Goal: Task Accomplishment & Management: Manage account settings

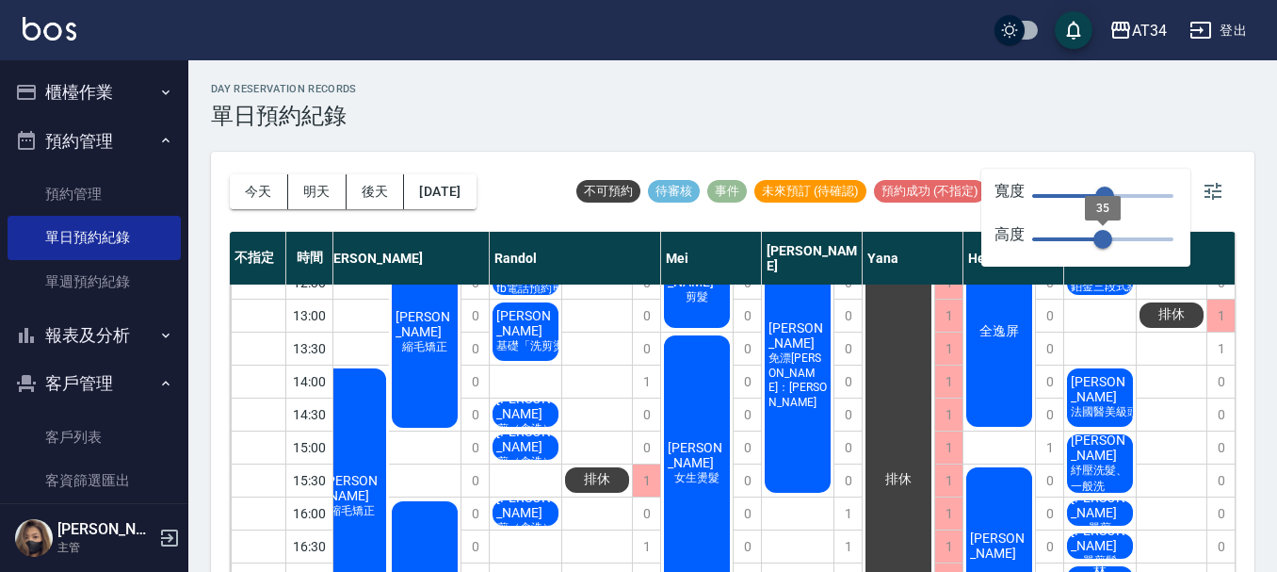
scroll to position [283, 371]
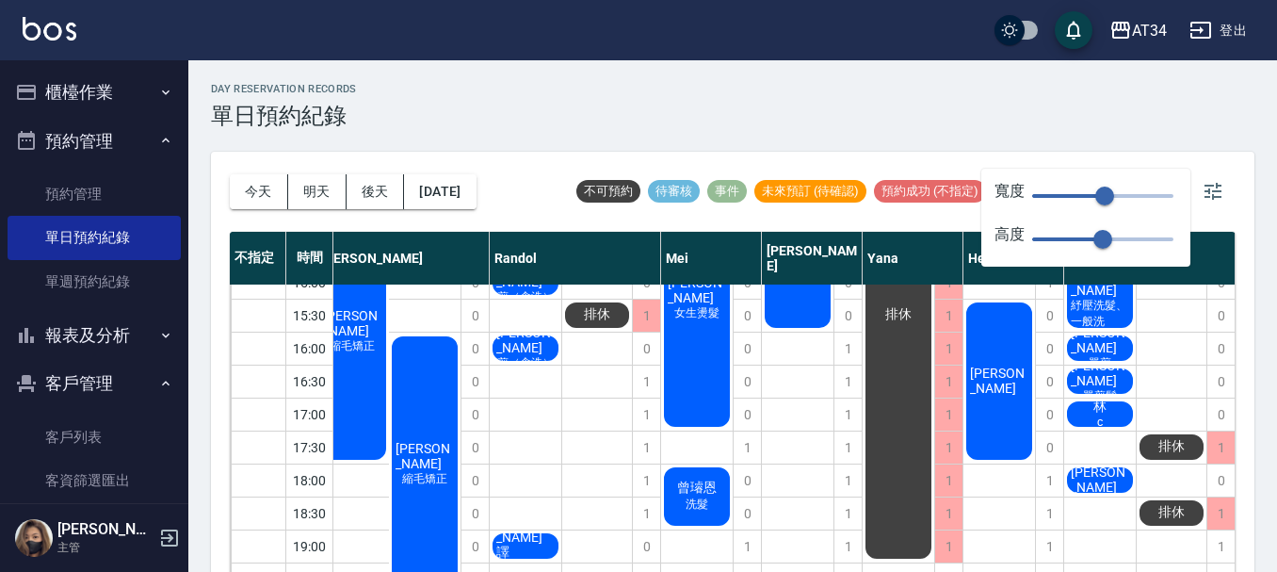
click at [926, 129] on div "day Reservation records 單日預約紀錄 [DATE] [DATE] [DATE] [DATE] 不可預約 待審核 事件 未來預訂 (待確…" at bounding box center [732, 326] width 1089 height 533
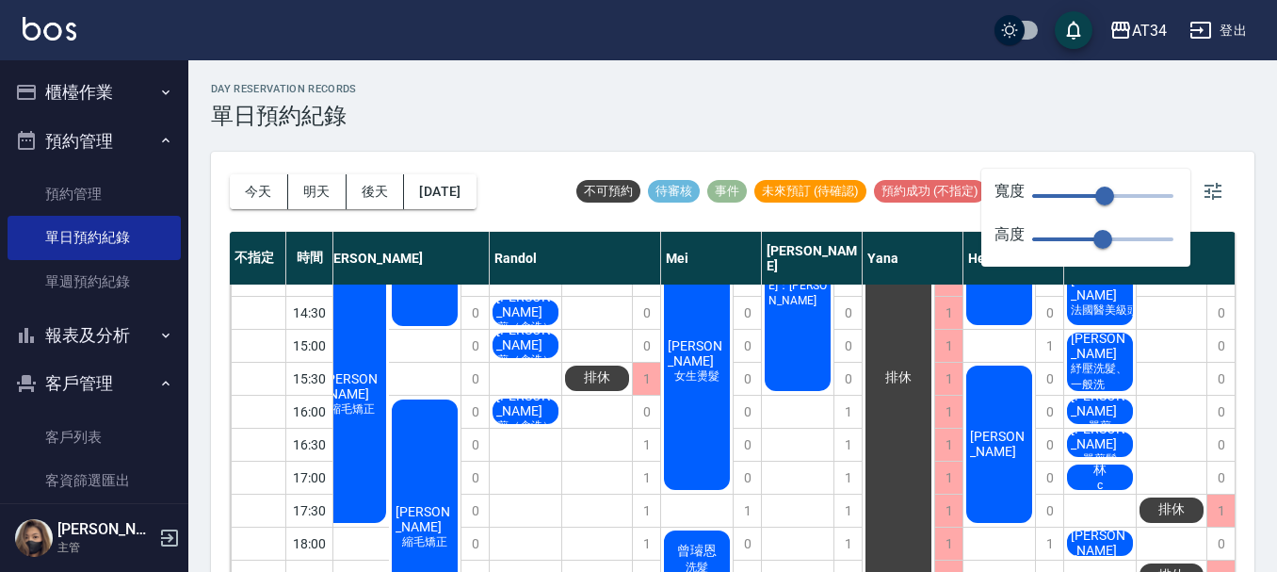
scroll to position [188, 371]
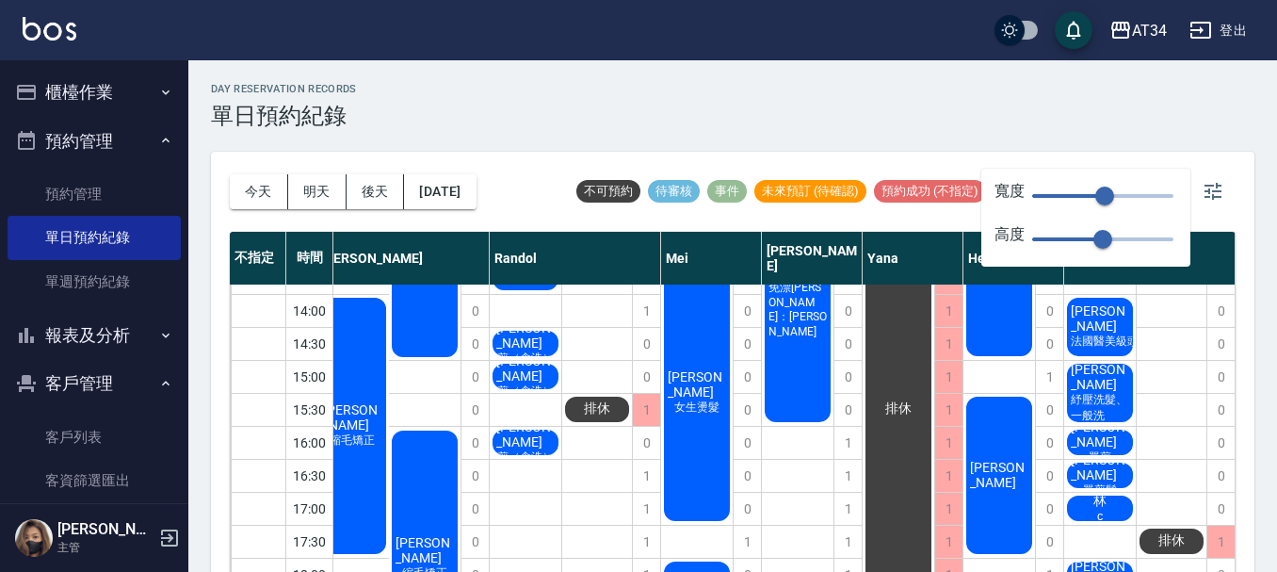
click at [1115, 496] on div "[PERSON_NAME]" at bounding box center [1101, 508] width 72 height 31
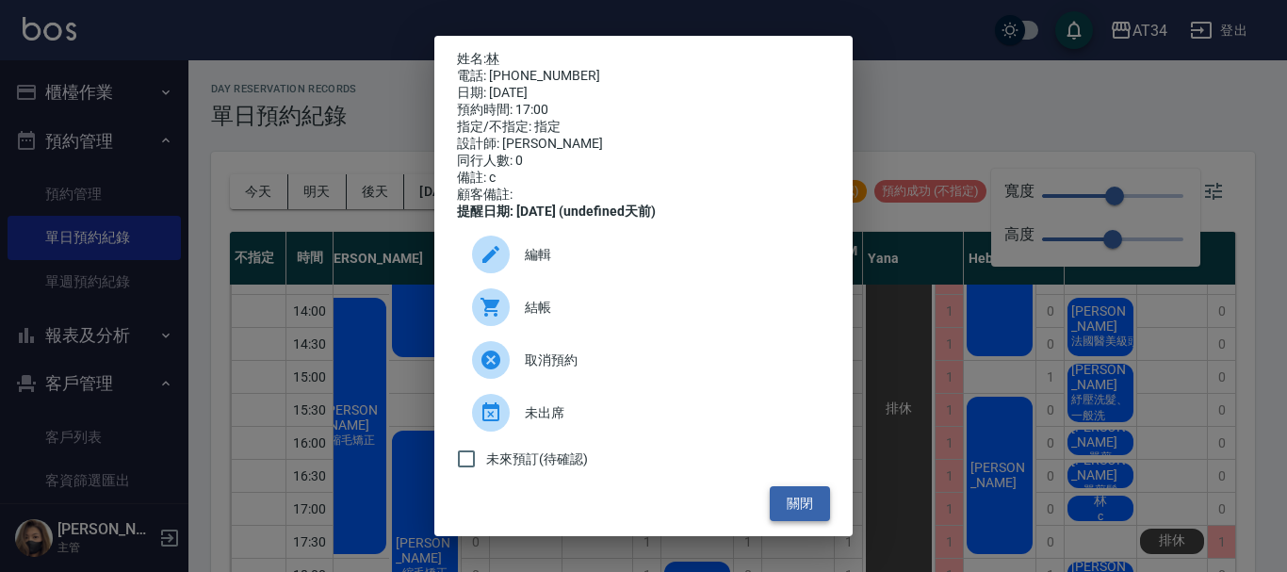
click at [791, 513] on button "關閉" at bounding box center [800, 503] width 60 height 35
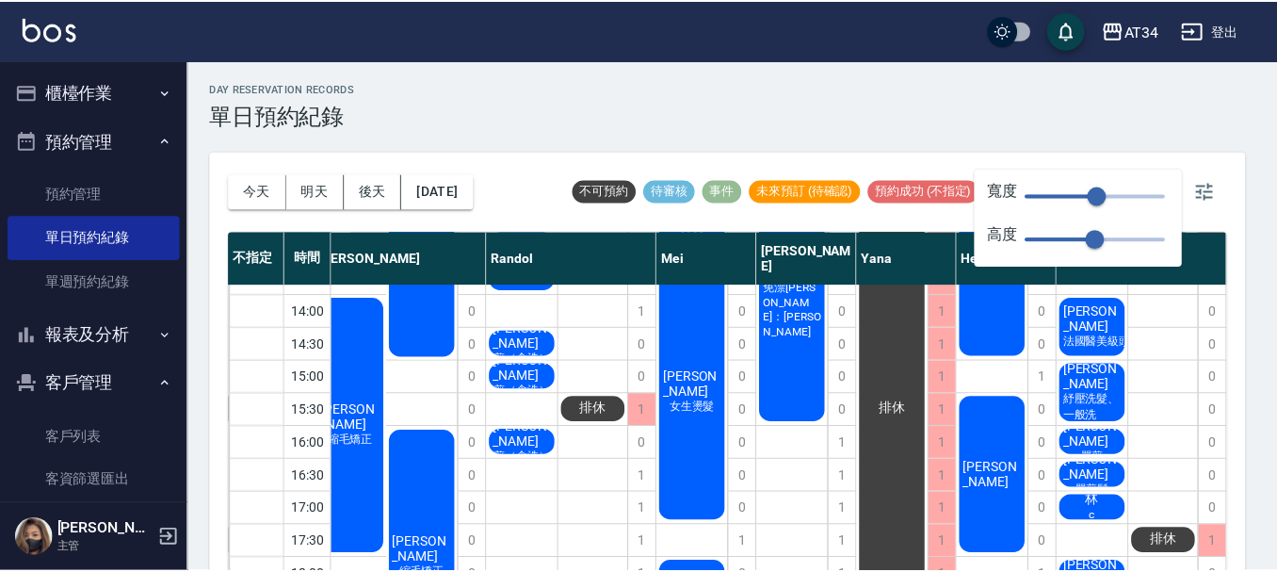
scroll to position [188, 362]
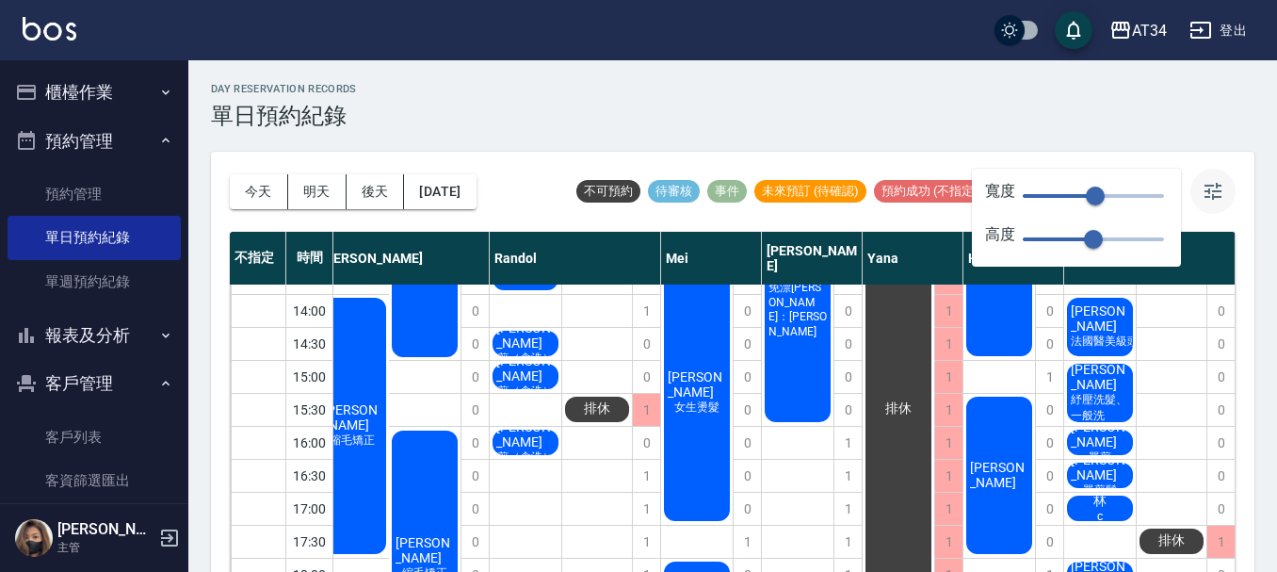
click at [1223, 200] on icon "button" at bounding box center [1213, 191] width 23 height 23
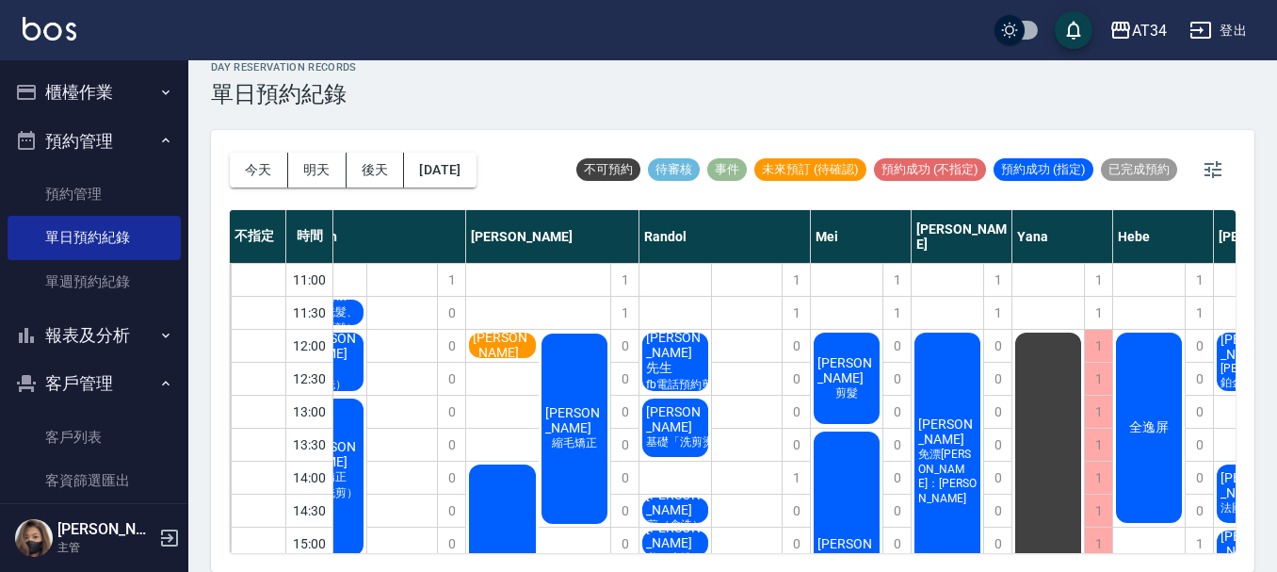
scroll to position [0, 140]
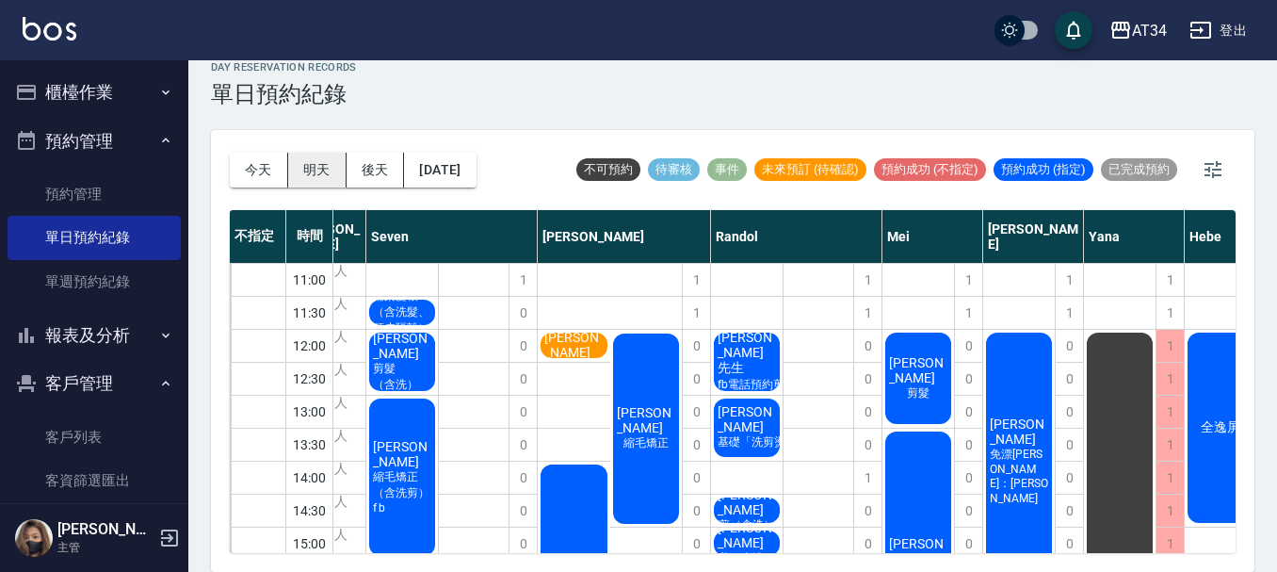
click at [335, 156] on button "明天" at bounding box center [317, 170] width 58 height 35
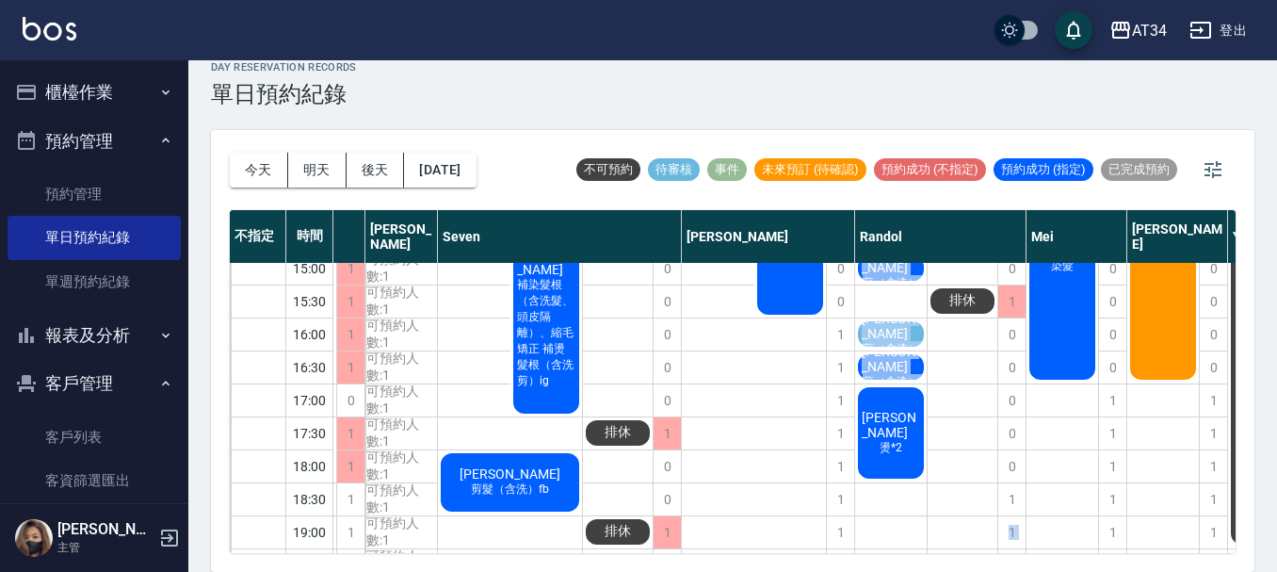
scroll to position [318, 139]
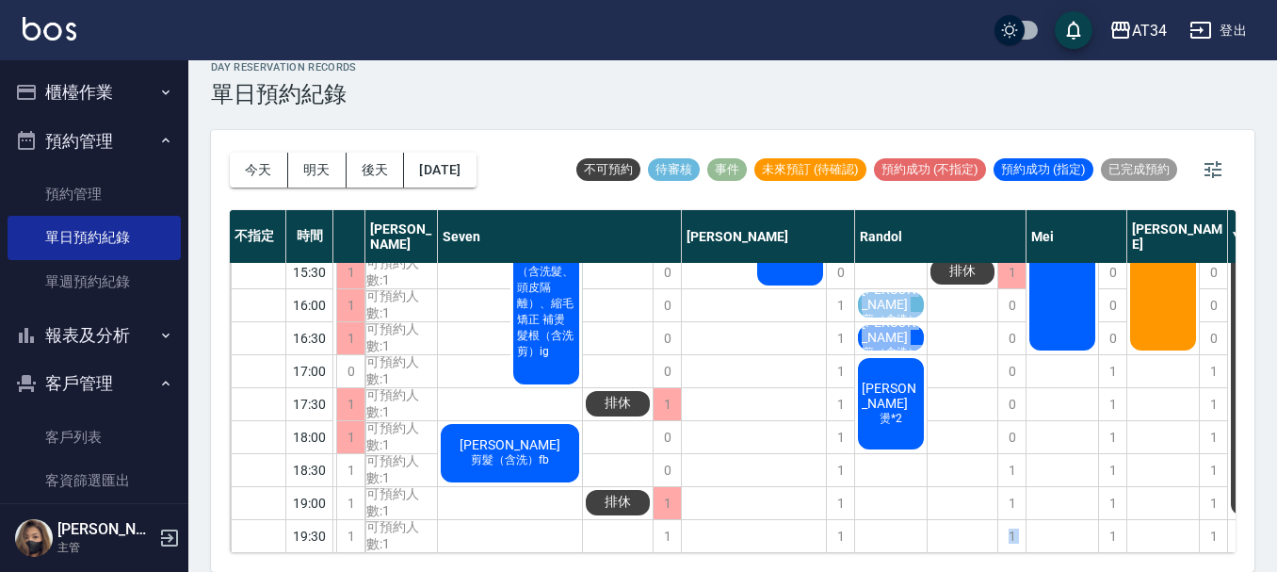
drag, startPoint x: 856, startPoint y: 538, endPoint x: 890, endPoint y: 543, distance: 34.2
click at [890, 543] on div "不指定 時間 Gina Wendy Seven annie Randol Mei Emily Yana Hebe Emma 11:00 11:30 12:00…" at bounding box center [733, 381] width 1006 height 343
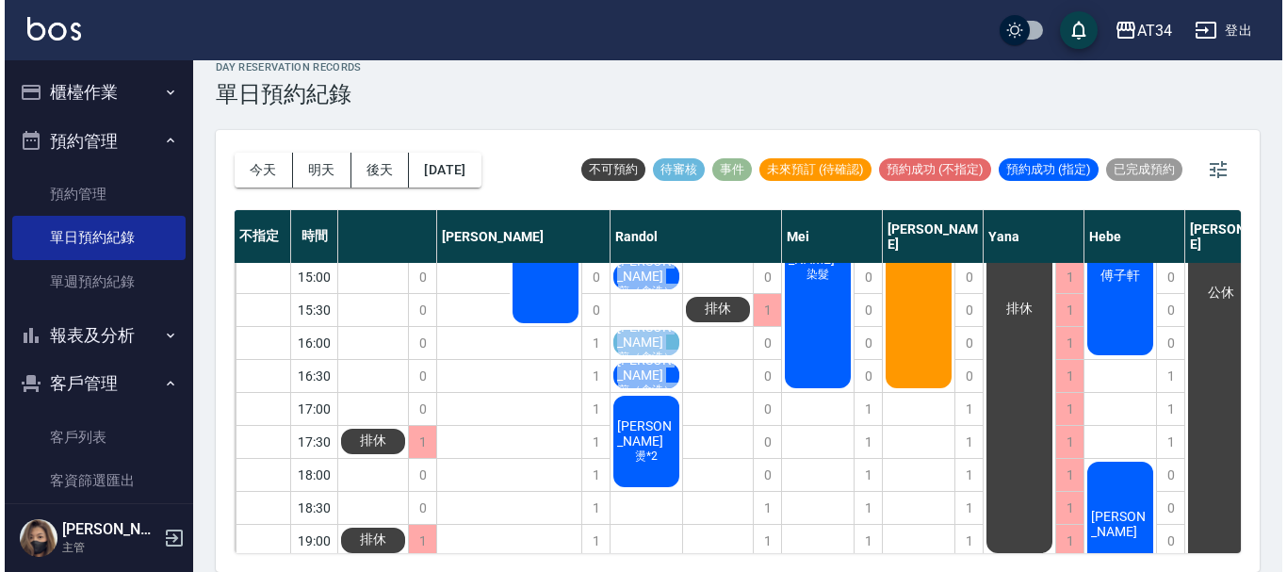
scroll to position [318, 389]
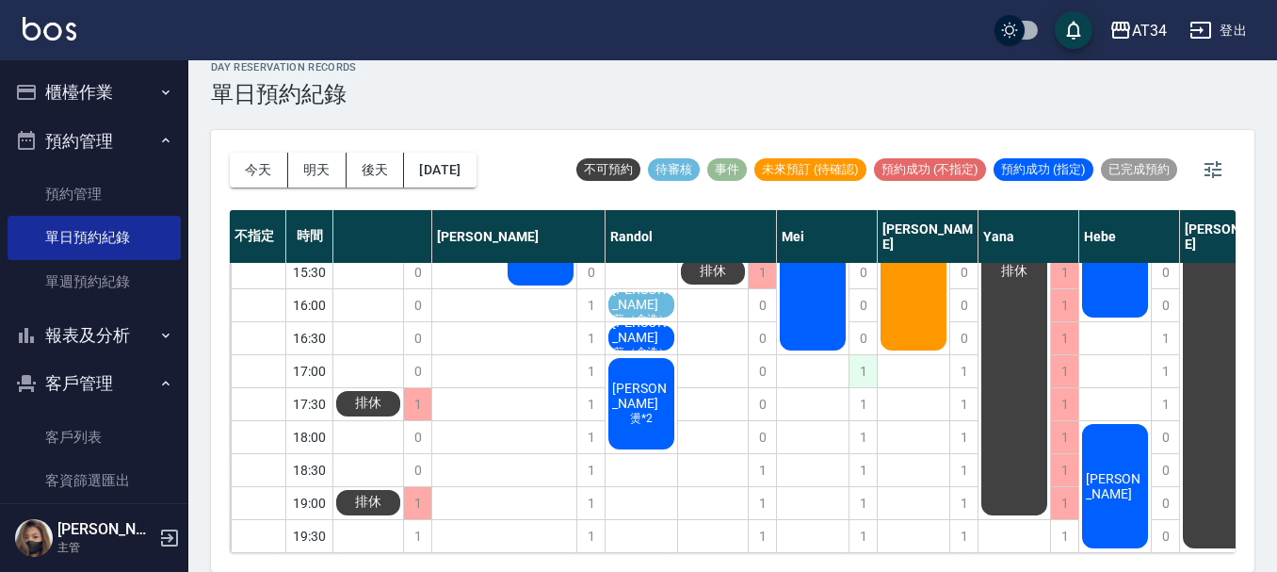
click at [867, 365] on div "1" at bounding box center [863, 371] width 28 height 32
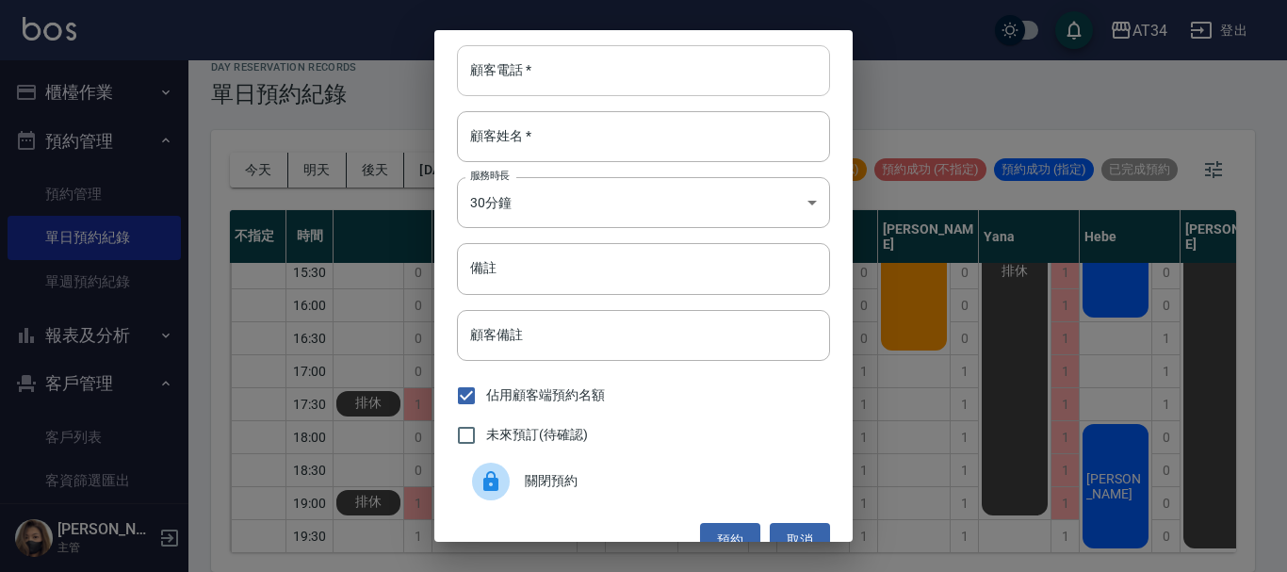
click at [603, 61] on input "顧客電話   *" at bounding box center [643, 70] width 373 height 51
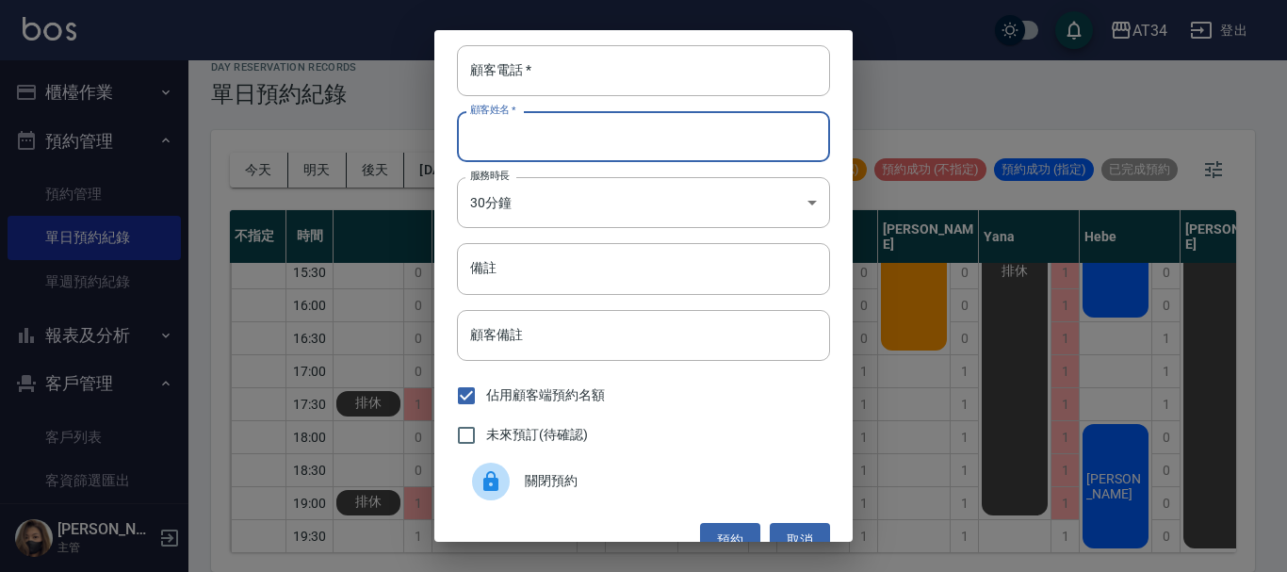
click at [500, 141] on input "顧客姓名   *" at bounding box center [643, 136] width 373 height 51
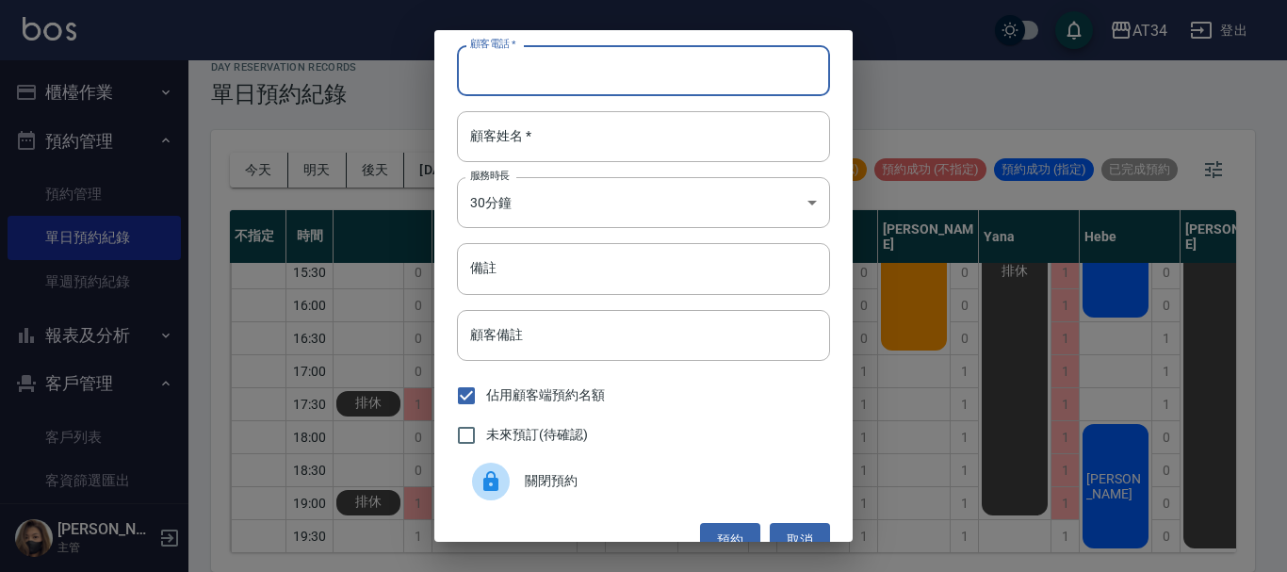
click at [517, 68] on input "顧客電話   *" at bounding box center [643, 70] width 373 height 51
type input "0955152503"
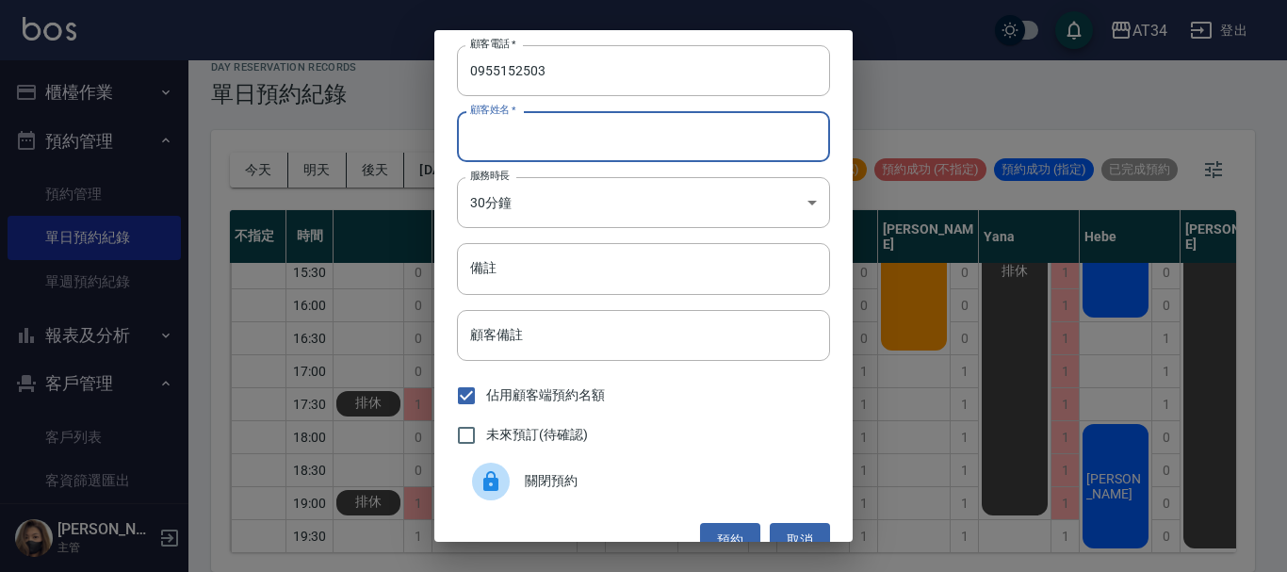
click at [494, 137] on input "顧客姓名   *" at bounding box center [643, 136] width 373 height 51
type input "2"
type input "鄧小姐"
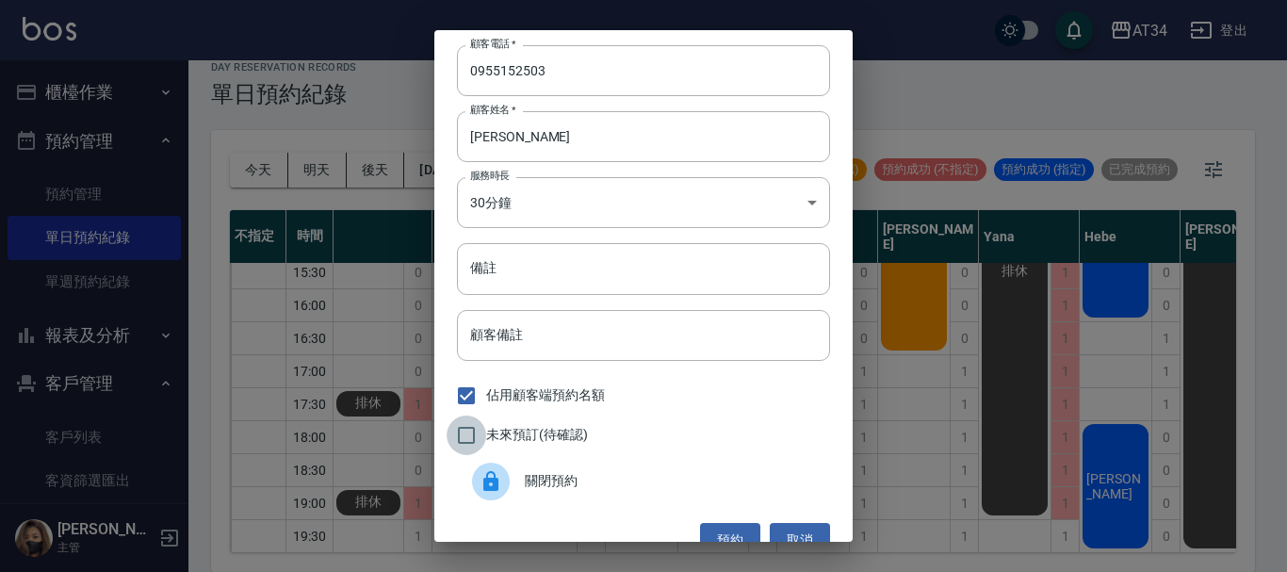
click at [469, 434] on input "未來預訂(待確認)" at bounding box center [467, 435] width 40 height 40
checkbox input "true"
click at [574, 203] on body "AT34 登出 櫃檯作業 打帳單 帳單列表 現金收支登錄 高階收支登錄 材料自購登錄 每日結帳 排班表 現場電腦打卡 預約管理 預約管理 單日預約紀錄 單週預…" at bounding box center [643, 274] width 1287 height 593
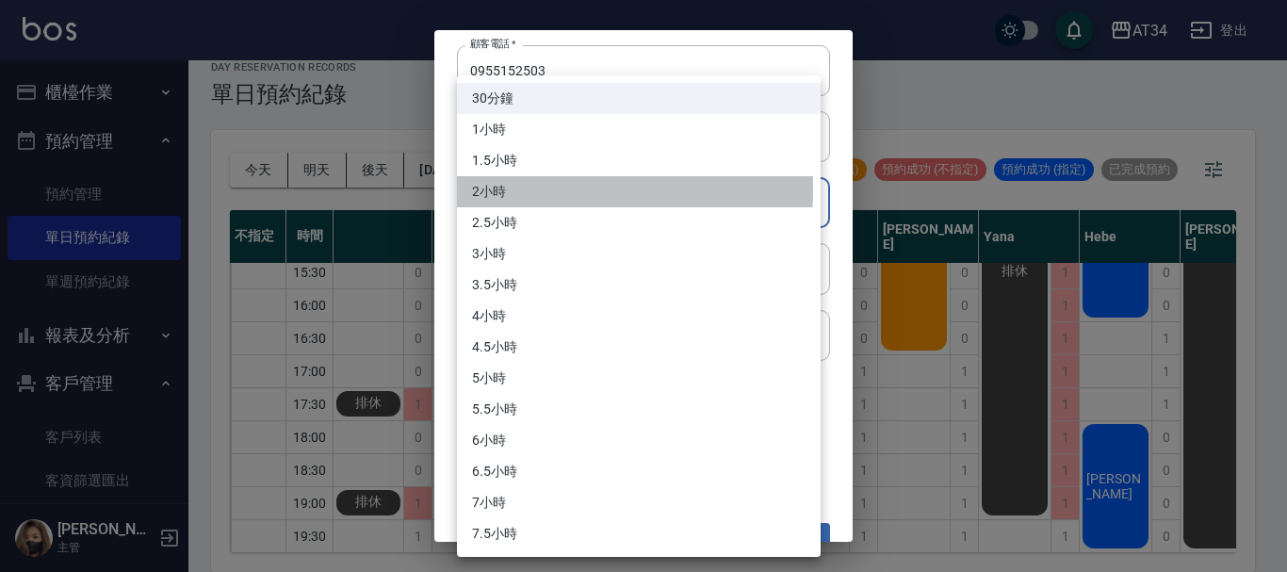
click at [527, 189] on li "2小時" at bounding box center [639, 191] width 364 height 31
type input "4"
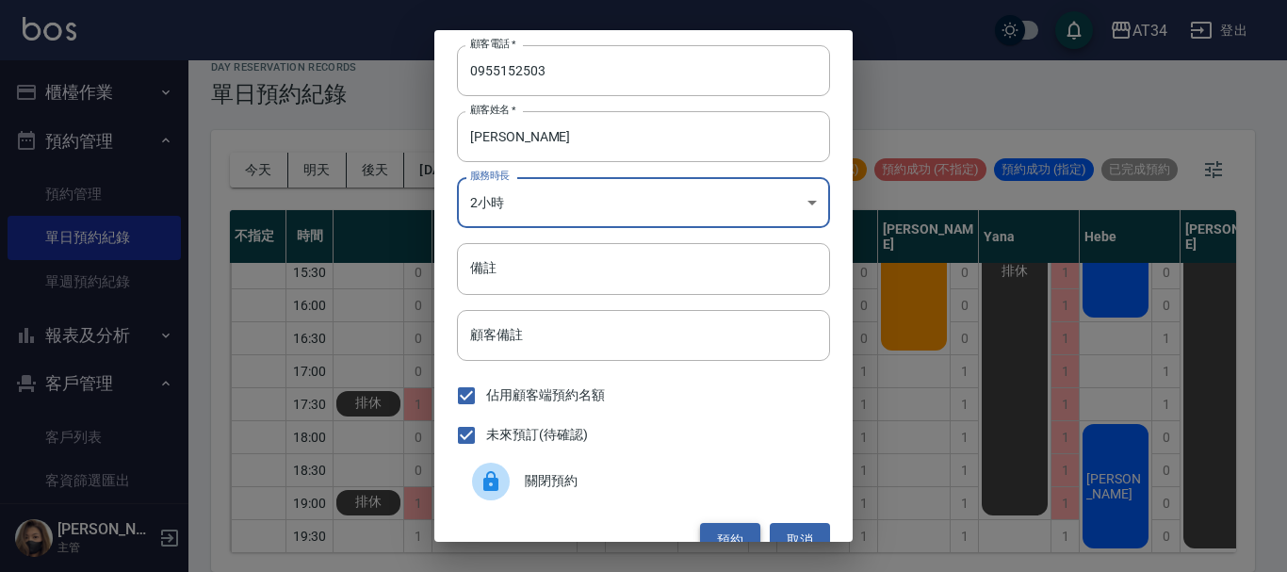
click at [733, 533] on button "預約" at bounding box center [730, 540] width 60 height 35
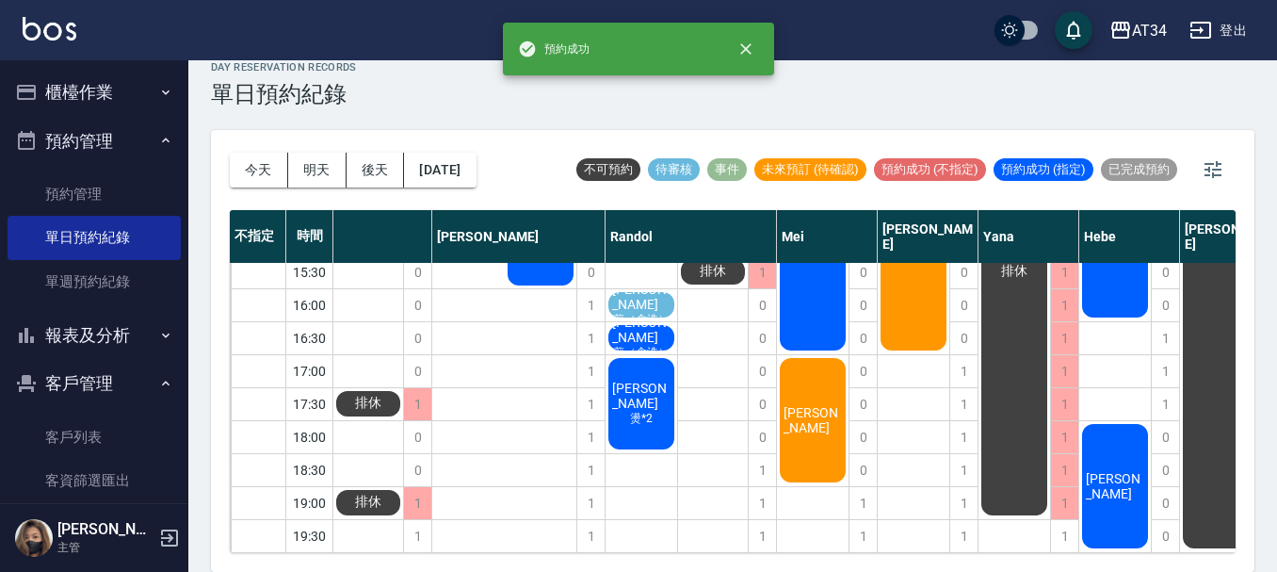
click at [826, 415] on span "鄧小姐" at bounding box center [813, 420] width 66 height 30
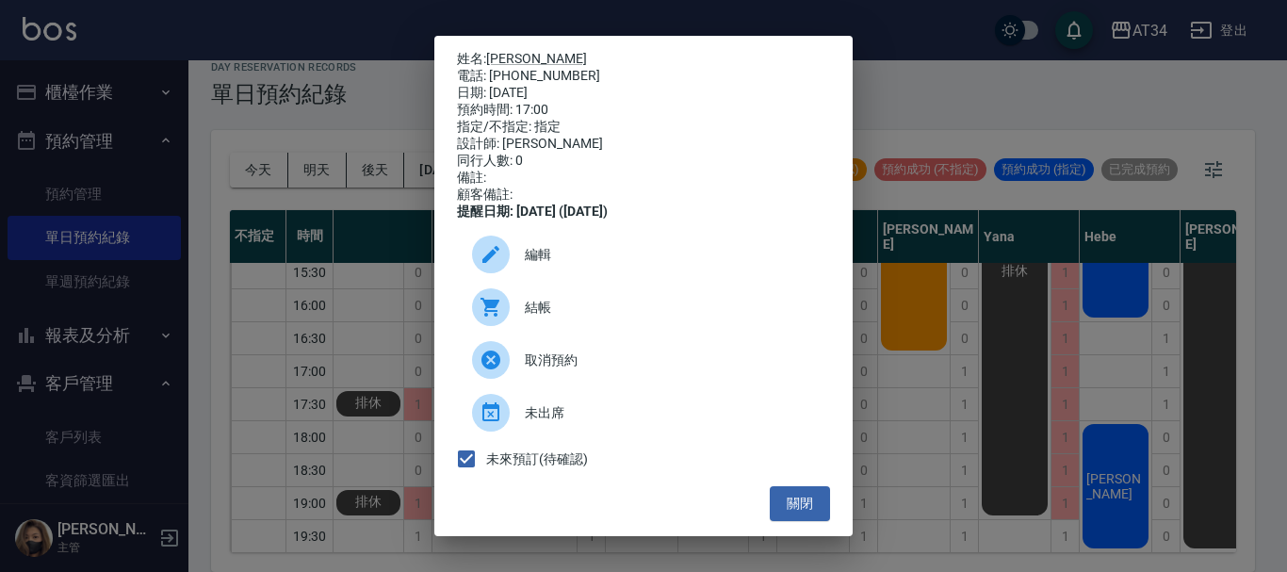
click at [569, 261] on span "編輯" at bounding box center [670, 255] width 290 height 20
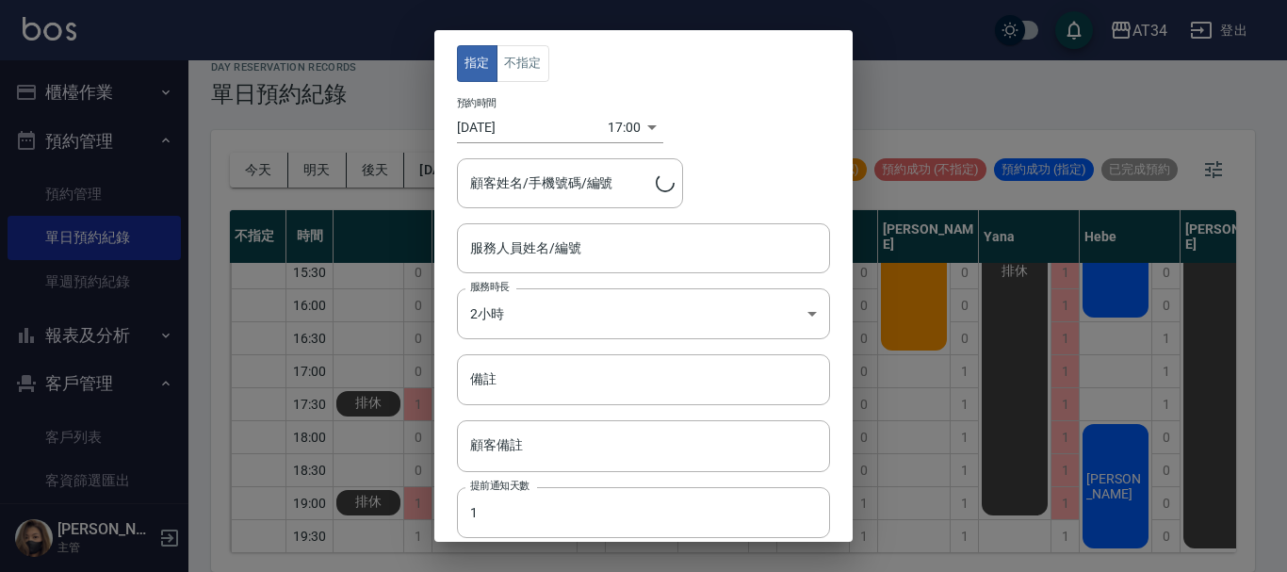
type input "Mei-07"
type input "鄧小姐/0955152503"
click at [553, 381] on input "備註" at bounding box center [643, 379] width 373 height 51
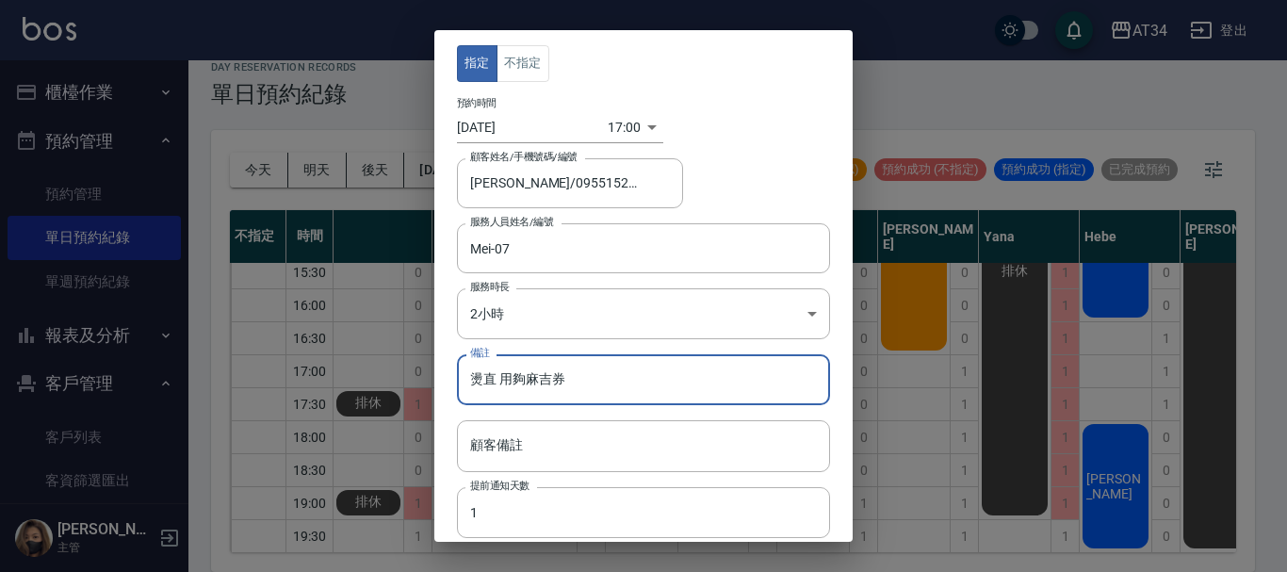
scroll to position [139, 0]
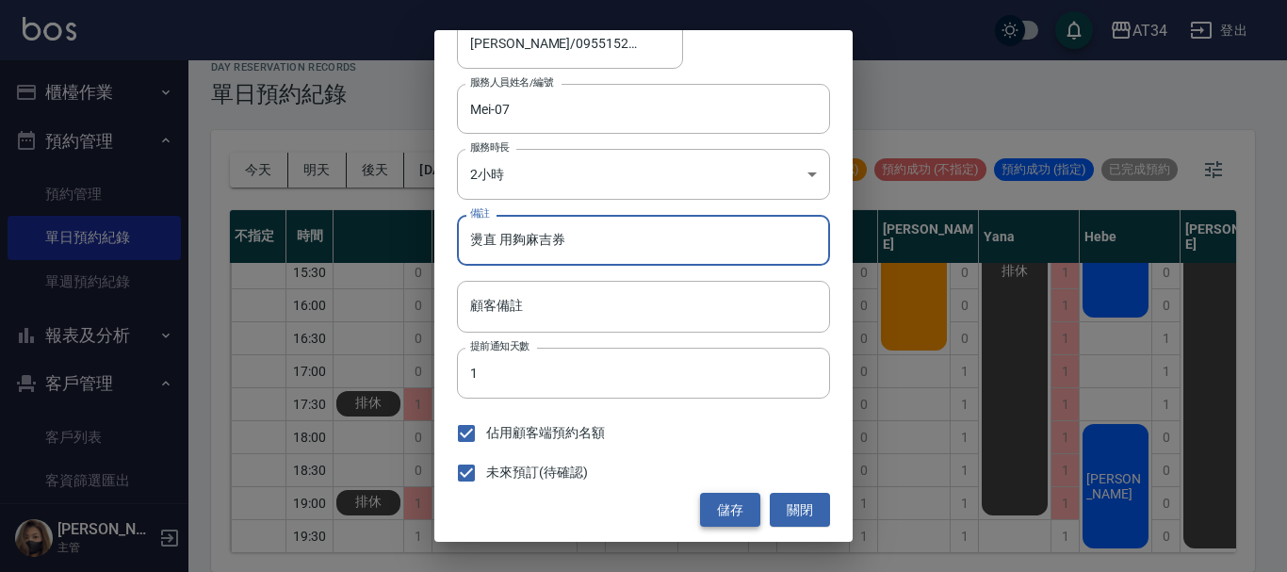
type input "燙直 用夠麻吉券"
click at [702, 506] on button "儲存" at bounding box center [730, 510] width 60 height 35
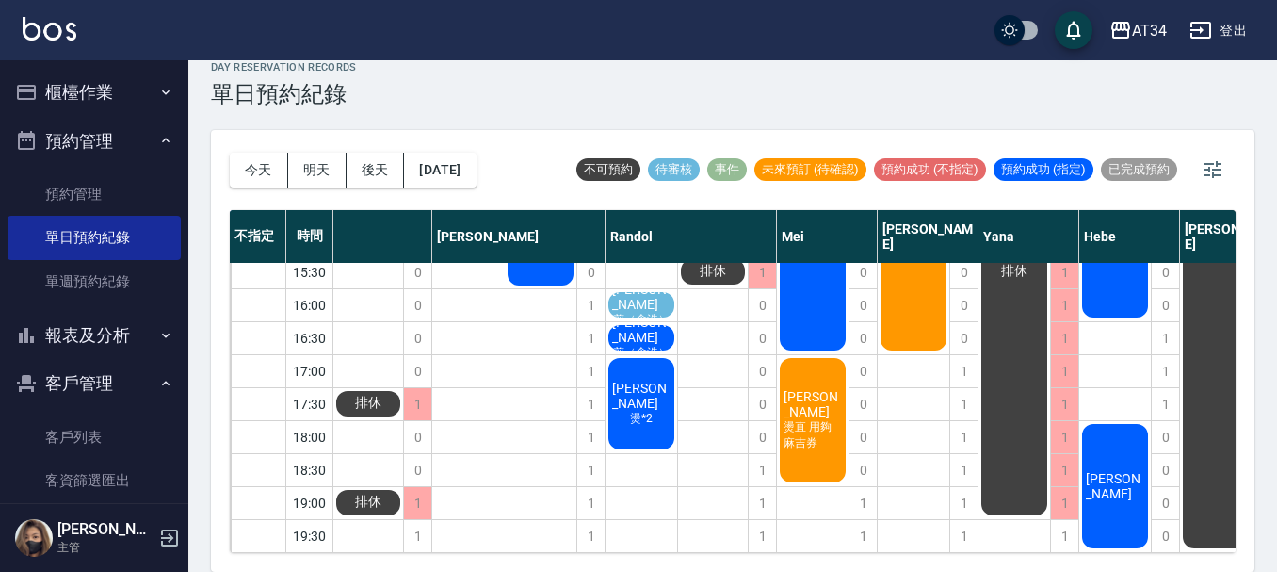
click at [895, 349] on div "陳姒萱 燙縮毛矯正" at bounding box center [914, 255] width 73 height 593
click at [826, 389] on span "鄧小姐" at bounding box center [813, 404] width 66 height 30
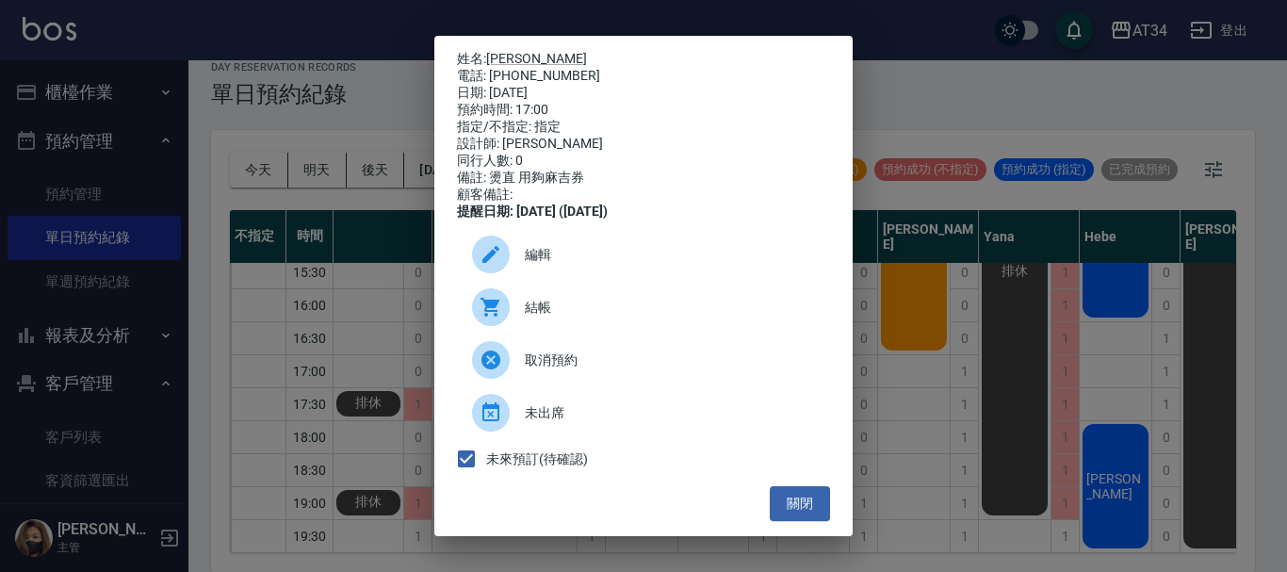
click at [554, 265] on span "編輯" at bounding box center [670, 255] width 290 height 20
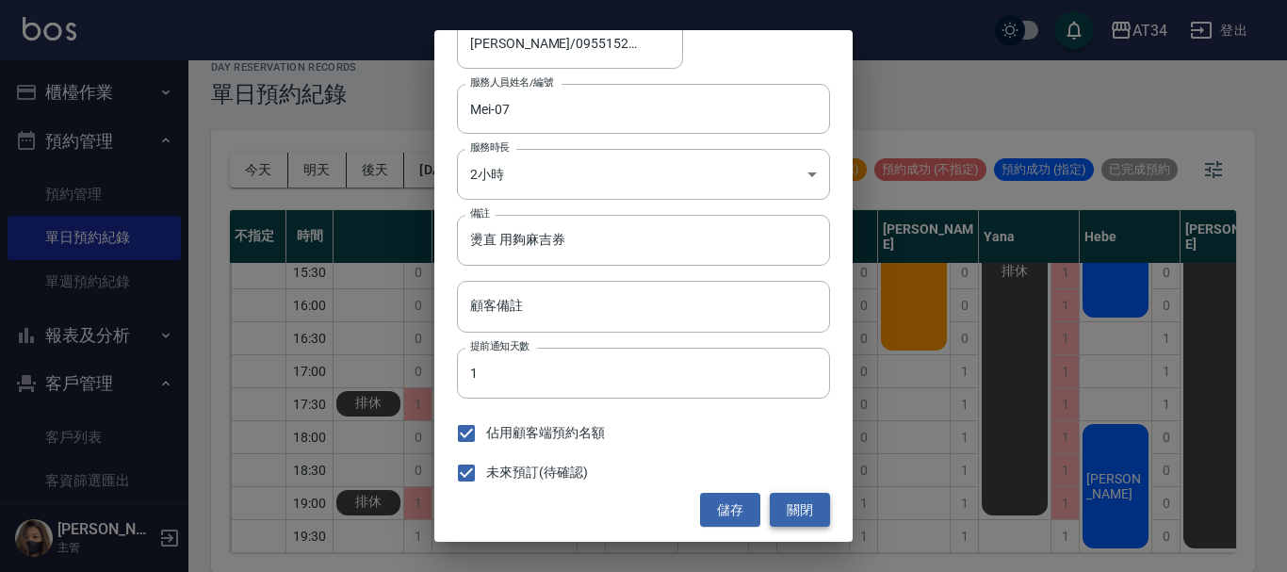
click at [786, 522] on button "關閉" at bounding box center [800, 510] width 60 height 35
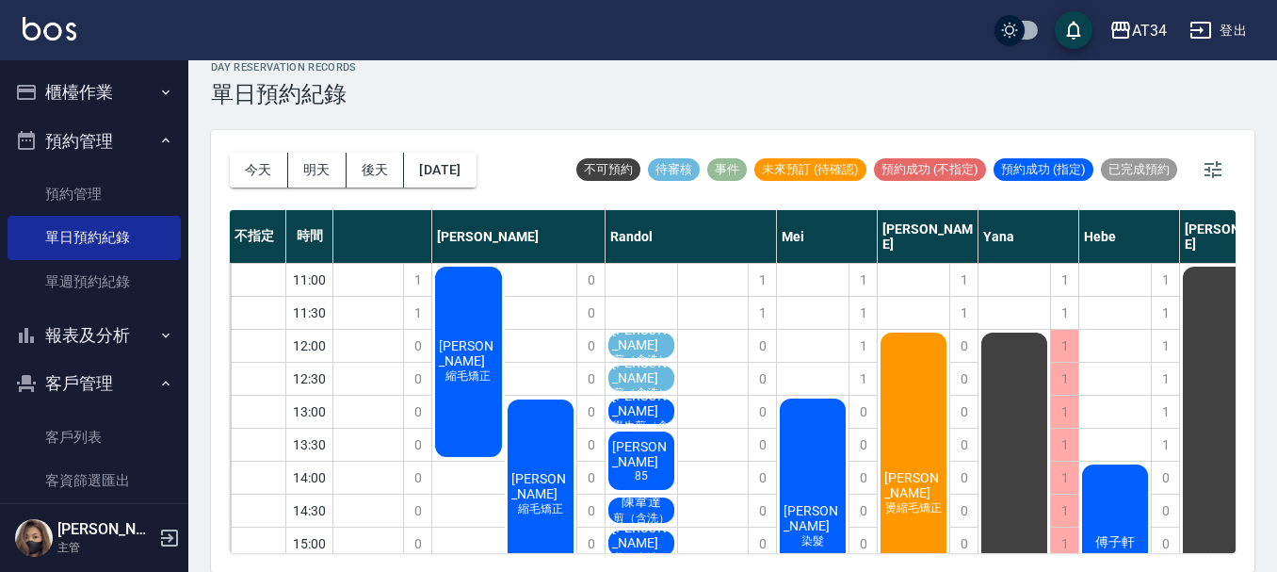
scroll to position [0, 0]
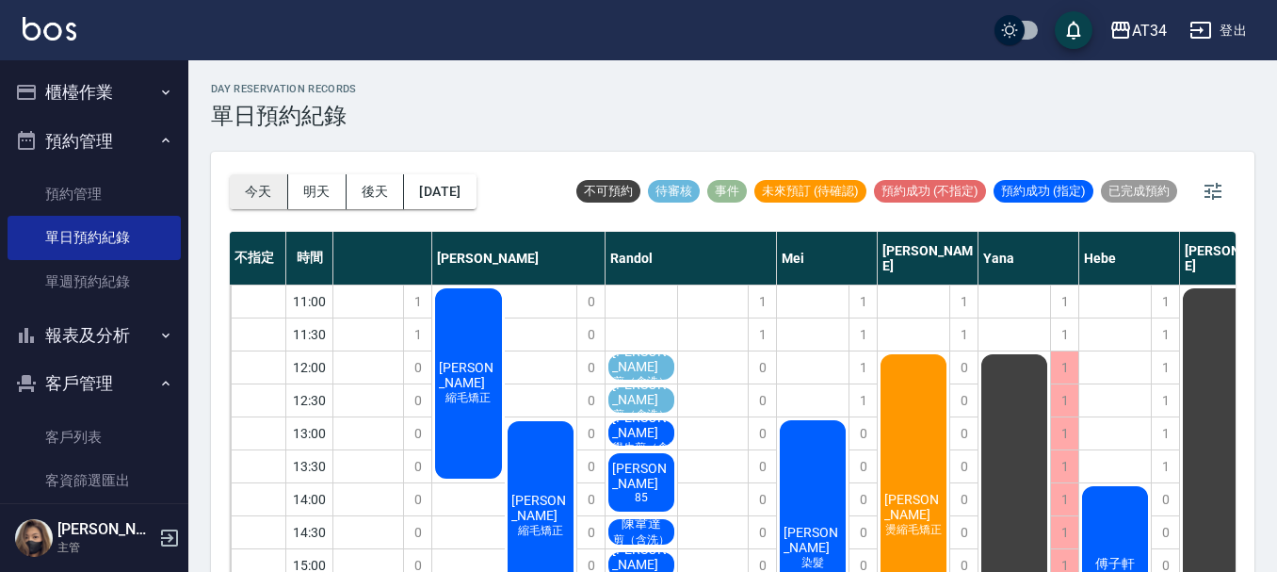
click at [241, 189] on button "今天" at bounding box center [259, 191] width 58 height 35
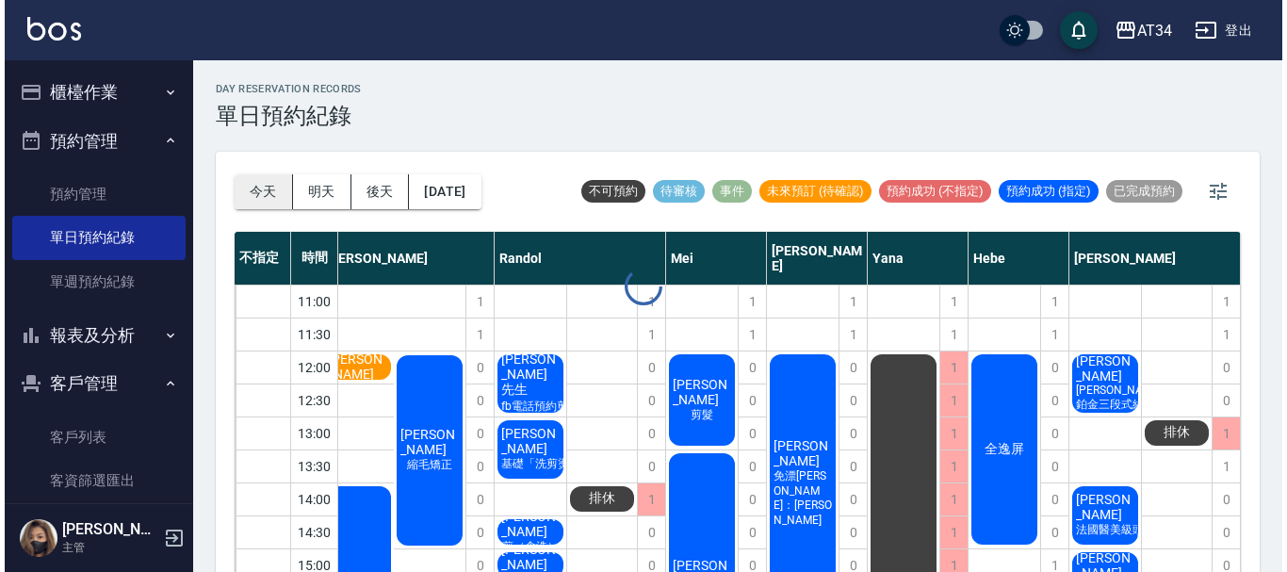
scroll to position [0, 371]
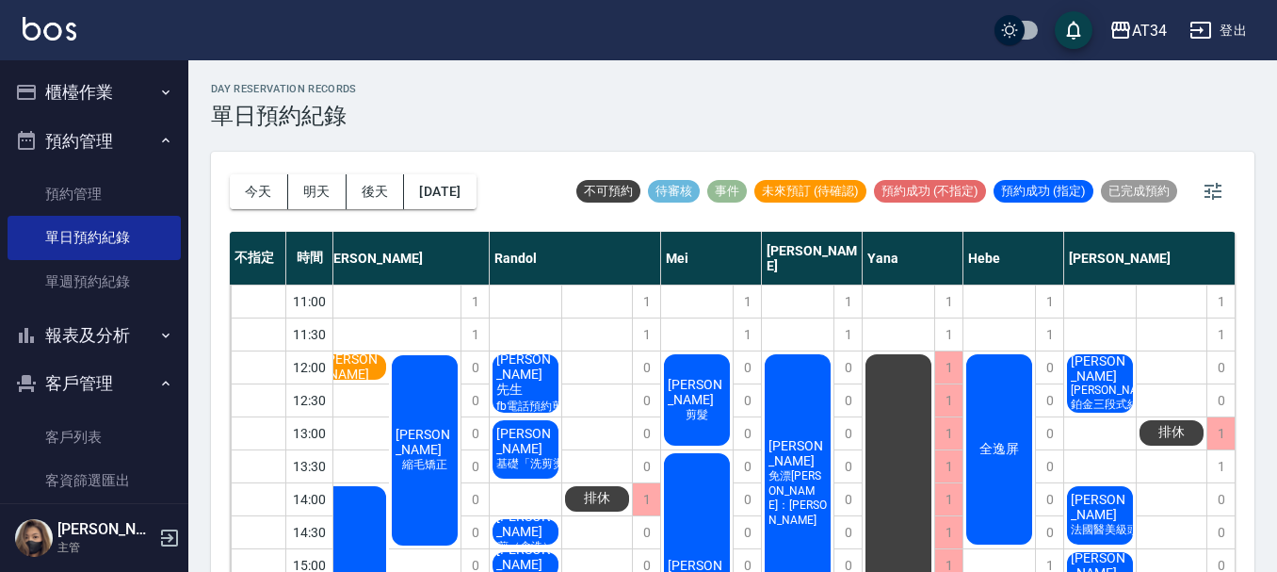
click at [1110, 372] on span "[PERSON_NAME]" at bounding box center [1100, 368] width 66 height 30
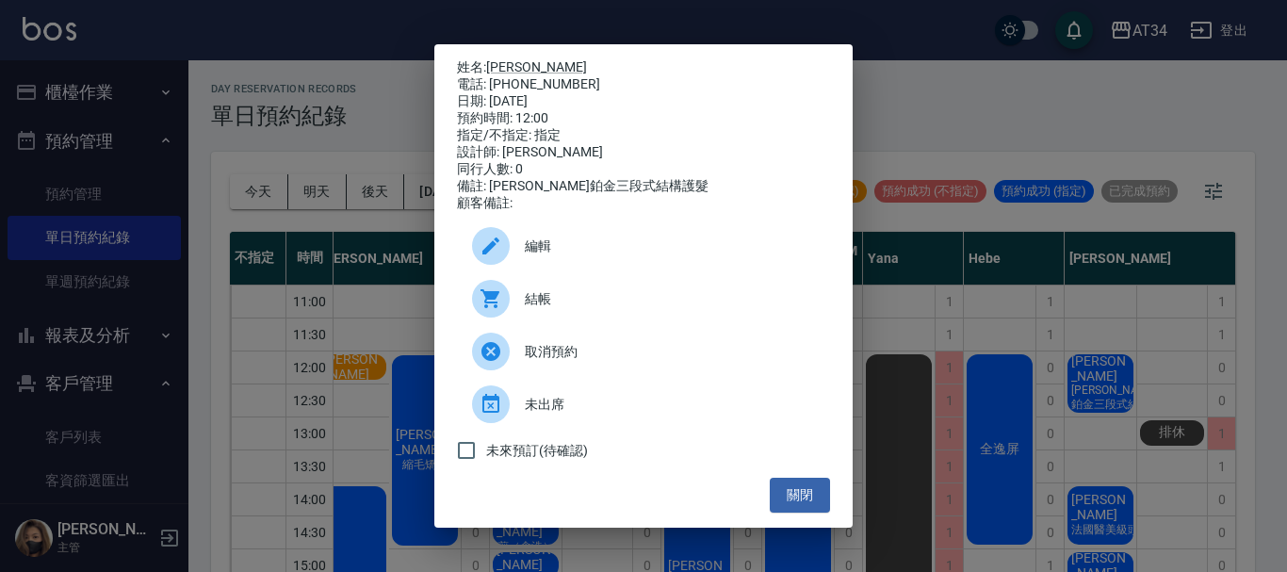
click at [603, 309] on span "結帳" at bounding box center [670, 299] width 290 height 20
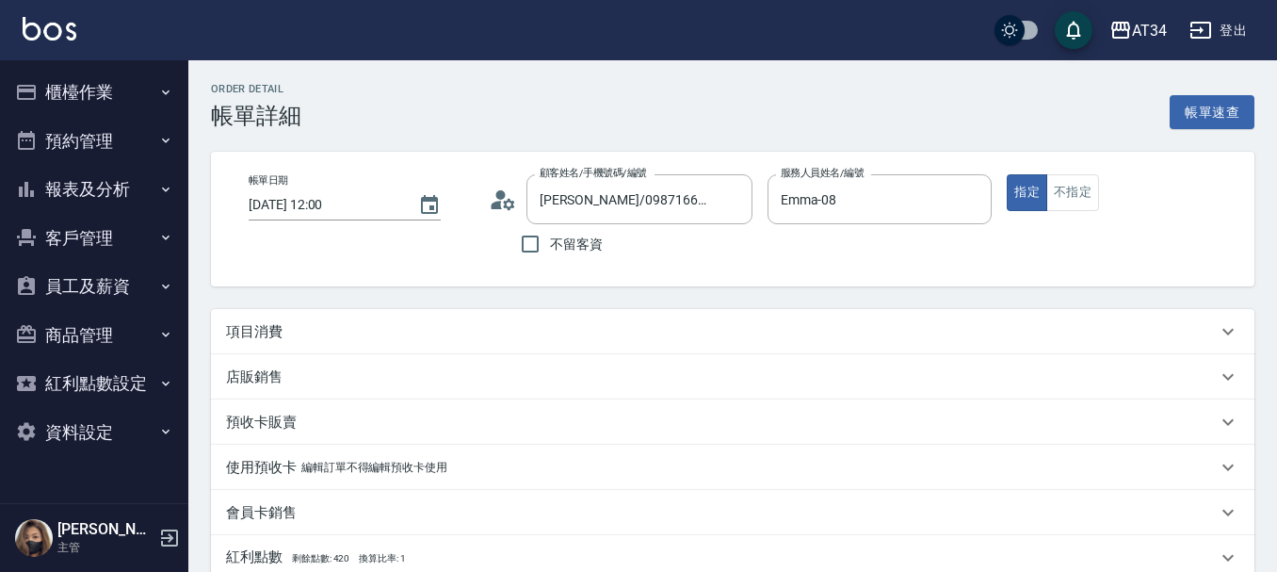
click at [287, 333] on div "項目消費" at bounding box center [721, 332] width 991 height 20
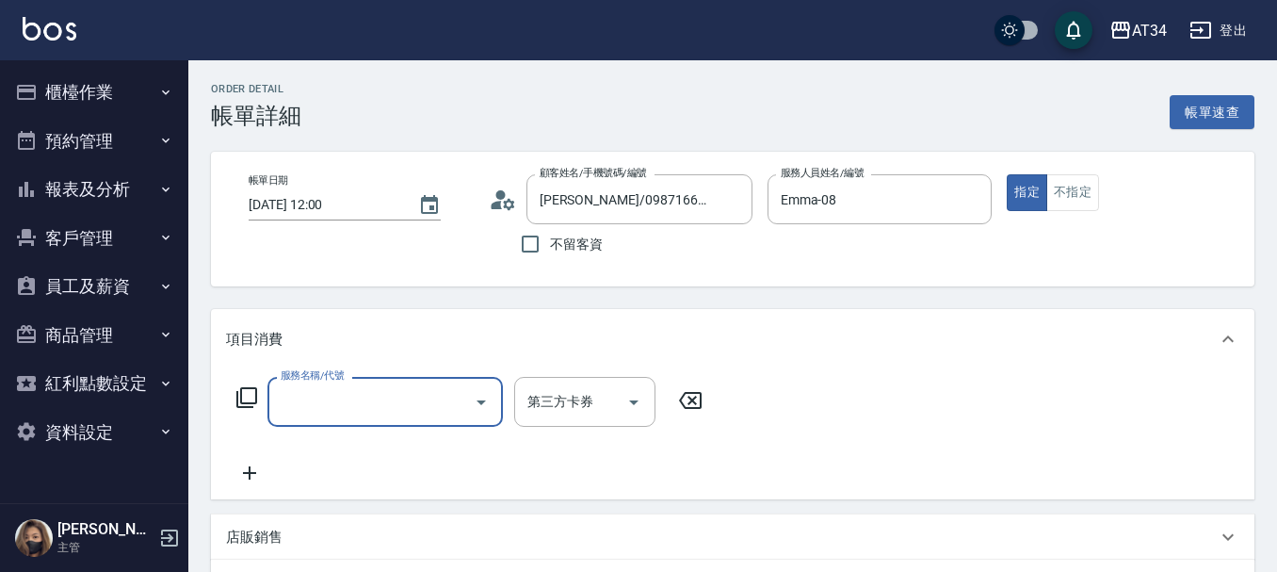
click at [251, 405] on icon at bounding box center [247, 397] width 23 height 23
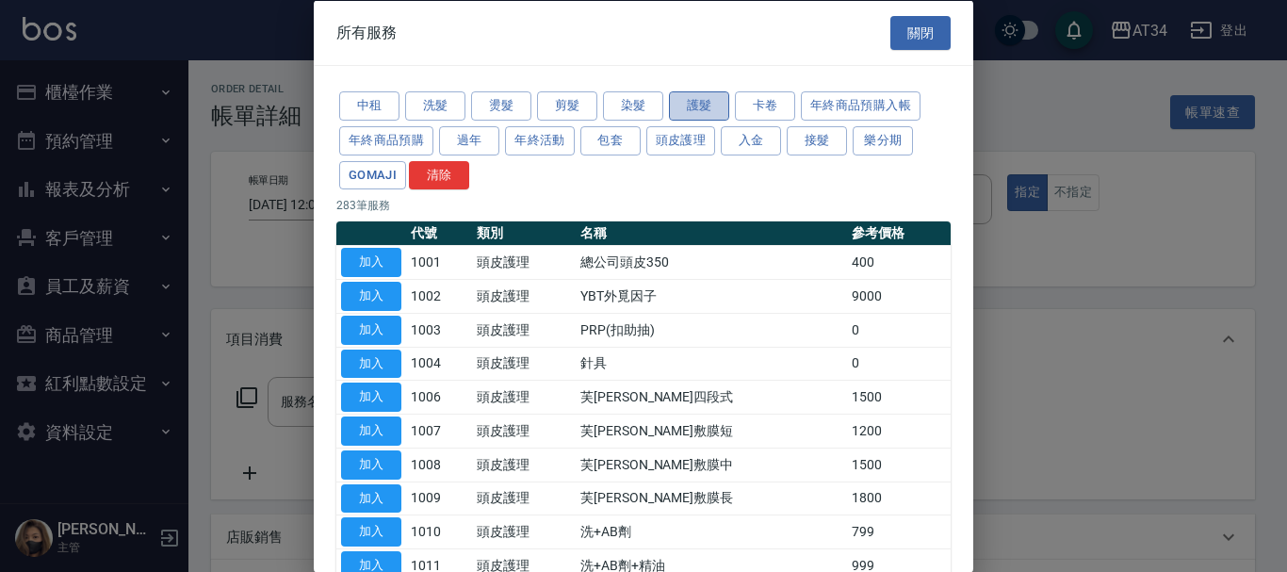
click at [685, 116] on button "護髮" at bounding box center [699, 105] width 60 height 29
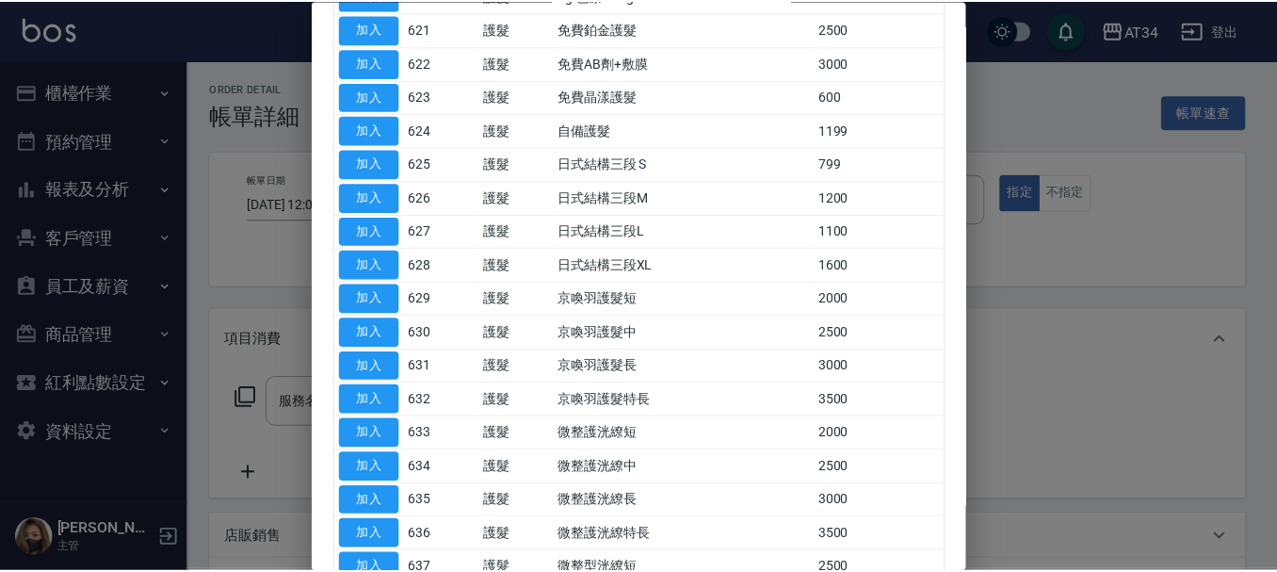
scroll to position [942, 0]
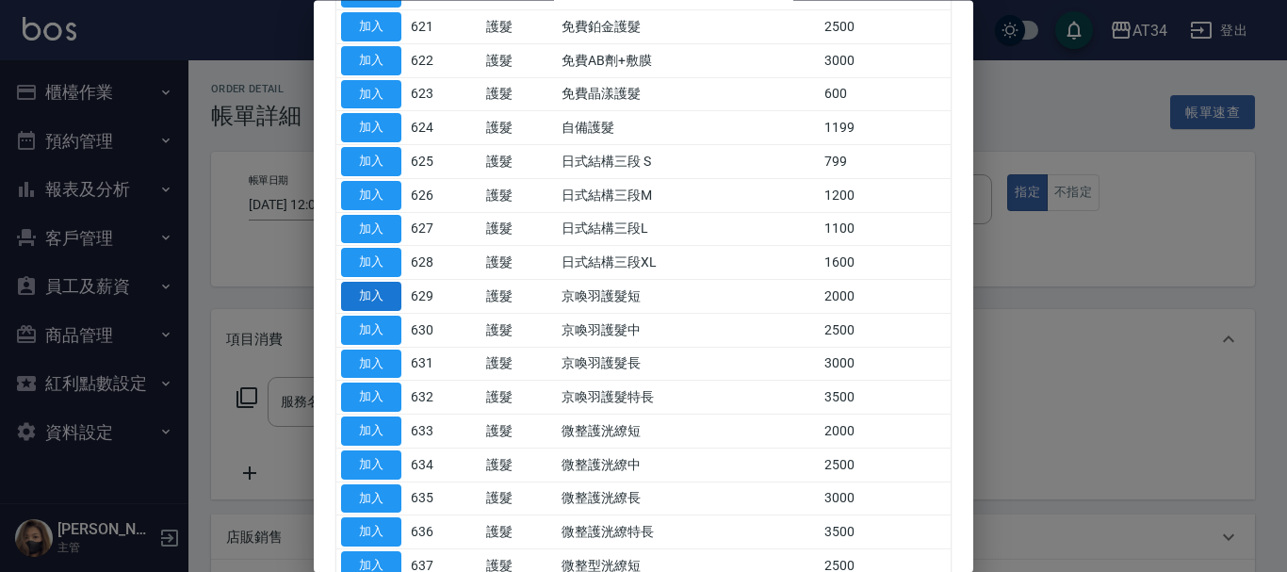
click at [387, 293] on button "加入" at bounding box center [371, 297] width 60 height 29
type input "京喚羽護髮短(629)"
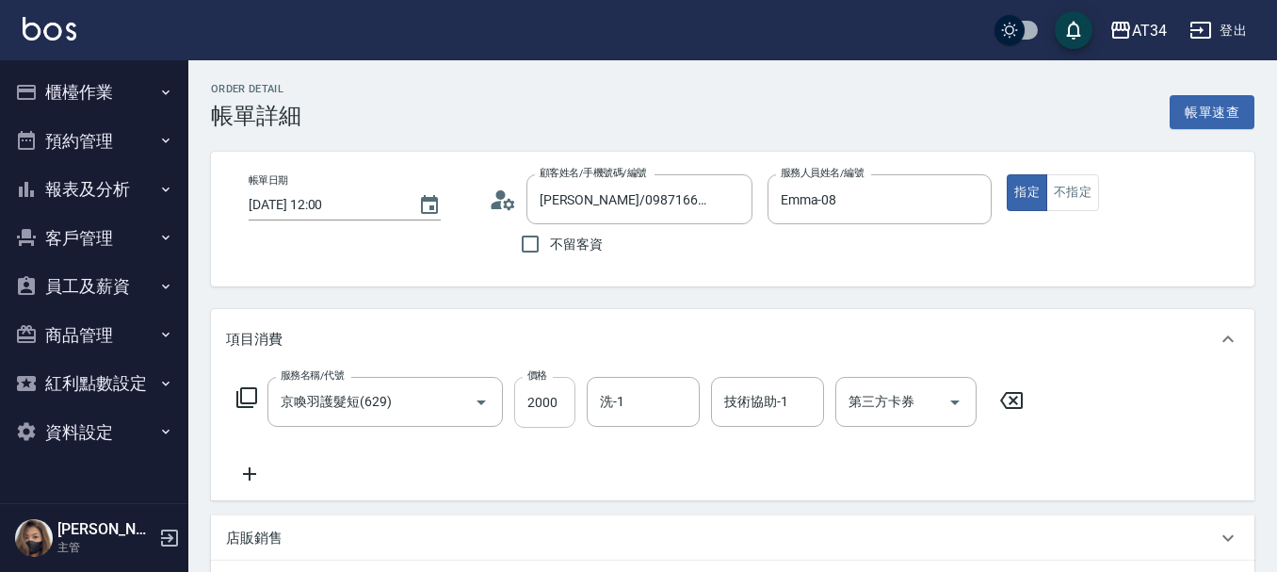
click at [550, 399] on input "2000" at bounding box center [544, 402] width 61 height 51
type input "0"
type input "212"
type input "210"
type input "2125"
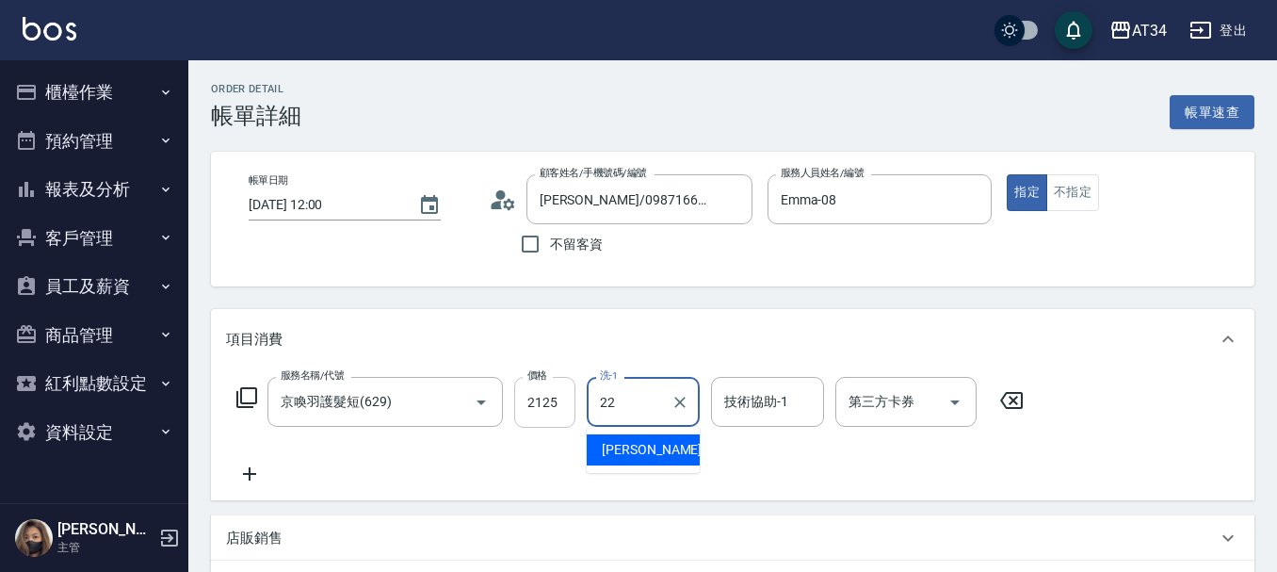
type input "賴佑潔-22"
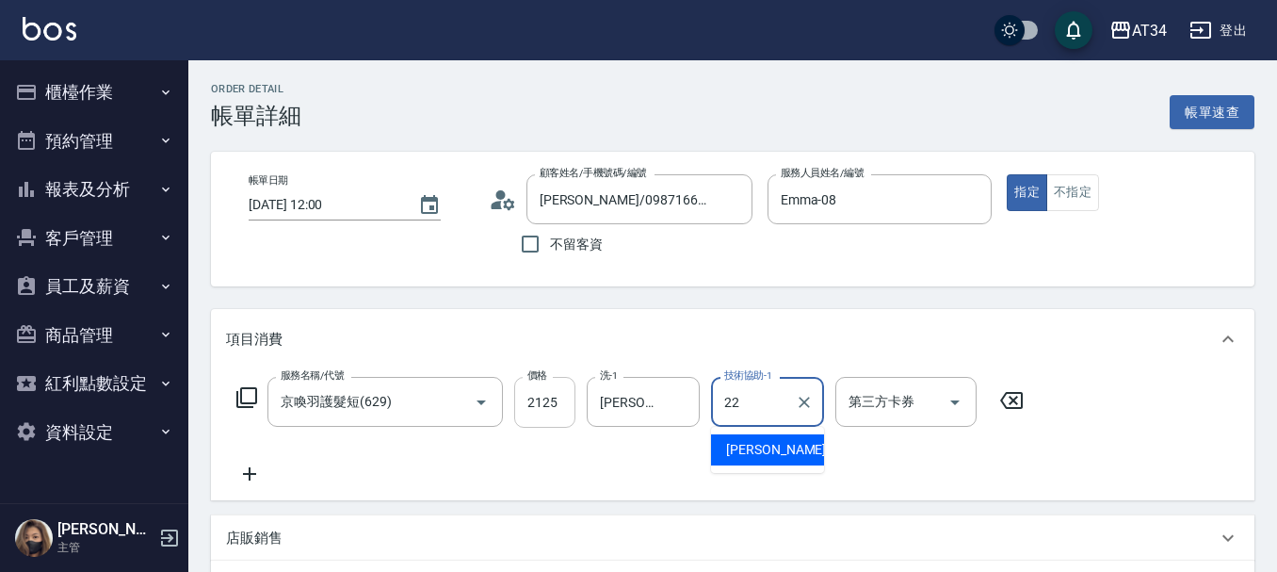
type input "賴佑潔-22"
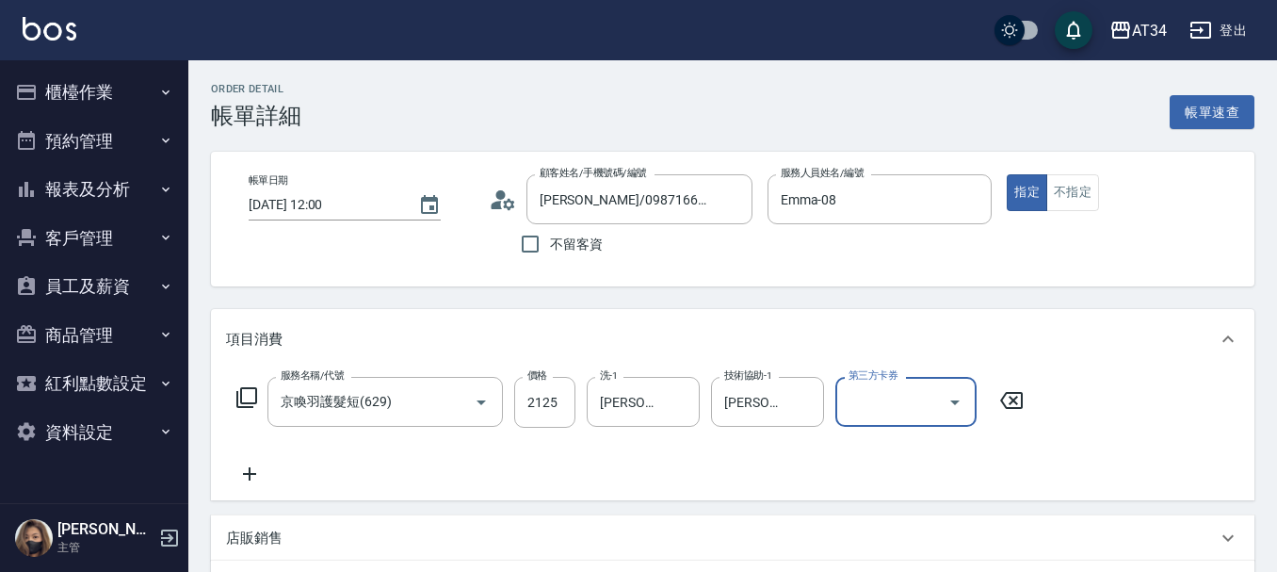
click at [245, 388] on icon at bounding box center [246, 397] width 21 height 21
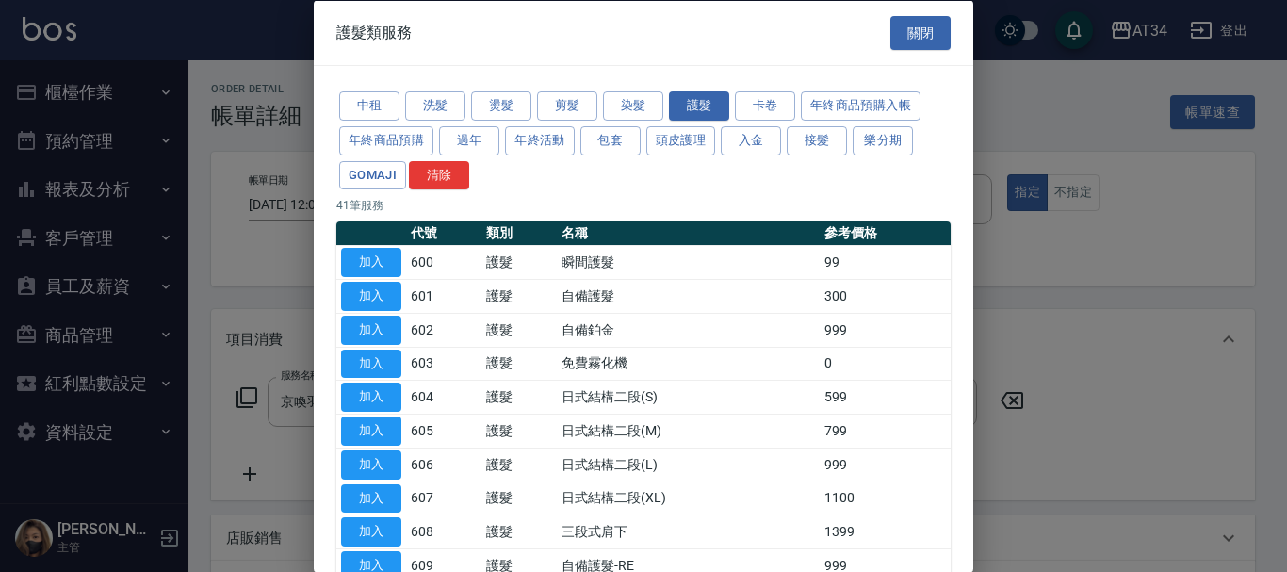
click at [716, 142] on div "中租 洗髮 燙髮 剪髮 染髮 護髮 卡卷 年終商品預購入帳 年終商品預購 過年 年終活動 包套 頭皮護理 入金 接髮 樂分期 GOMAJI 清除" at bounding box center [643, 141] width 614 height 104
click at [706, 144] on button "頭皮護理" at bounding box center [681, 139] width 70 height 29
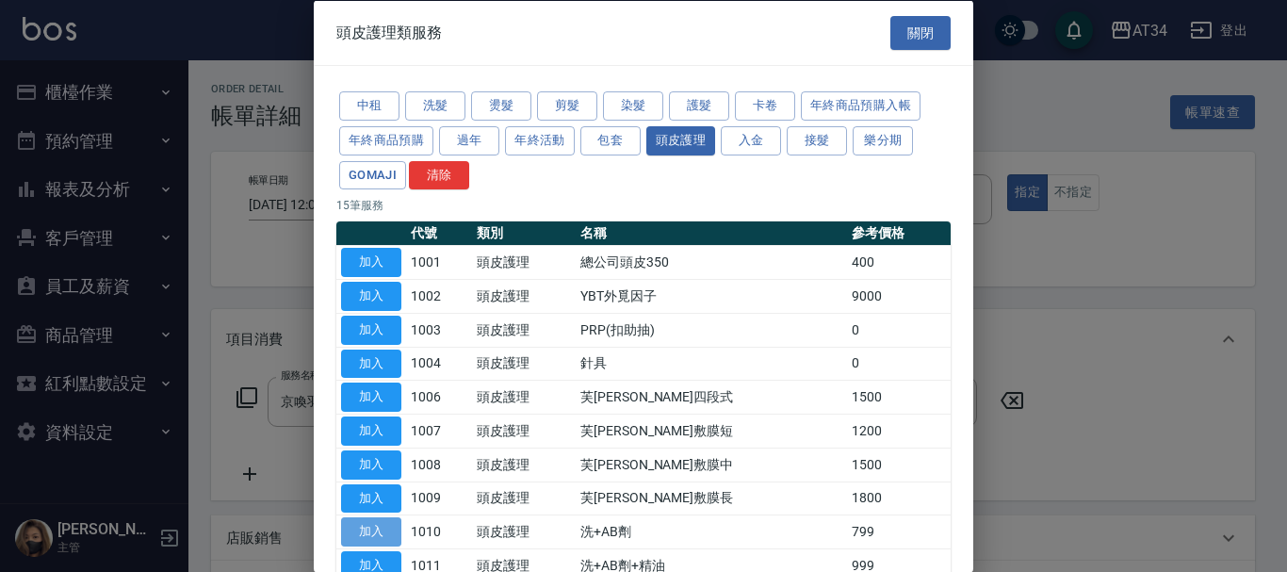
click at [396, 537] on button "加入" at bounding box center [371, 531] width 60 height 29
type input "290"
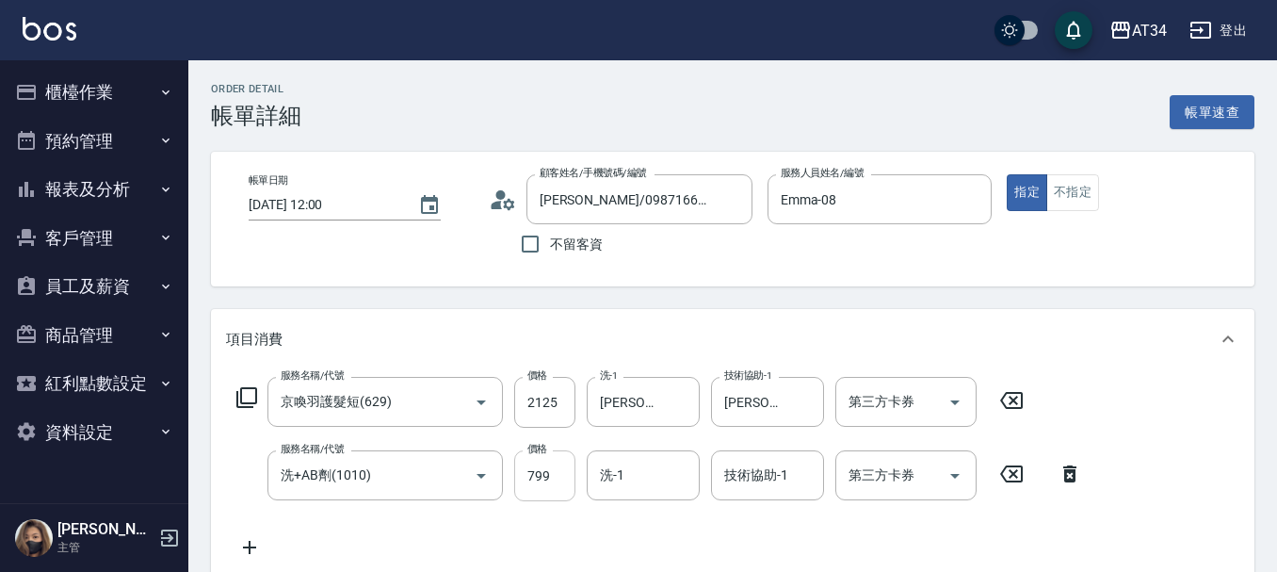
click at [545, 480] on input "799" at bounding box center [544, 475] width 61 height 51
type input "7"
type input "210"
type input "70"
type input "280"
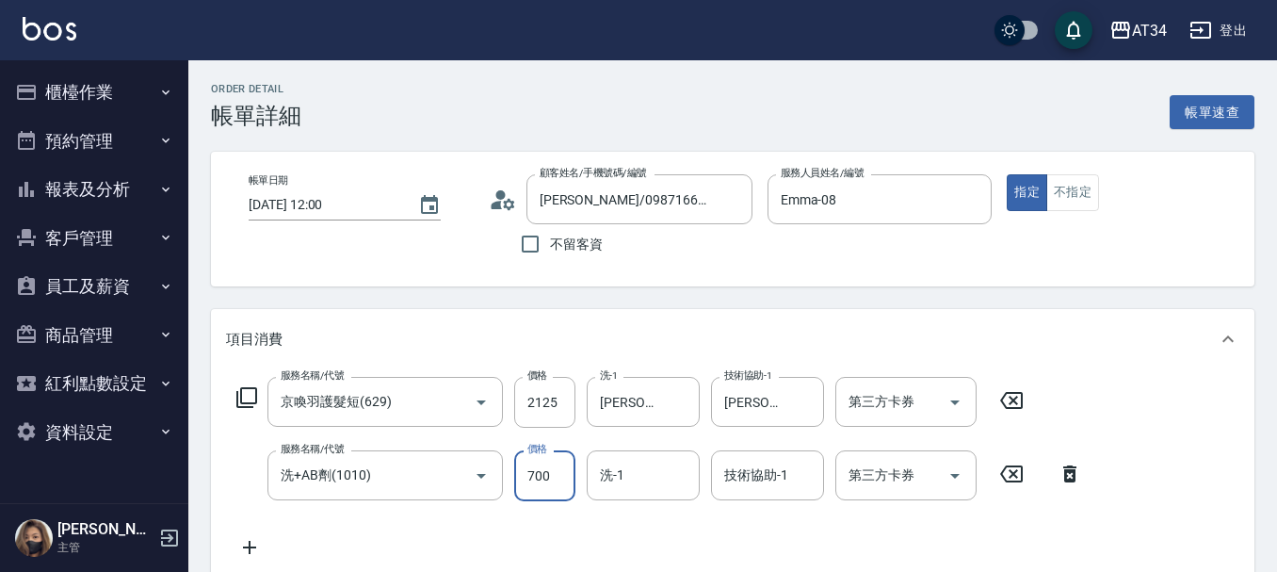
type input "700"
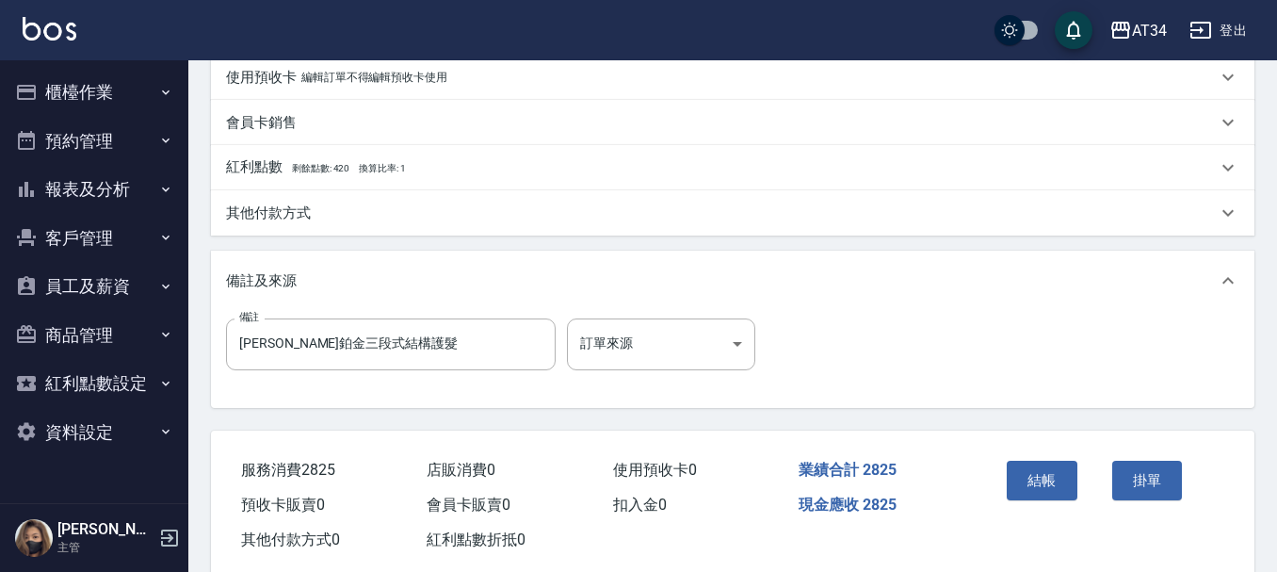
scroll to position [659, 0]
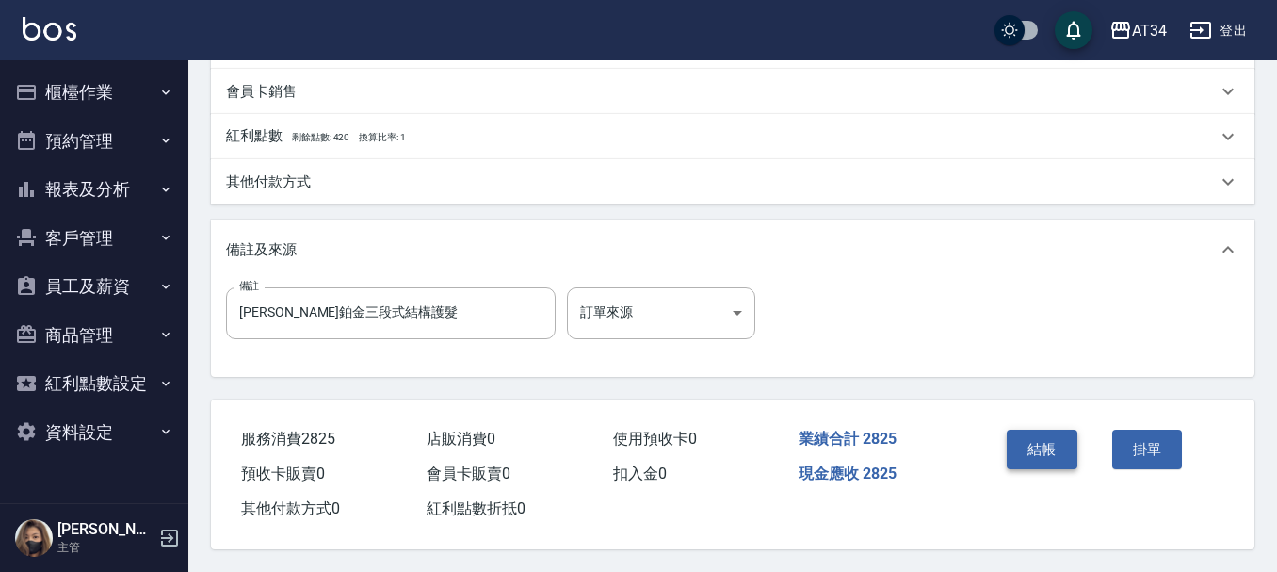
click at [1059, 445] on button "結帳" at bounding box center [1042, 450] width 71 height 40
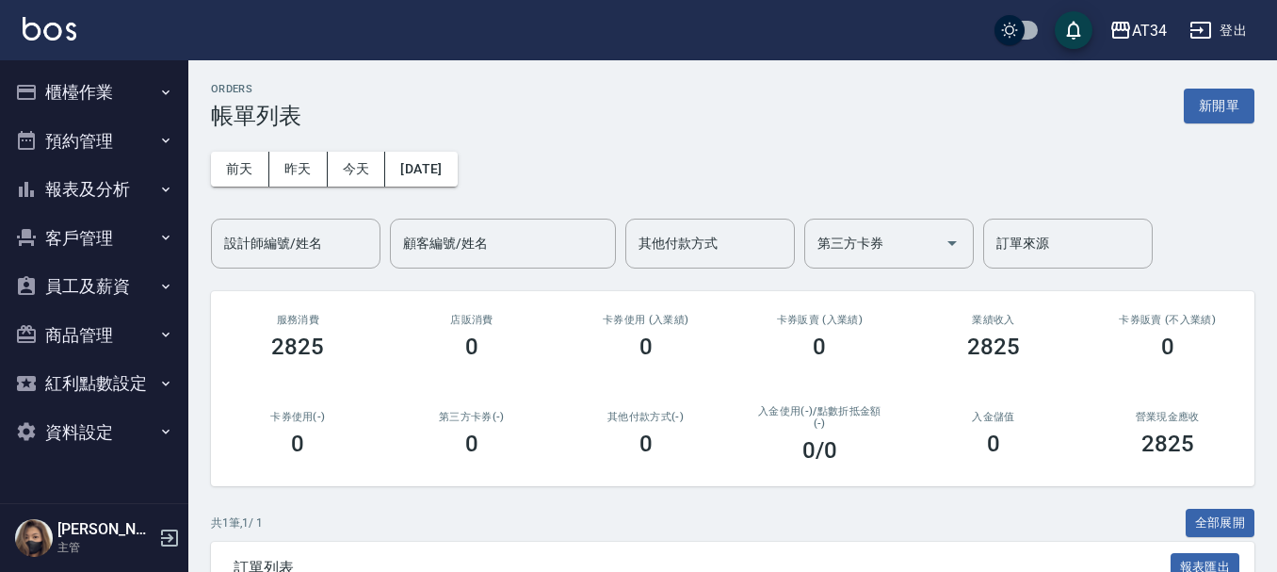
click at [138, 103] on button "櫃檯作業" at bounding box center [94, 92] width 173 height 49
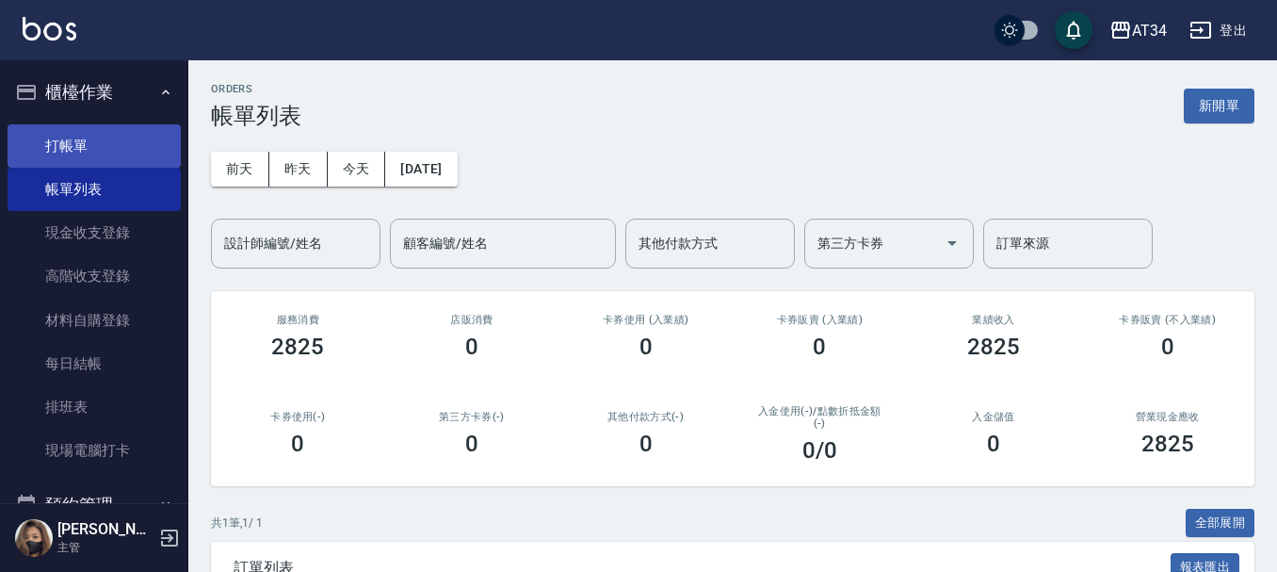
click at [133, 144] on link "打帳單" at bounding box center [94, 145] width 173 height 43
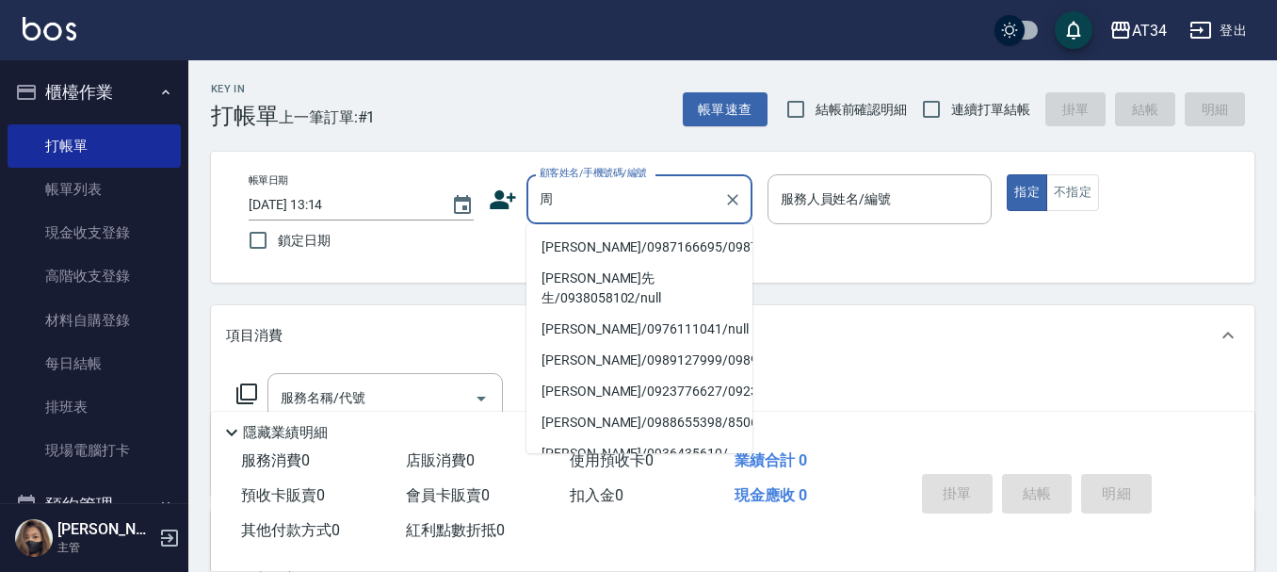
click at [591, 258] on li "周怡君/0987166695/0987166695" at bounding box center [640, 247] width 226 height 31
type input "周怡君/0987166695/0987166695"
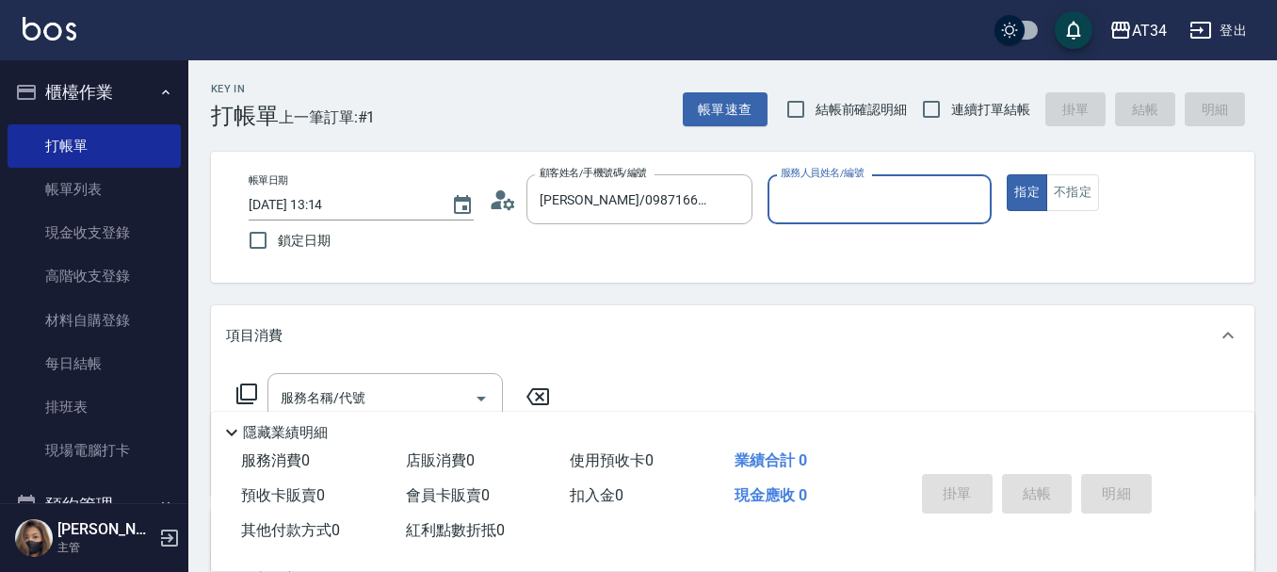
type input "Emma-08"
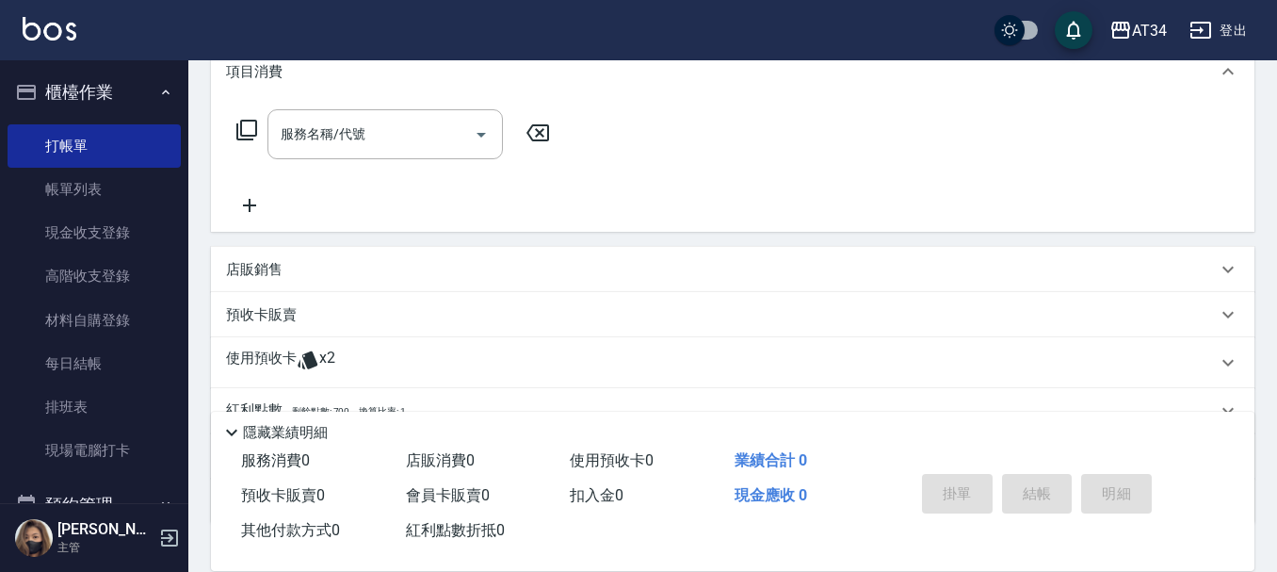
scroll to position [283, 0]
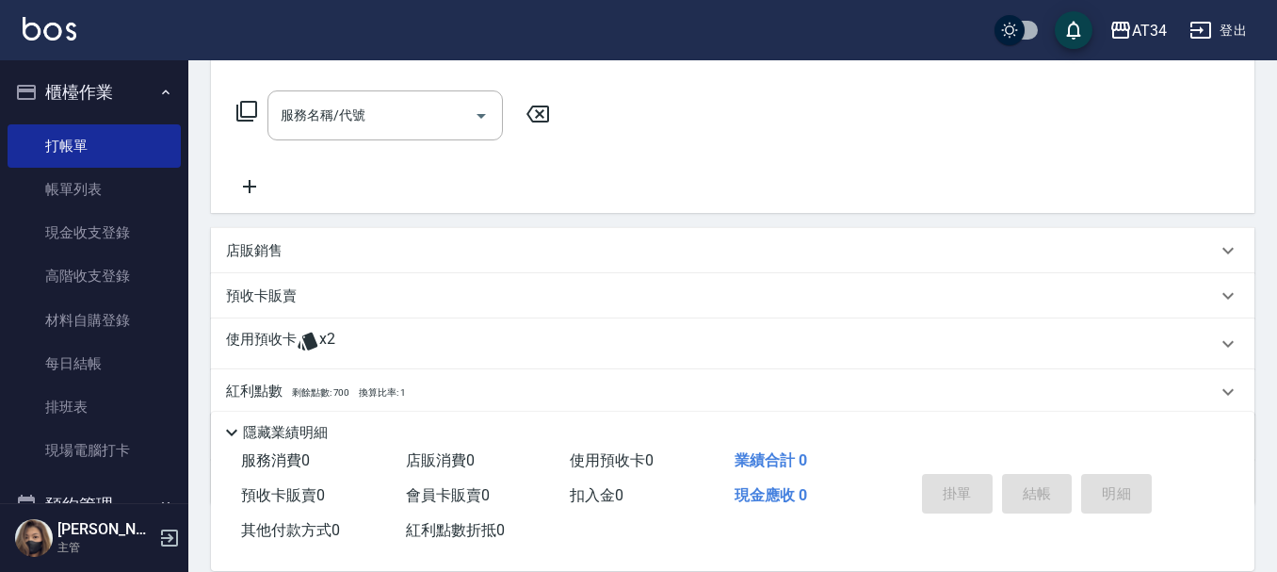
click at [591, 258] on div "店販銷售" at bounding box center [721, 251] width 991 height 20
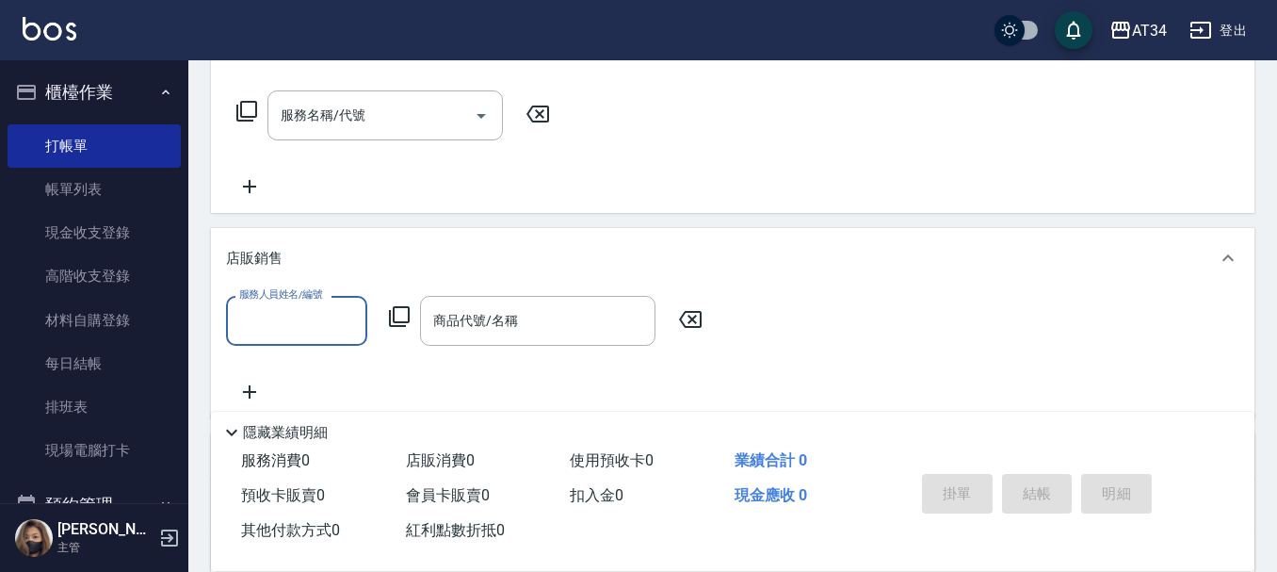
scroll to position [0, 0]
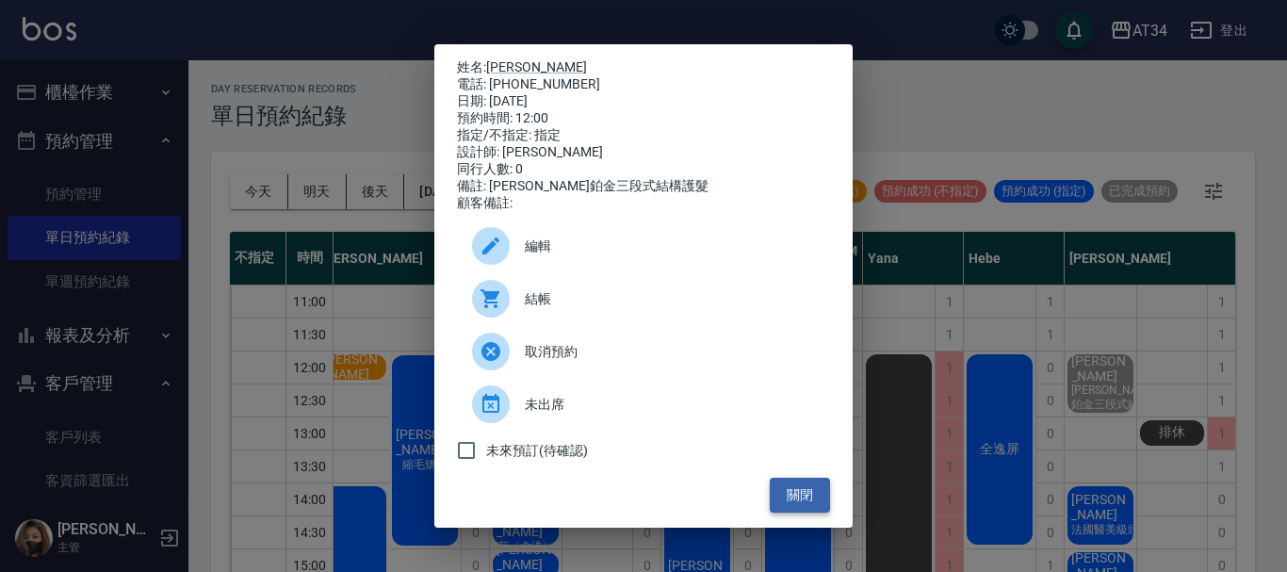
click at [807, 499] on button "關閉" at bounding box center [800, 495] width 60 height 35
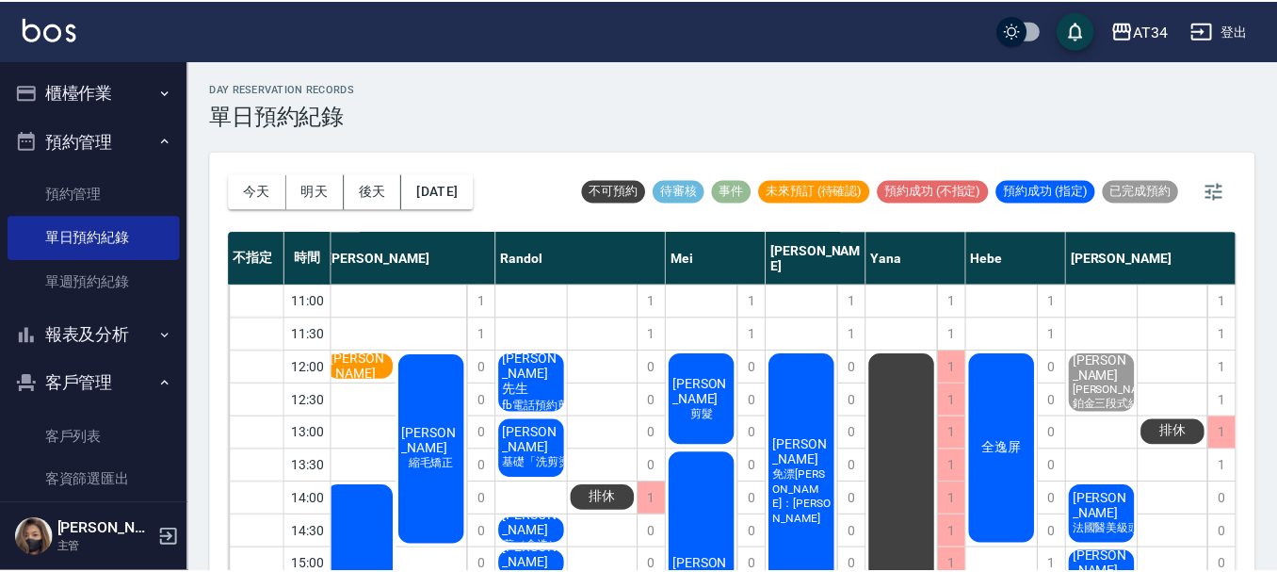
scroll to position [0, 362]
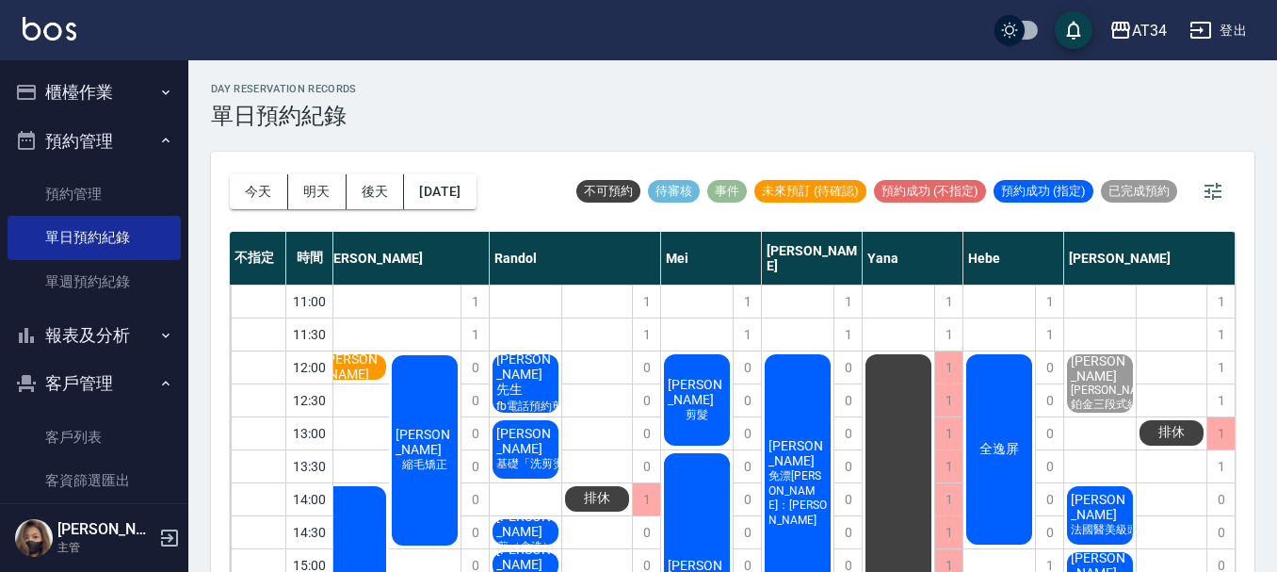
click at [1105, 503] on span "[PERSON_NAME]" at bounding box center [1100, 507] width 66 height 30
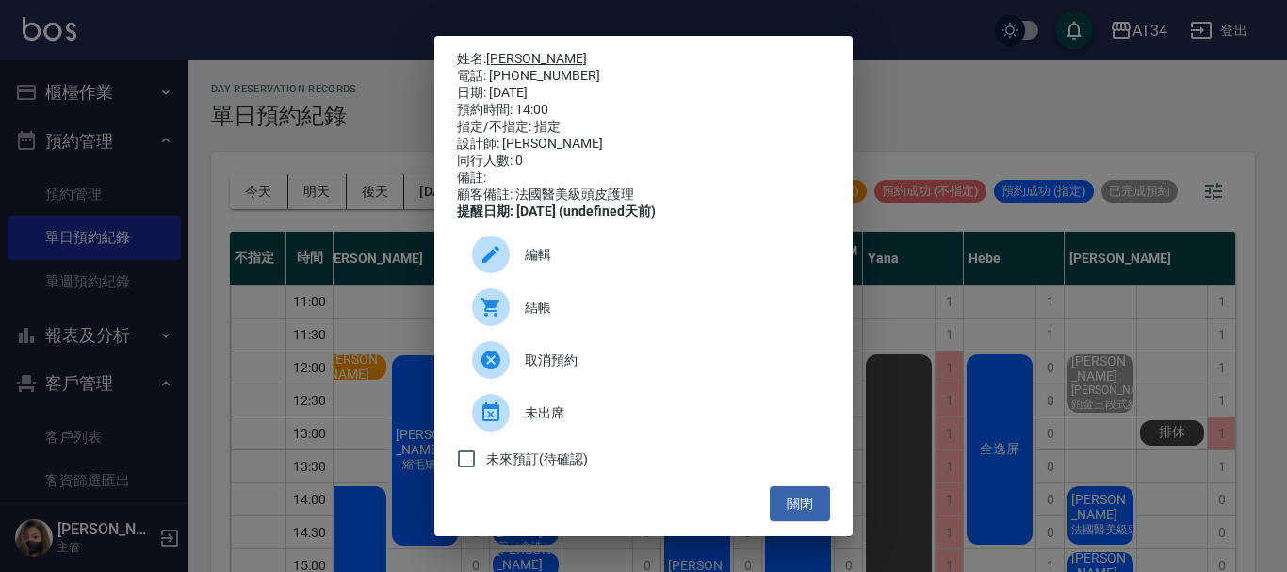
click at [499, 51] on link "[PERSON_NAME]" at bounding box center [536, 58] width 101 height 15
click at [94, 150] on div "姓名: 李威成 電話: 0960759205 日期: 2025/10/11 預約時間: 14:00 指定/不指定: 指定 設計師: Emma 同行人數: 0 …" at bounding box center [643, 286] width 1287 height 572
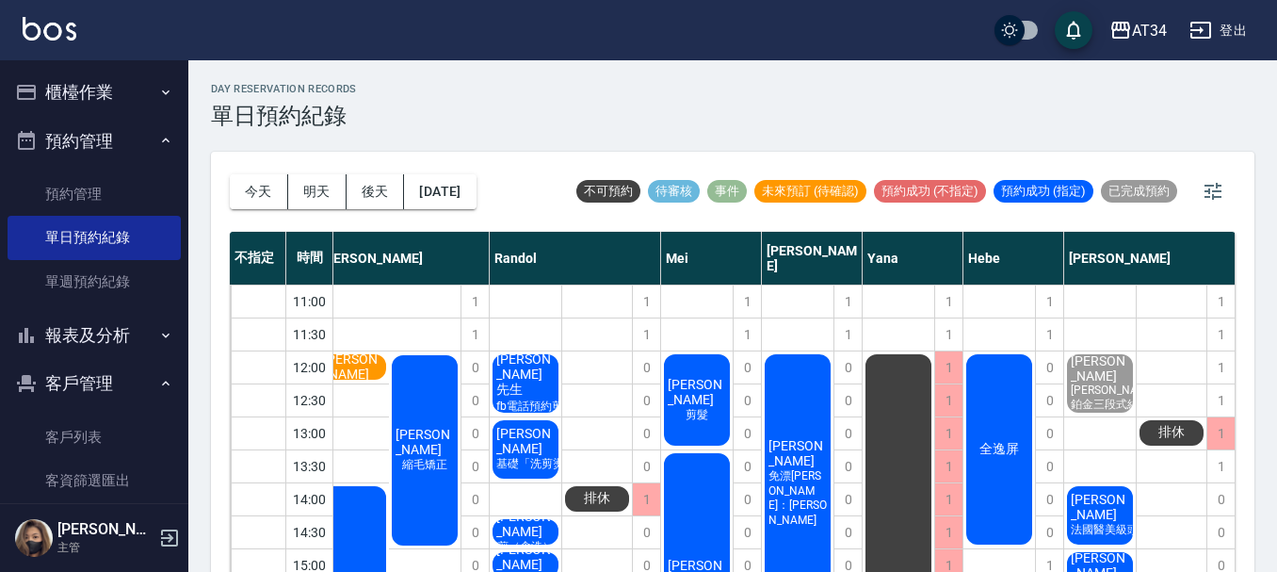
click at [57, 83] on button "櫃檯作業" at bounding box center [94, 92] width 173 height 49
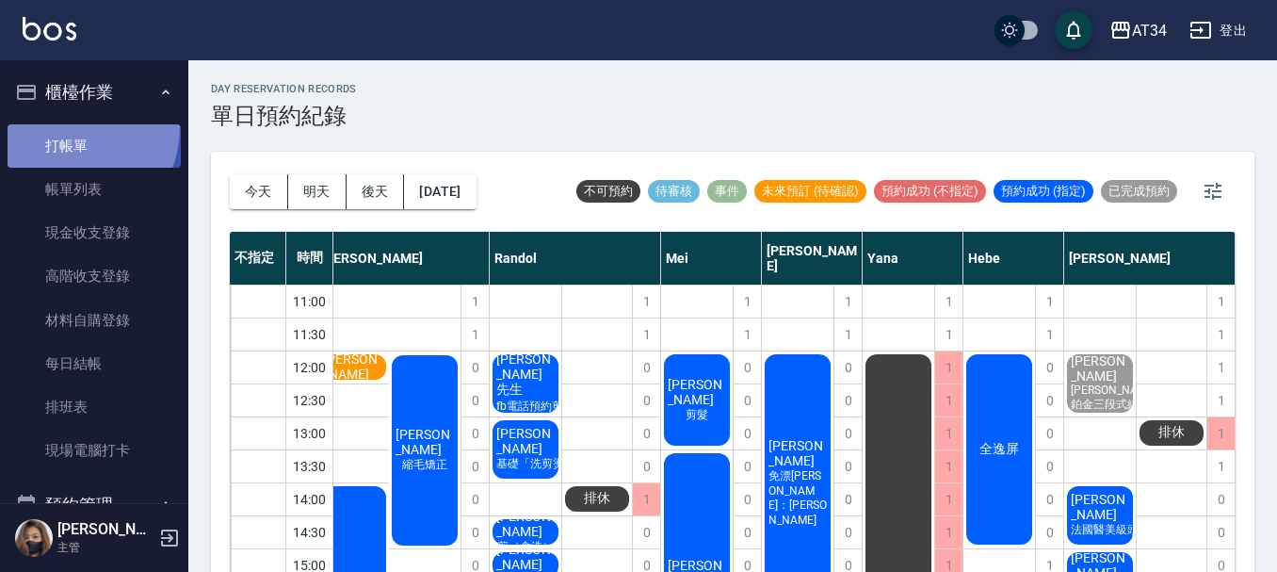
click at [64, 126] on link "打帳單" at bounding box center [94, 145] width 173 height 43
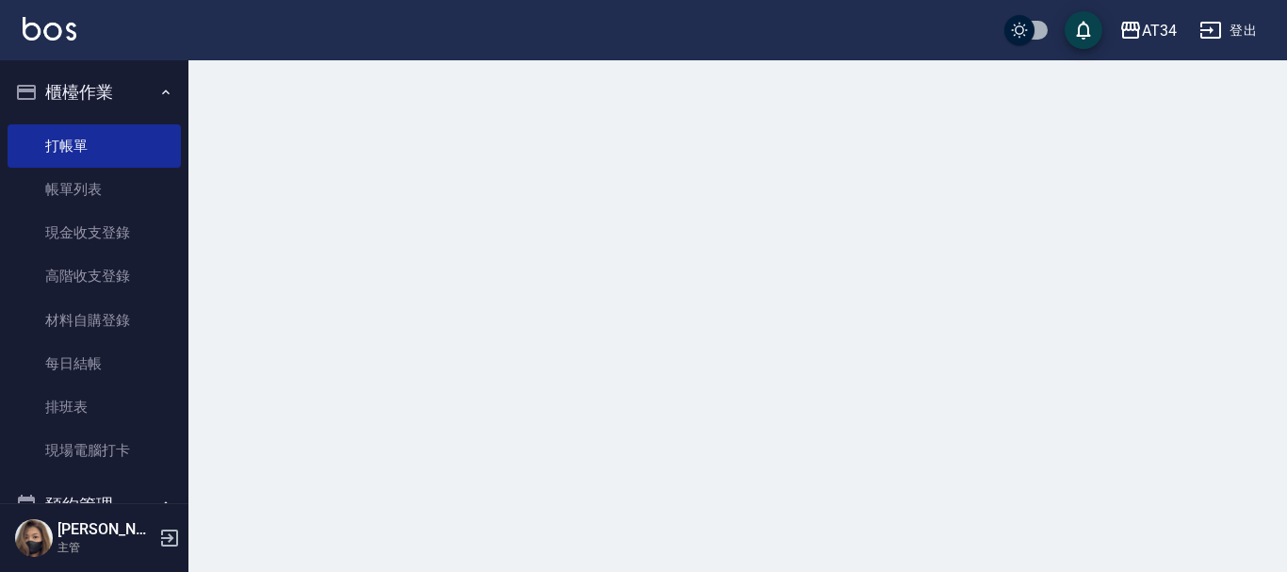
click at [75, 152] on link "打帳單" at bounding box center [94, 145] width 173 height 43
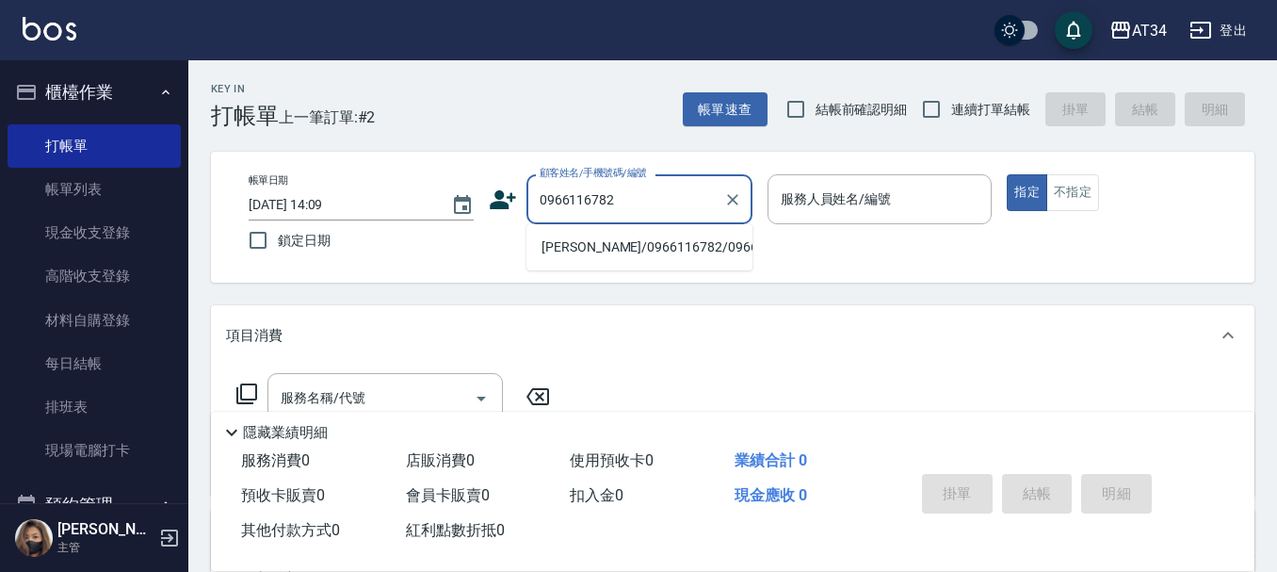
click at [705, 262] on li "杜沛棋/0966116782/0966116782" at bounding box center [640, 247] width 226 height 31
type input "杜沛棋/0966116782/0966116782"
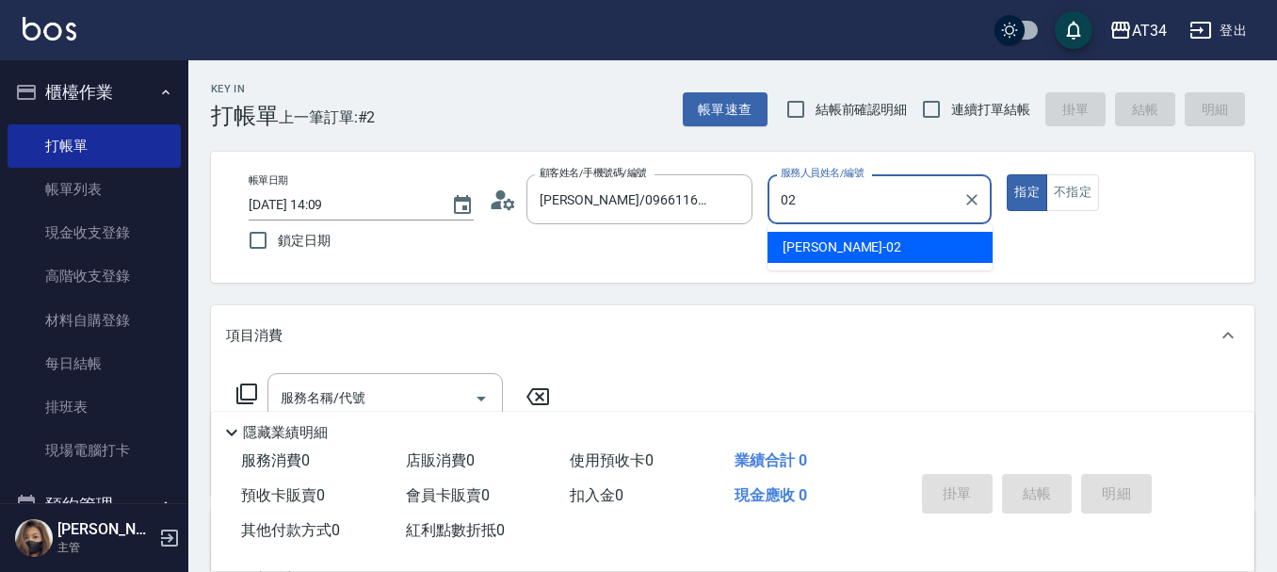
type input "Wendy-02"
type button "true"
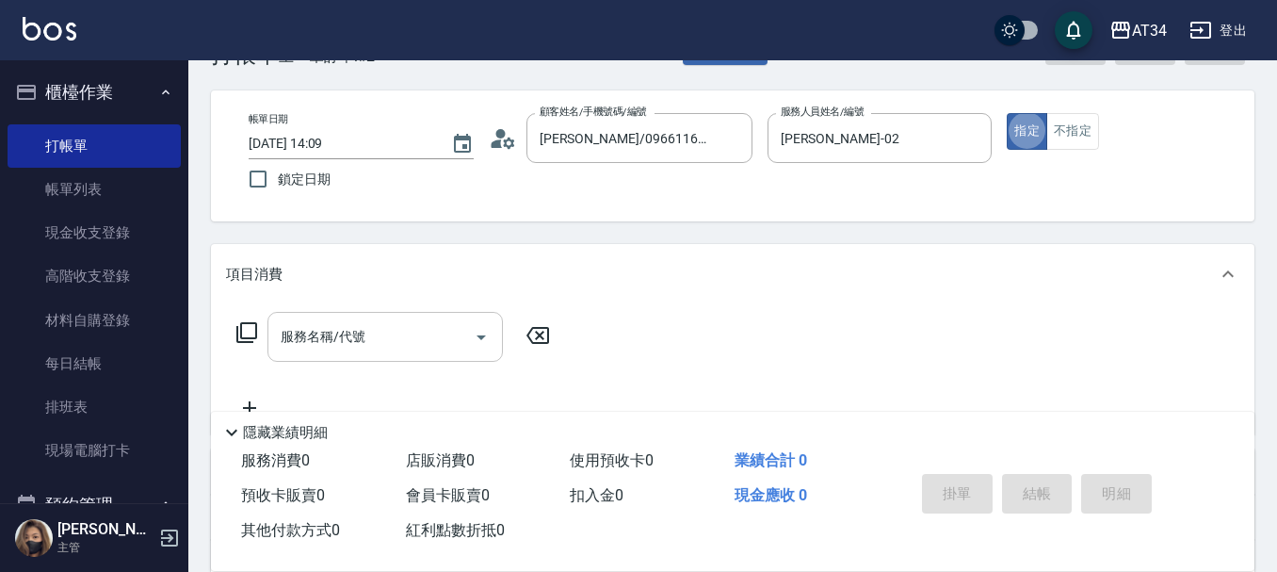
scroll to position [94, 0]
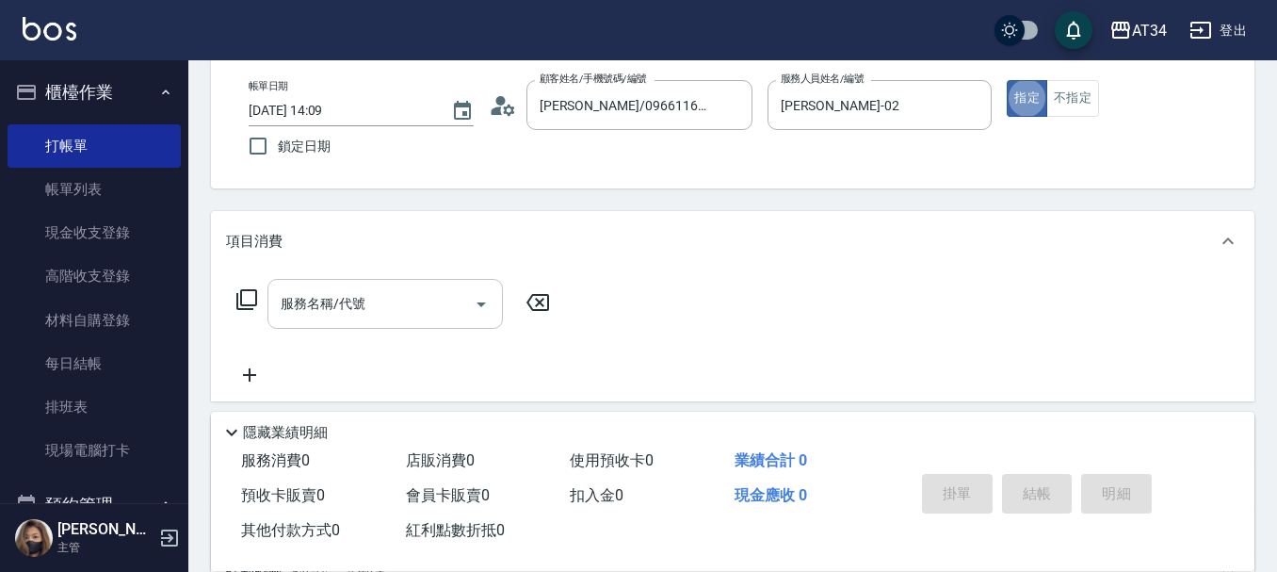
click at [328, 294] on div "服務名稱/代號 服務名稱/代號" at bounding box center [386, 304] width 236 height 50
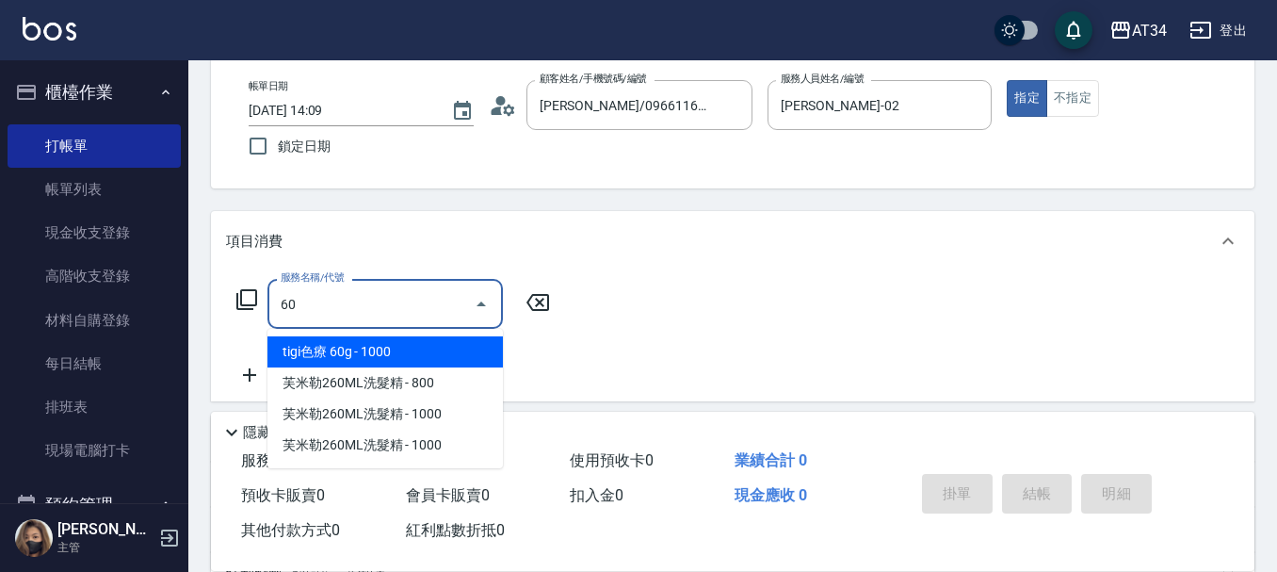
type input "602"
type input "90"
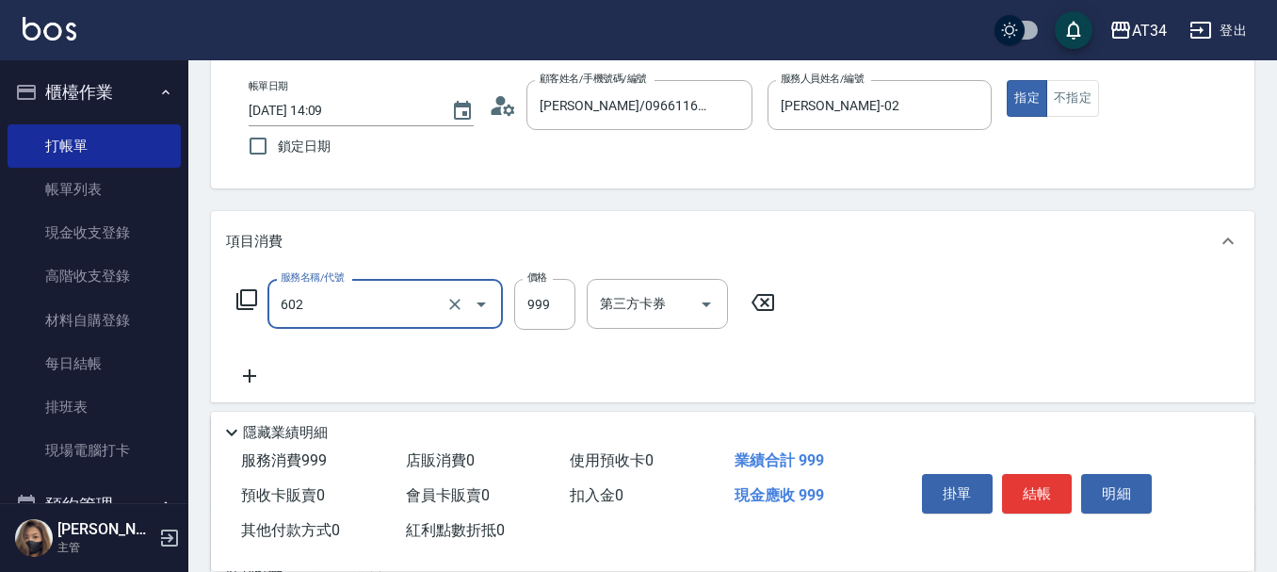
type input "自備鉑金(602)"
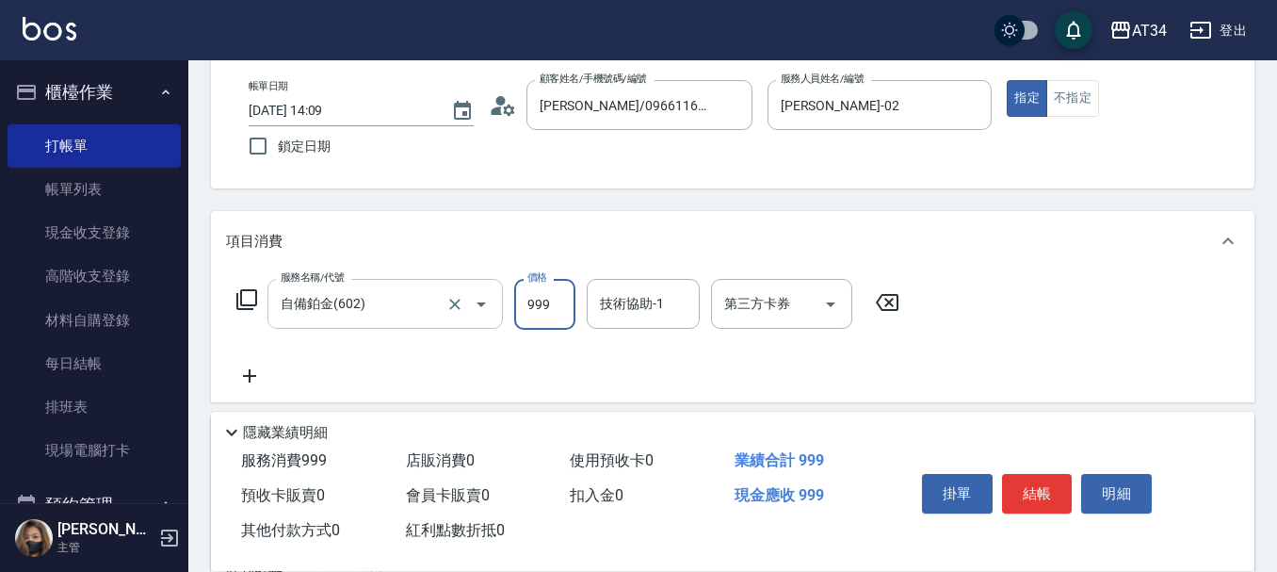
type input "0"
type input "200"
type input "2000"
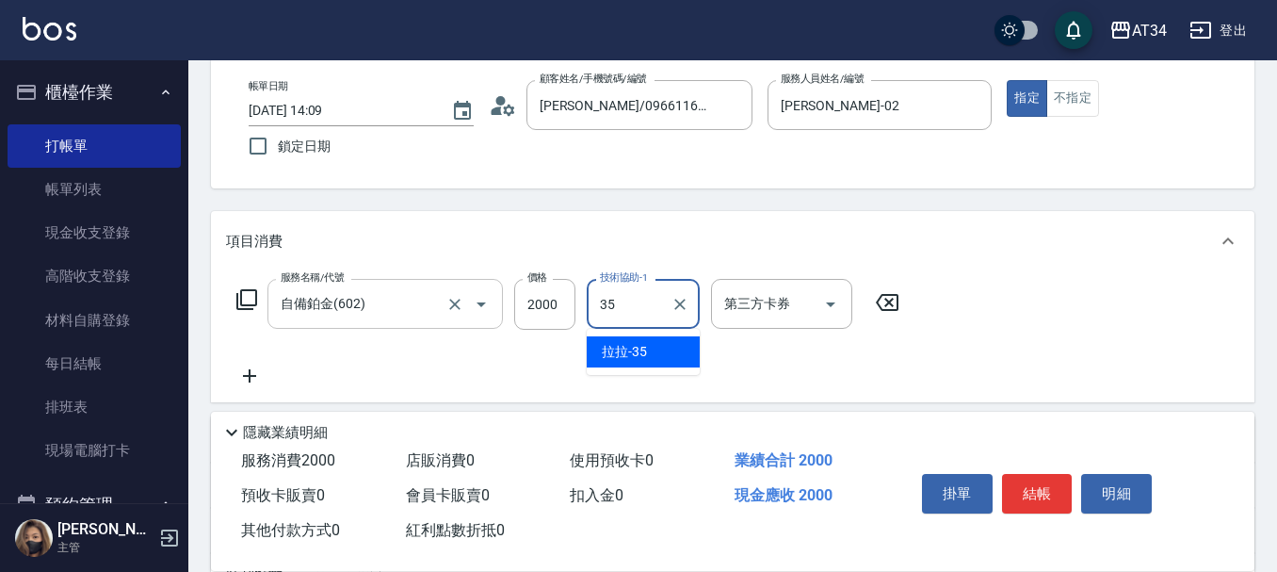
type input "拉拉-35"
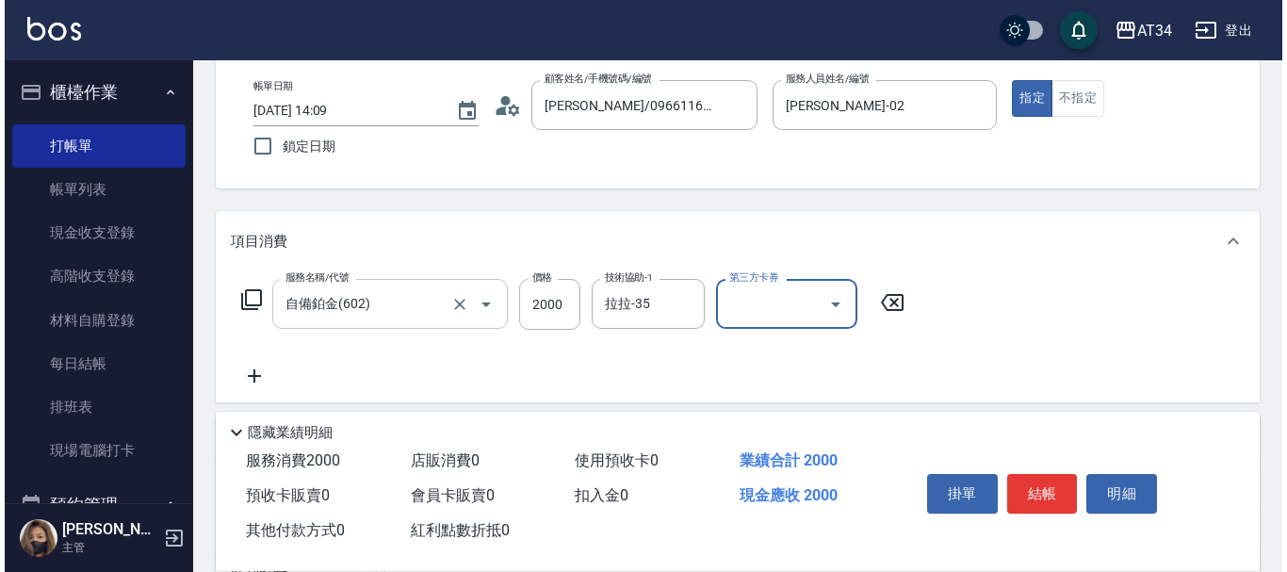
scroll to position [188, 0]
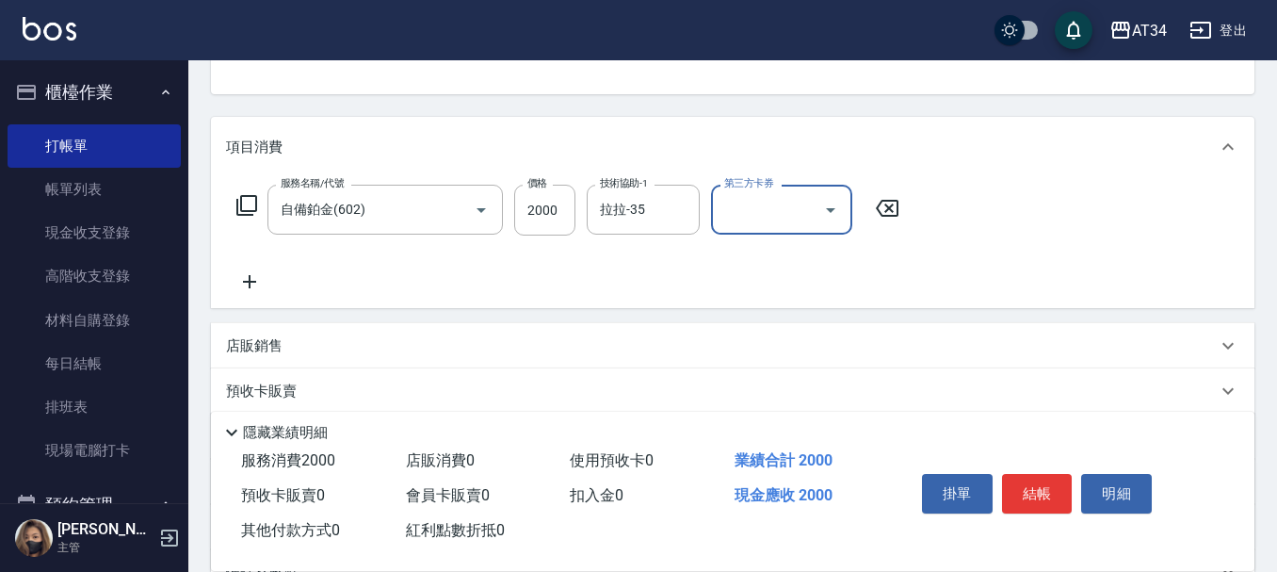
click at [252, 280] on icon at bounding box center [249, 281] width 47 height 23
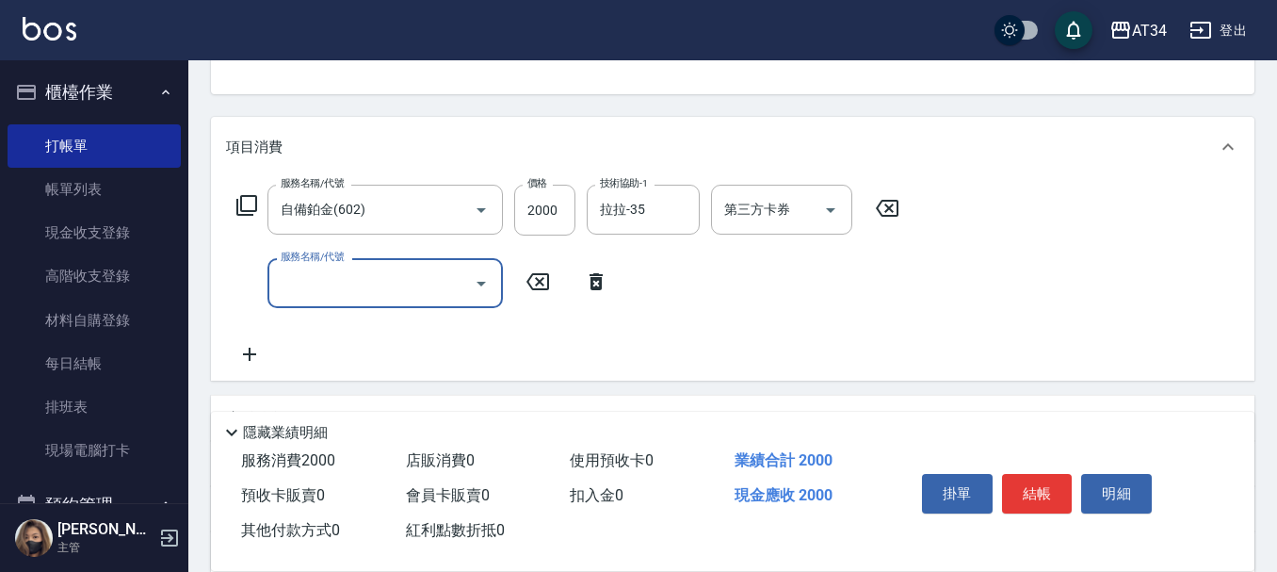
click at [250, 213] on icon at bounding box center [247, 205] width 23 height 23
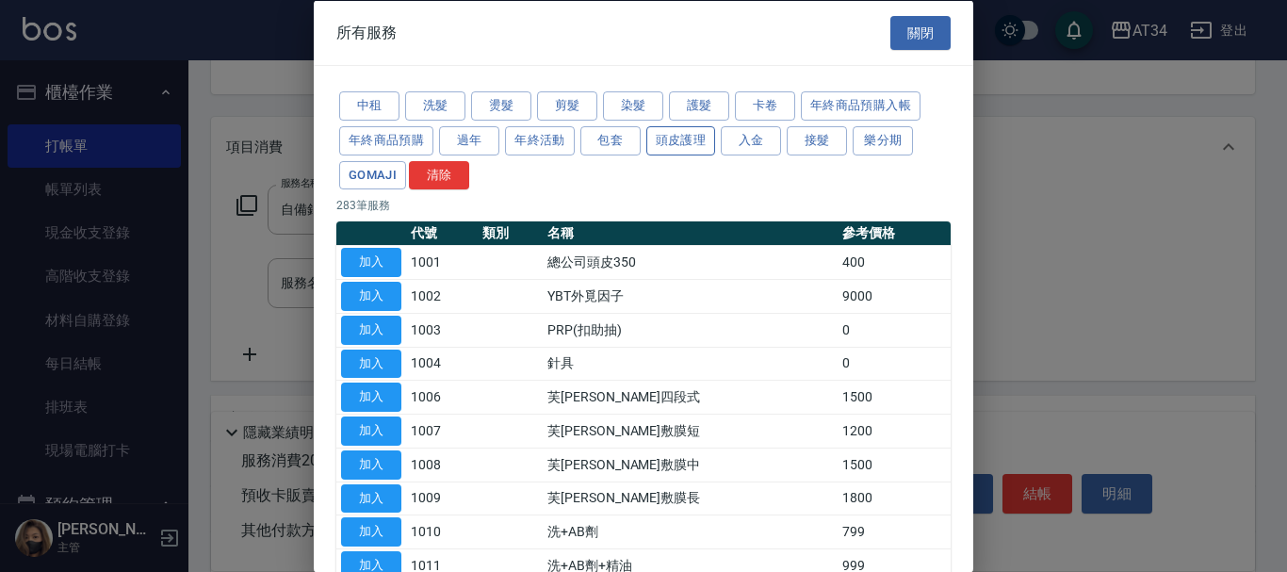
click at [677, 142] on button "頭皮護理" at bounding box center [681, 139] width 70 height 29
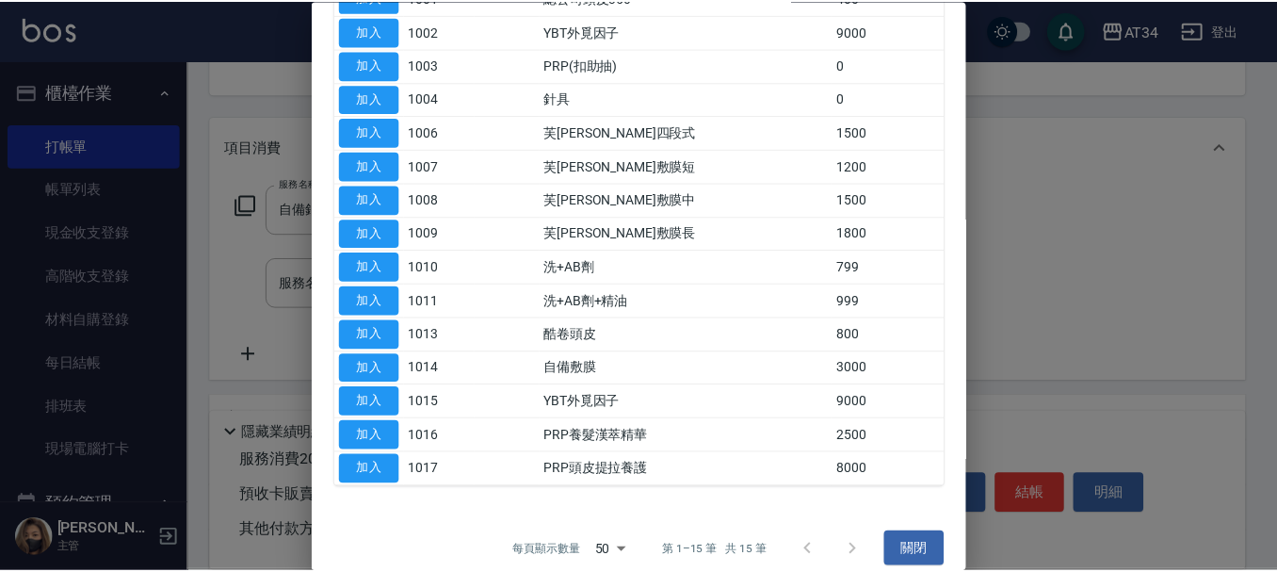
scroll to position [283, 0]
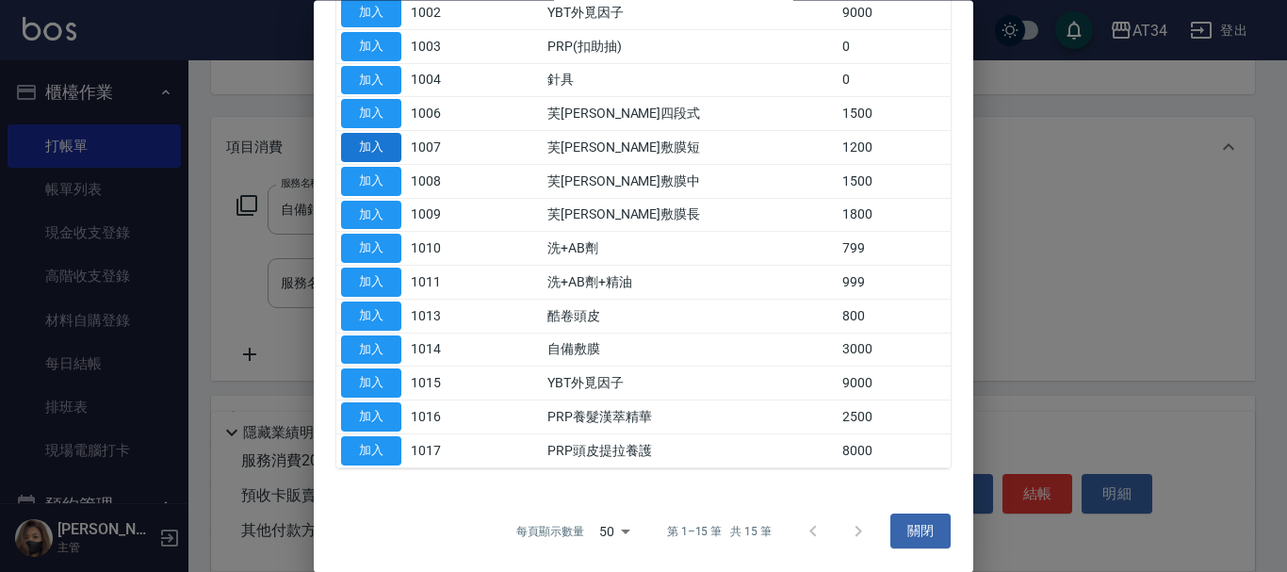
click at [382, 138] on button "加入" at bounding box center [371, 148] width 60 height 29
type input "320"
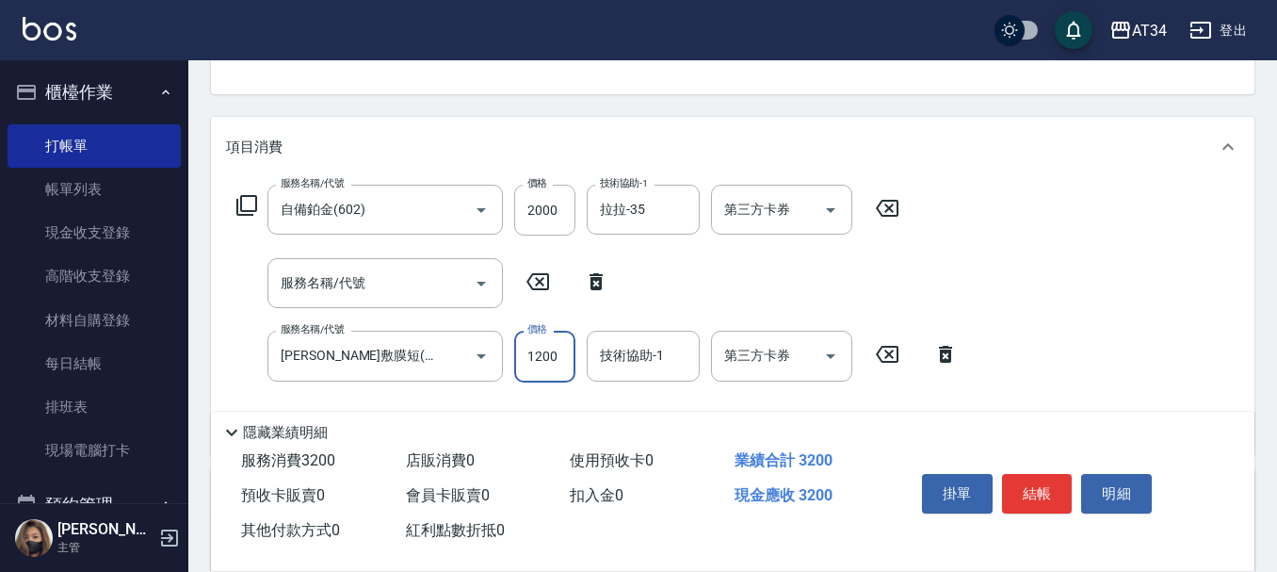
click at [547, 351] on input "1200" at bounding box center [544, 356] width 61 height 51
type input "1"
type input "200"
type input "100"
type input "210"
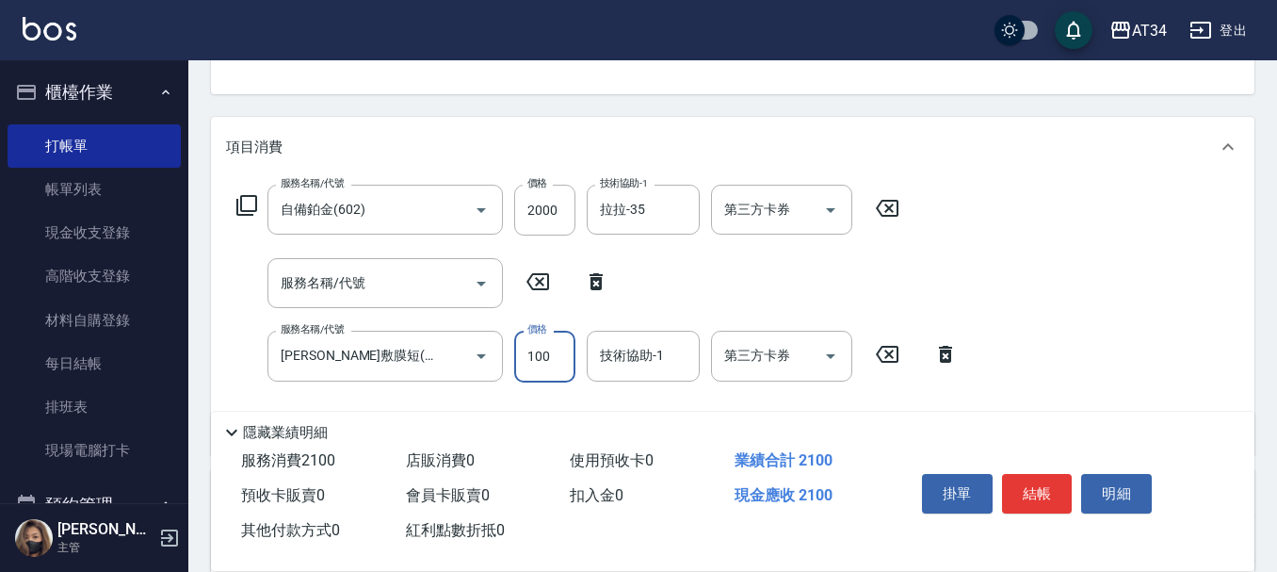
type input "1000"
type input "300"
type input "1000"
type input "拉拉-35"
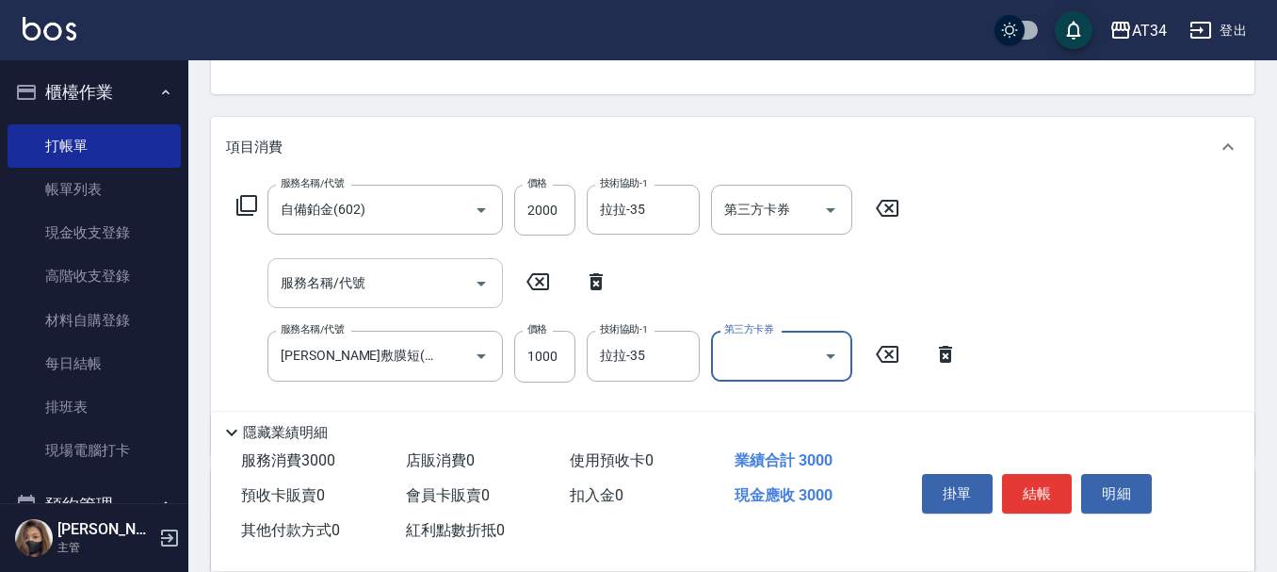
click at [355, 285] on input "服務名稱/代號" at bounding box center [371, 283] width 190 height 33
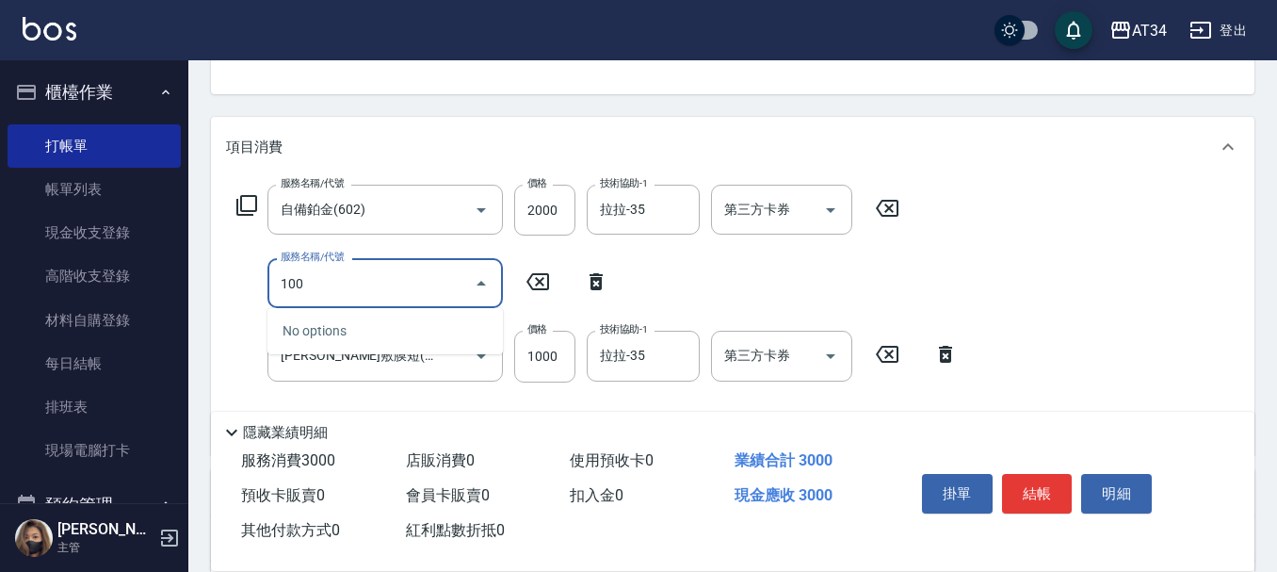
type input "1006"
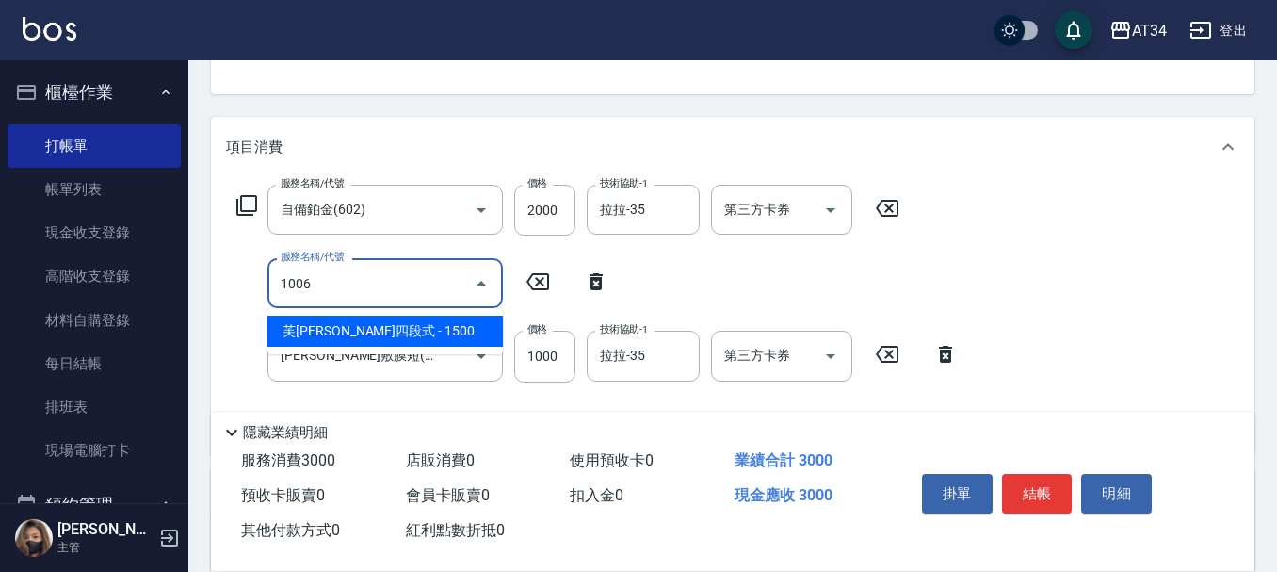
type input "450"
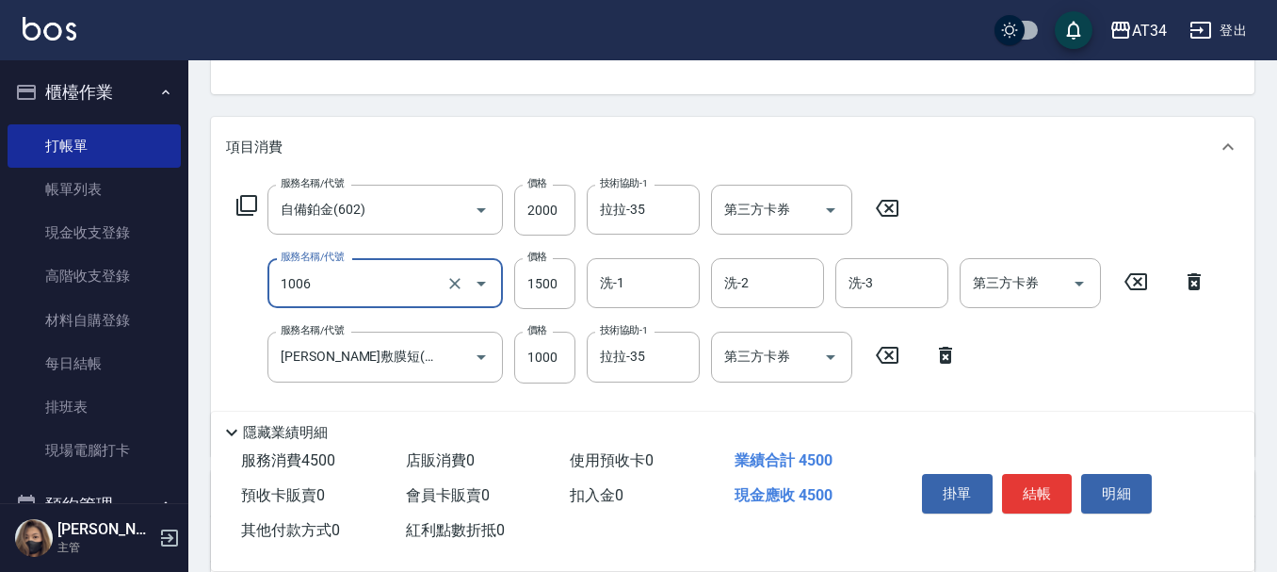
type input "芙米勒四段式(1006)"
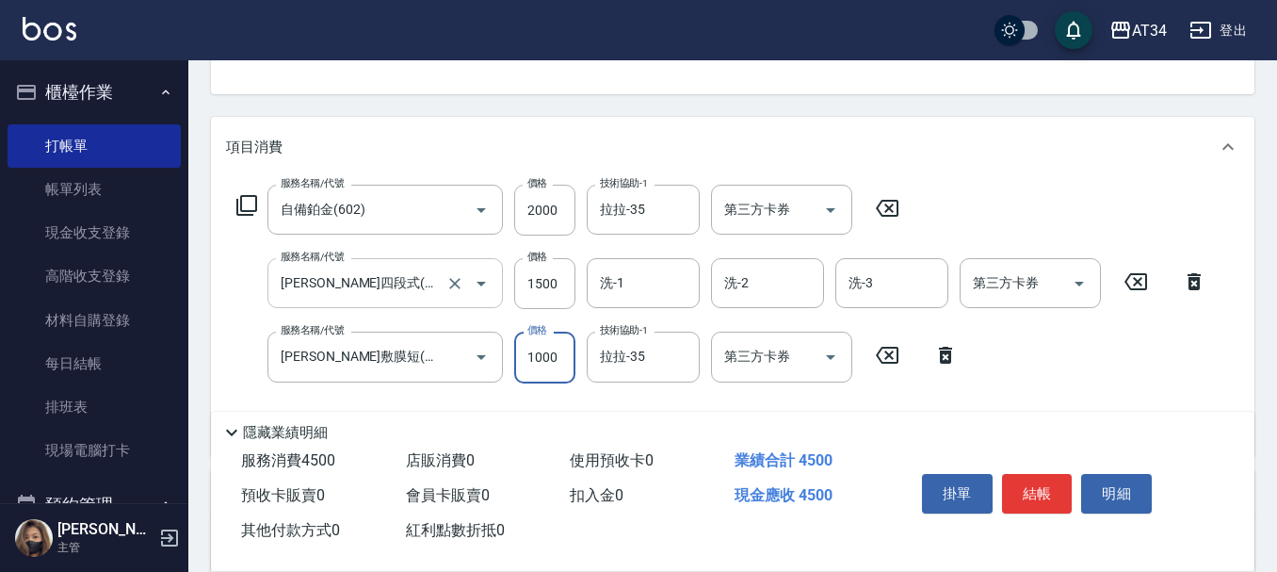
type input "350"
type input "100"
type input "450"
type input "1000"
click at [561, 281] on input "1500" at bounding box center [544, 283] width 61 height 51
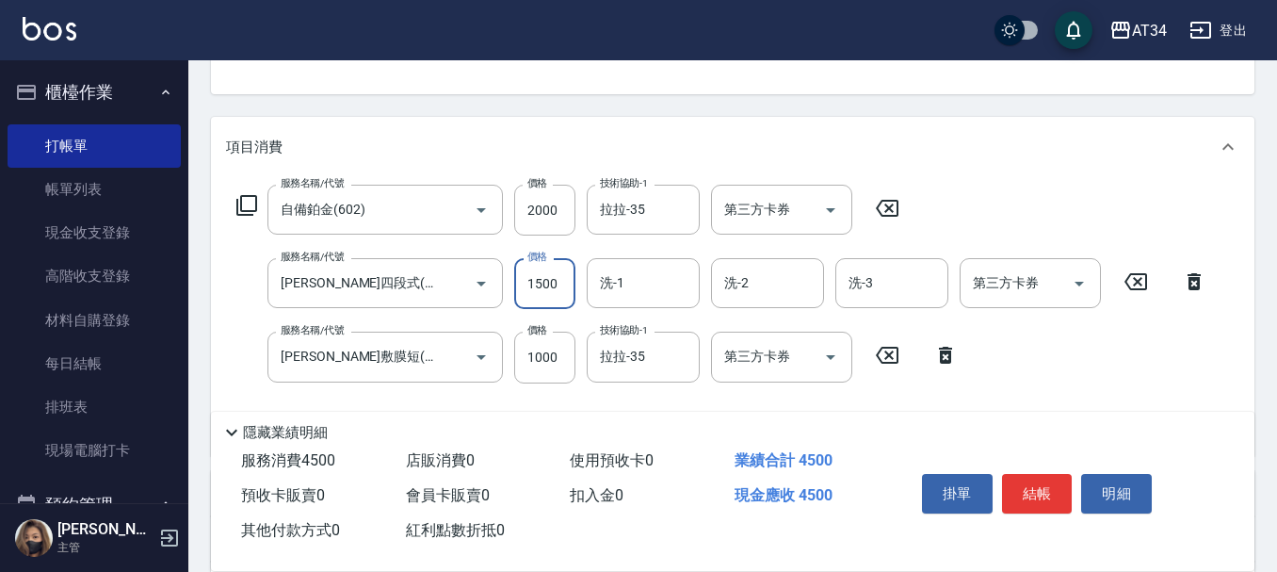
type input "1"
type input "300"
type input "135"
type input "310"
type input "1350"
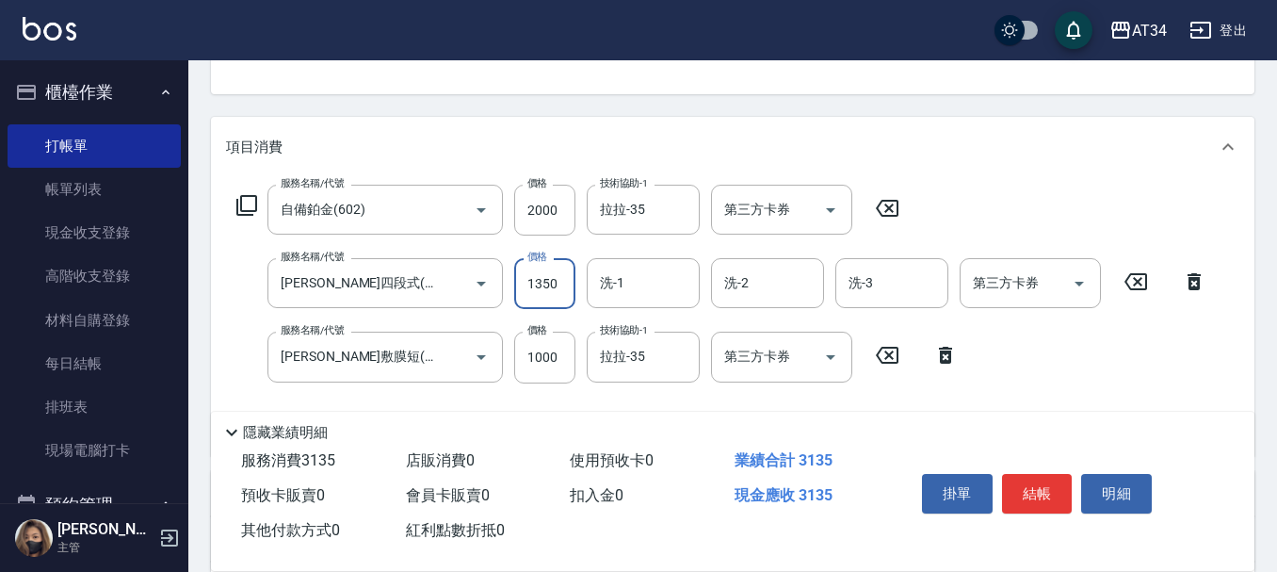
type input "430"
type input "1350"
type input "3535"
click at [665, 289] on input "洗-1" at bounding box center [643, 283] width 96 height 33
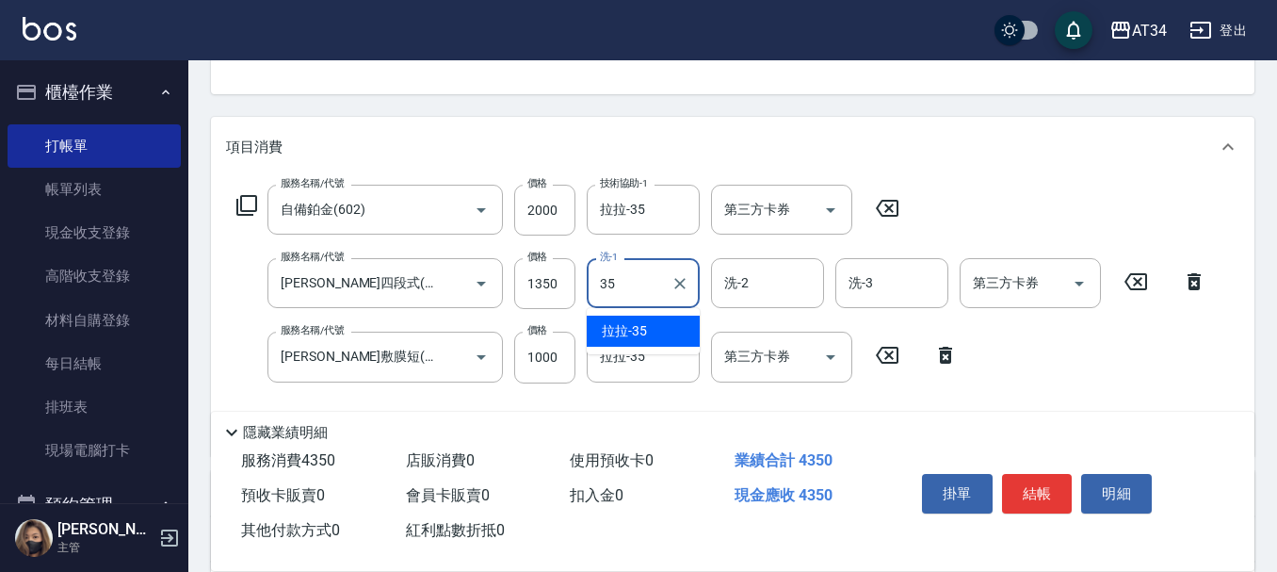
type input "拉拉-35"
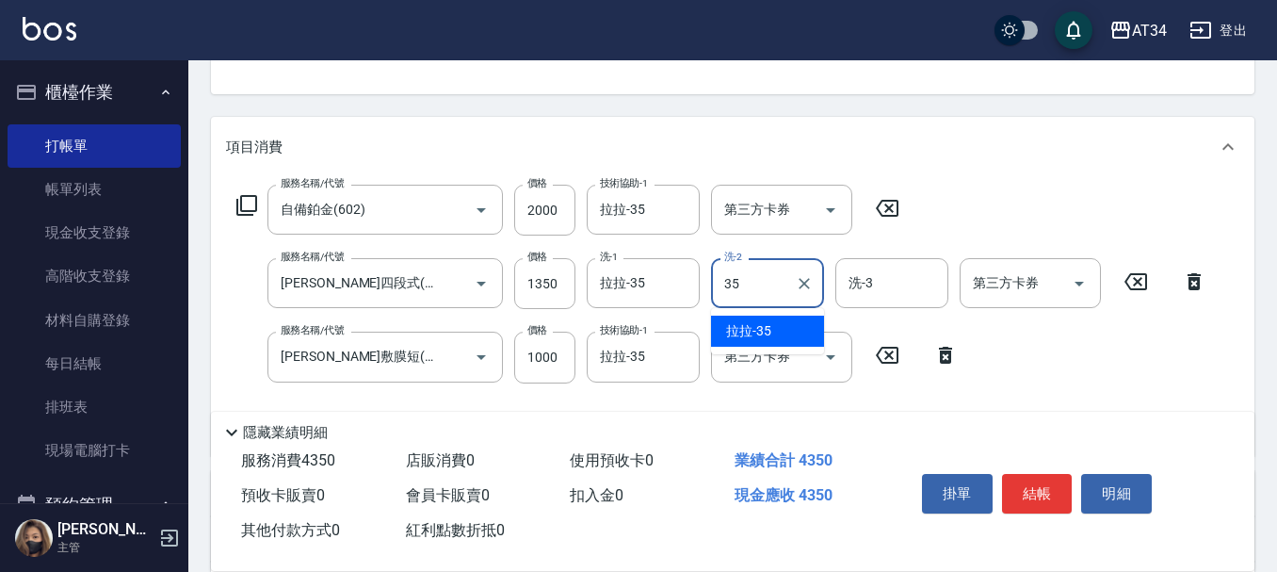
type input "拉拉-35"
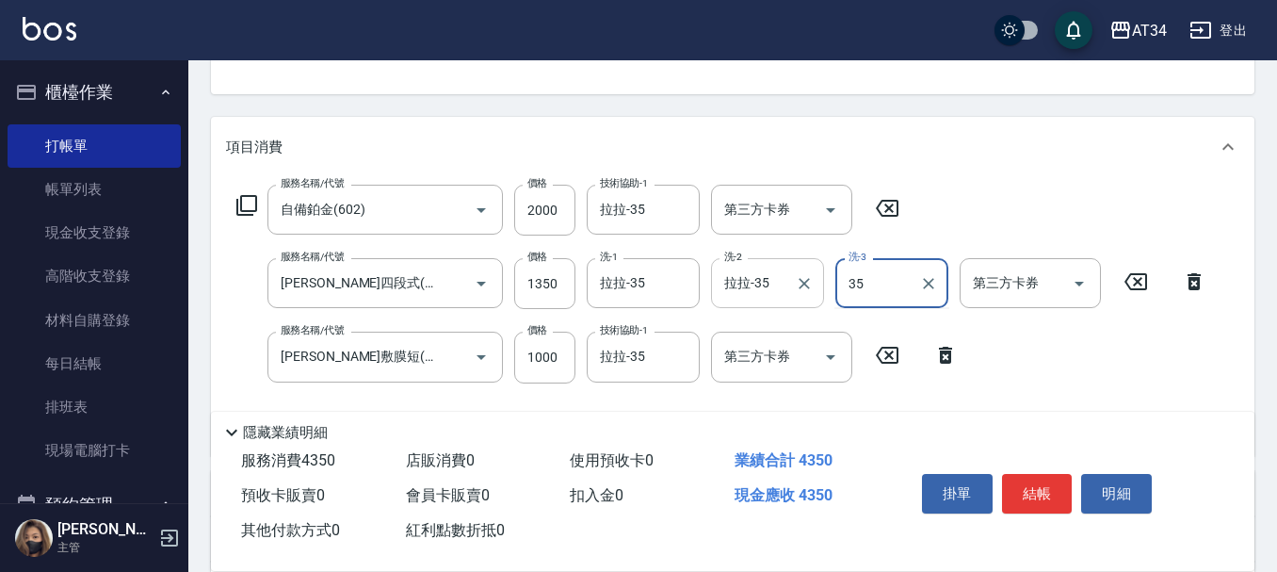
type input "拉拉-35"
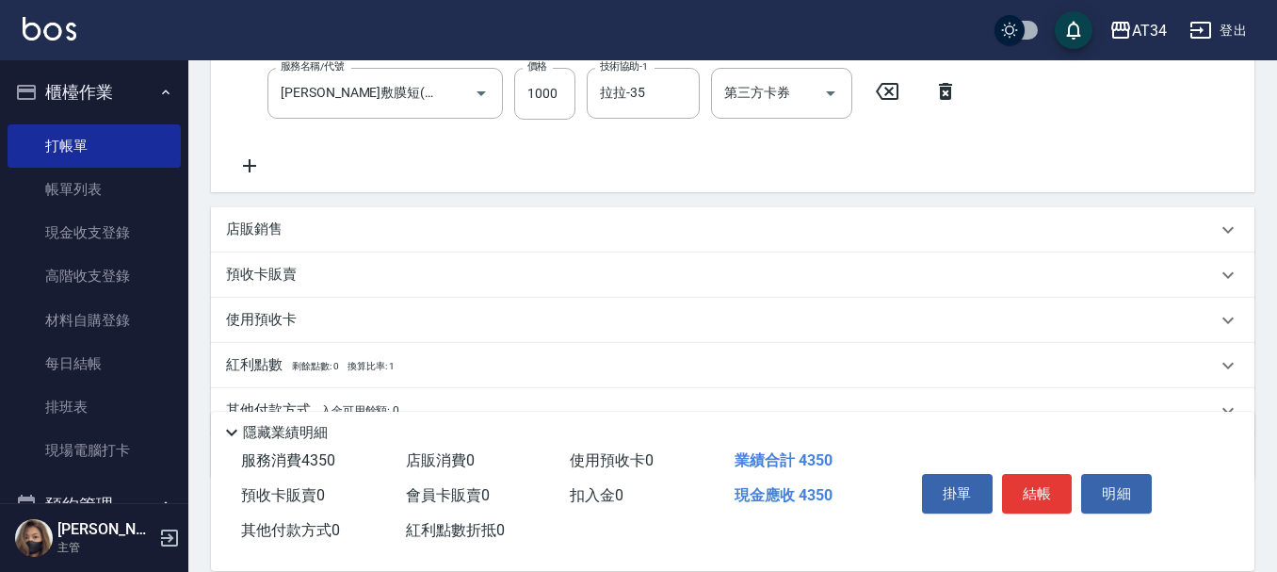
scroll to position [471, 0]
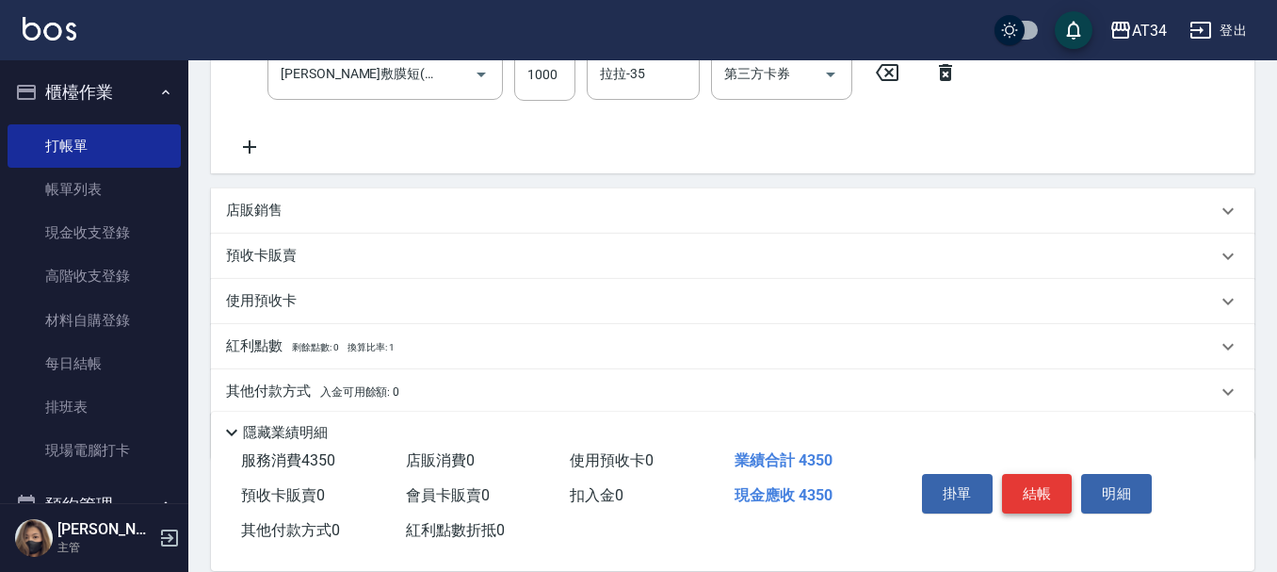
click at [1029, 478] on button "結帳" at bounding box center [1037, 494] width 71 height 40
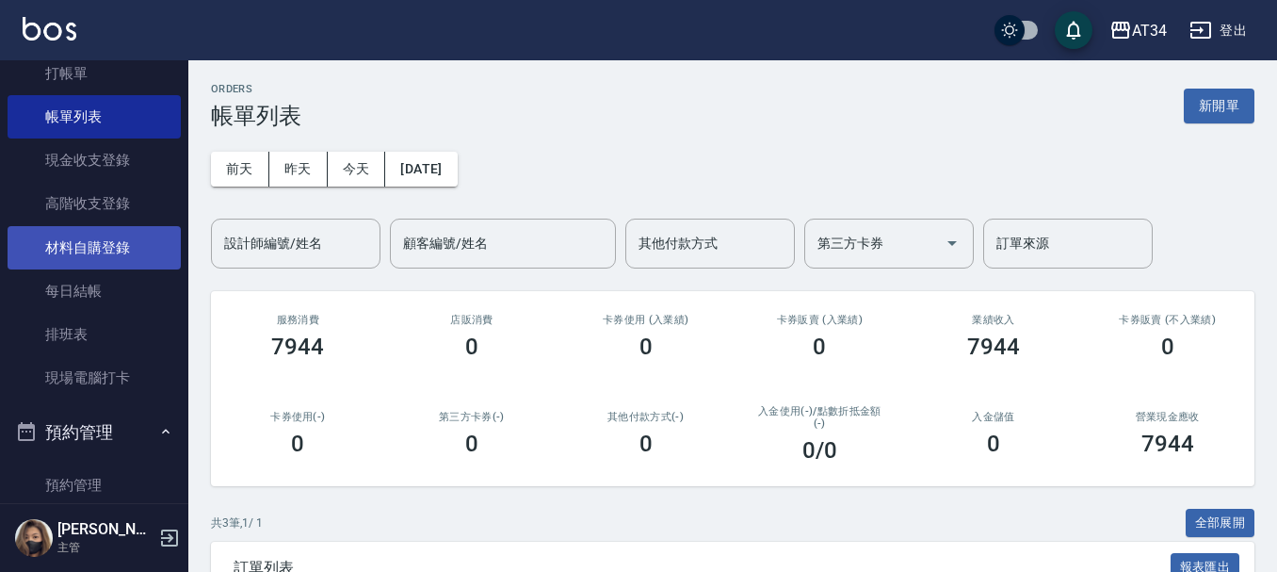
scroll to position [283, 0]
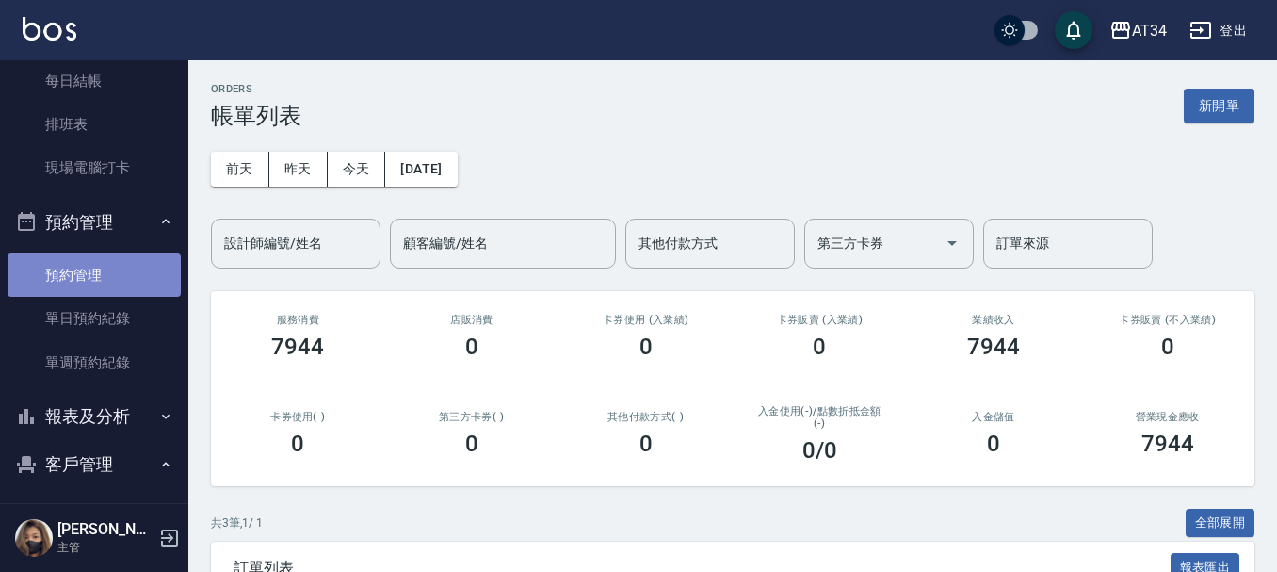
click at [98, 275] on link "預約管理" at bounding box center [94, 274] width 173 height 43
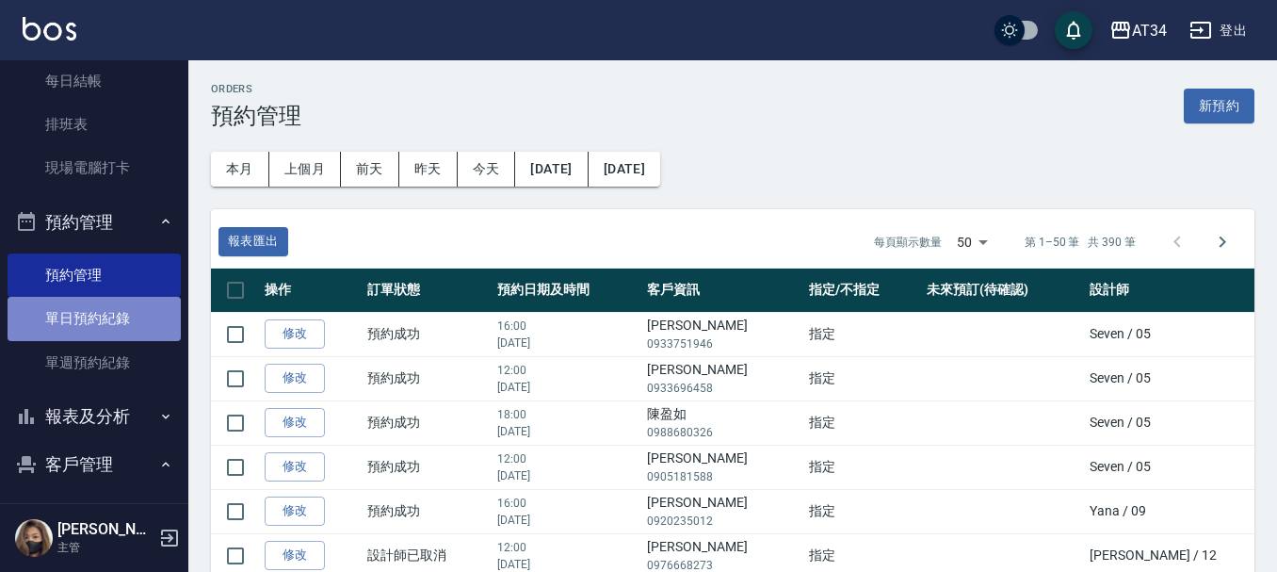
click at [100, 315] on link "單日預約紀錄" at bounding box center [94, 318] width 173 height 43
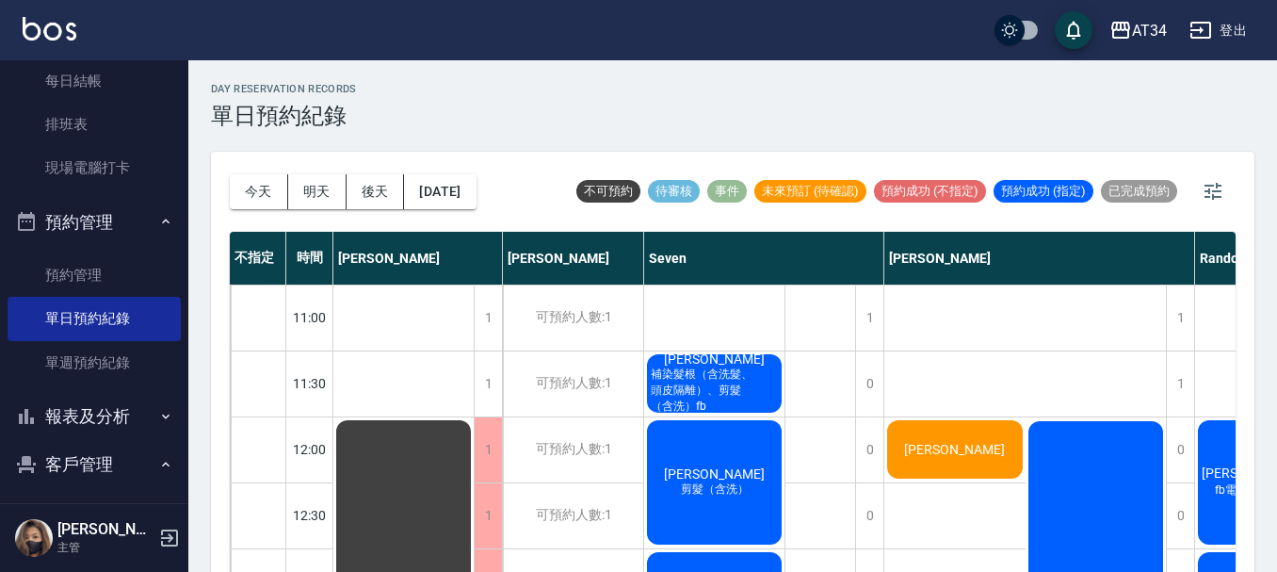
click at [691, 398] on span "補染髮根（含洗髮、頭皮隔離）、剪髮（含洗）fb" at bounding box center [714, 390] width 135 height 48
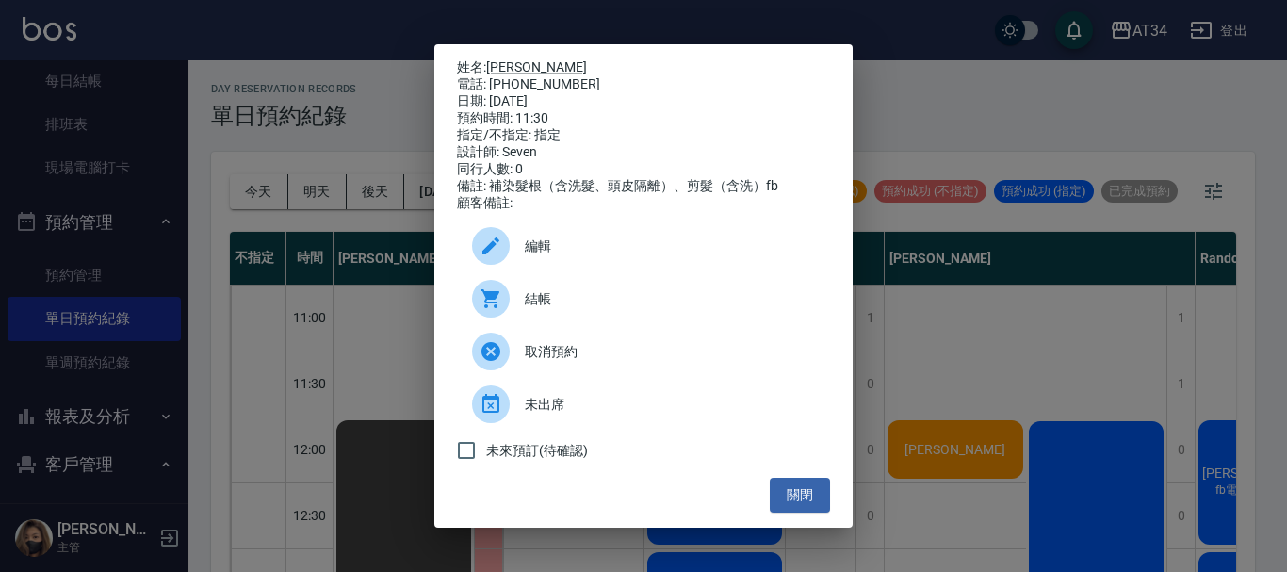
click at [575, 306] on span "結帳" at bounding box center [670, 299] width 290 height 20
click at [789, 497] on button "關閉" at bounding box center [800, 495] width 60 height 35
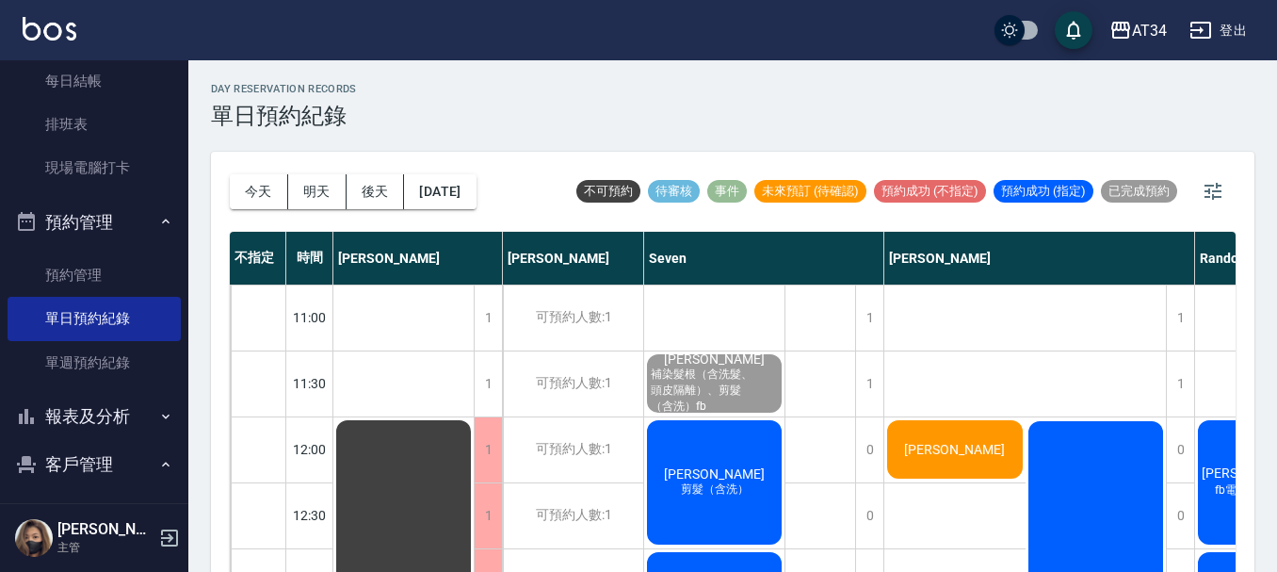
click at [747, 468] on div "呂恩誠 剪髮（含洗）" at bounding box center [714, 482] width 140 height 130
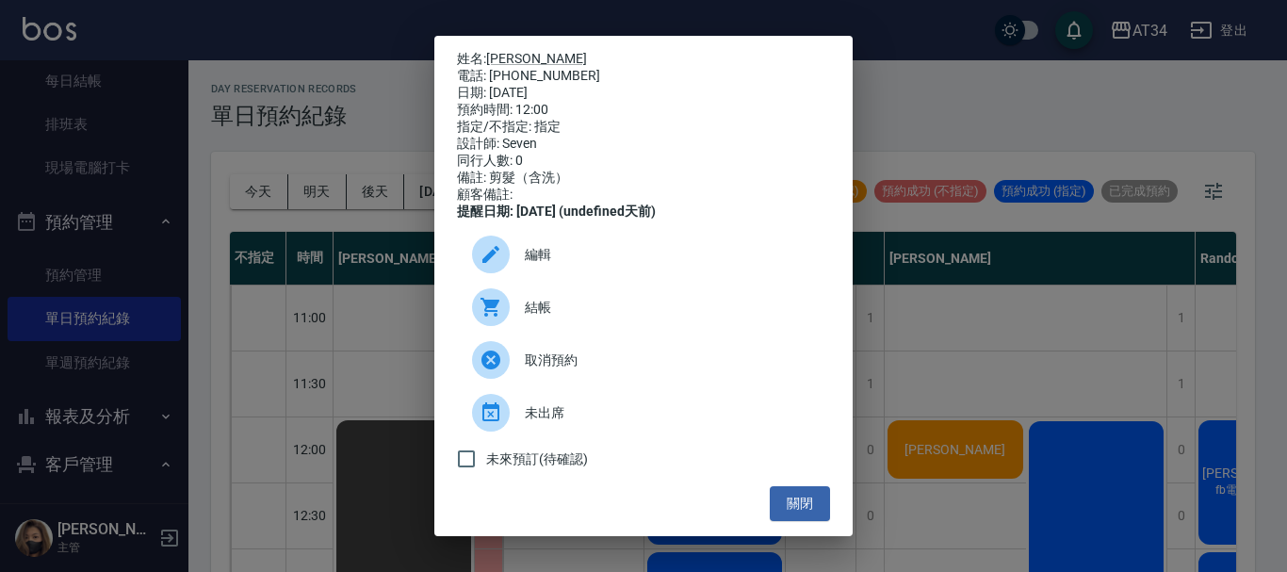
click at [557, 317] on span "結帳" at bounding box center [670, 308] width 290 height 20
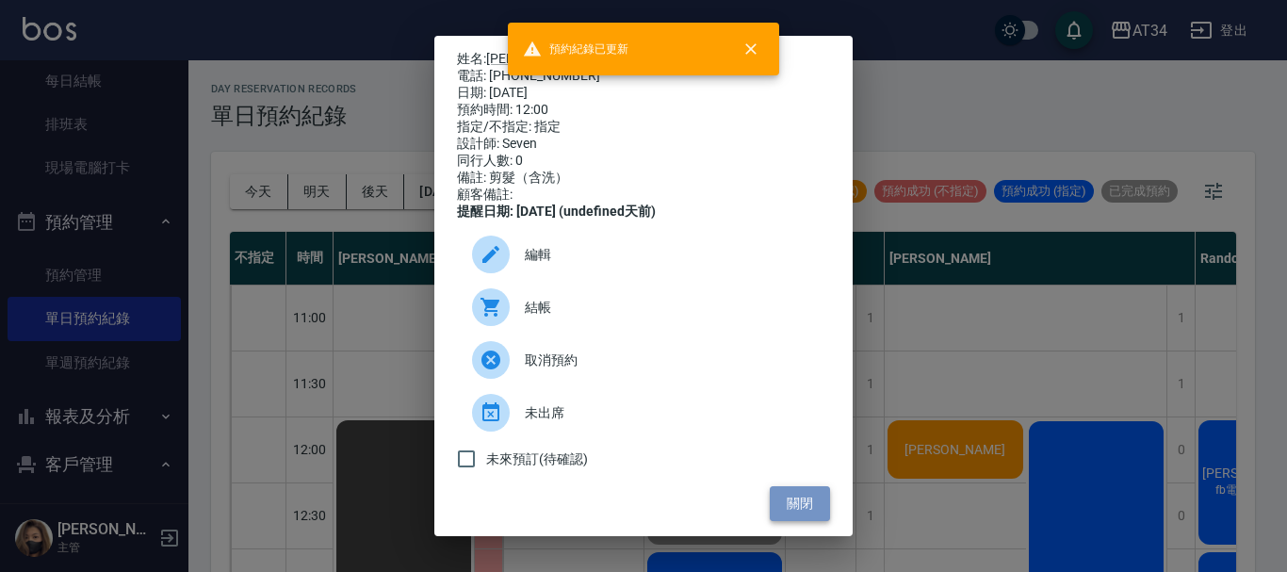
click at [794, 511] on button "關閉" at bounding box center [800, 503] width 60 height 35
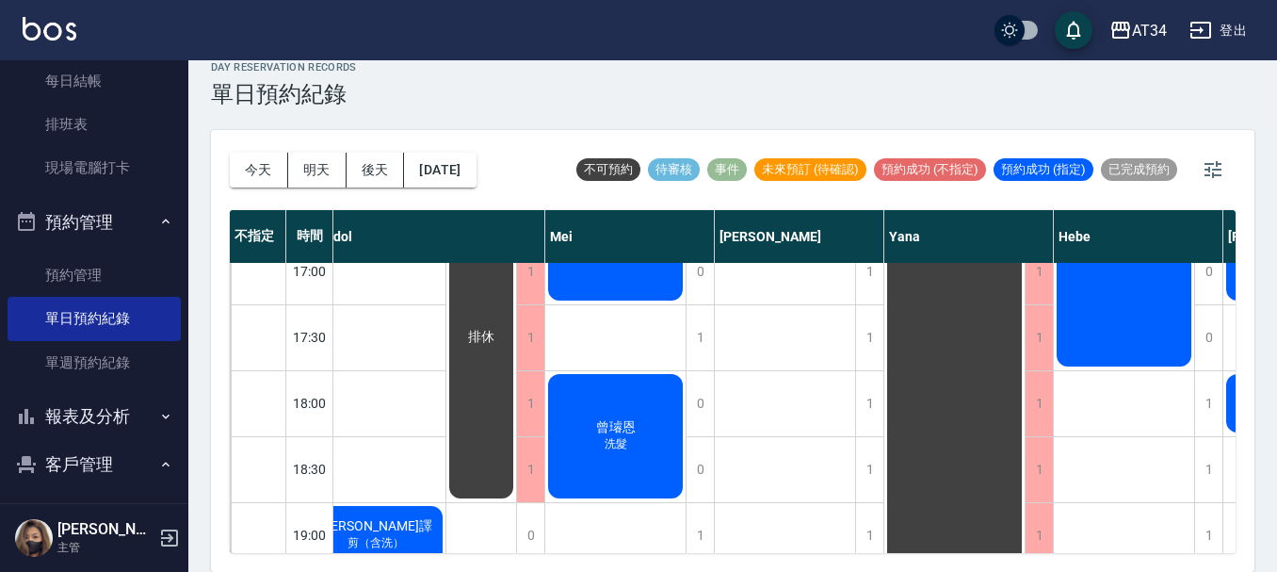
scroll to position [818, 890]
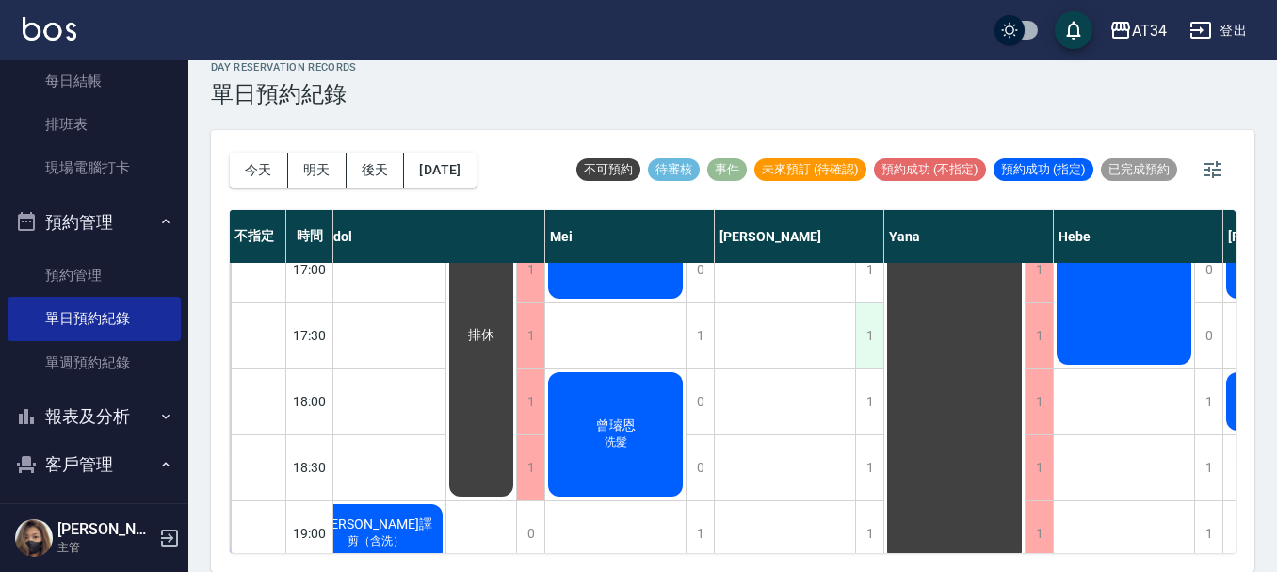
click at [877, 337] on div "1" at bounding box center [869, 335] width 28 height 65
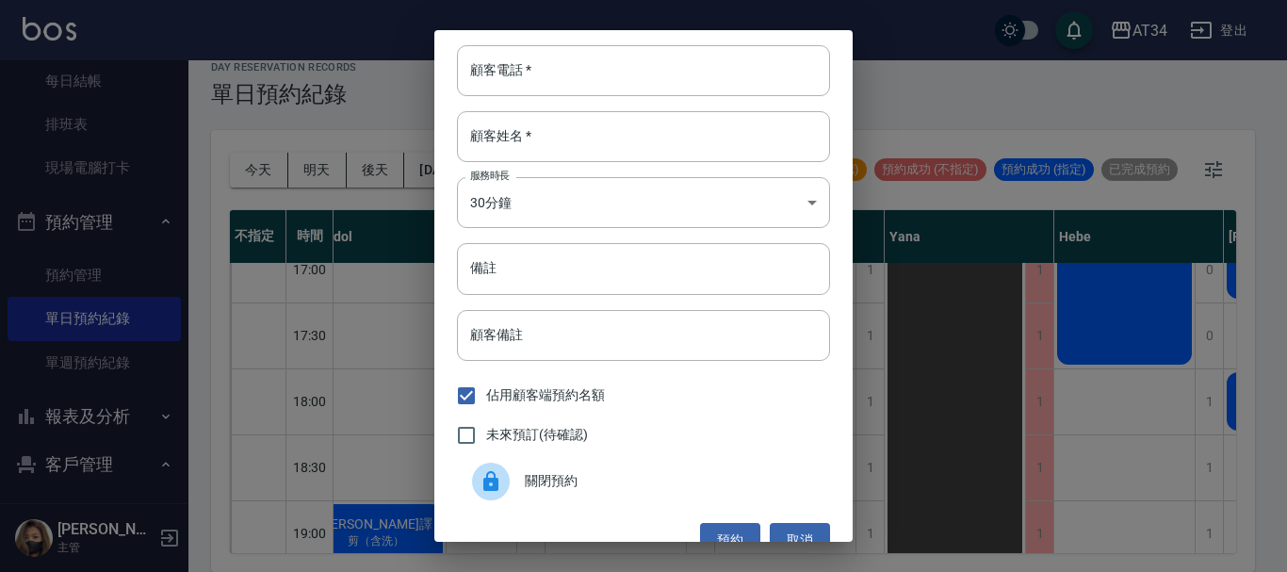
drag, startPoint x: 1009, startPoint y: 343, endPoint x: 999, endPoint y: 351, distance: 13.4
click at [1010, 343] on div "顧客電話   * 顧客電話   * 顧客姓名   * 顧客姓名   * 服務時長 30分鐘 1 服務時長 備註 備註 顧客備註 顧客備註 佔用顧客端預約名額 …" at bounding box center [643, 286] width 1287 height 572
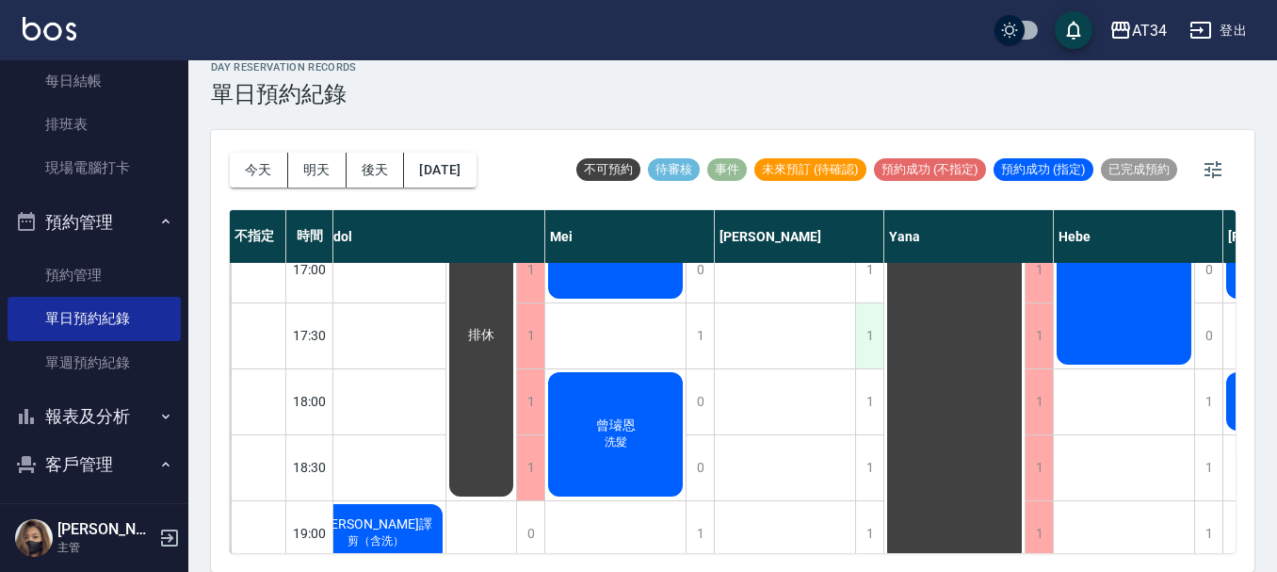
click at [869, 340] on div "1" at bounding box center [869, 335] width 28 height 65
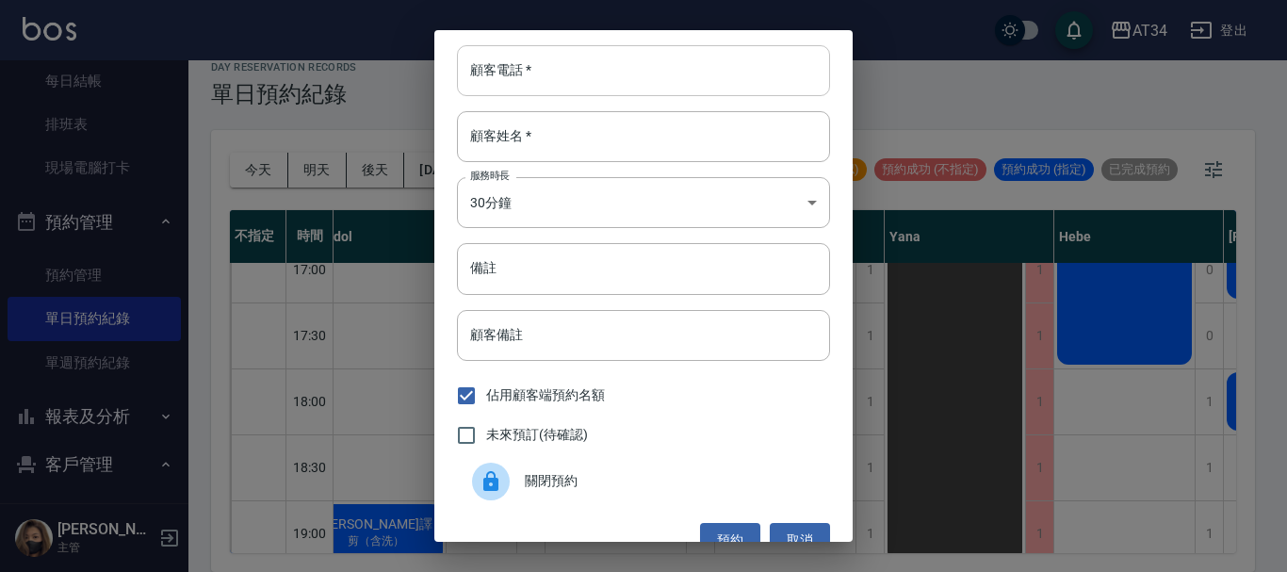
click at [533, 62] on input "顧客電話   *" at bounding box center [643, 70] width 373 height 51
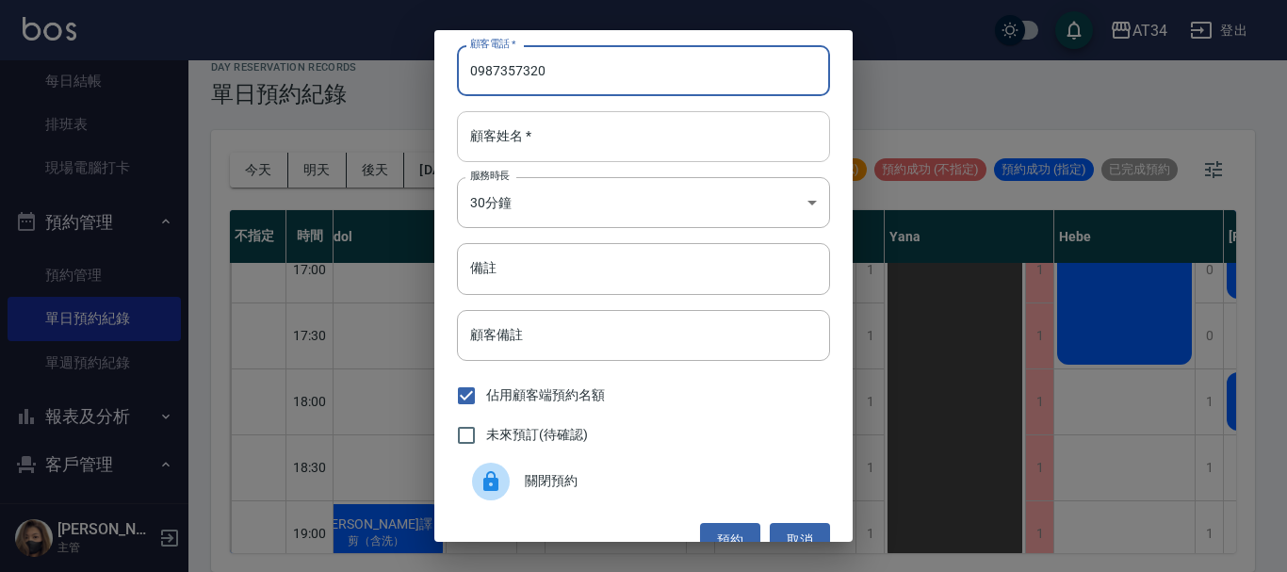
type input "0987357320"
click at [624, 140] on input "顧客姓名   *" at bounding box center [643, 136] width 373 height 51
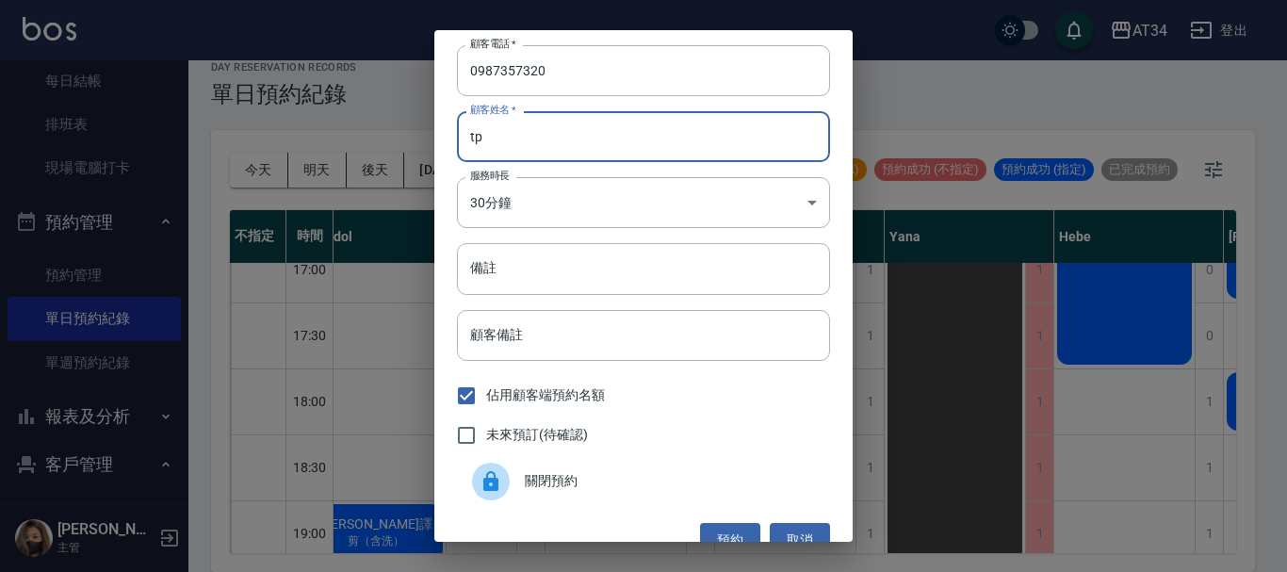
type input "t"
type input "陳"
click at [603, 262] on input "備註" at bounding box center [643, 268] width 373 height 51
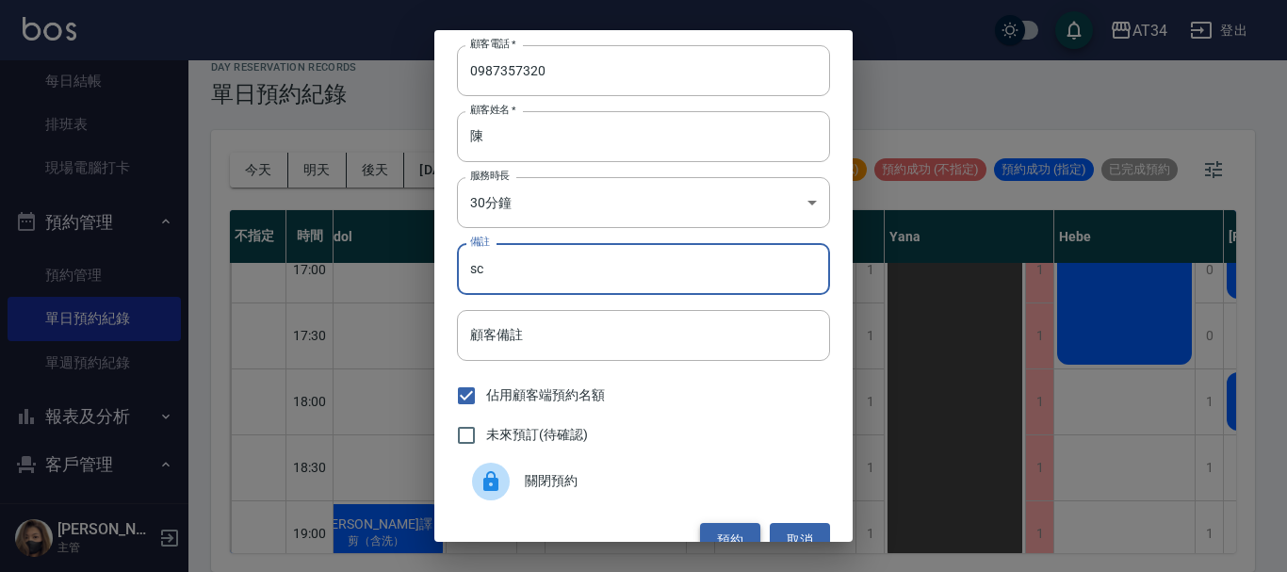
type input "sc"
click at [742, 531] on button "預約" at bounding box center [730, 540] width 60 height 35
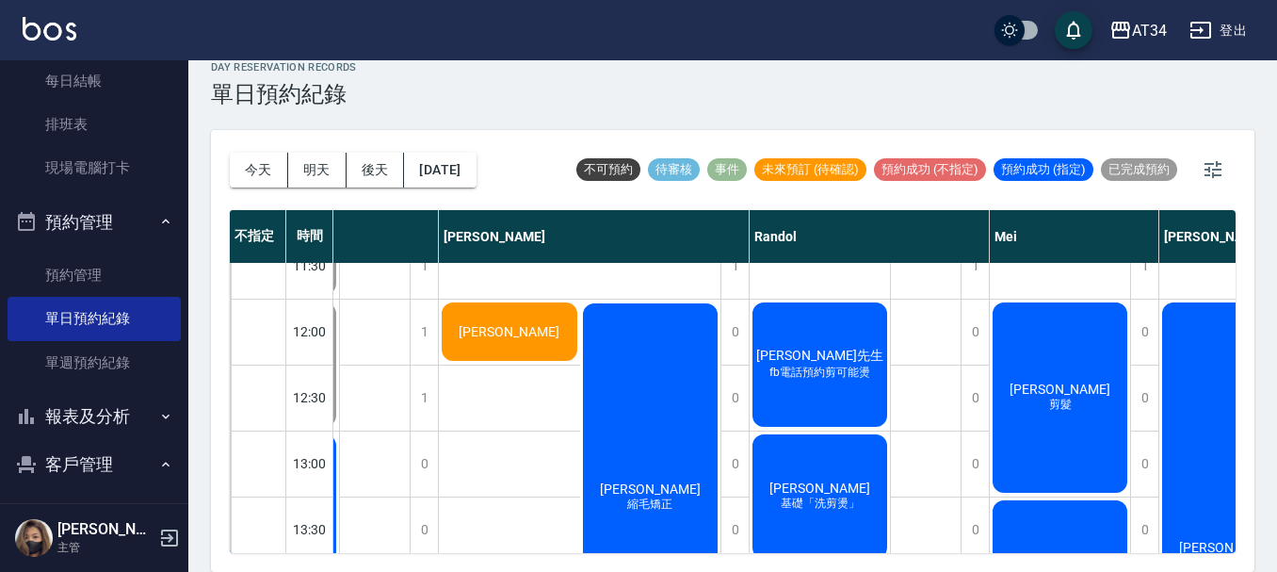
scroll to position [94, 446]
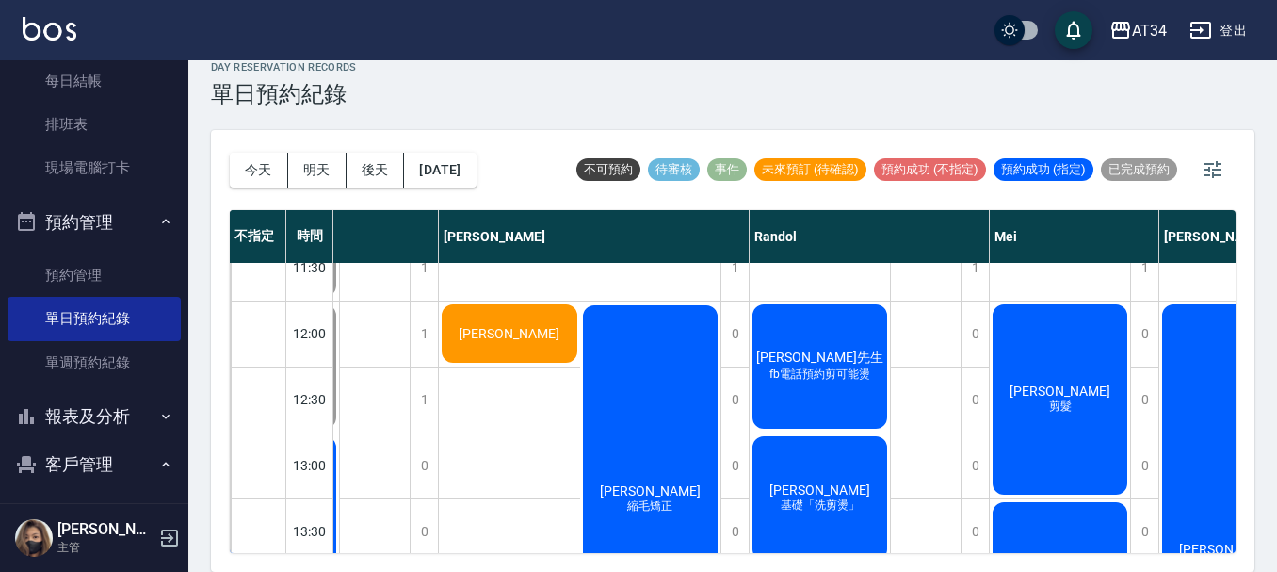
click at [837, 453] on div "何修維 基礎「洗剪燙」" at bounding box center [820, 498] width 140 height 130
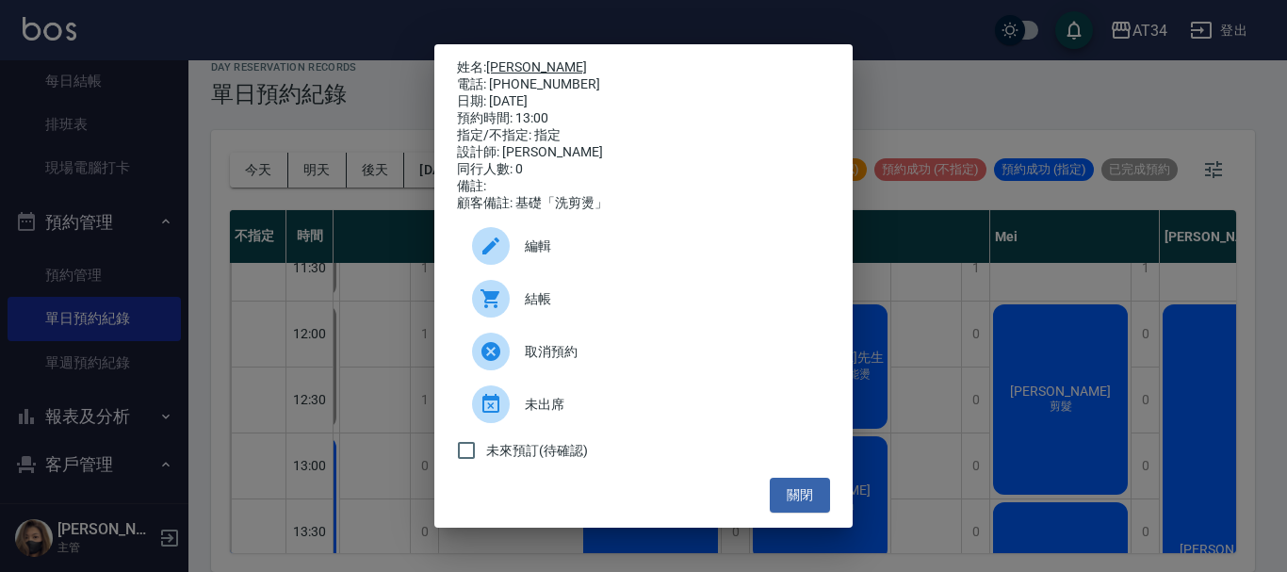
click at [506, 65] on link "[PERSON_NAME]" at bounding box center [536, 66] width 101 height 15
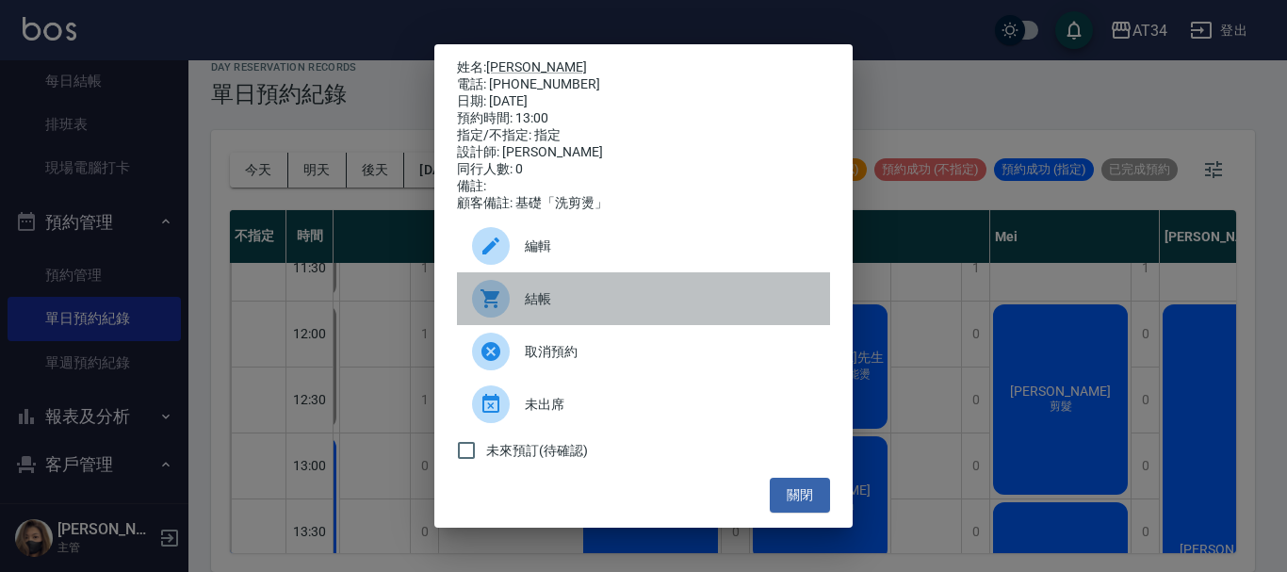
click at [506, 305] on div at bounding box center [491, 299] width 38 height 38
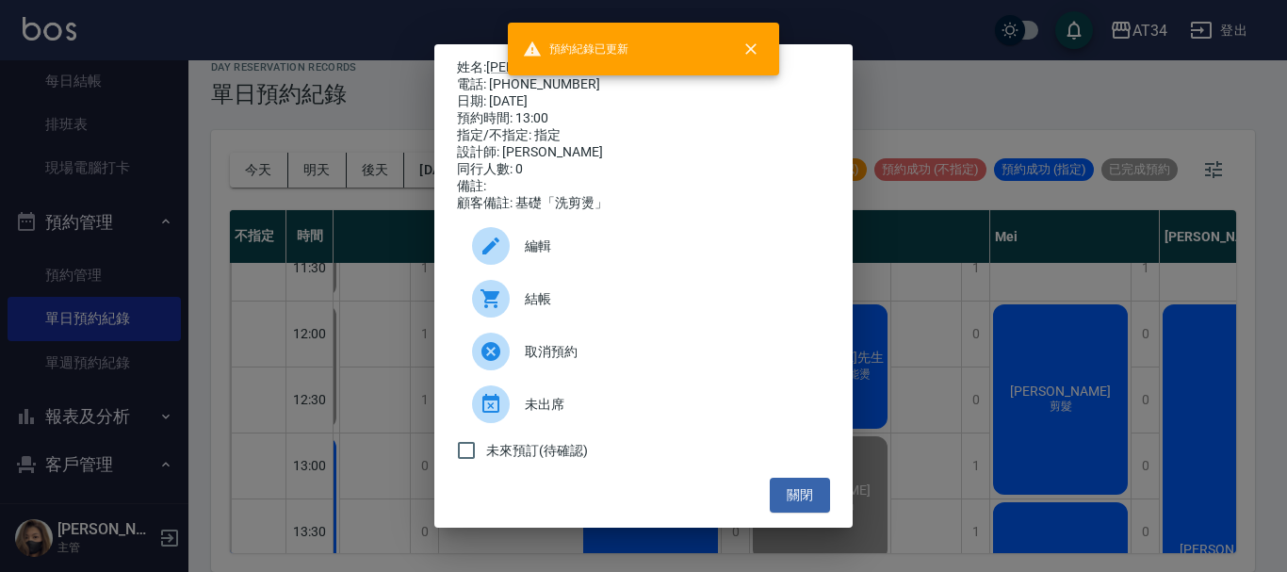
click at [996, 335] on div "姓名: 何修維 電話: 0978079072 日期: 2025/10/11 預約時間: 13:00 指定/不指定: 指定 設計師: Randol 同行人數: …" at bounding box center [643, 286] width 1287 height 572
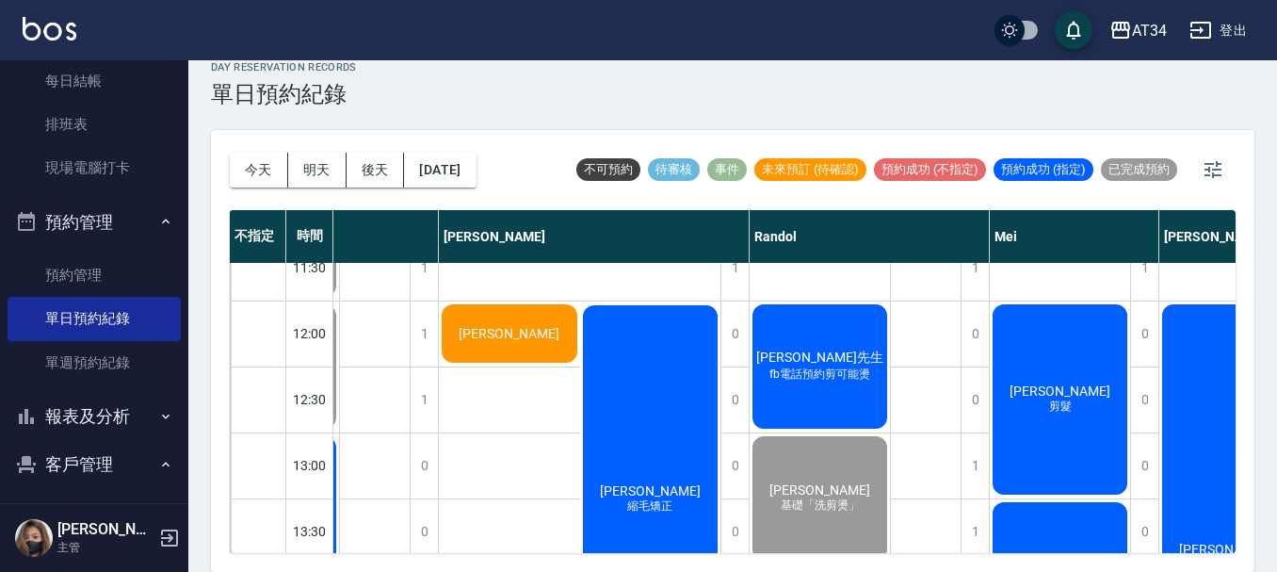
click at [876, 347] on div "黃先生 fb電話預約剪可能燙" at bounding box center [820, 366] width 140 height 130
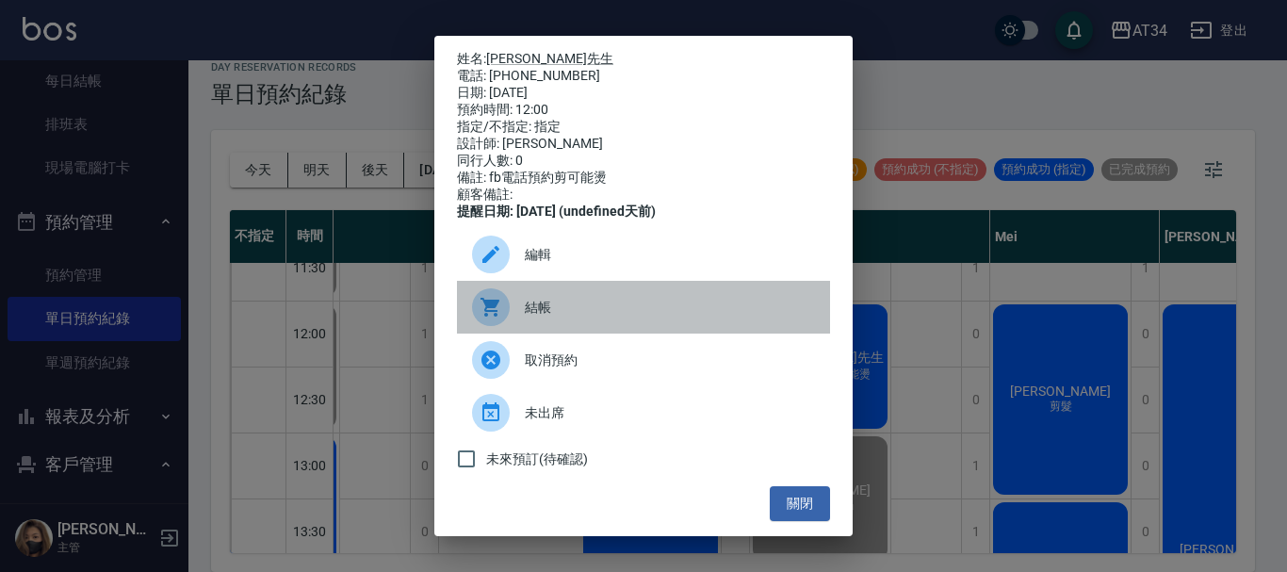
click at [687, 304] on div "結帳" at bounding box center [643, 307] width 373 height 53
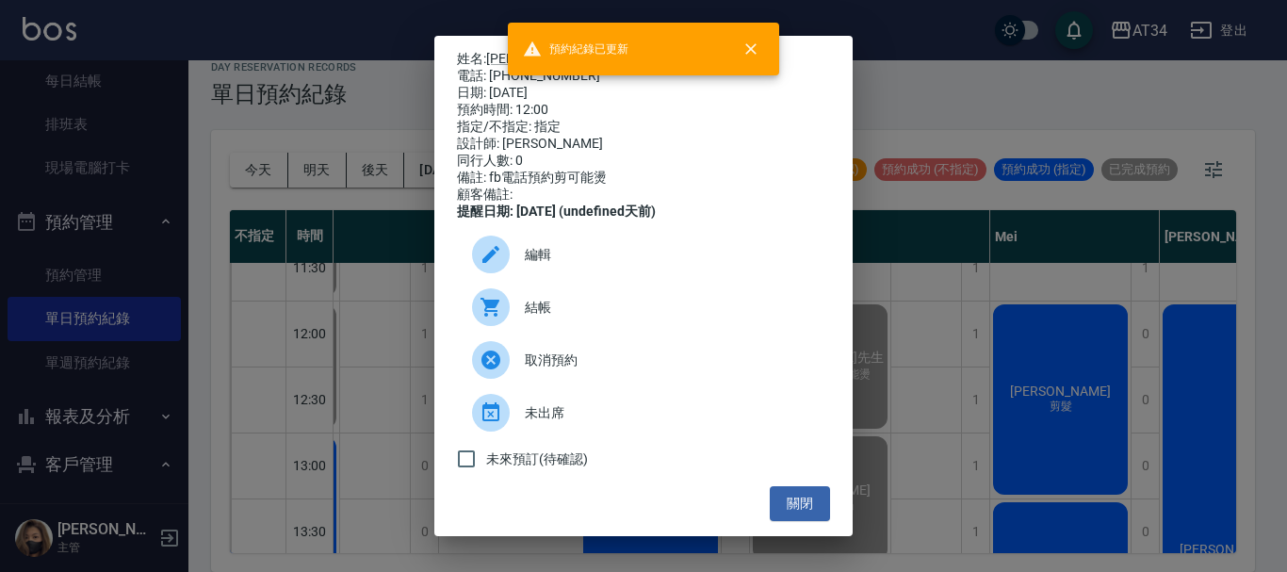
click at [996, 384] on div "姓名: 黃先生 電話: 0932312510 日期: 2025/10/11 預約時間: 12:00 指定/不指定: 指定 設計師: Randol 同行人數: …" at bounding box center [643, 286] width 1287 height 572
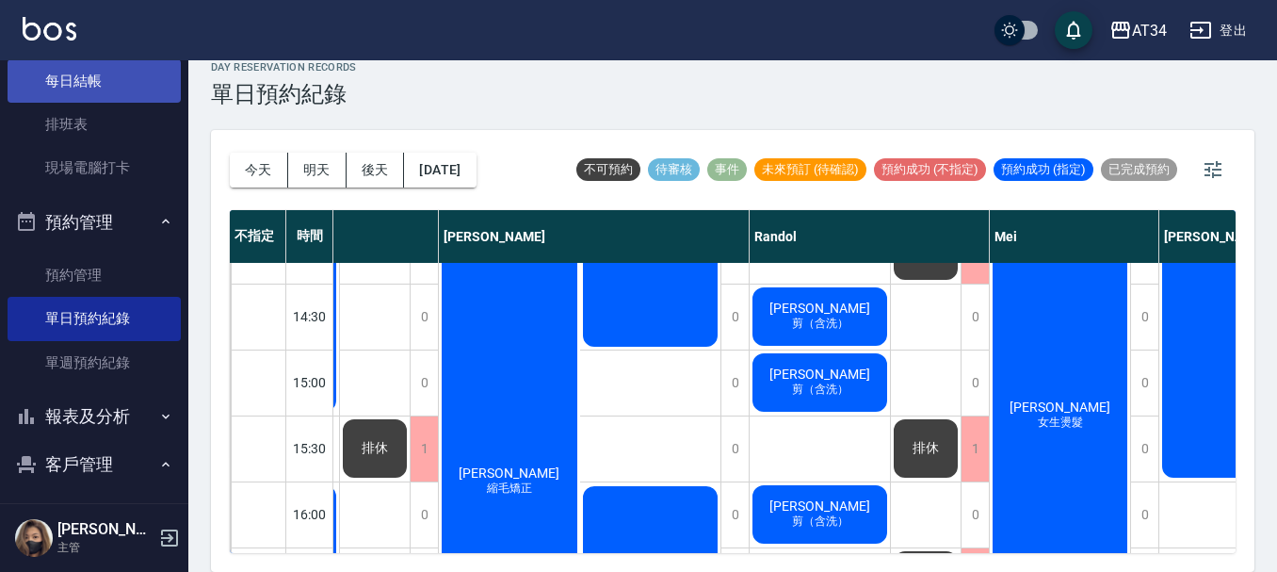
scroll to position [0, 0]
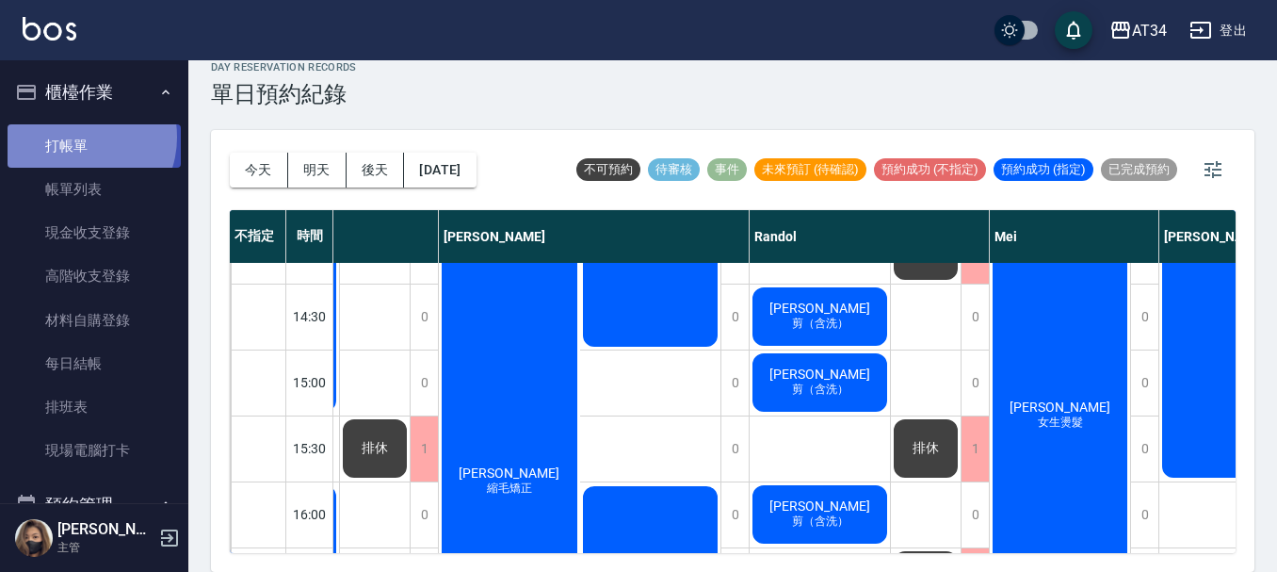
click at [77, 137] on link "打帳單" at bounding box center [94, 145] width 173 height 43
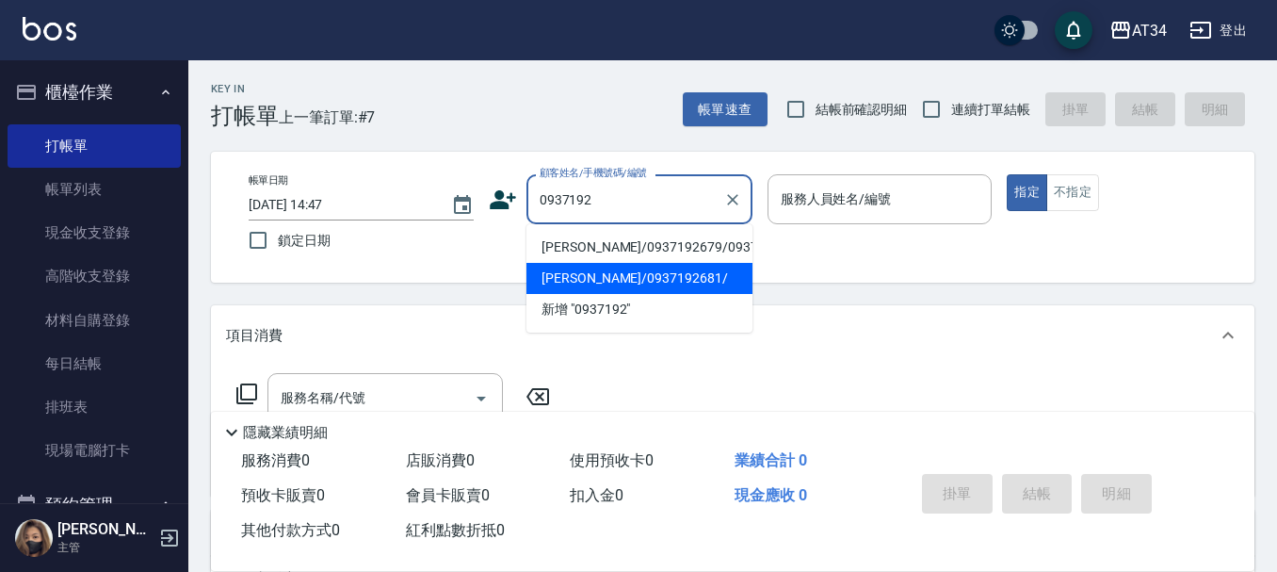
click at [628, 293] on li "張晏甄./0937192681/" at bounding box center [640, 278] width 226 height 31
type input "張晏甄./0937192681/"
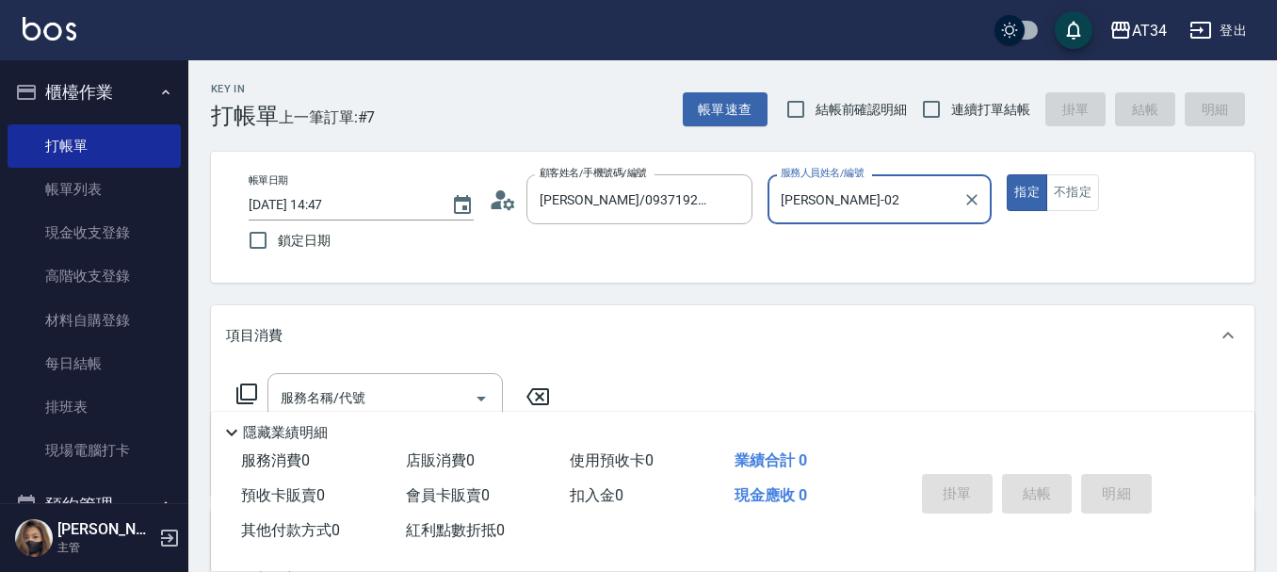
type input "Wendy-02"
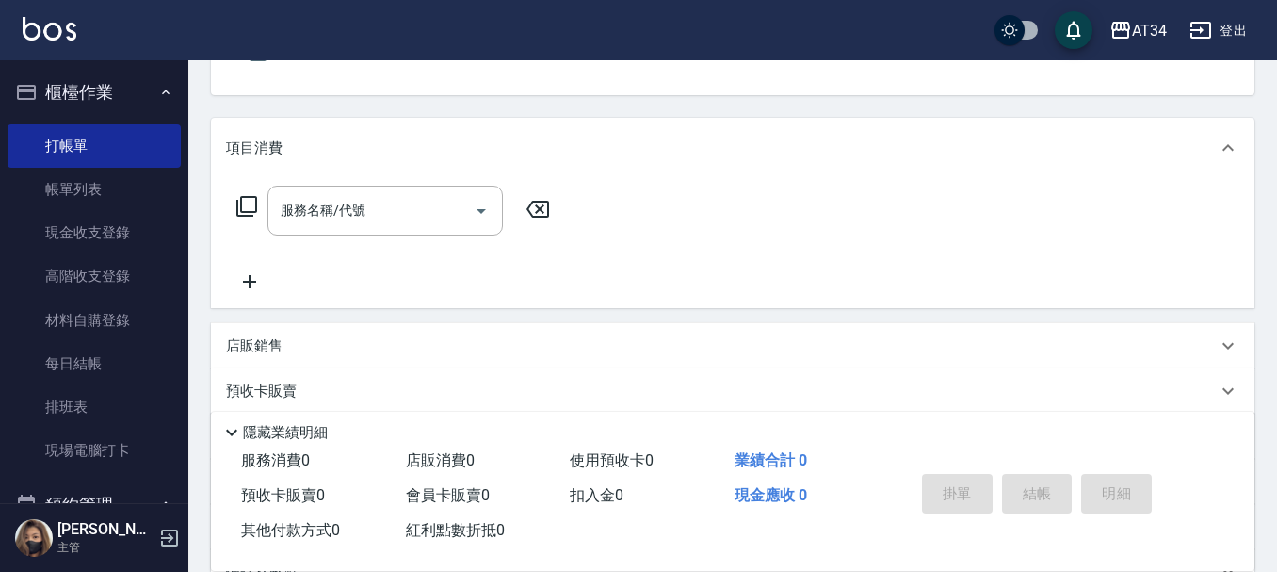
scroll to position [188, 0]
click at [565, 285] on div "服務名稱/代號 服務名稱/代號" at bounding box center [733, 242] width 1044 height 130
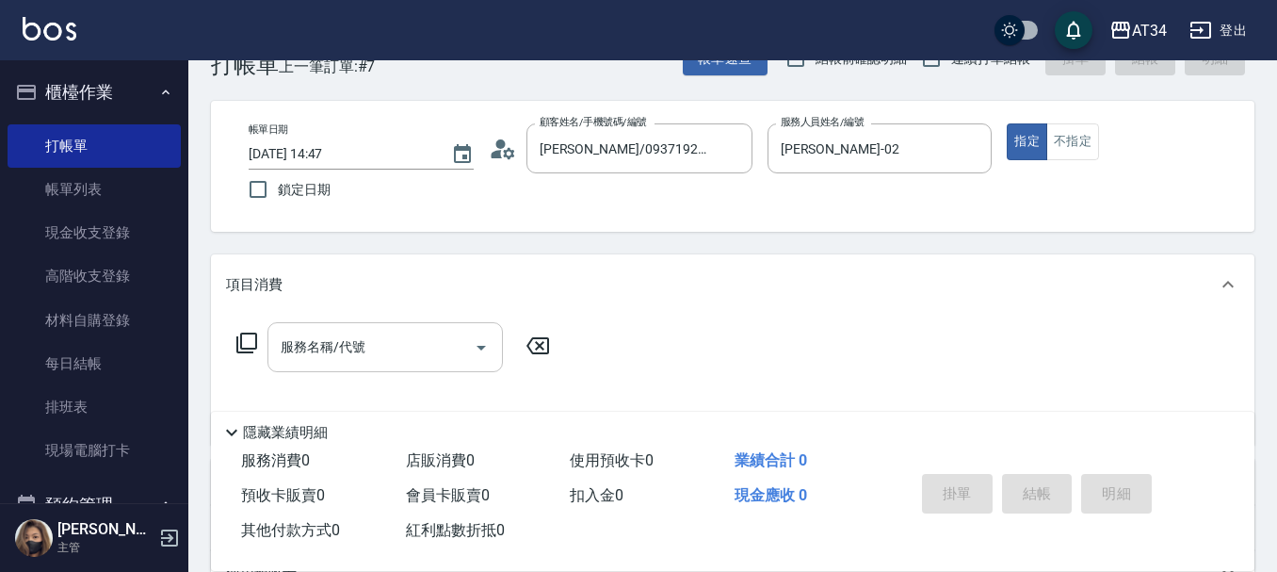
scroll to position [94, 0]
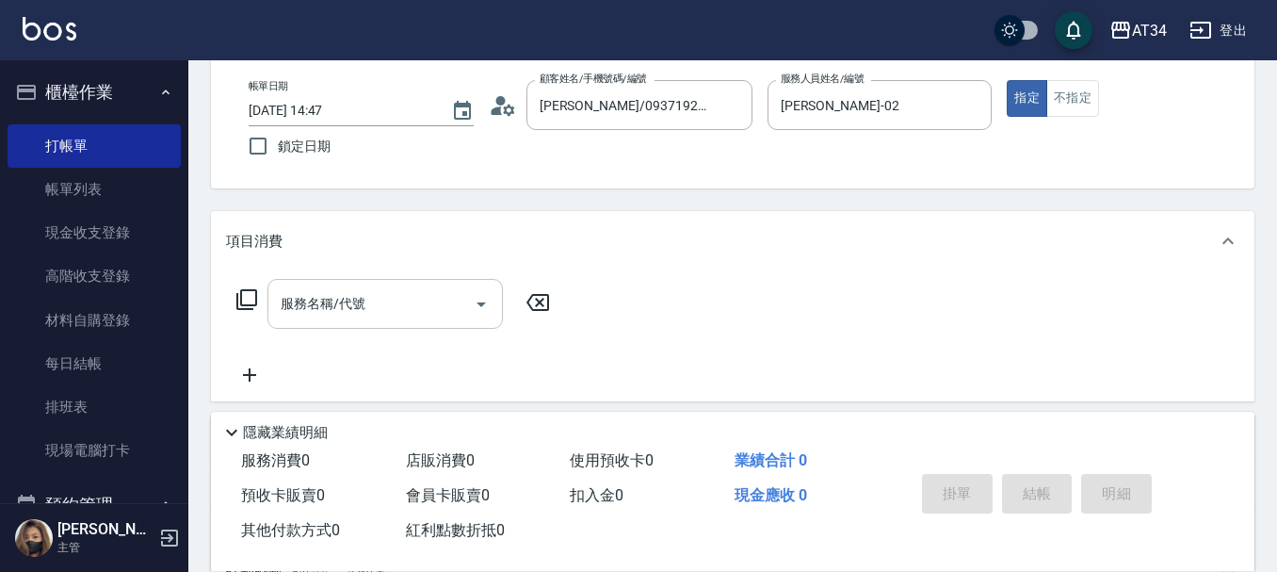
click at [450, 312] on input "服務名稱/代號" at bounding box center [371, 303] width 190 height 33
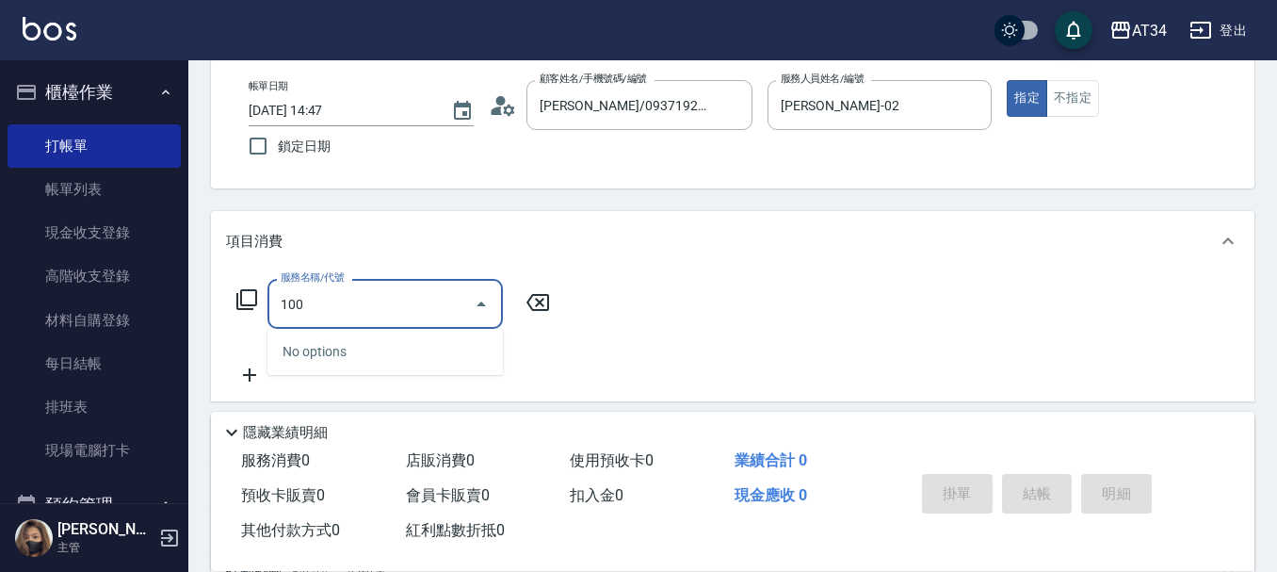
type input "1006"
type input "150"
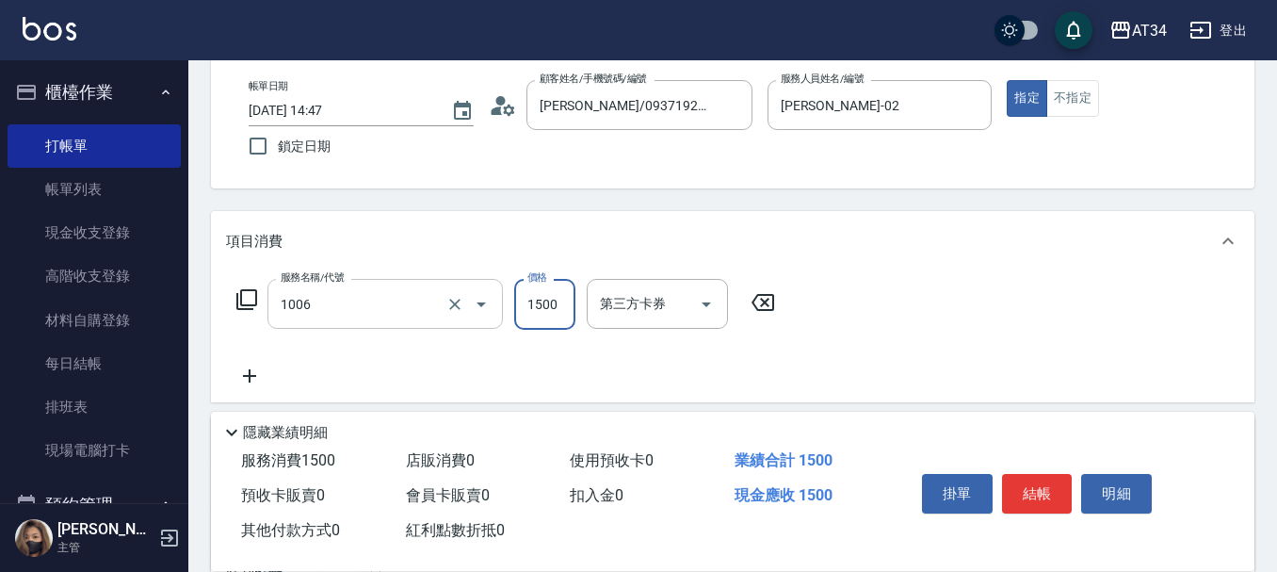
type input "芙米勒四段式(1006)"
type input "12"
type input "0"
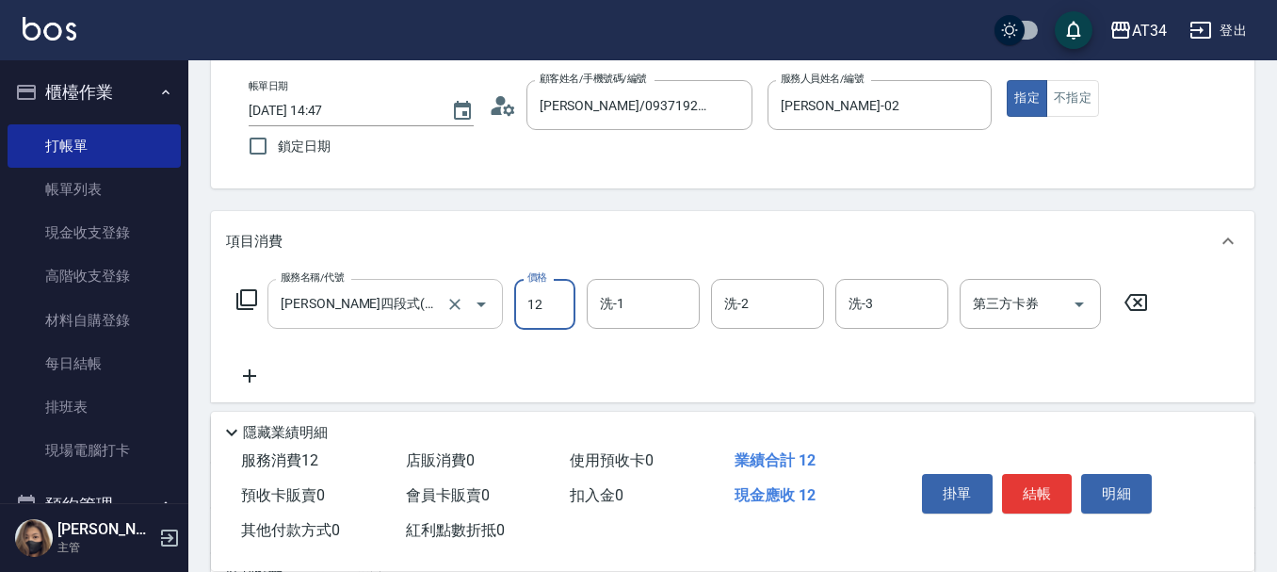
type input "120"
type input "1200"
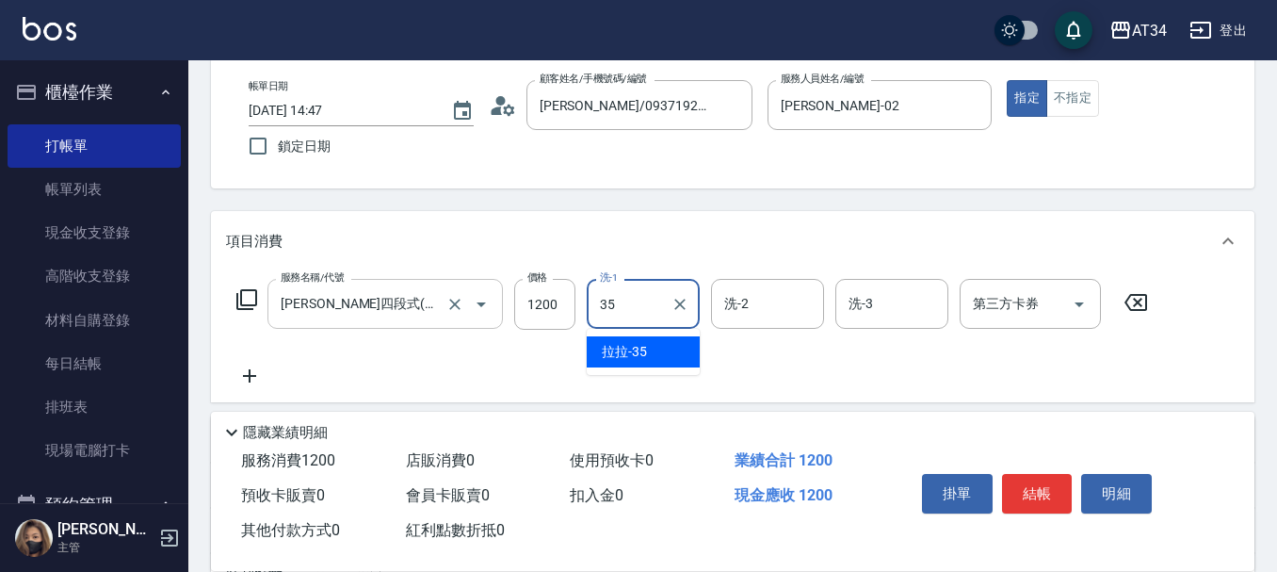
type input "拉拉-35"
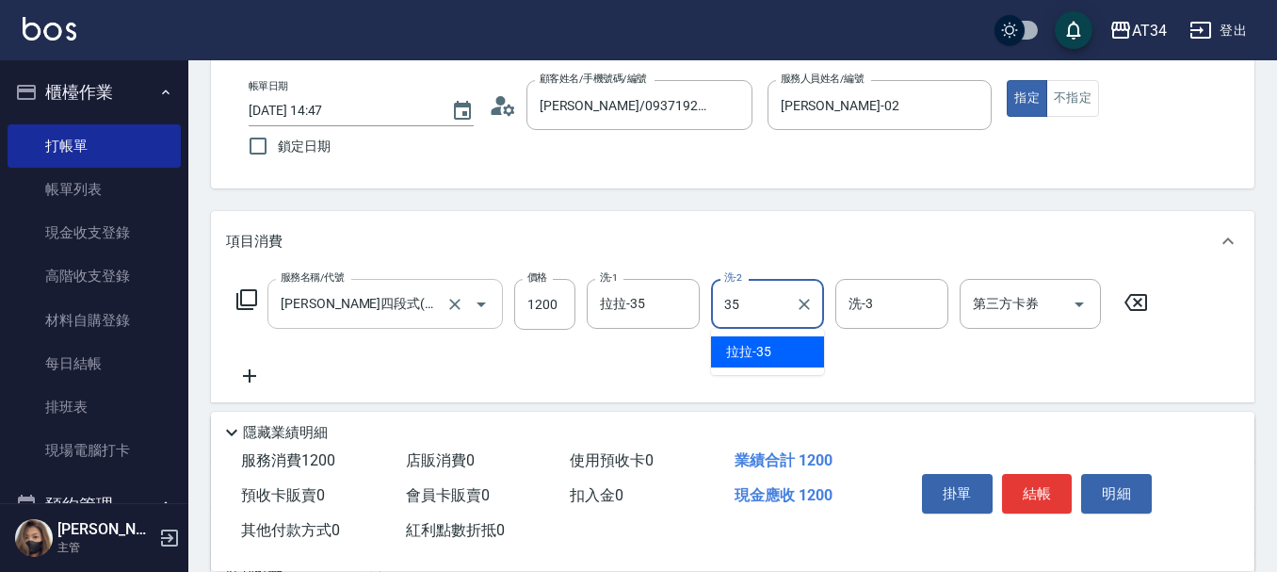
type input "拉拉-35"
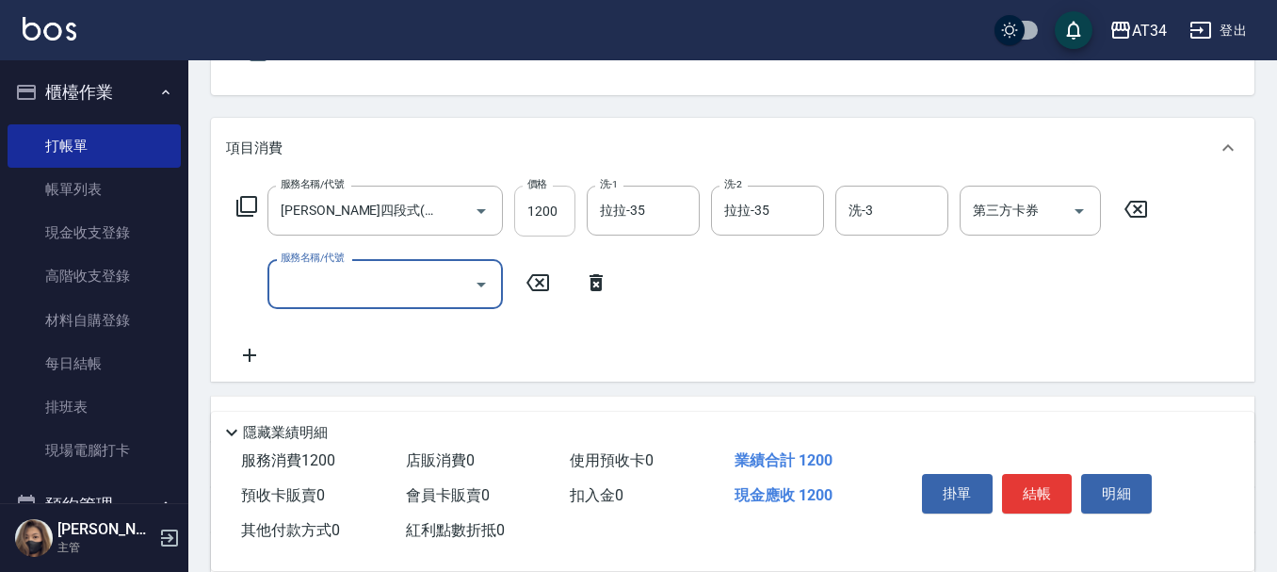
scroll to position [188, 0]
click at [680, 214] on icon "Clear" at bounding box center [680, 210] width 19 height 19
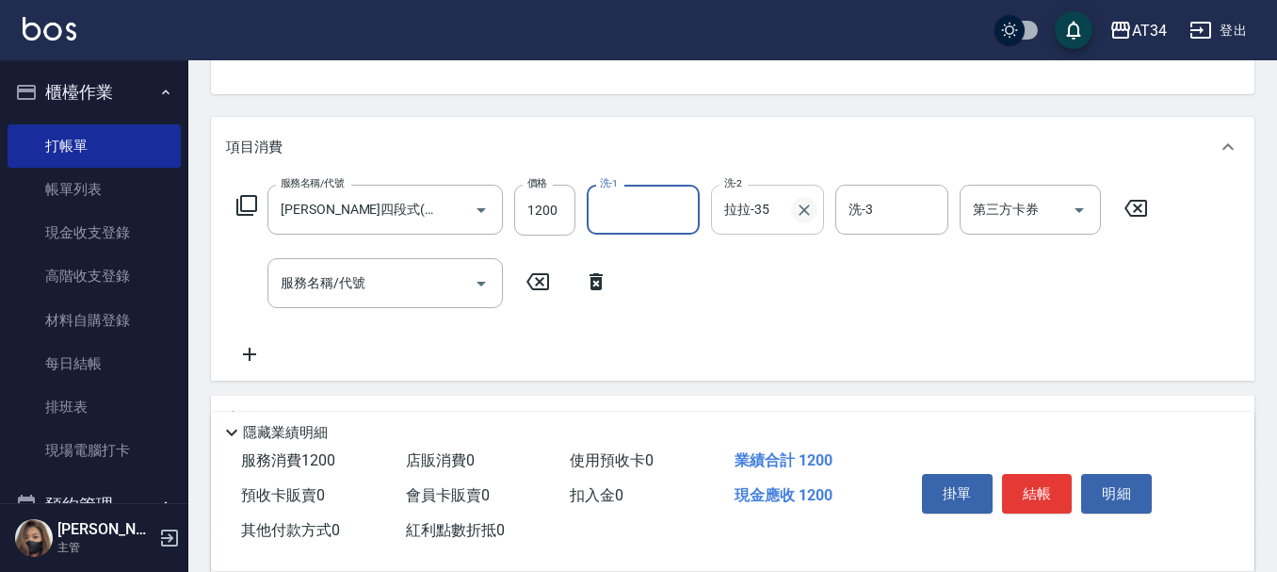
click at [802, 214] on icon "Clear" at bounding box center [804, 210] width 19 height 19
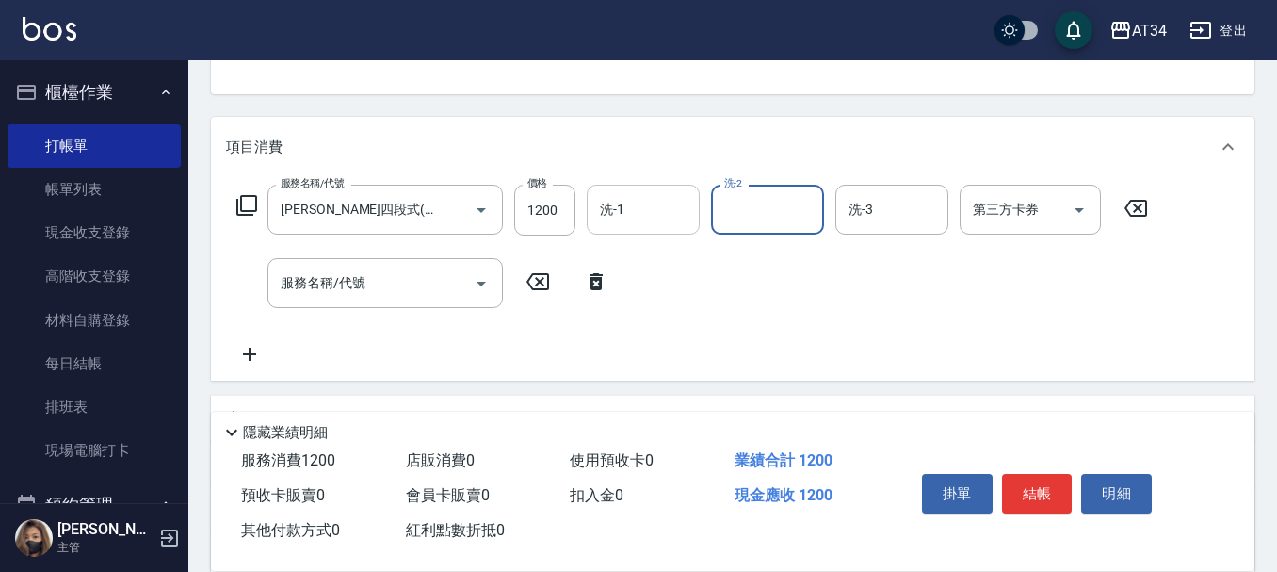
click at [616, 223] on input "洗-1" at bounding box center [643, 209] width 96 height 33
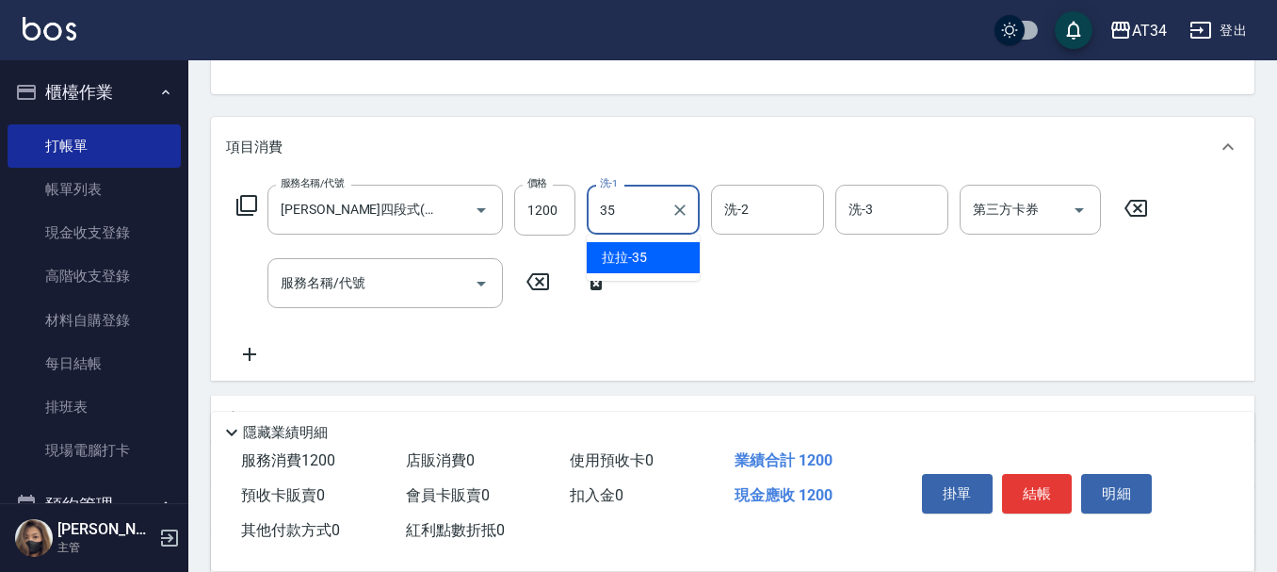
type input "拉拉-35"
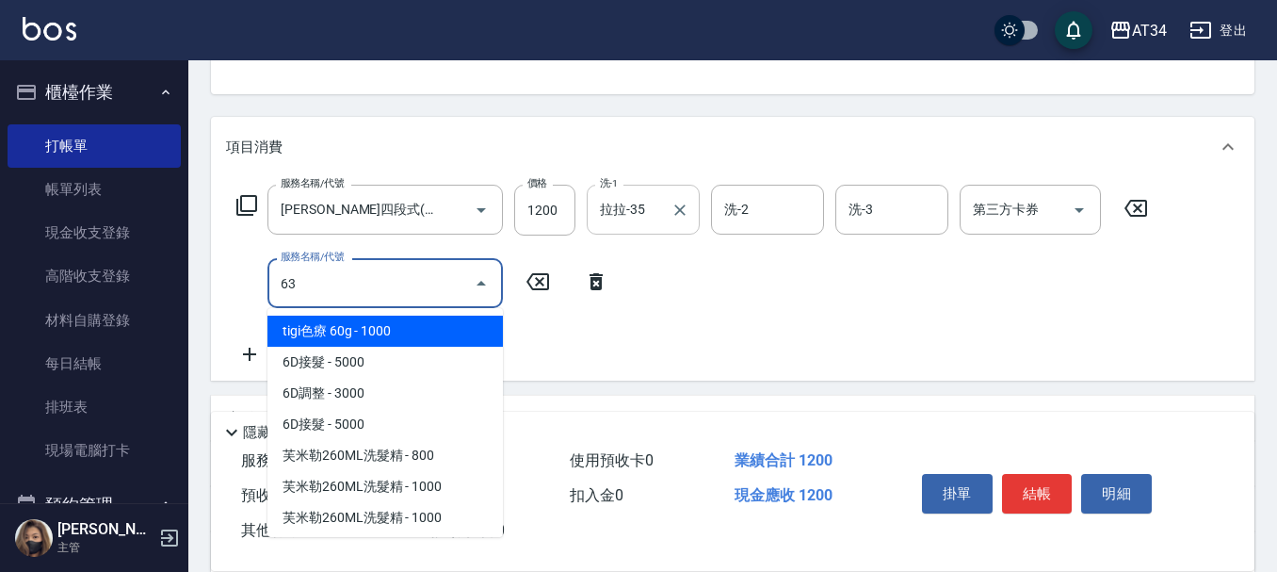
type input "630"
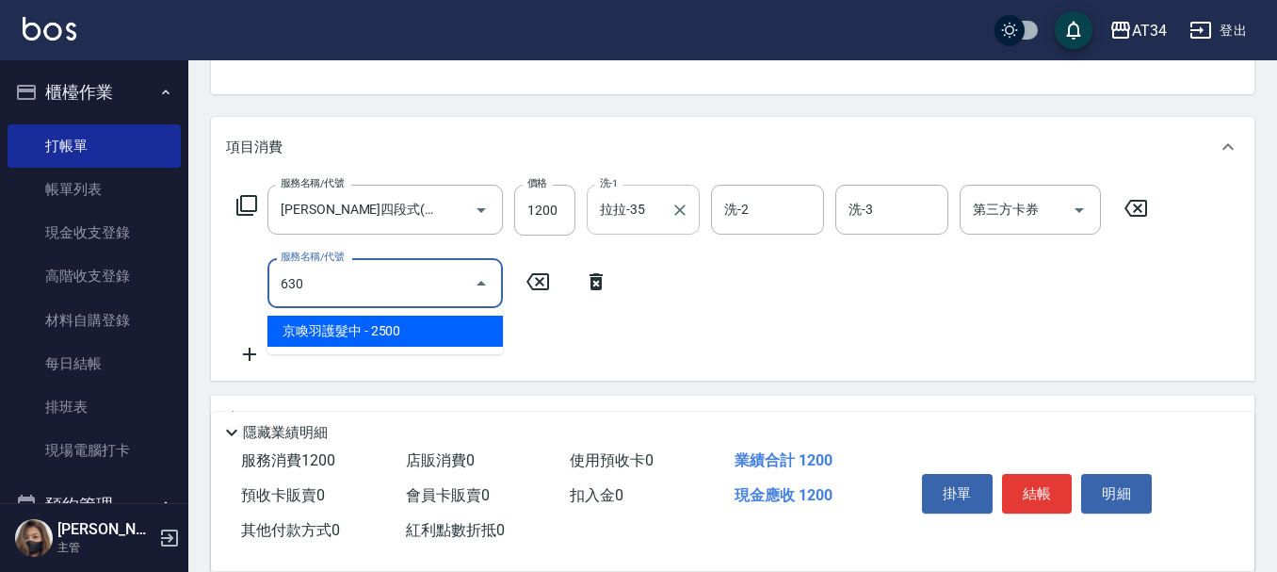
type input "370"
type input "京喚羽護髮中(630)"
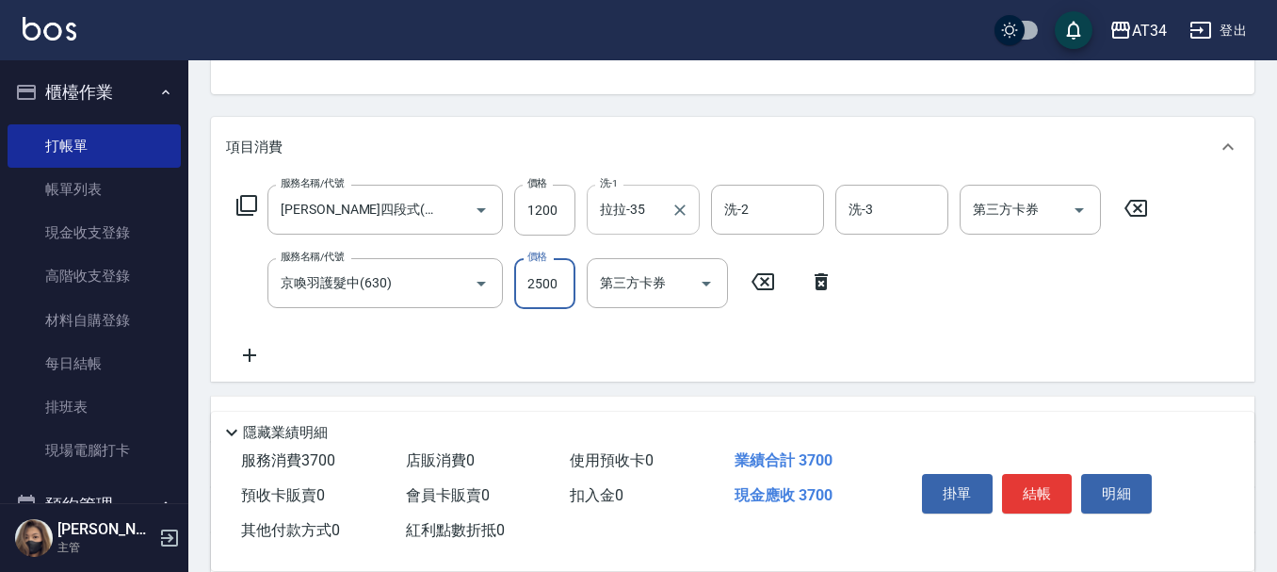
type input "2"
type input "120"
type input "27"
type input "140"
type input "270"
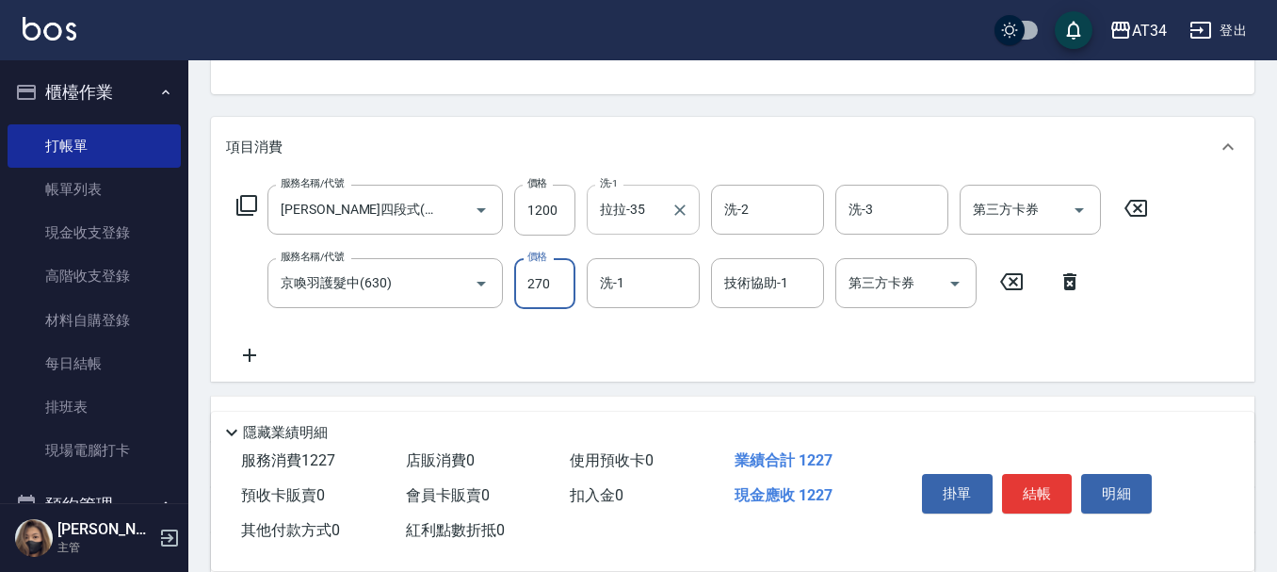
type input "390"
type input "2700"
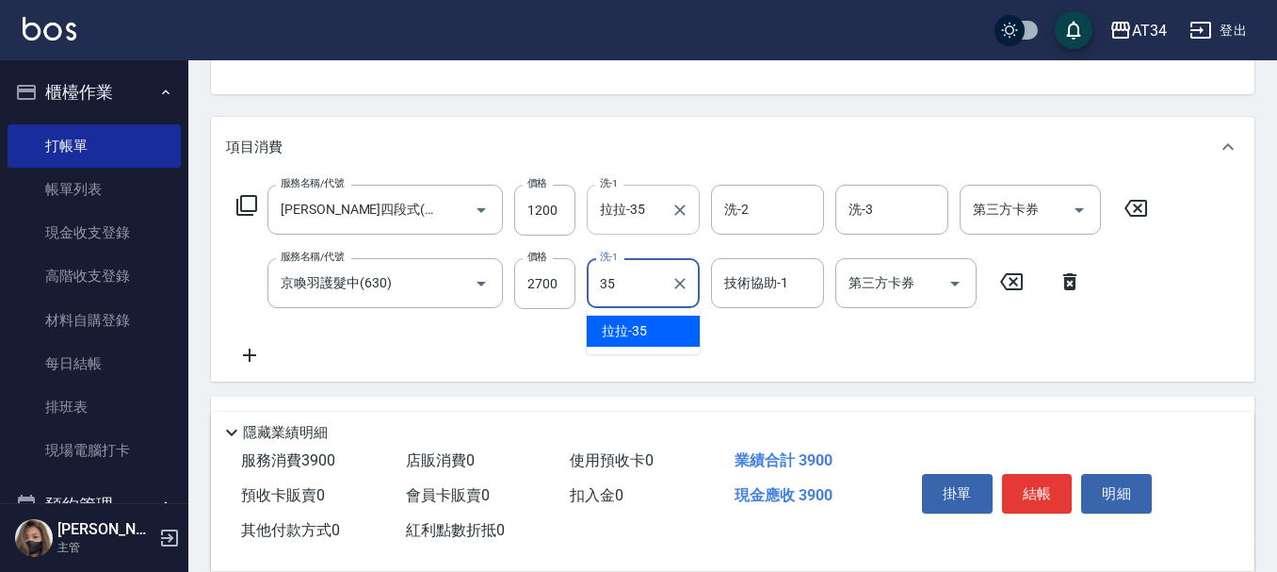
type input "拉拉-35"
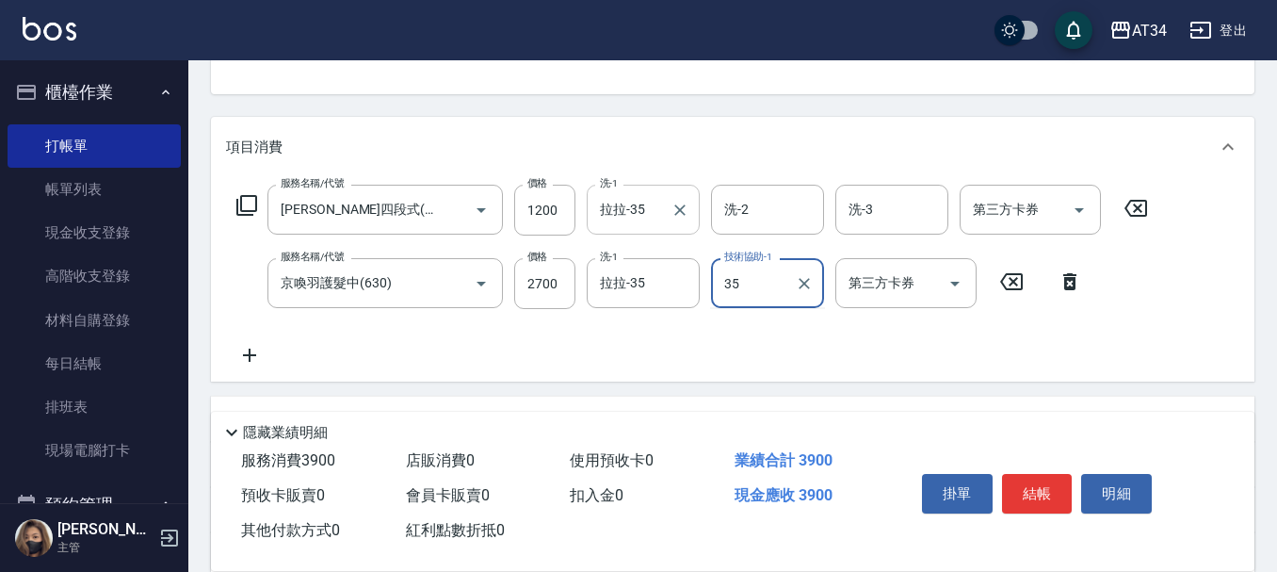
type input "拉拉-35"
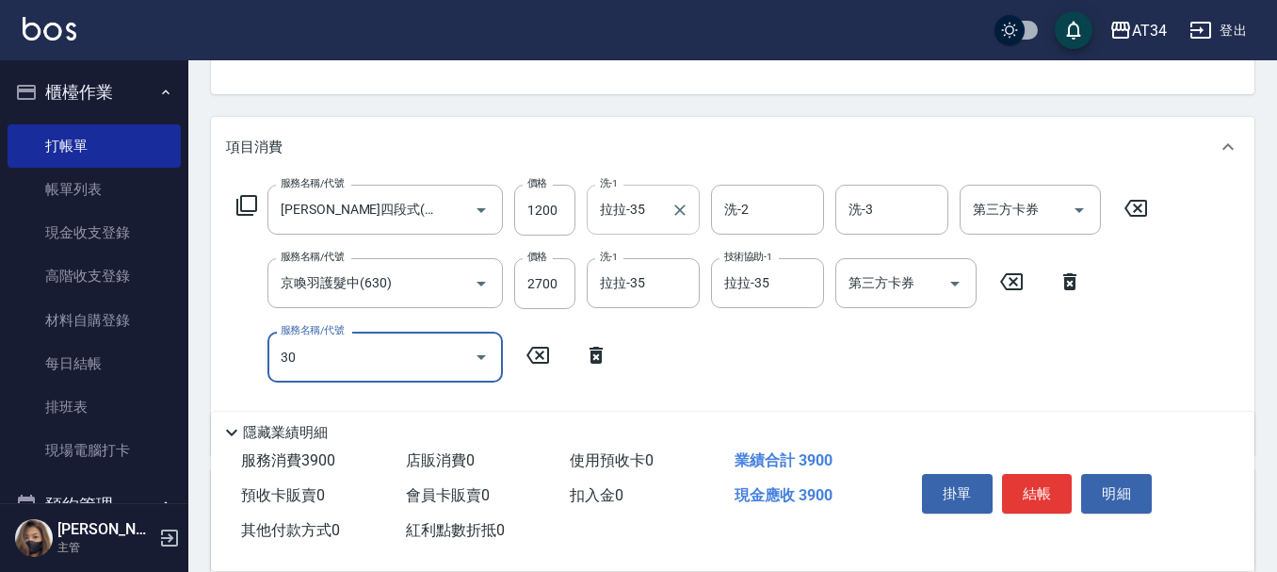
type input "301"
type input "540"
type input "燙髮(301)"
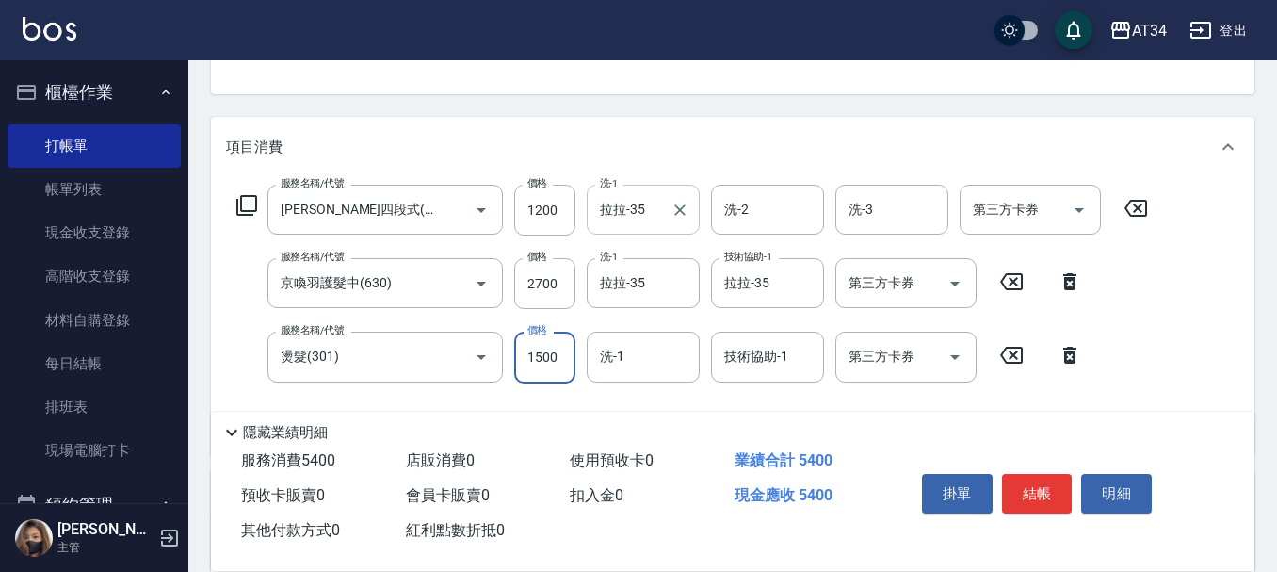
type input "2"
type input "390"
type input "250"
type input "410"
type input "2500"
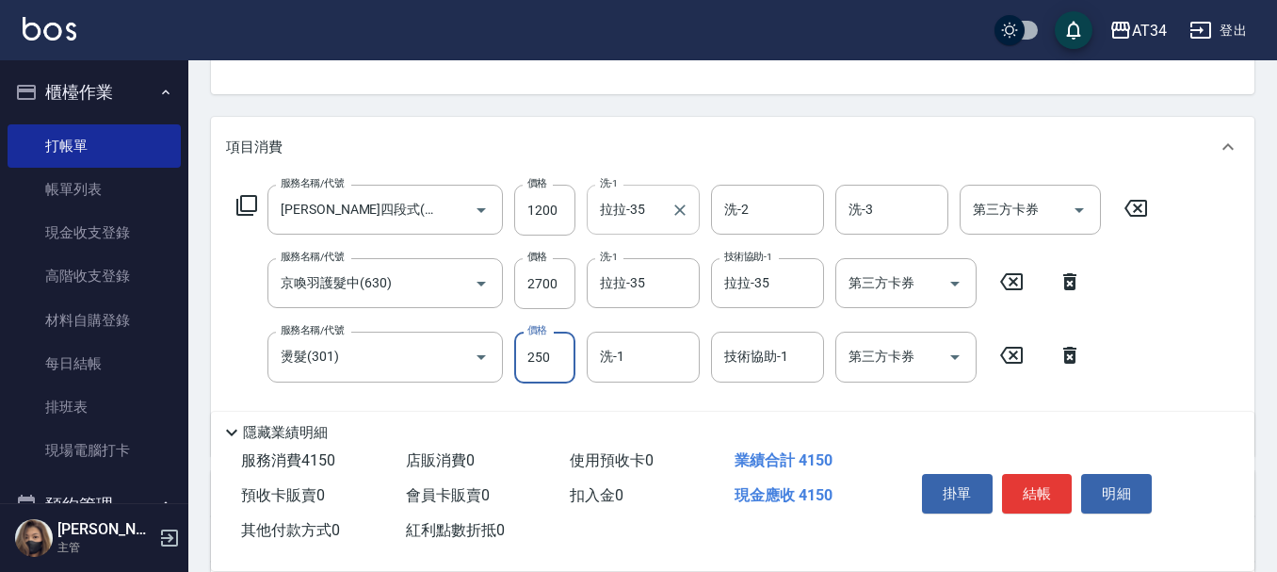
type input "640"
type input "2500"
type input "拉拉-35"
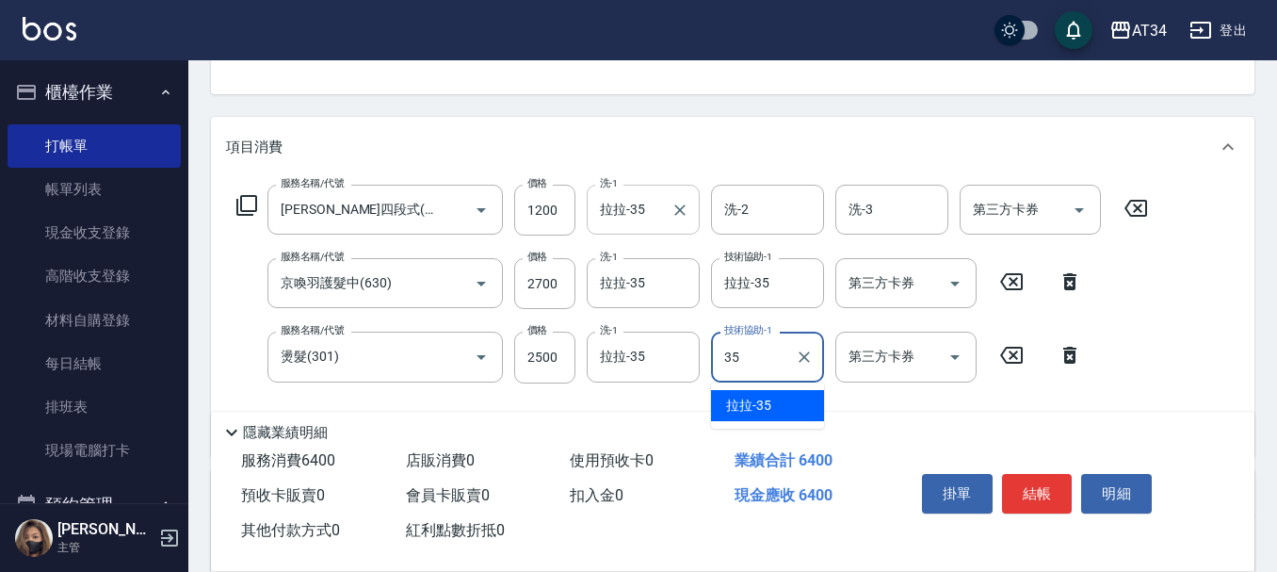
type input "拉拉-35"
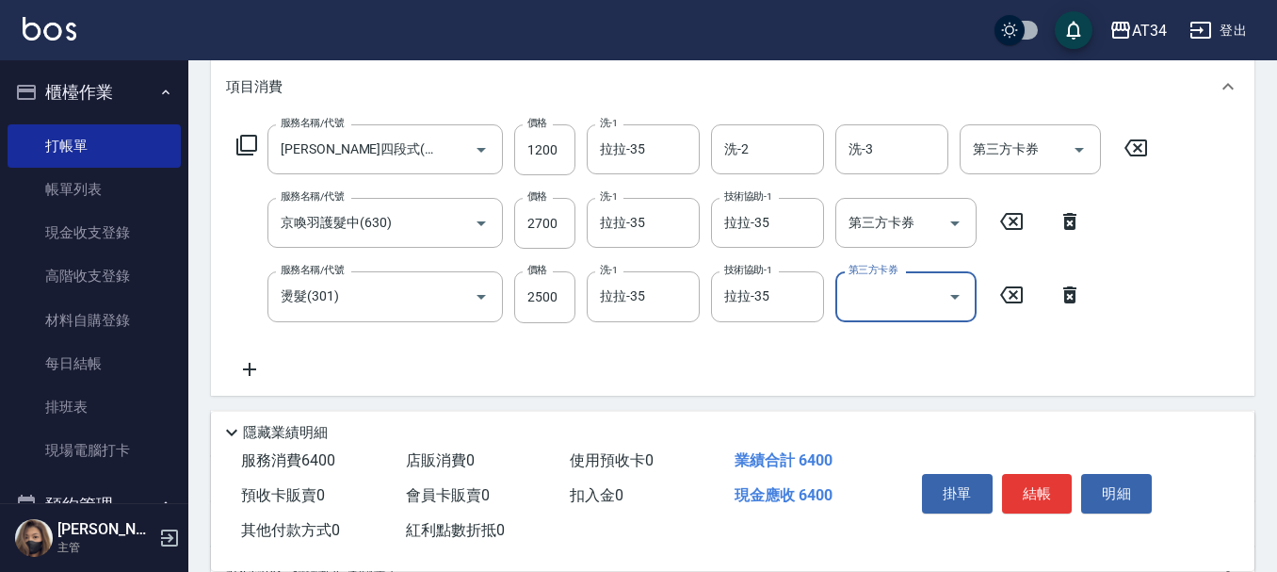
scroll to position [283, 0]
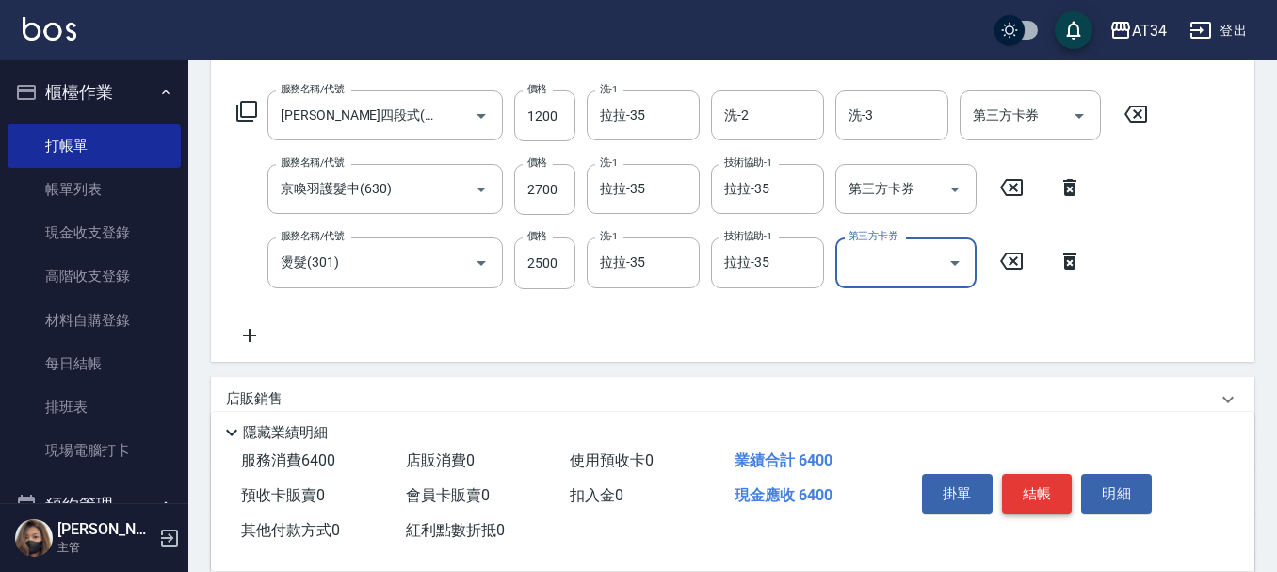
click at [1037, 474] on button "結帳" at bounding box center [1037, 494] width 71 height 40
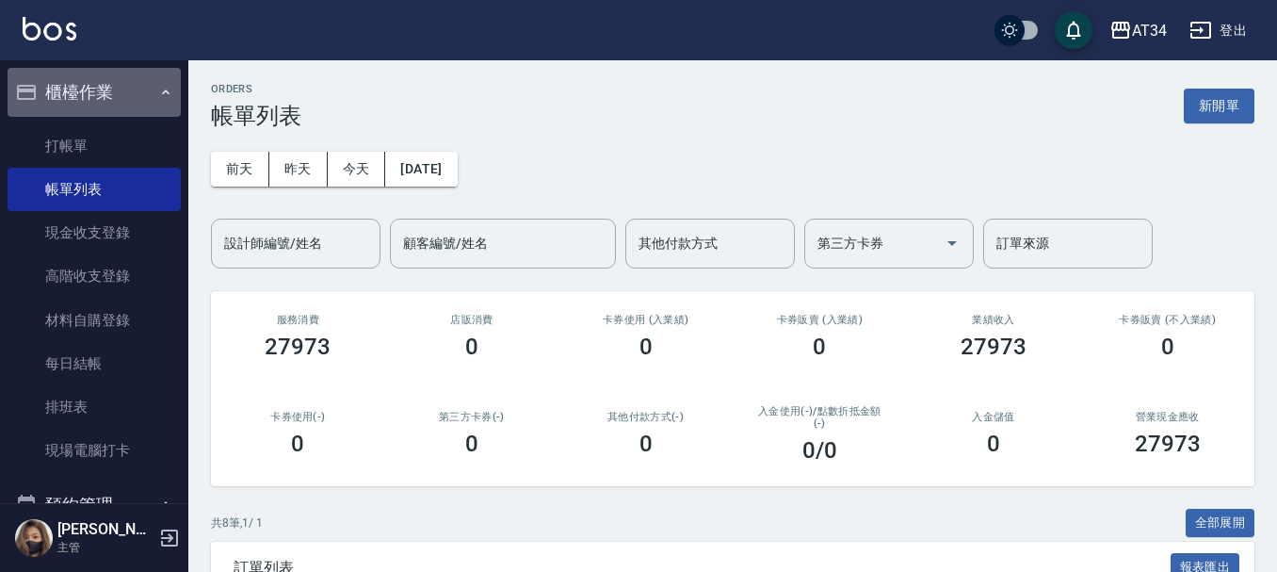
click at [132, 94] on button "櫃檯作業" at bounding box center [94, 92] width 173 height 49
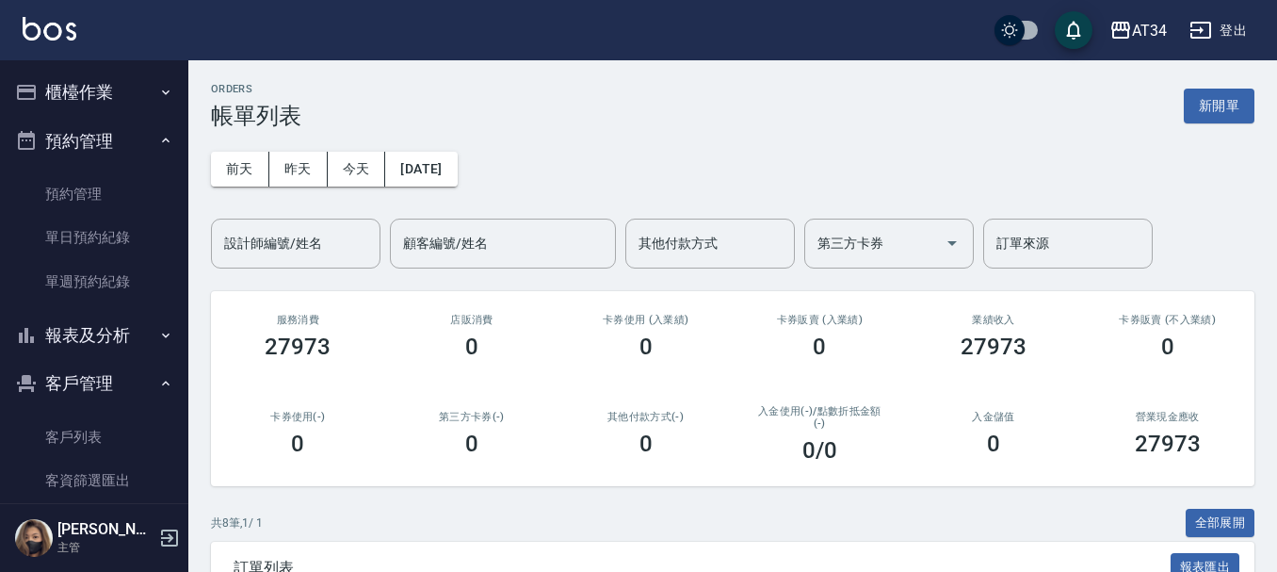
click at [133, 149] on button "預約管理" at bounding box center [94, 141] width 173 height 49
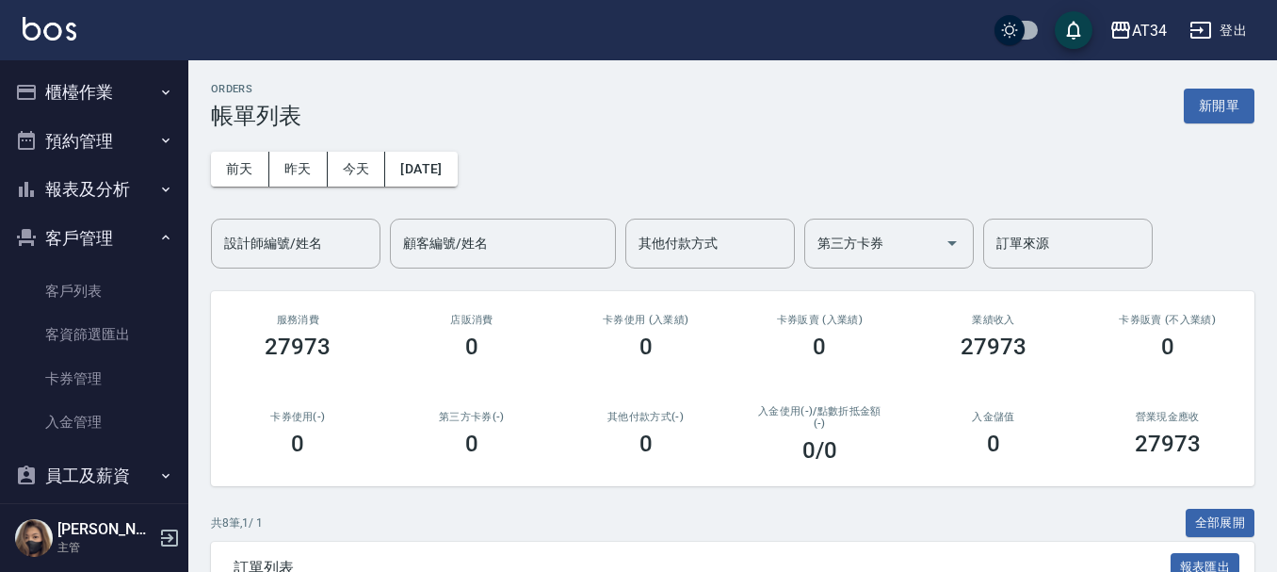
click at [128, 187] on button "報表及分析" at bounding box center [94, 189] width 173 height 49
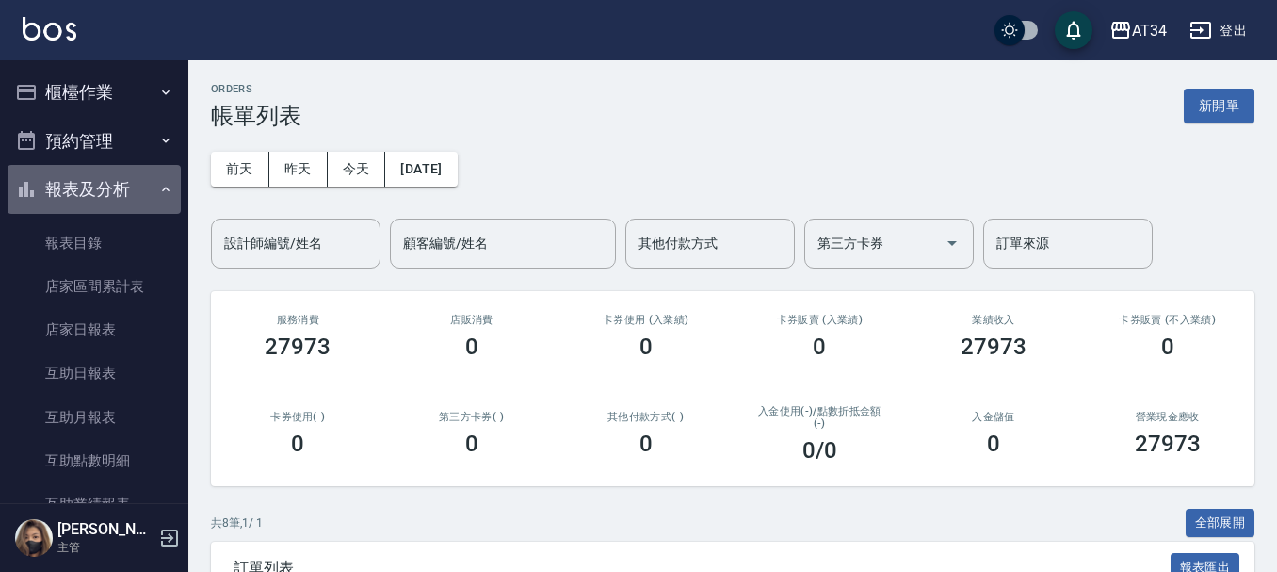
click at [128, 194] on button "報表及分析" at bounding box center [94, 189] width 173 height 49
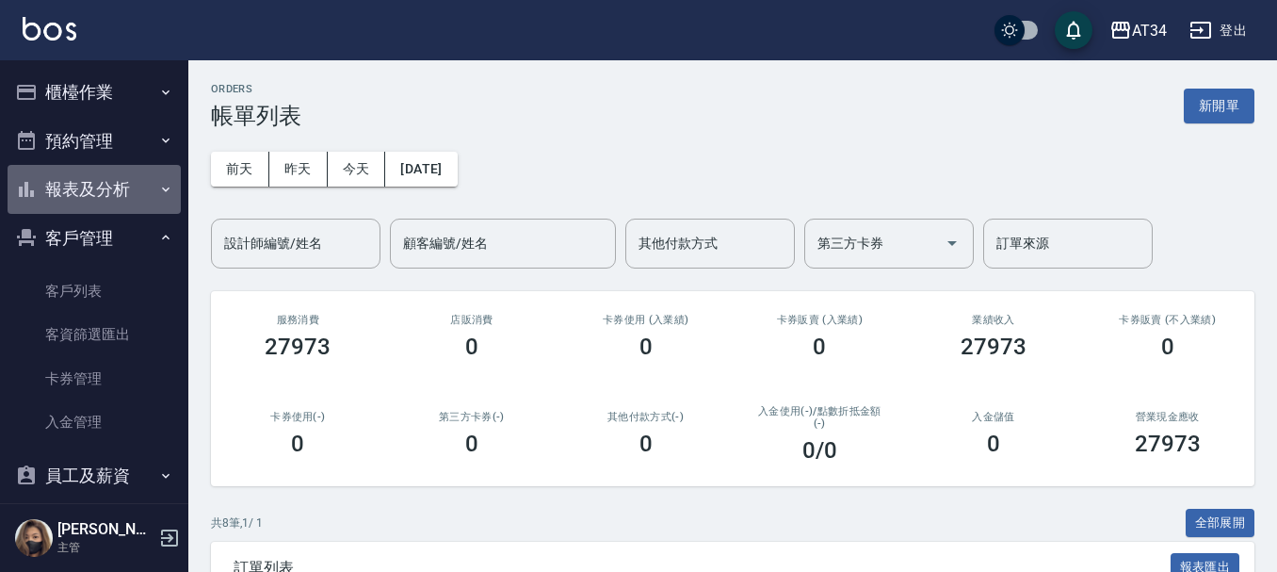
click at [128, 194] on button "報表及分析" at bounding box center [94, 189] width 173 height 49
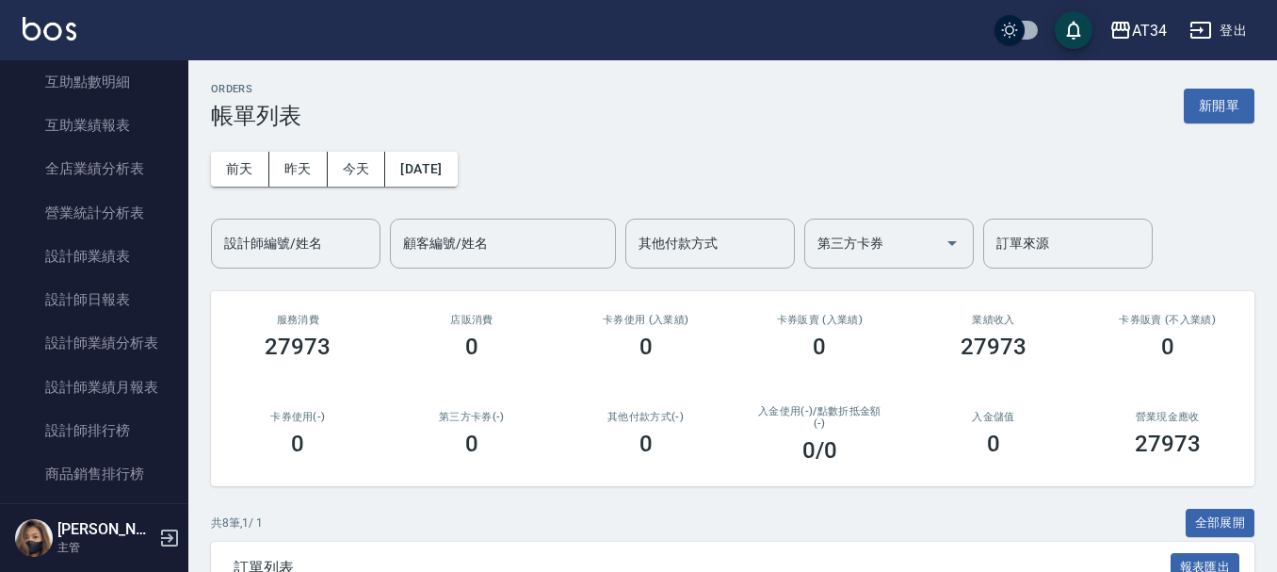
scroll to position [565, 0]
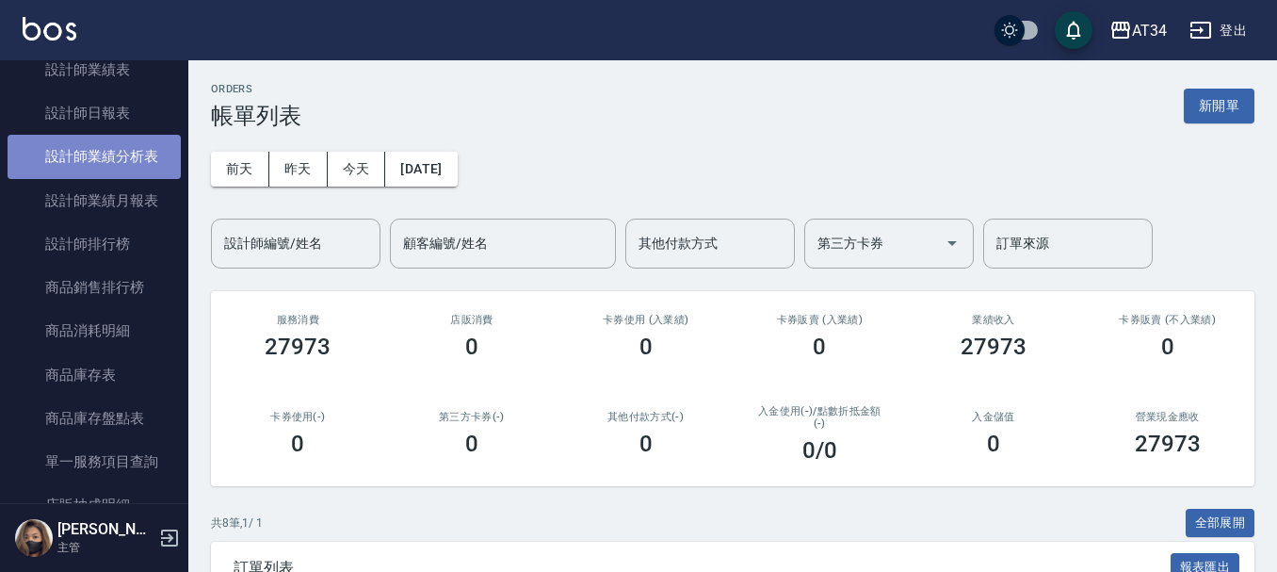
click at [111, 149] on link "設計師業績分析表" at bounding box center [94, 156] width 173 height 43
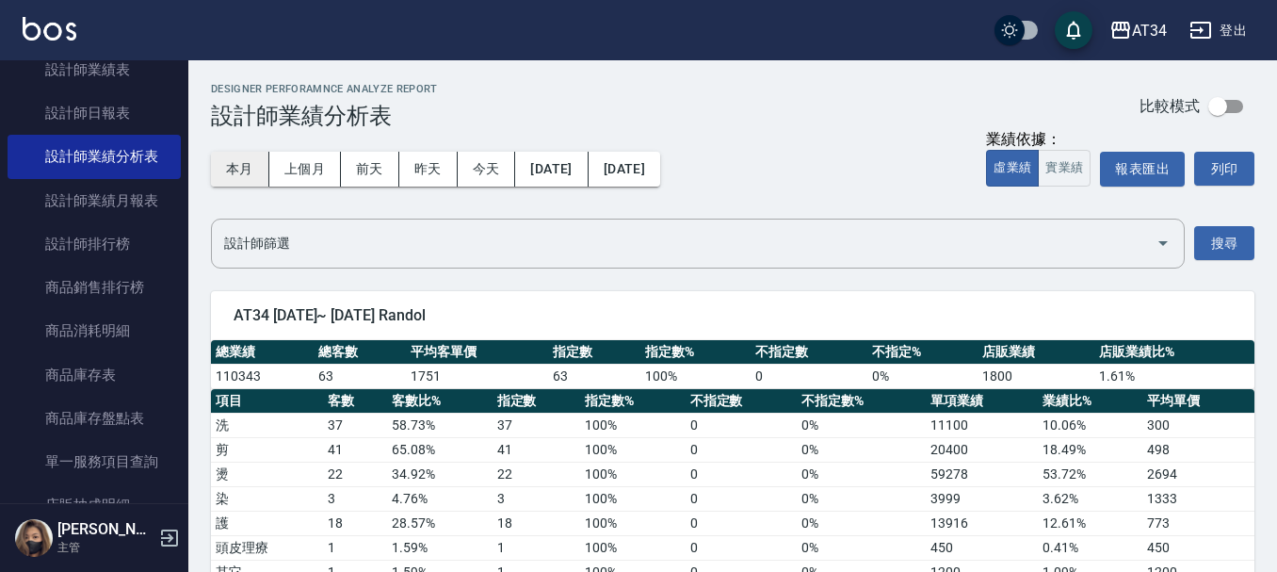
click at [246, 167] on button "本月" at bounding box center [240, 169] width 58 height 35
click at [588, 173] on button "2025/10/01" at bounding box center [551, 169] width 73 height 35
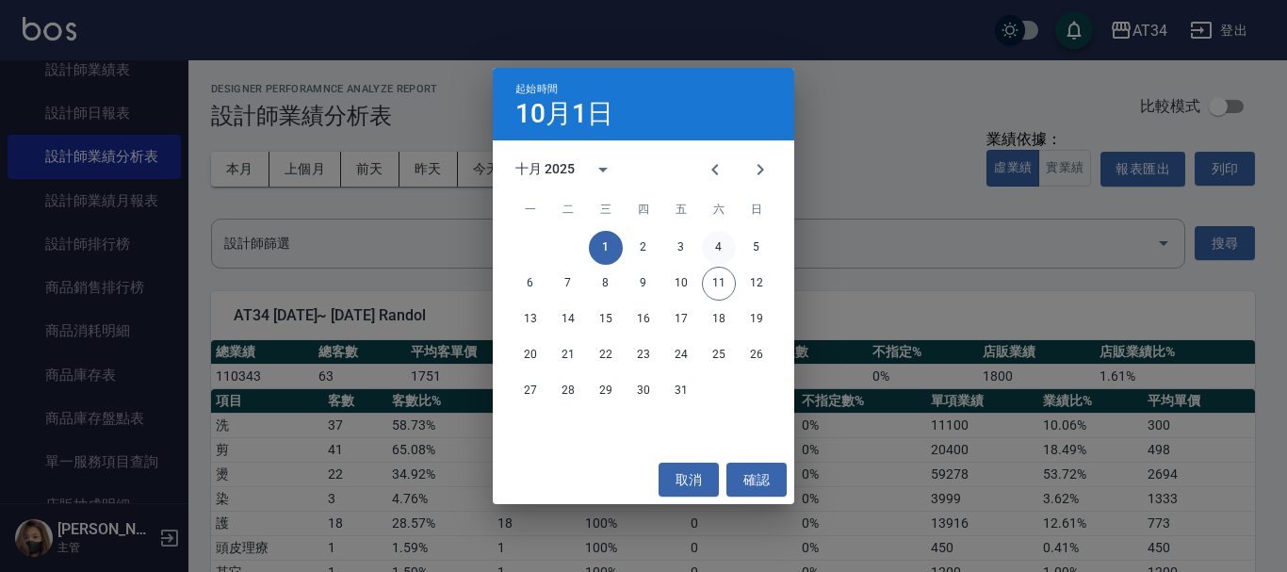
click at [715, 236] on button "4" at bounding box center [719, 248] width 34 height 34
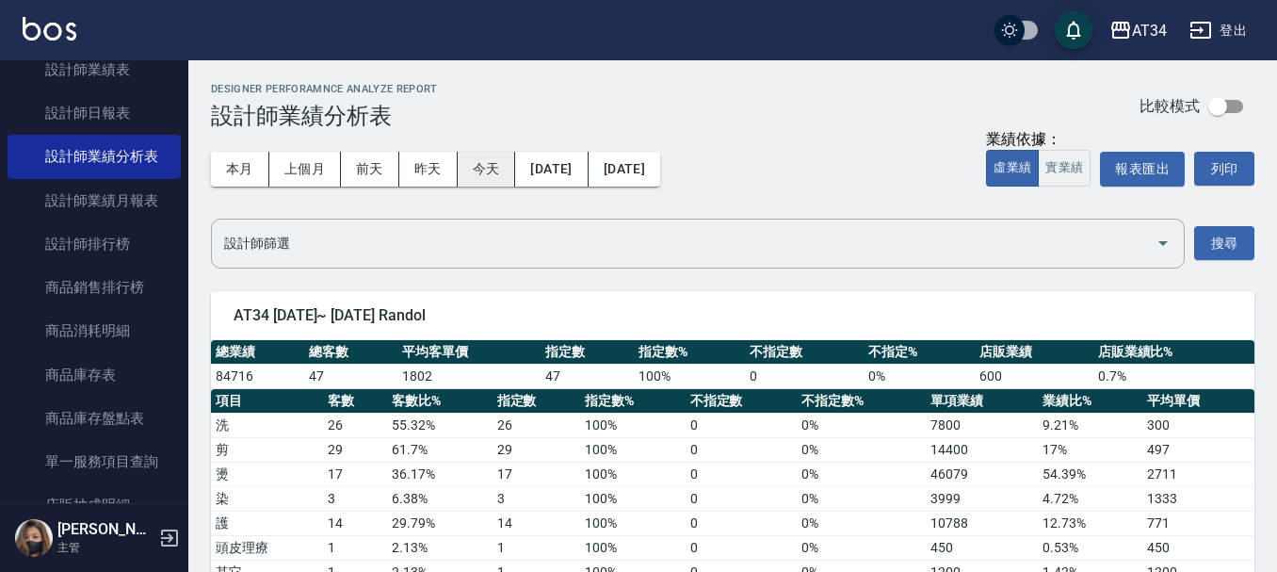
click at [484, 169] on button "今天" at bounding box center [487, 169] width 58 height 35
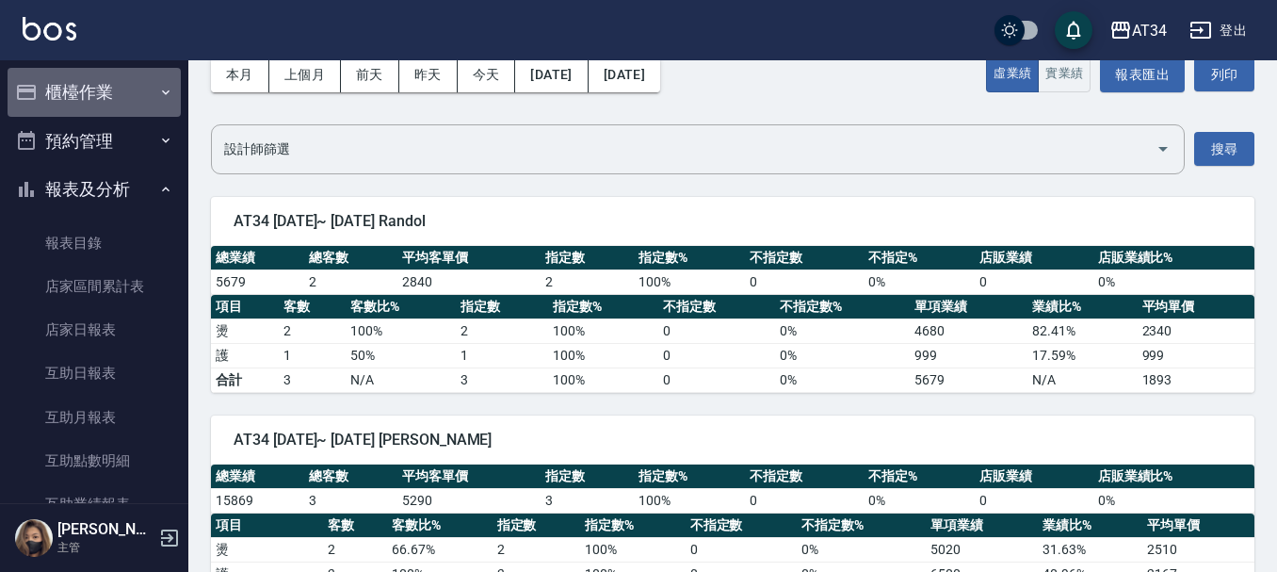
click at [140, 105] on button "櫃檯作業" at bounding box center [94, 92] width 173 height 49
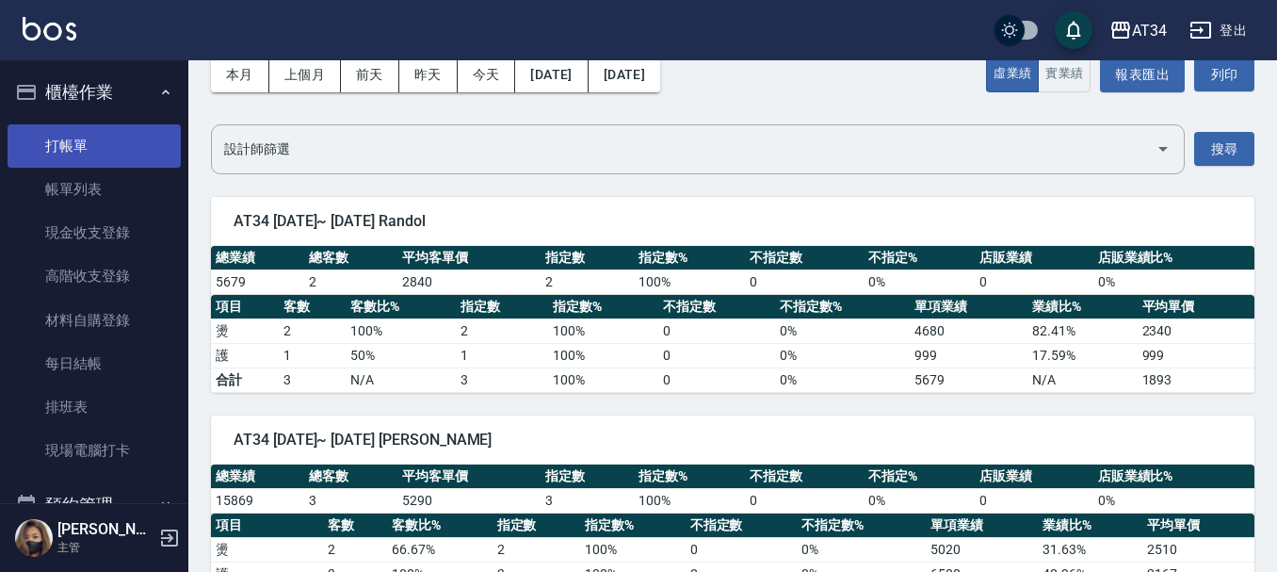
click at [140, 157] on link "打帳單" at bounding box center [94, 145] width 173 height 43
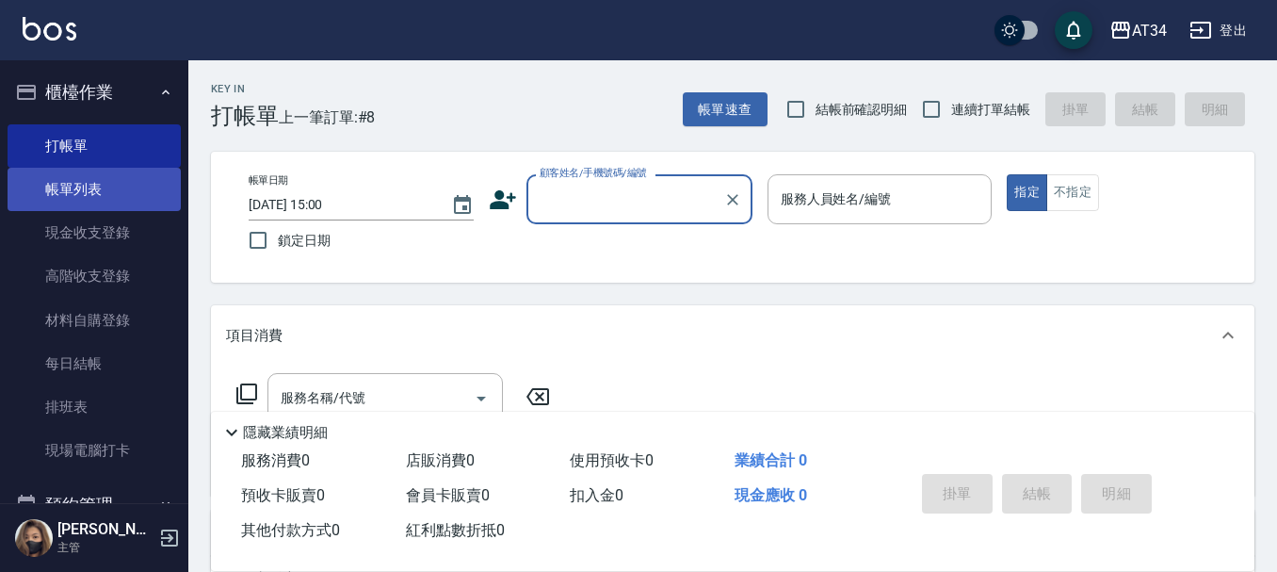
click at [142, 180] on link "帳單列表" at bounding box center [94, 189] width 173 height 43
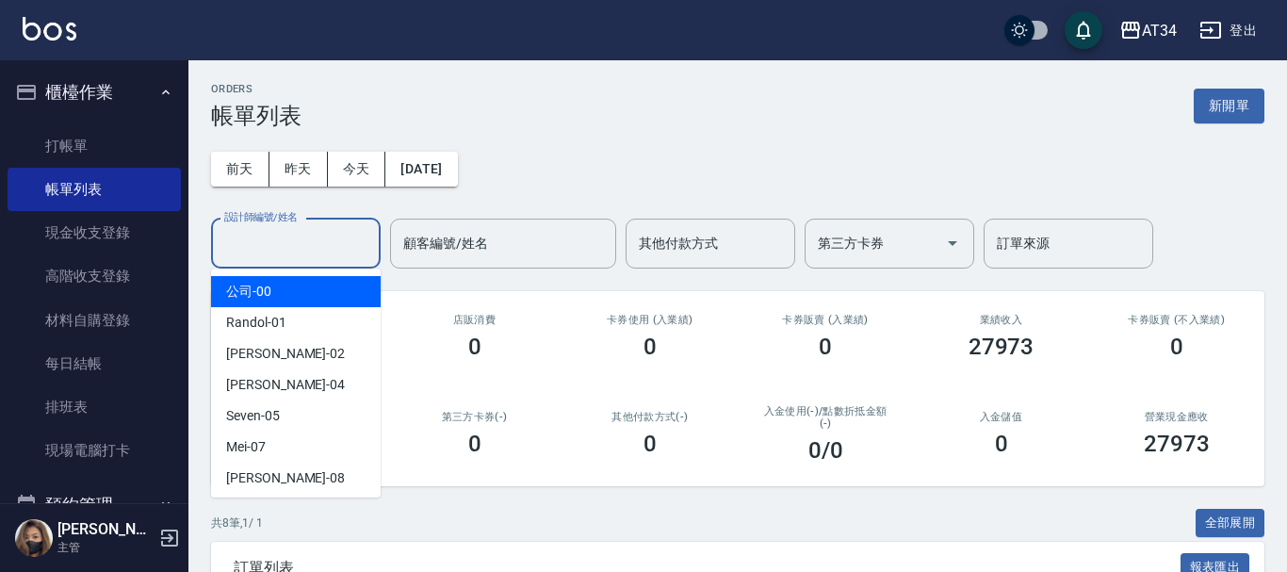
drag, startPoint x: 338, startPoint y: 236, endPoint x: 325, endPoint y: 266, distance: 32.9
click at [337, 236] on input "設計師編號/姓名" at bounding box center [295, 243] width 153 height 33
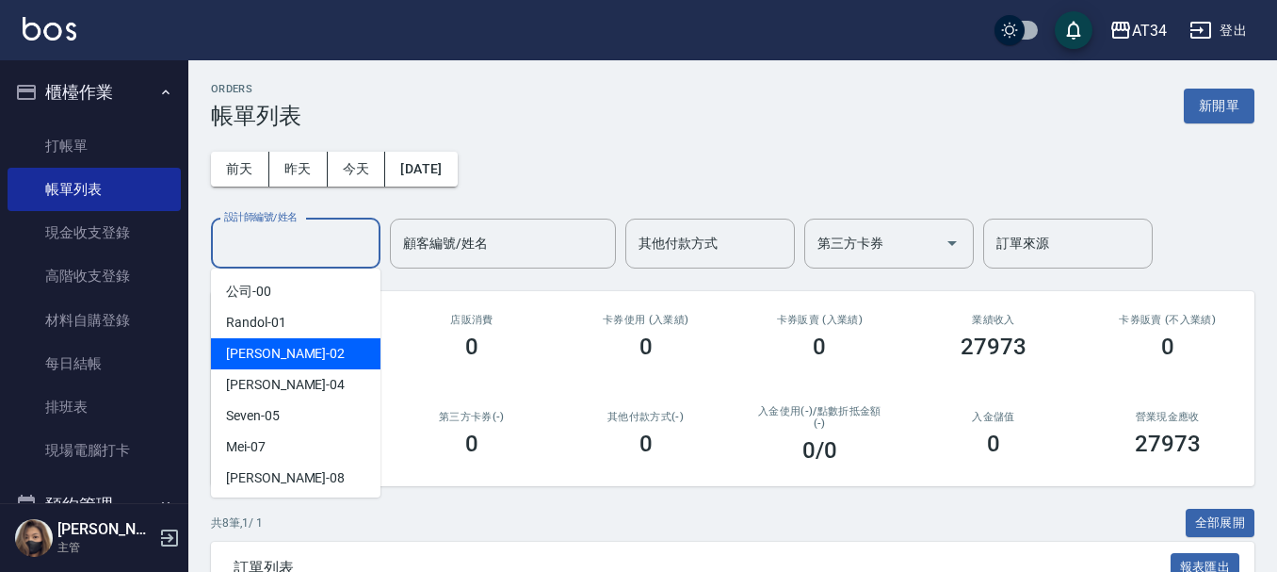
click at [322, 348] on div "Wendy -02" at bounding box center [296, 353] width 170 height 31
type input "Wendy-02"
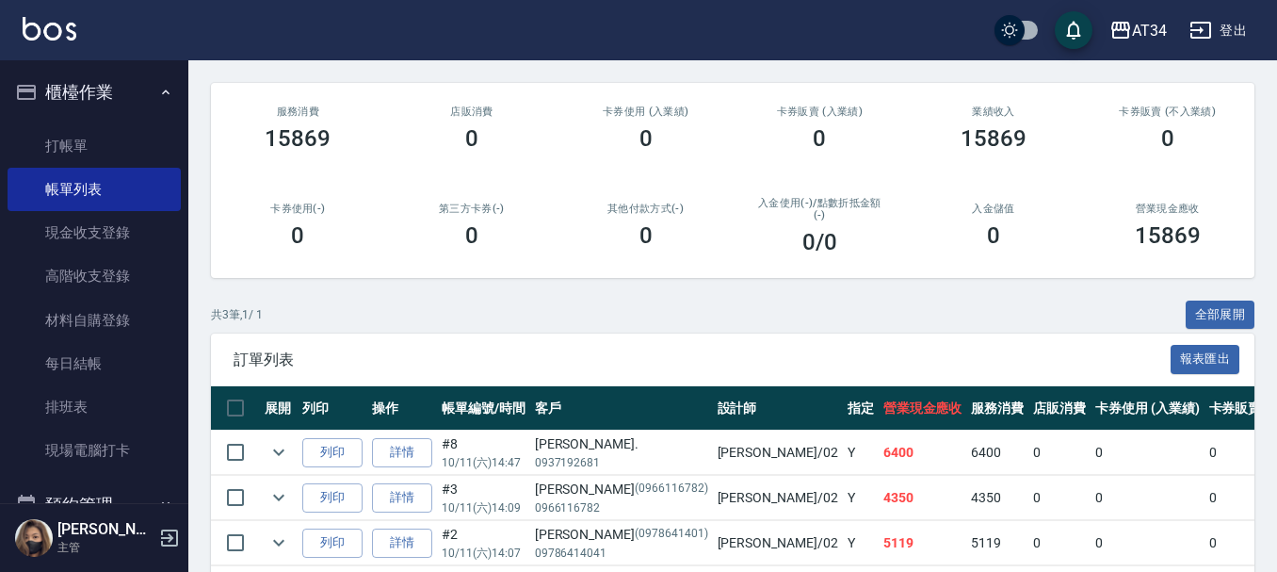
scroll to position [290, 0]
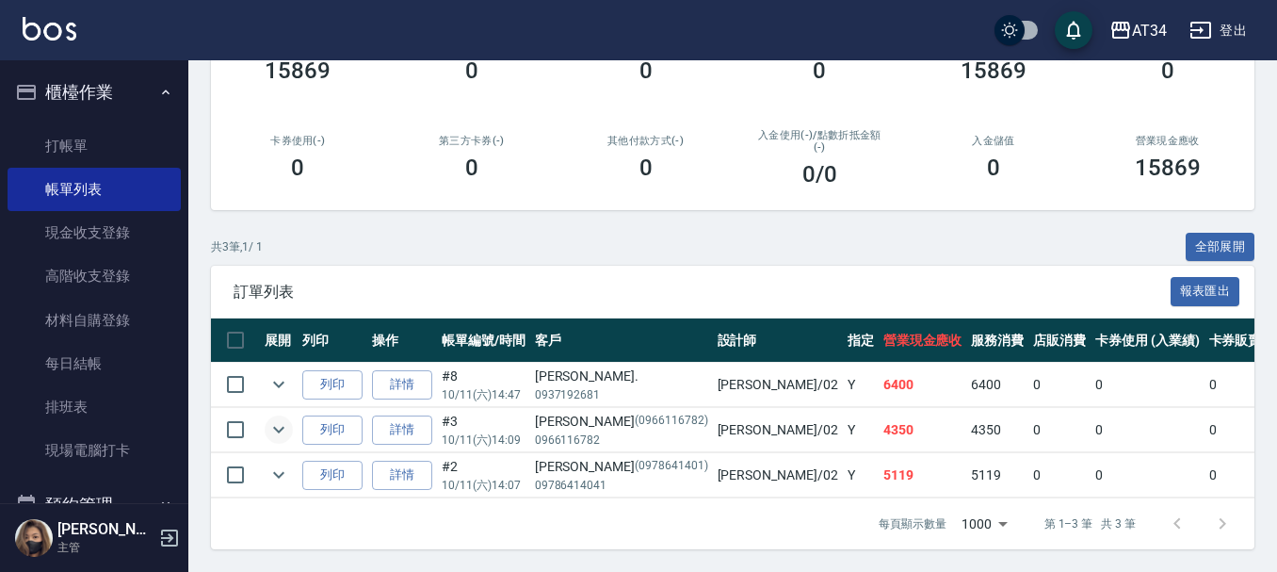
click at [271, 418] on icon "expand row" at bounding box center [279, 429] width 23 height 23
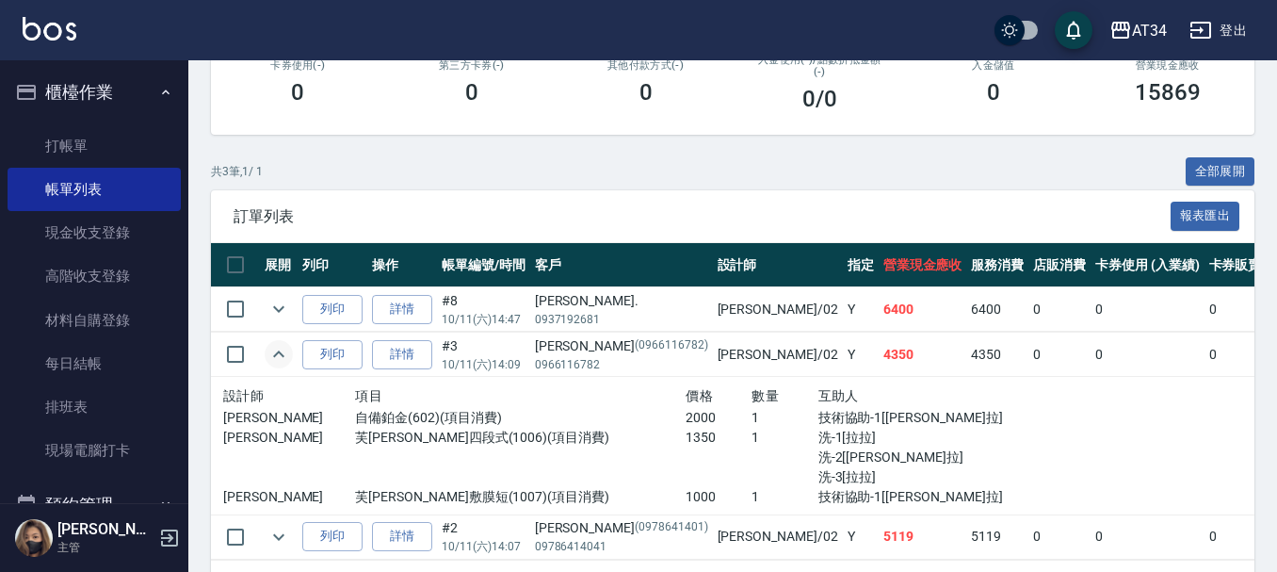
scroll to position [384, 0]
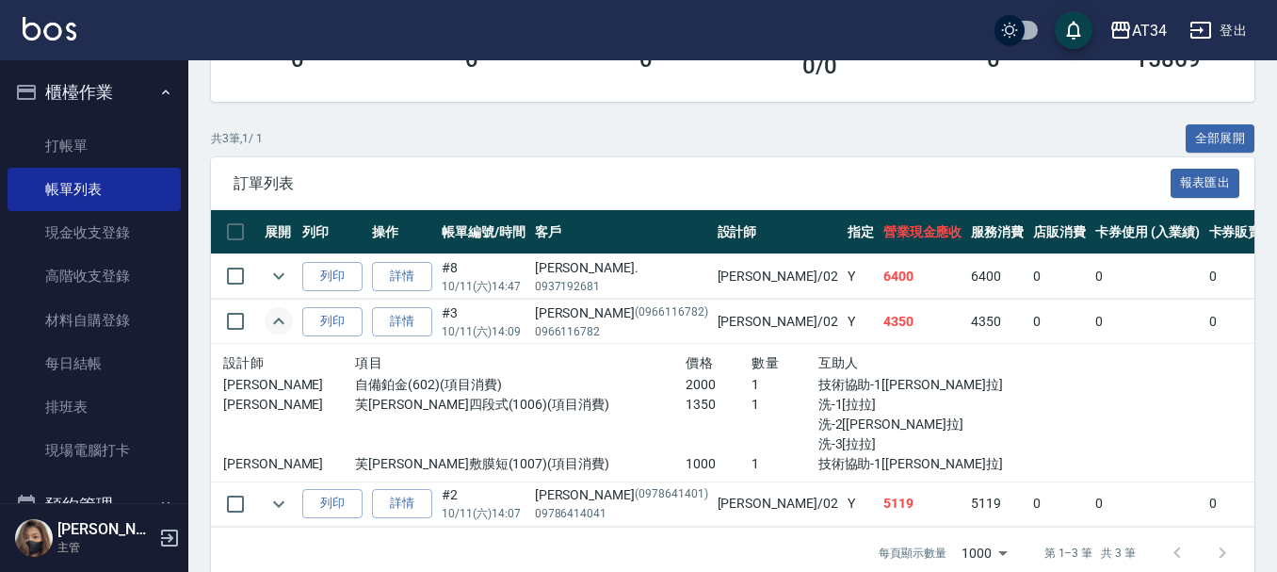
click at [276, 330] on icon "expand row" at bounding box center [279, 321] width 23 height 23
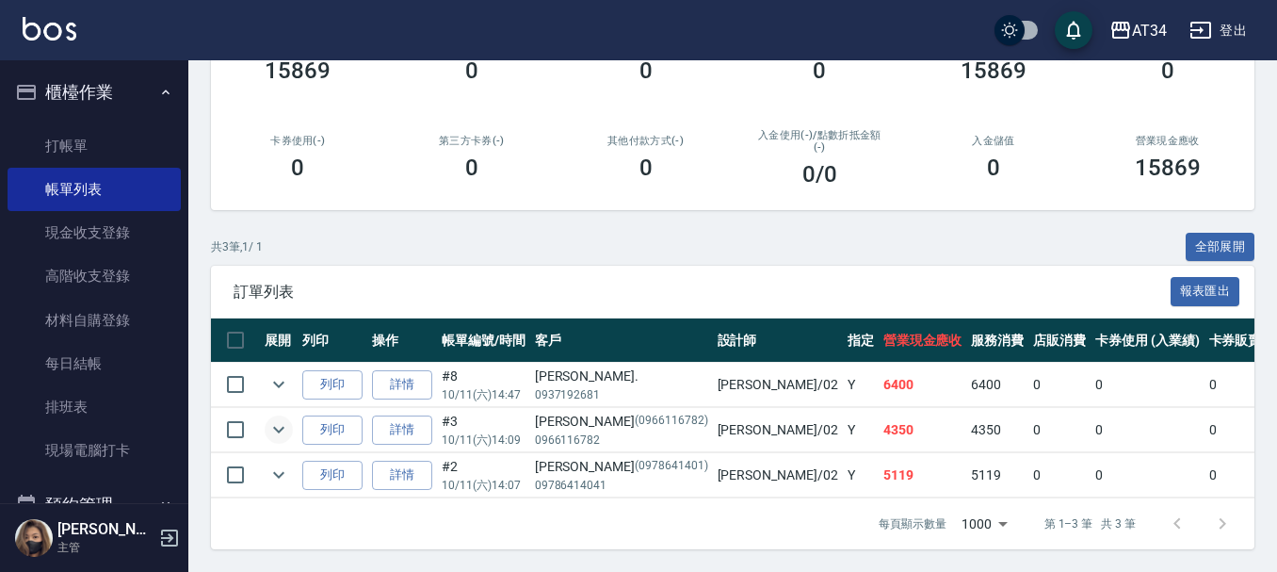
scroll to position [290, 0]
click at [274, 363] on td at bounding box center [279, 385] width 38 height 44
click at [280, 370] on button "expand row" at bounding box center [279, 384] width 28 height 28
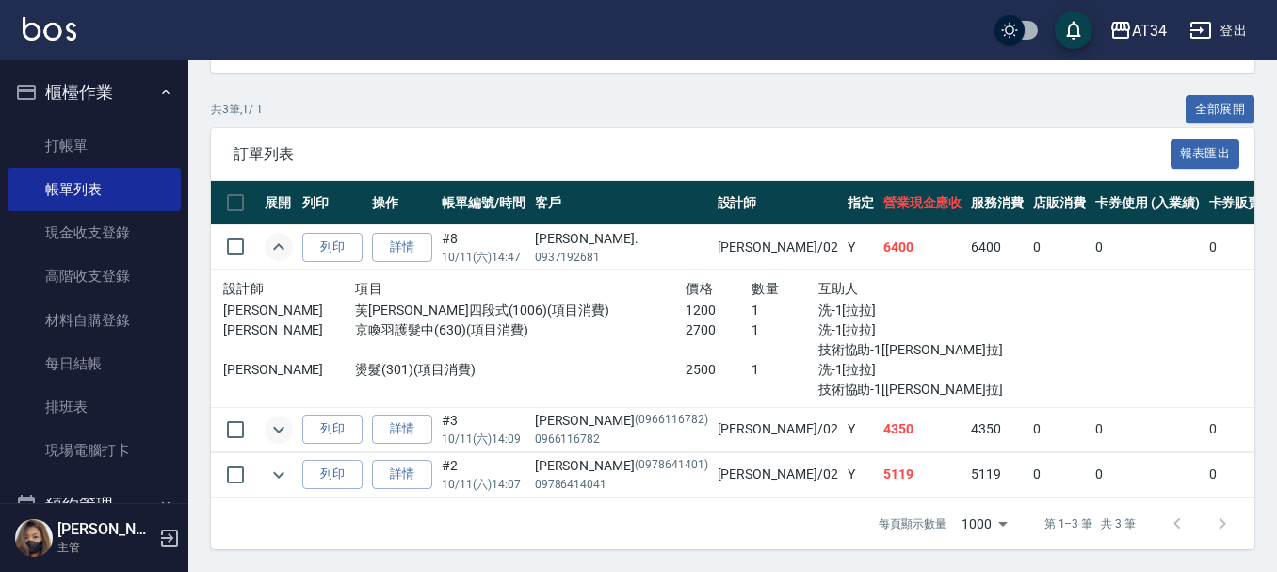
scroll to position [428, 0]
click at [283, 463] on icon "expand row" at bounding box center [279, 474] width 23 height 23
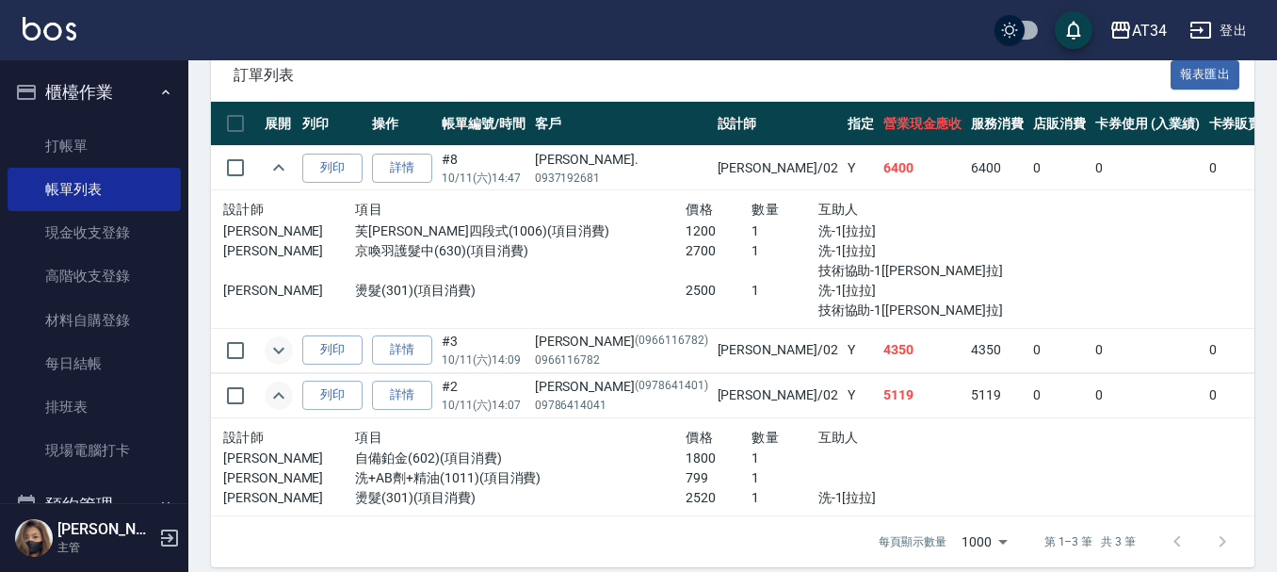
scroll to position [522, 0]
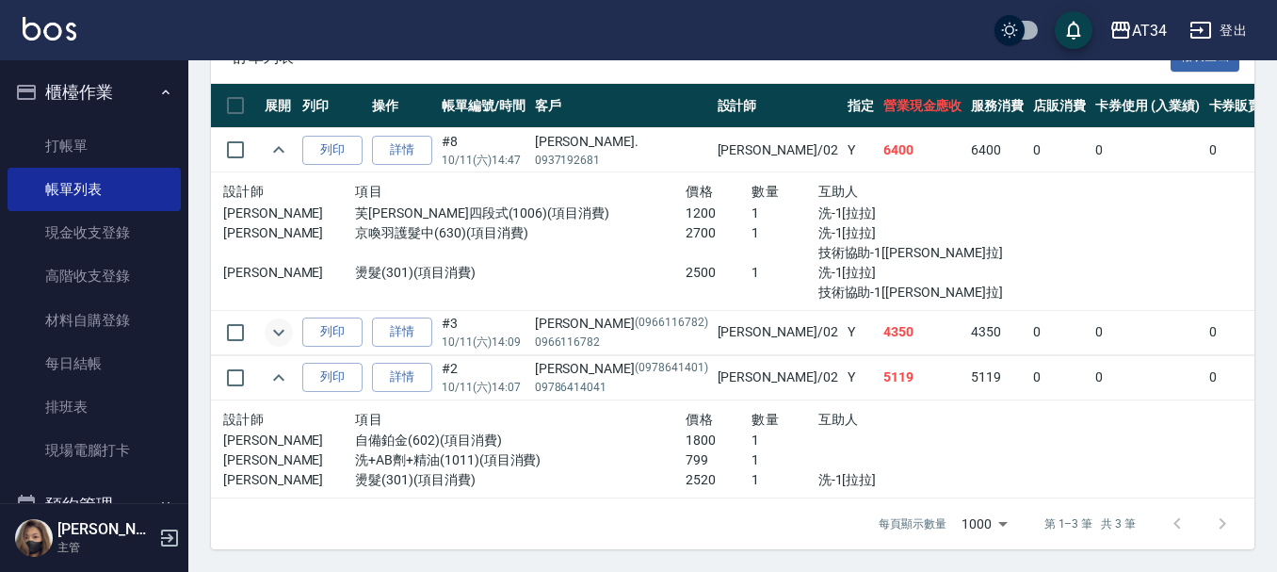
click at [117, 117] on ul "打帳單 帳單列表 現金收支登錄 高階收支登錄 材料自購登錄 每日結帳 排班表 現場電腦打卡" at bounding box center [94, 299] width 173 height 364
click at [138, 89] on button "櫃檯作業" at bounding box center [94, 92] width 173 height 49
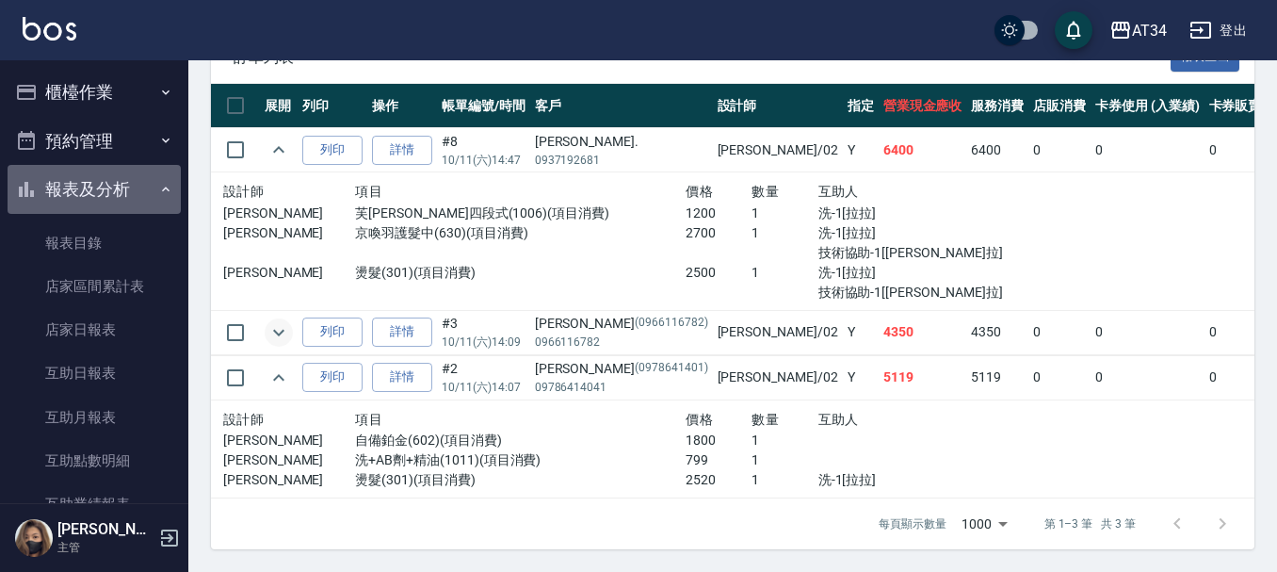
click at [147, 191] on button "報表及分析" at bounding box center [94, 189] width 173 height 49
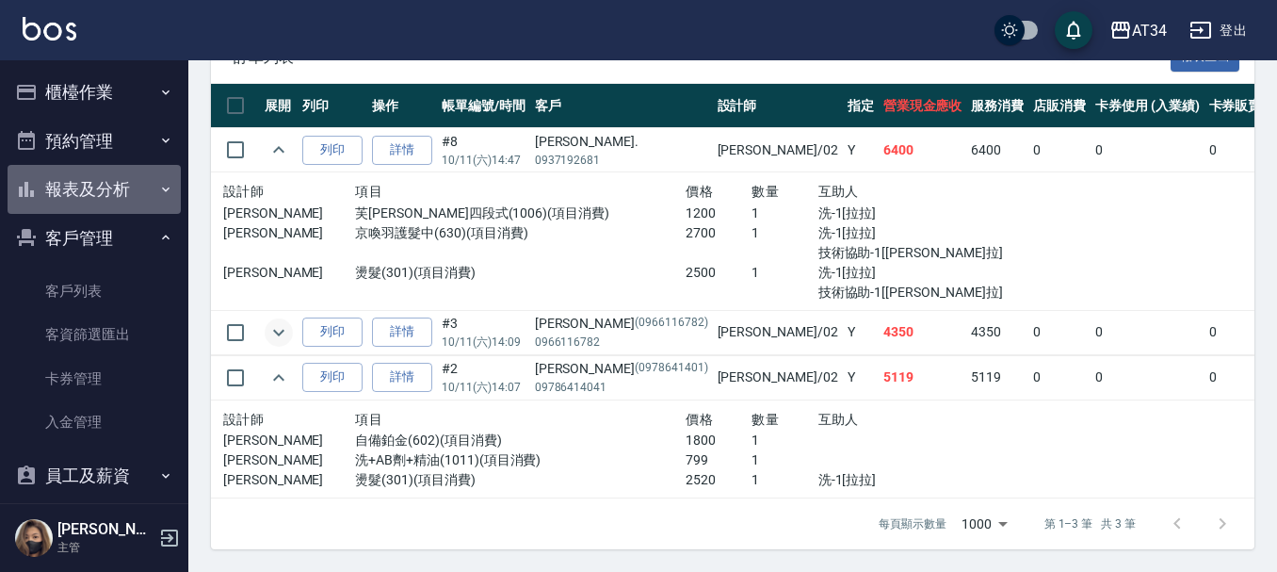
click at [148, 191] on button "報表及分析" at bounding box center [94, 189] width 173 height 49
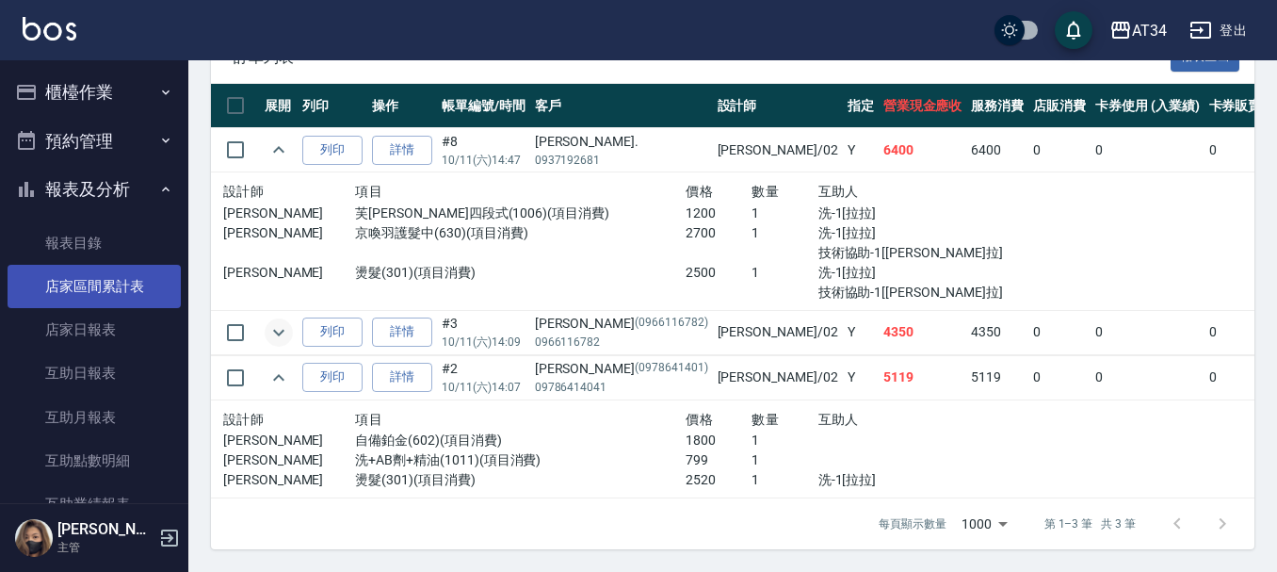
scroll to position [283, 0]
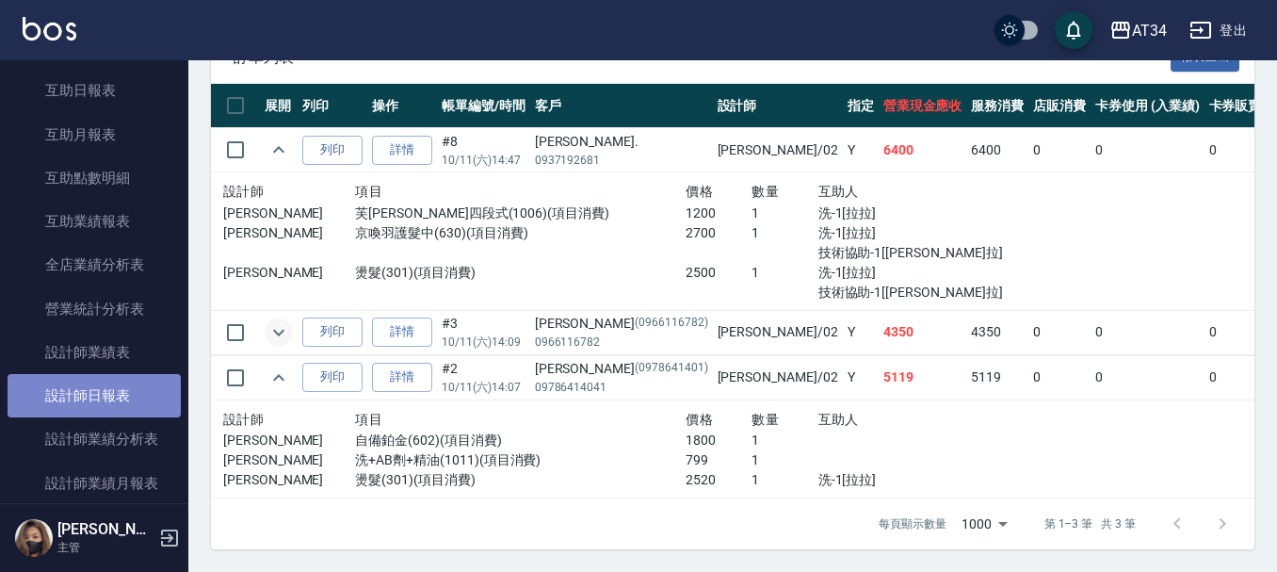
click at [131, 392] on link "設計師日報表" at bounding box center [94, 395] width 173 height 43
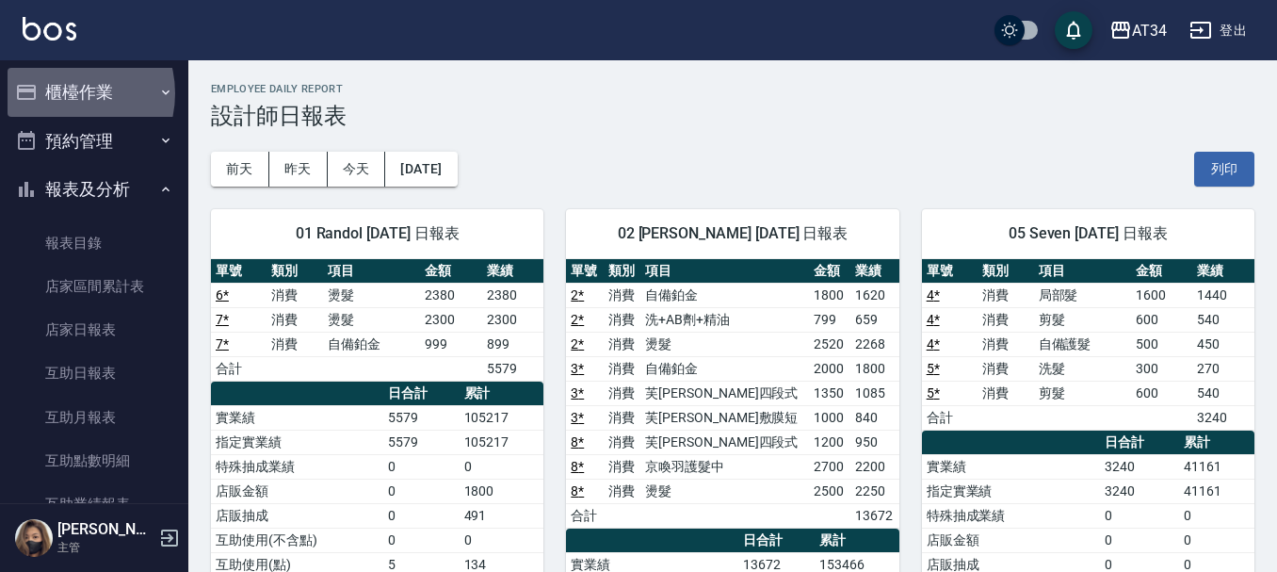
click at [63, 93] on button "櫃檯作業" at bounding box center [94, 92] width 173 height 49
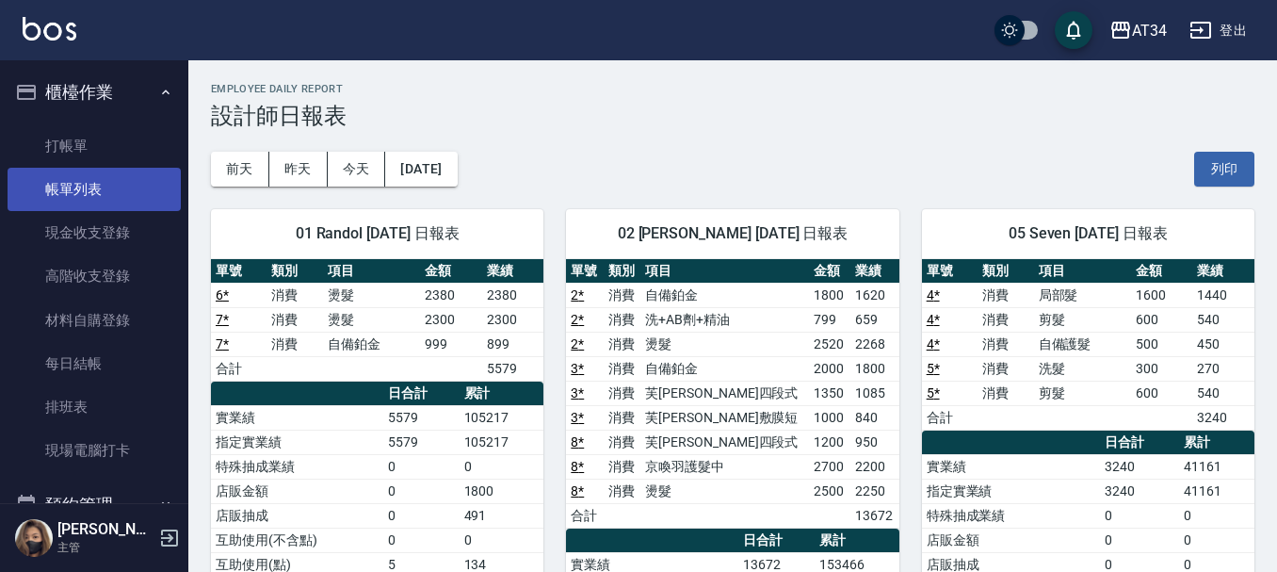
click at [97, 207] on link "帳單列表" at bounding box center [94, 189] width 173 height 43
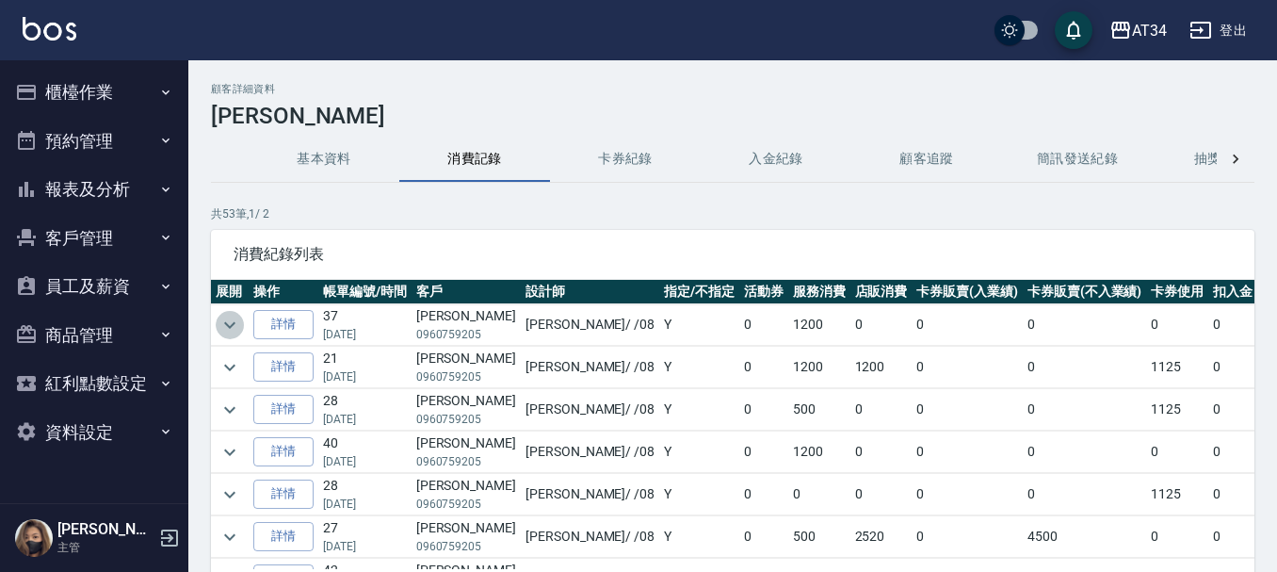
click at [233, 324] on icon "expand row" at bounding box center [229, 324] width 11 height 7
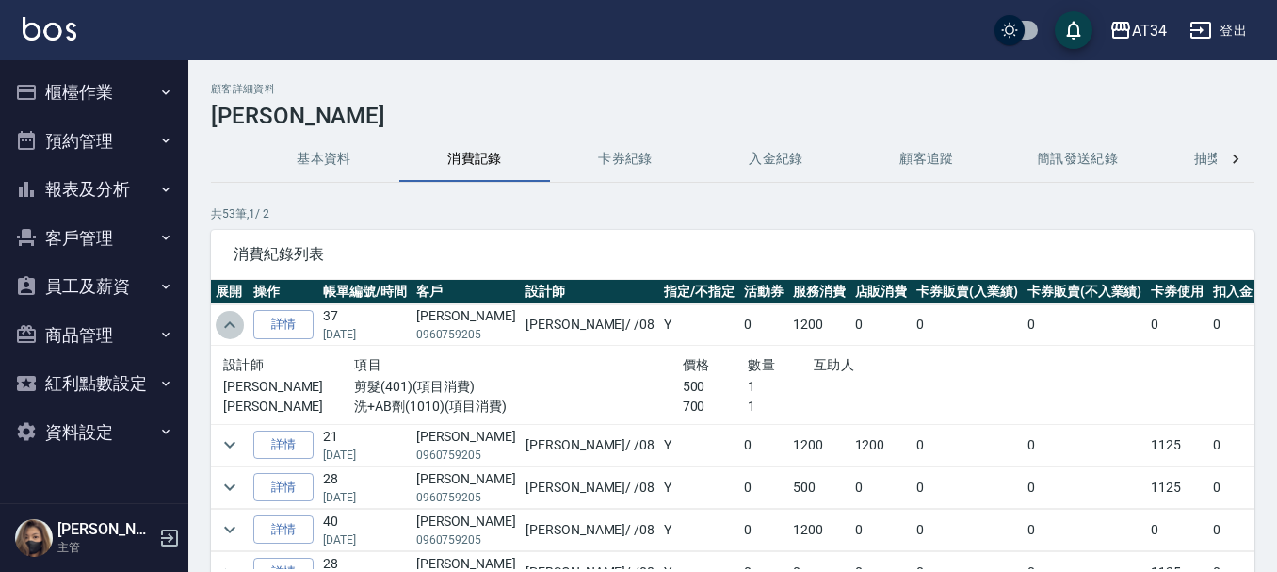
click at [233, 324] on icon "expand row" at bounding box center [229, 324] width 11 height 7
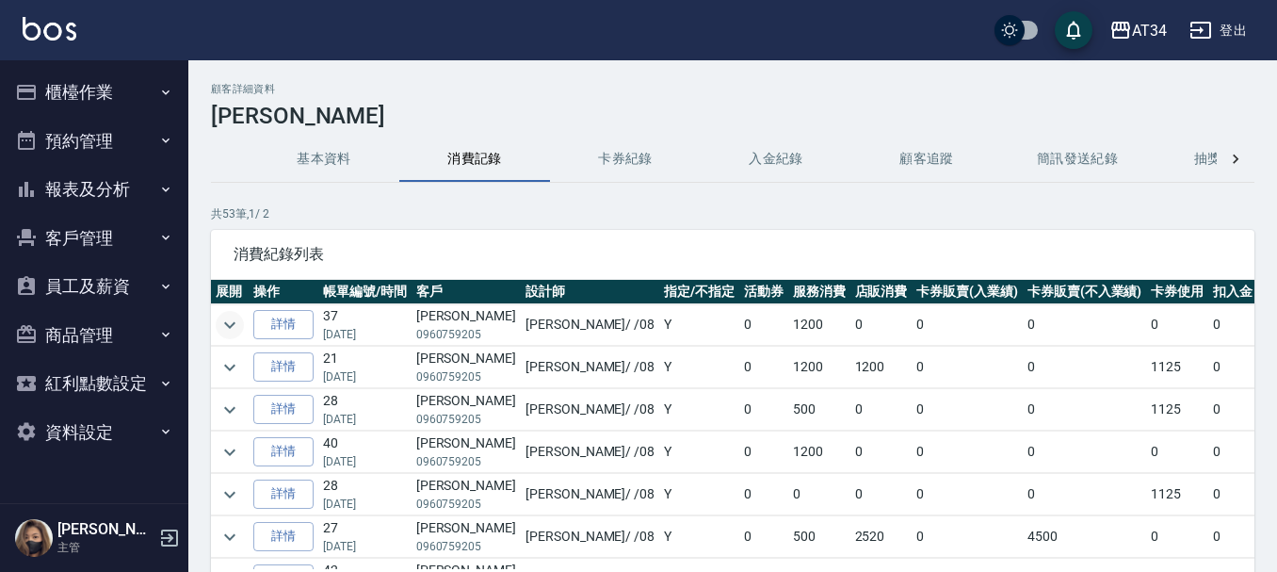
click at [216, 311] on button "expand row" at bounding box center [230, 325] width 28 height 28
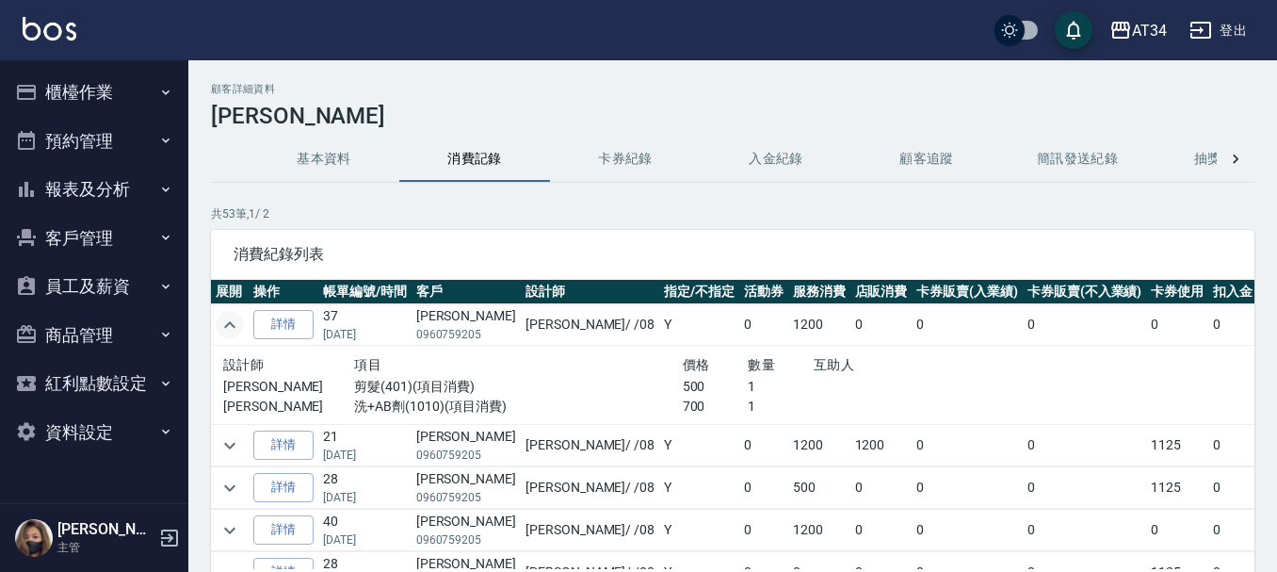
click at [216, 311] on button "expand row" at bounding box center [230, 325] width 28 height 28
drag, startPoint x: 233, startPoint y: 324, endPoint x: 762, endPoint y: 530, distance: 568.2
click at [244, 332] on td at bounding box center [230, 324] width 38 height 41
click at [141, 91] on button "櫃檯作業" at bounding box center [94, 92] width 173 height 49
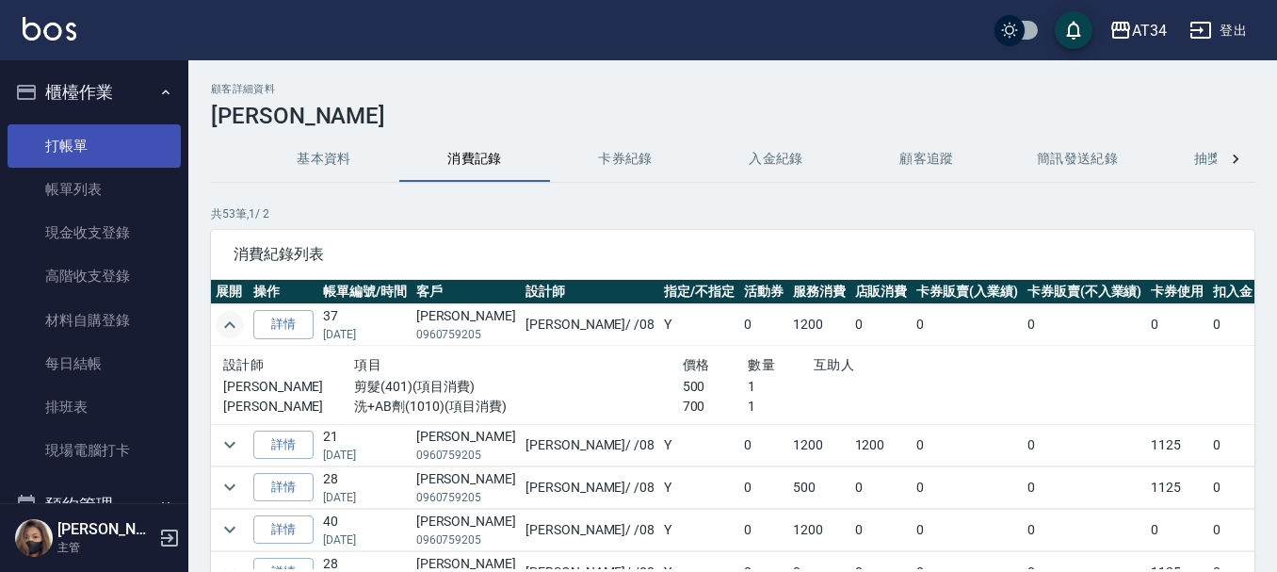
click at [136, 138] on link "打帳單" at bounding box center [94, 145] width 173 height 43
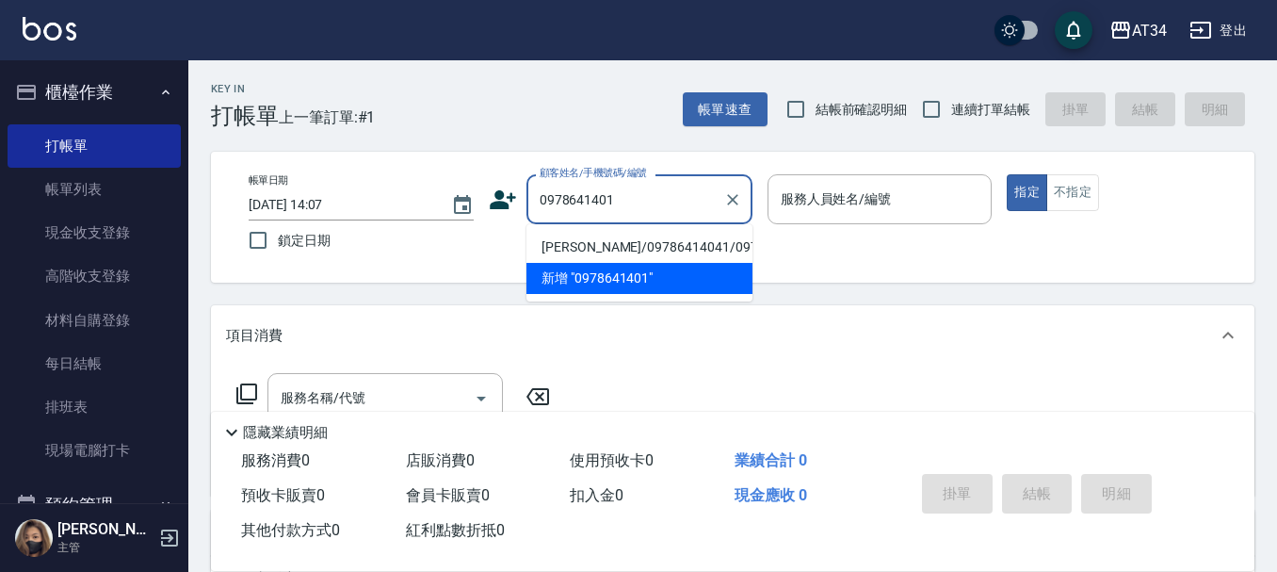
type input "0978641401"
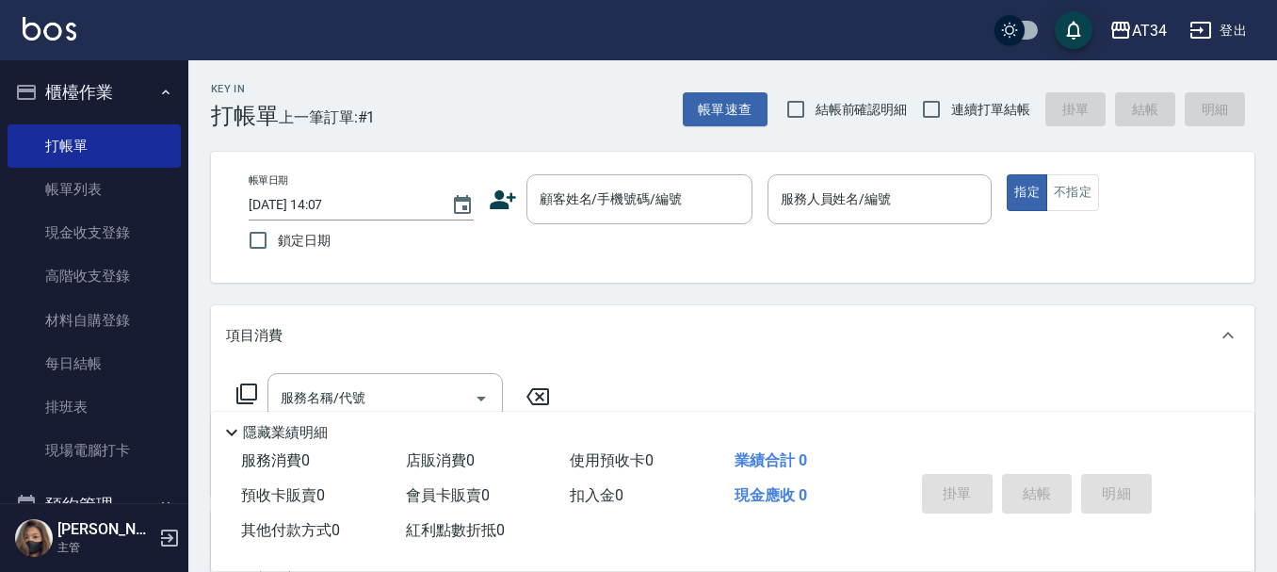
drag, startPoint x: 280, startPoint y: 37, endPoint x: 267, endPoint y: 36, distance: 13.2
drag, startPoint x: 267, startPoint y: 36, endPoint x: 772, endPoint y: 123, distance: 512.5
click at [859, 68] on div "Key In 打帳單 上一筆訂單:#1 帳單速查 結帳前確認明細 連續打單結帳 掛單 結帳 明細" at bounding box center [721, 94] width 1066 height 69
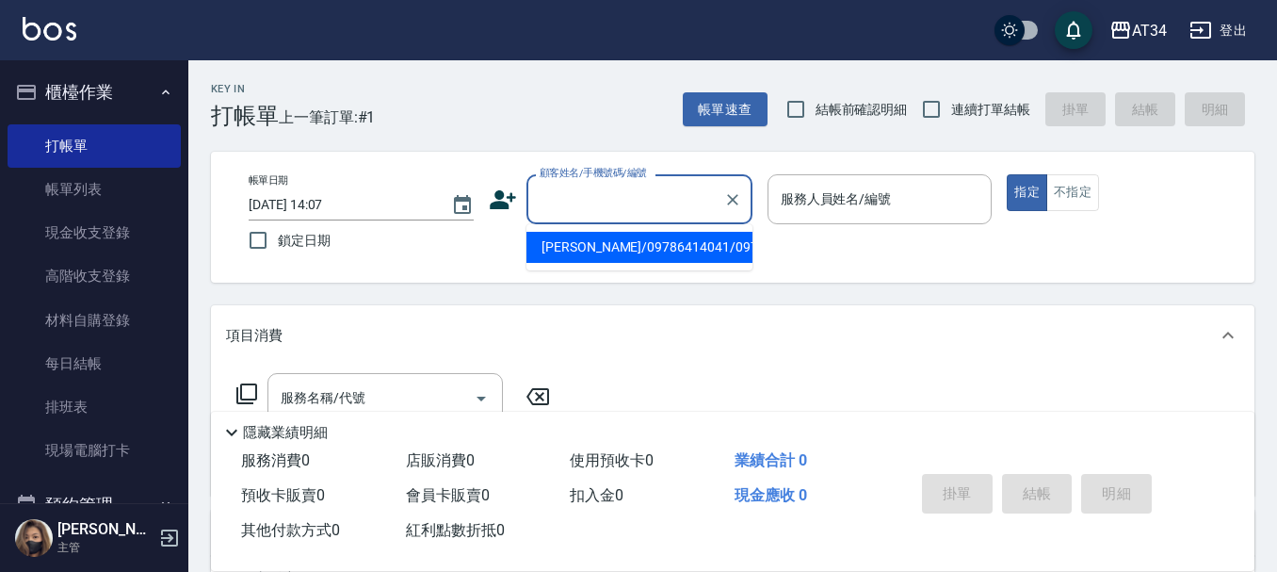
click at [675, 185] on input "顧客姓名/手機號碼/編號" at bounding box center [625, 199] width 181 height 33
click at [676, 252] on li "吳宜庭/09786414041/0978641401" at bounding box center [640, 247] width 226 height 31
type input "吳宜庭/09786414041/0978641401"
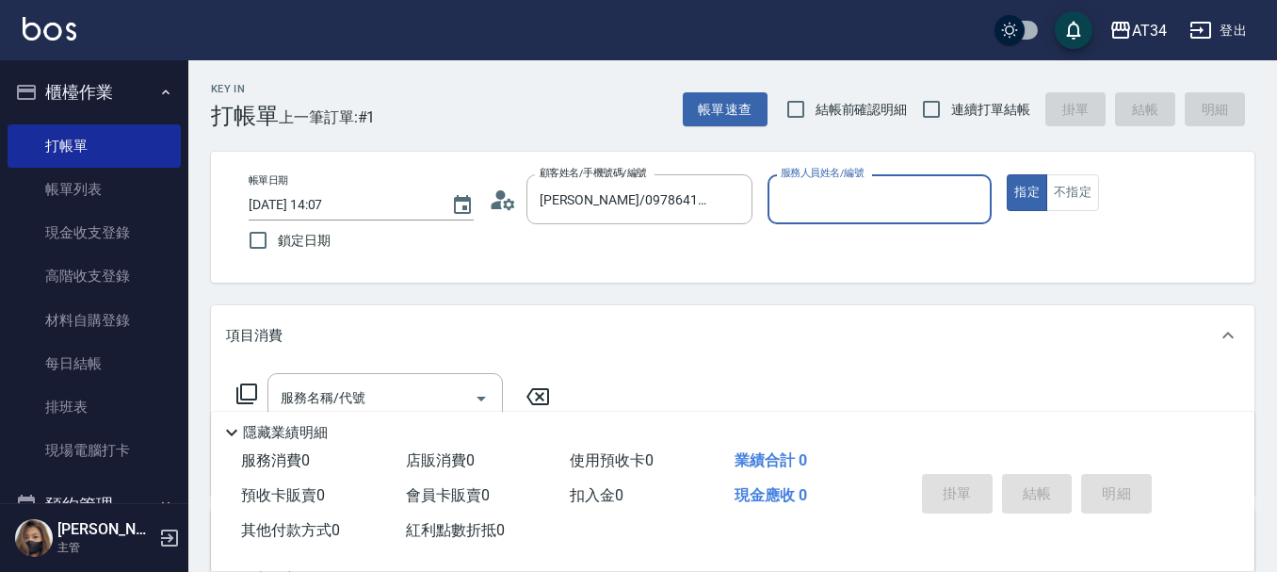
type input "Wendy-02"
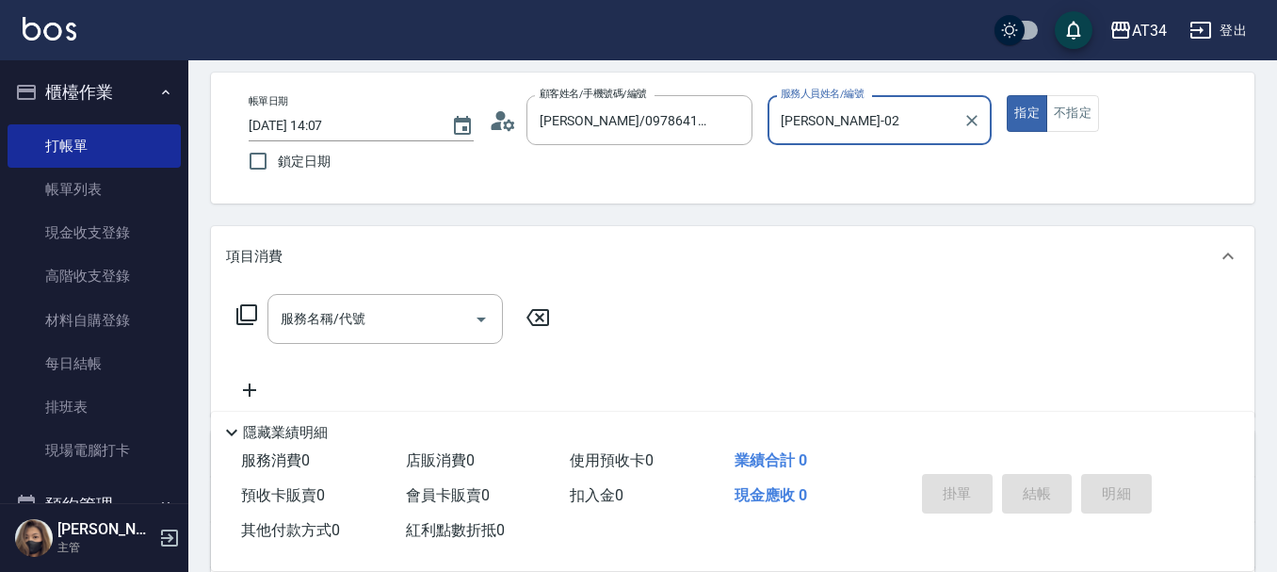
scroll to position [188, 0]
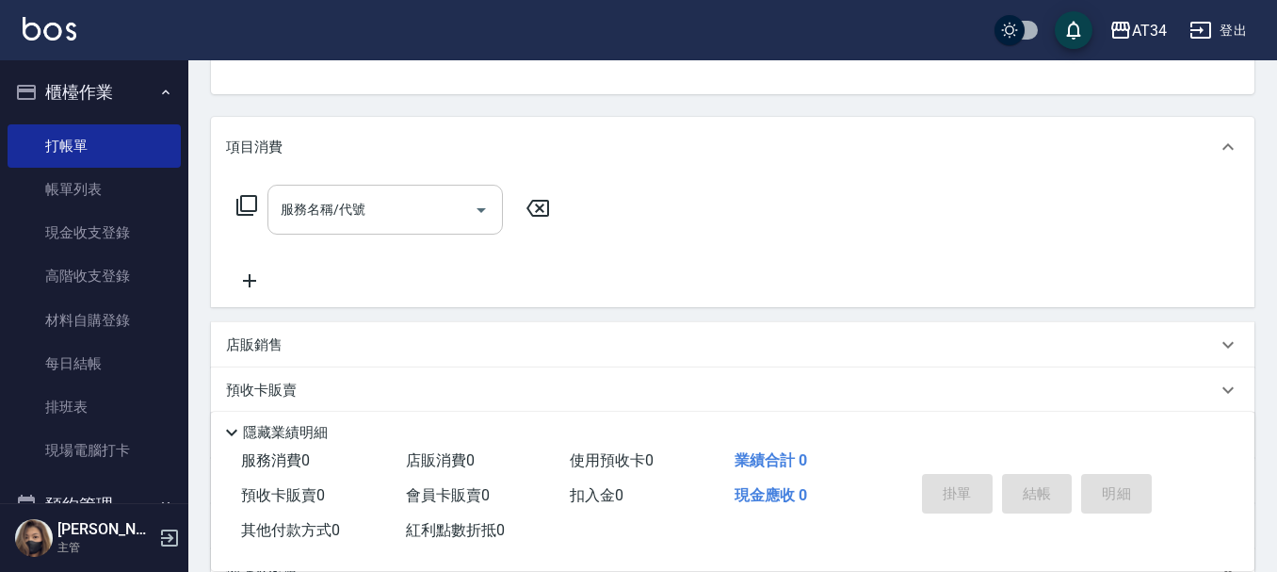
click at [452, 208] on input "服務名稱/代號" at bounding box center [371, 209] width 190 height 33
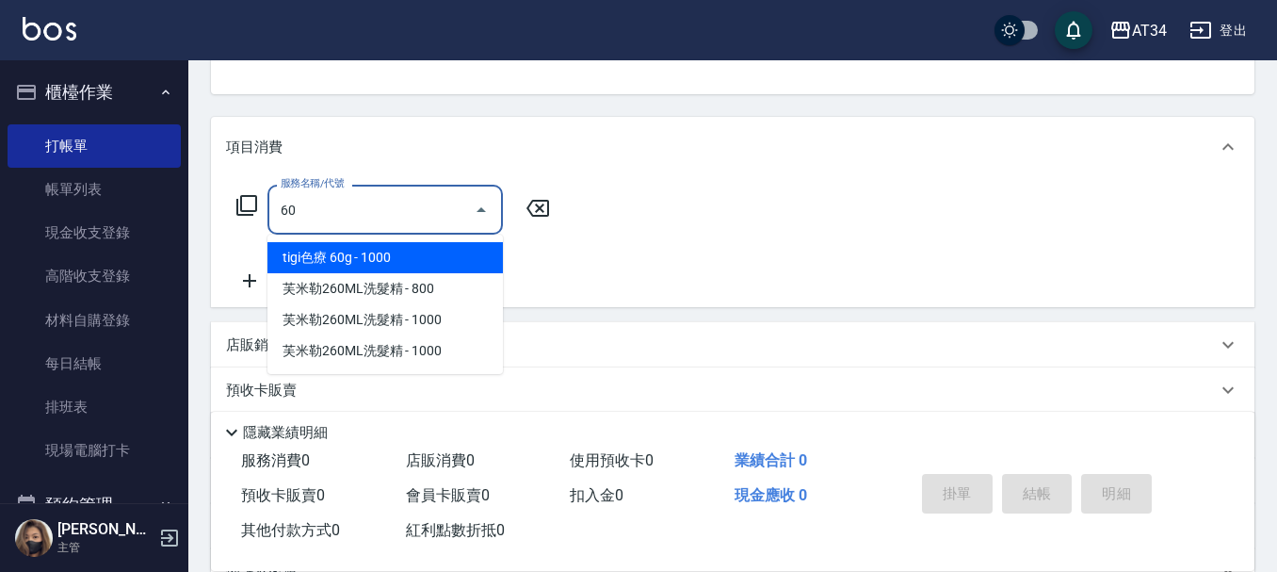
type input "602"
type input "90"
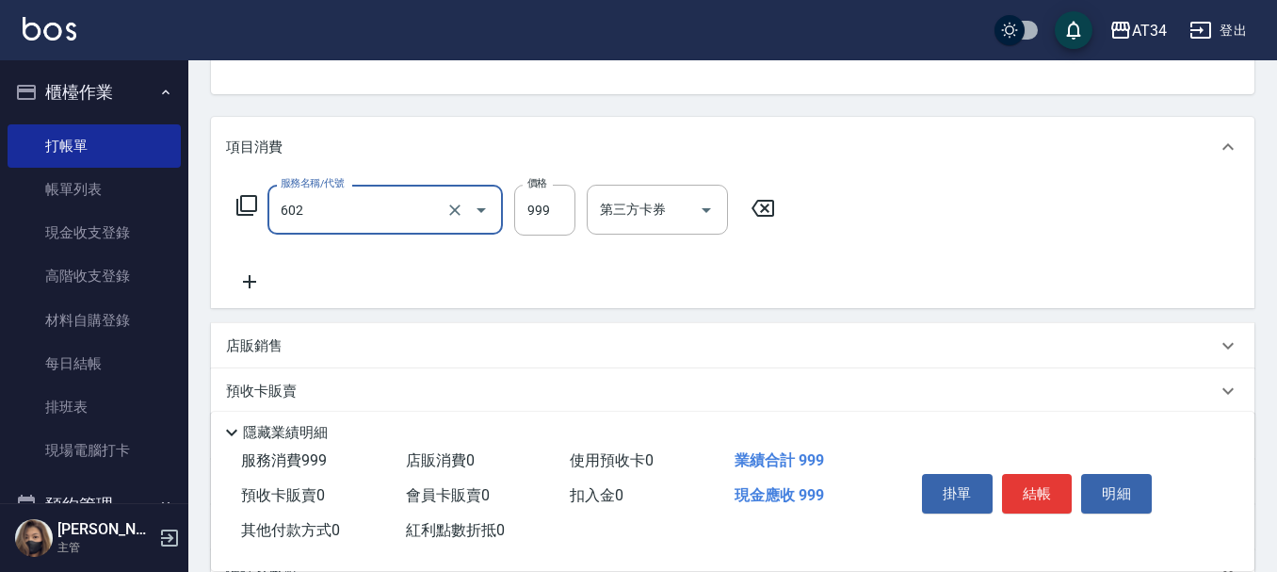
type input "自備鉑金(602)"
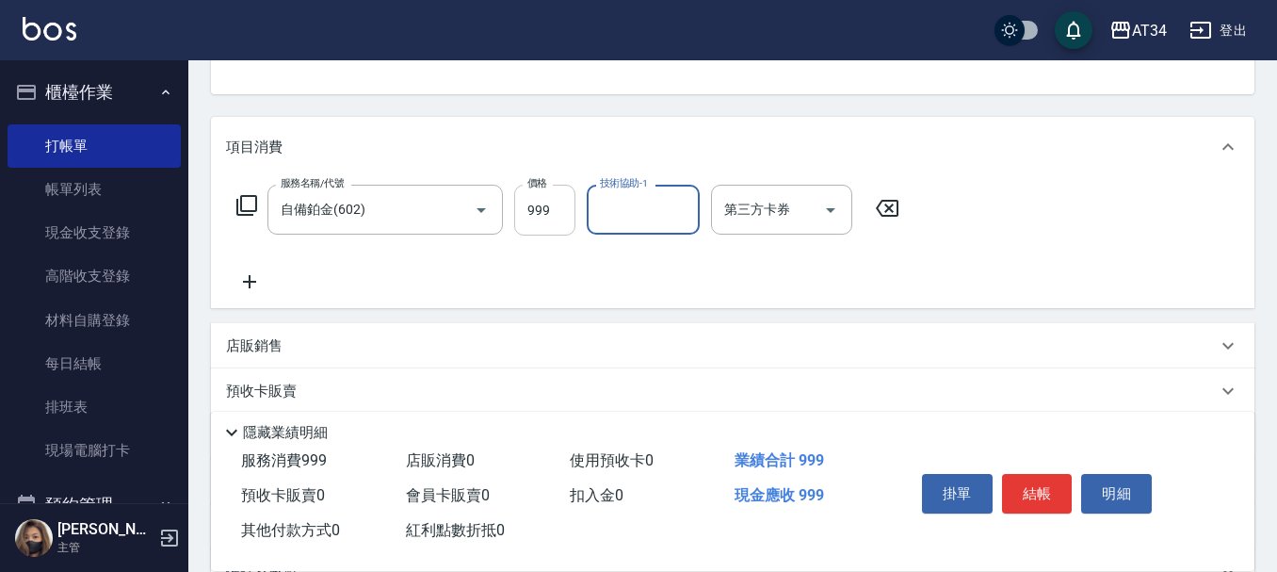
click at [544, 209] on input "999" at bounding box center [544, 210] width 61 height 51
type input "0"
type input "18"
type input "10"
type input "180"
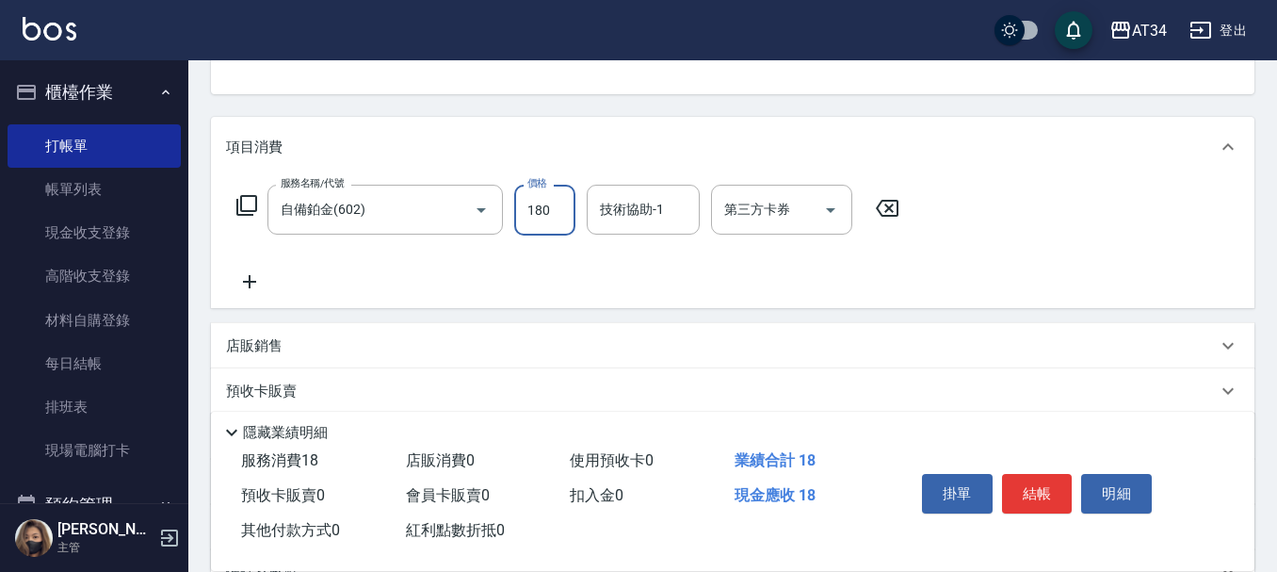
type input "180"
type input "1800"
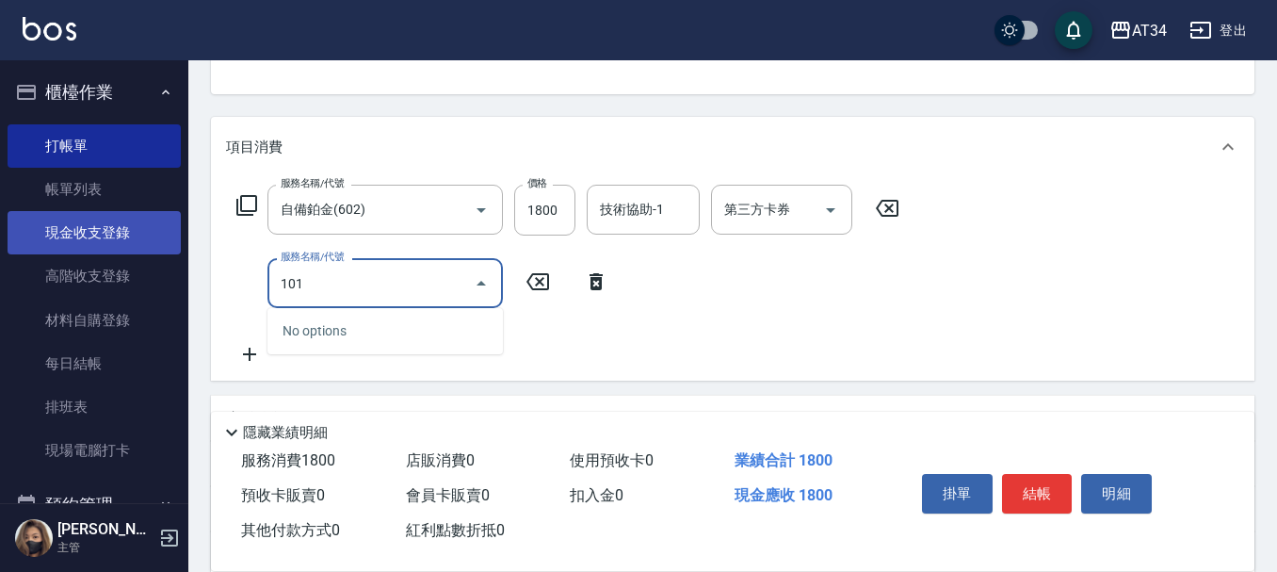
type input "1011"
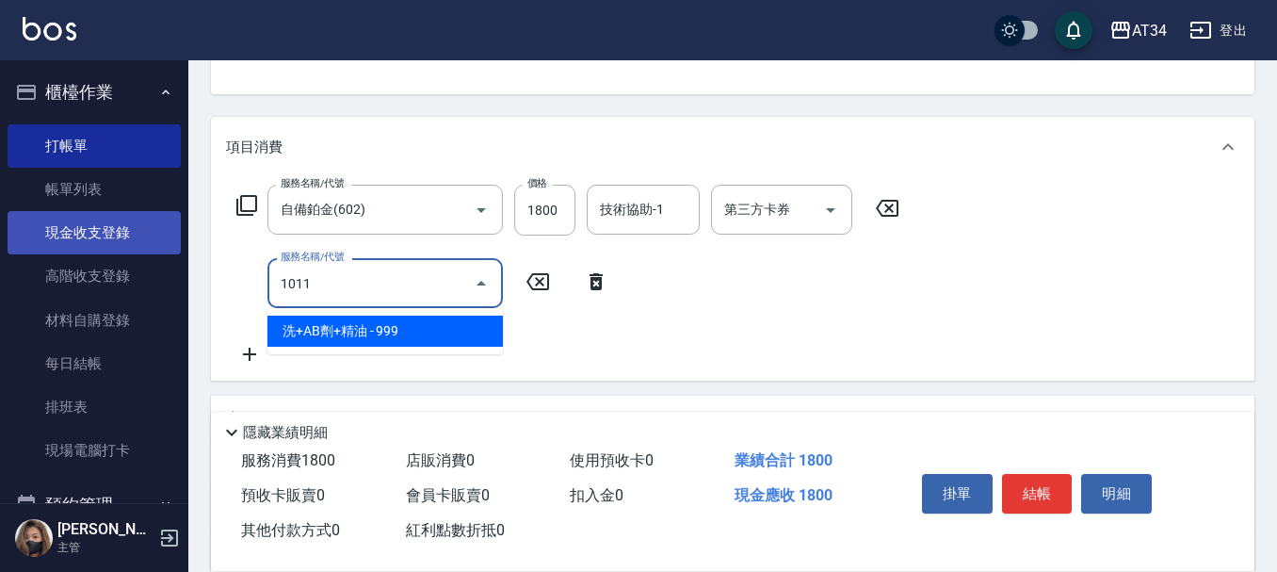
type input "270"
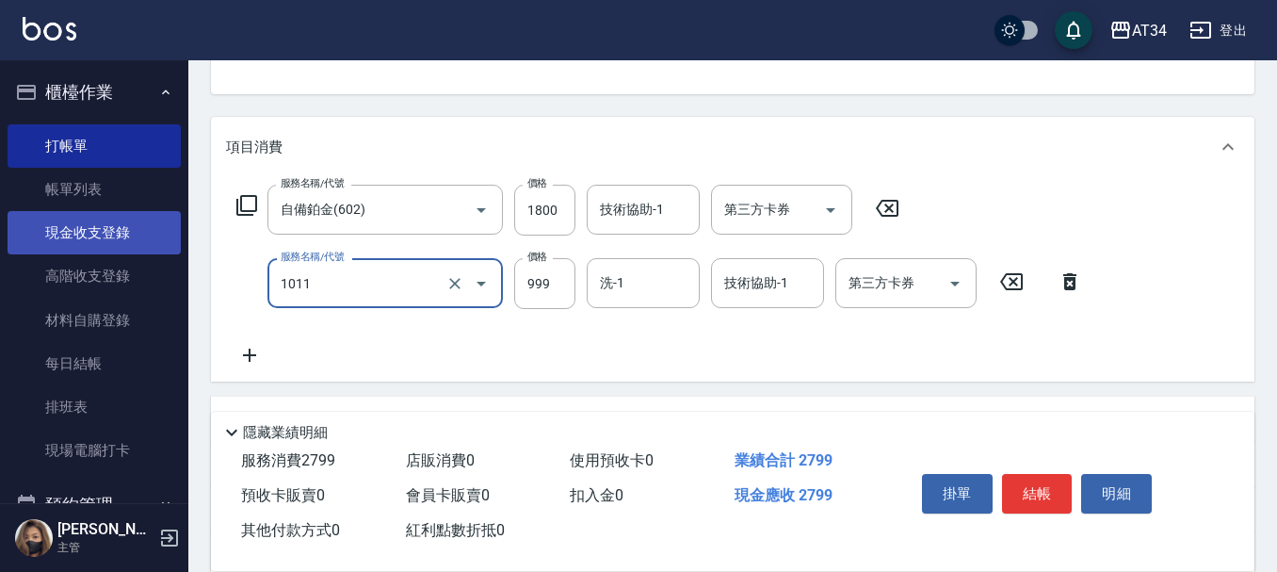
type input "洗+AB劑+精油(1011)"
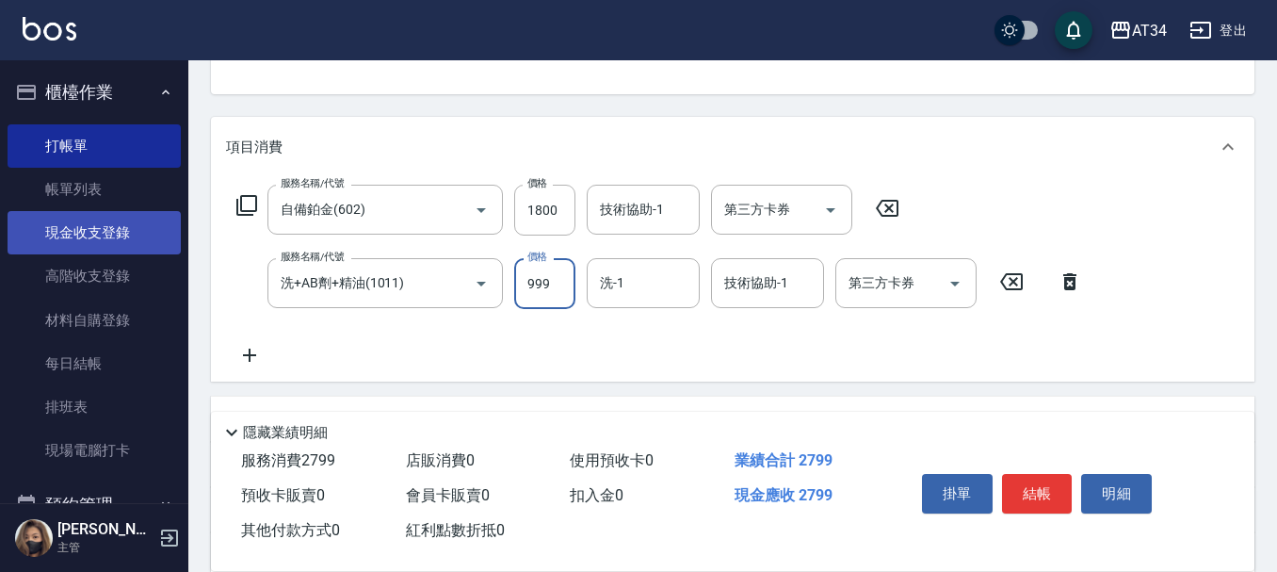
type input "7"
type input "180"
type input "79"
type input "250"
type input "799"
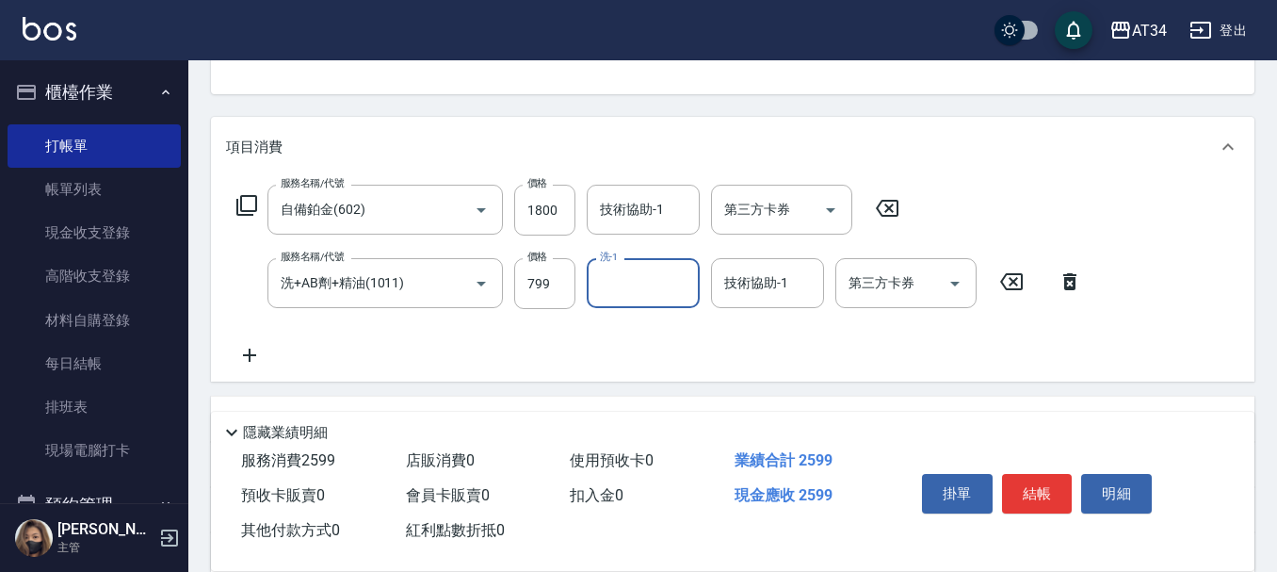
click at [252, 348] on icon at bounding box center [249, 355] width 47 height 23
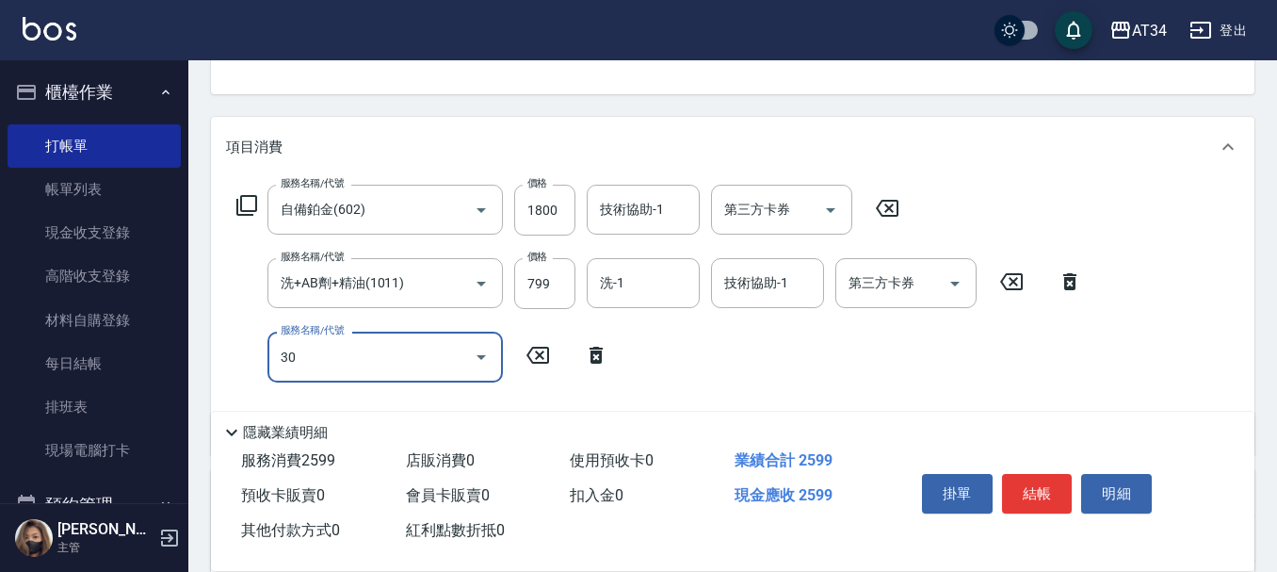
type input "301"
type input "400"
type input "燙髮(301)"
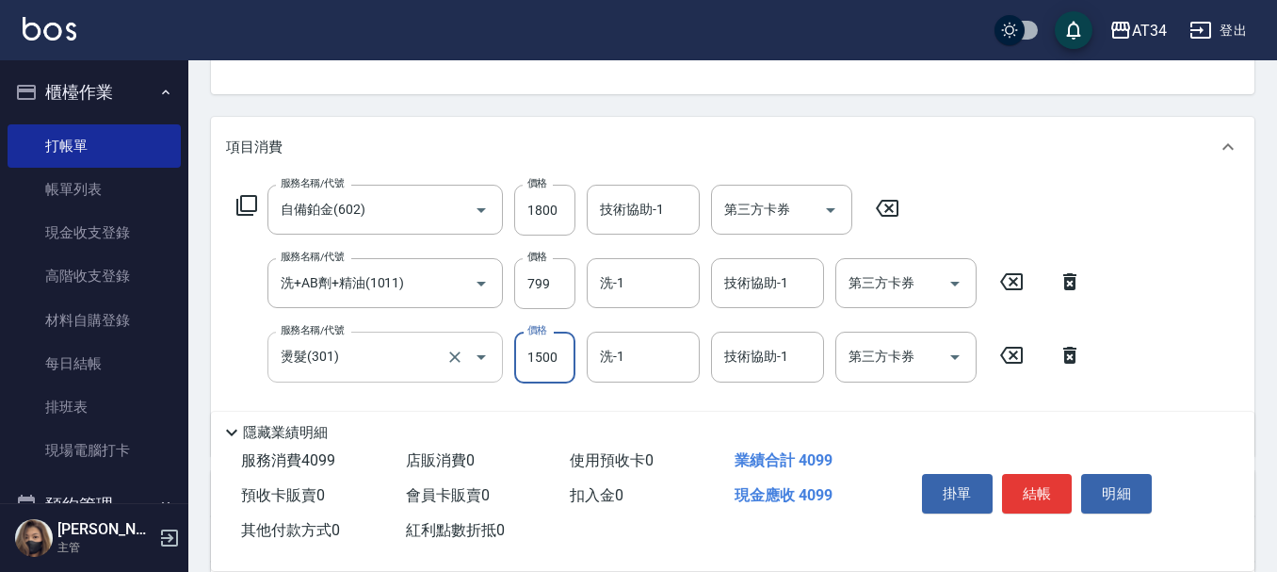
type input "2"
type input "260"
type input "252"
type input "510"
type input "2520"
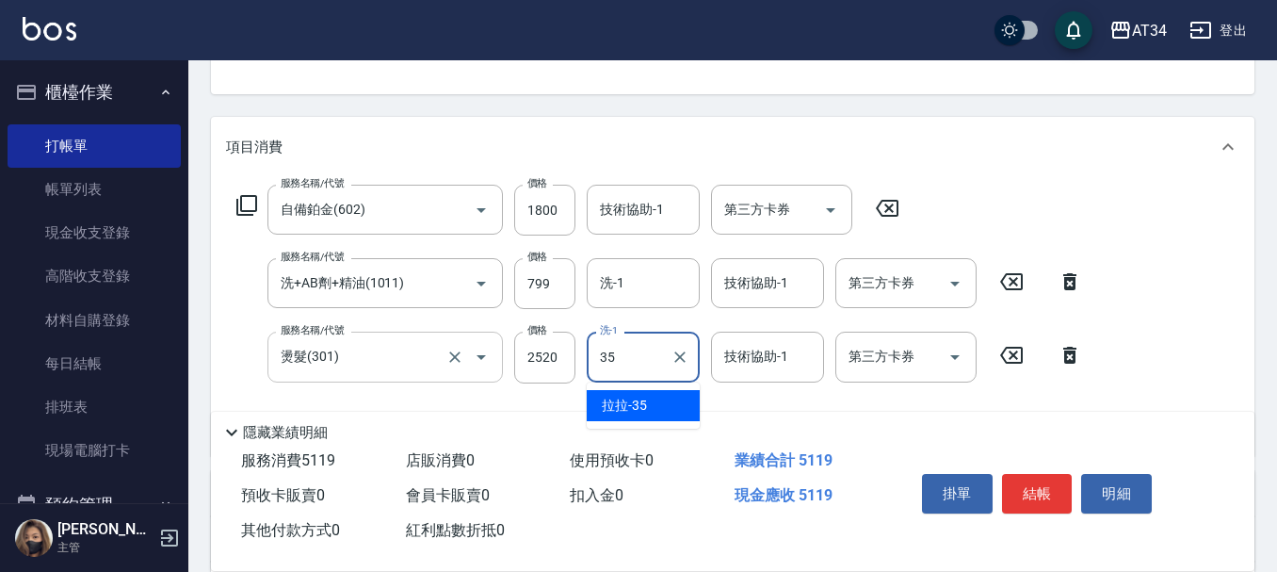
type input "拉拉-35"
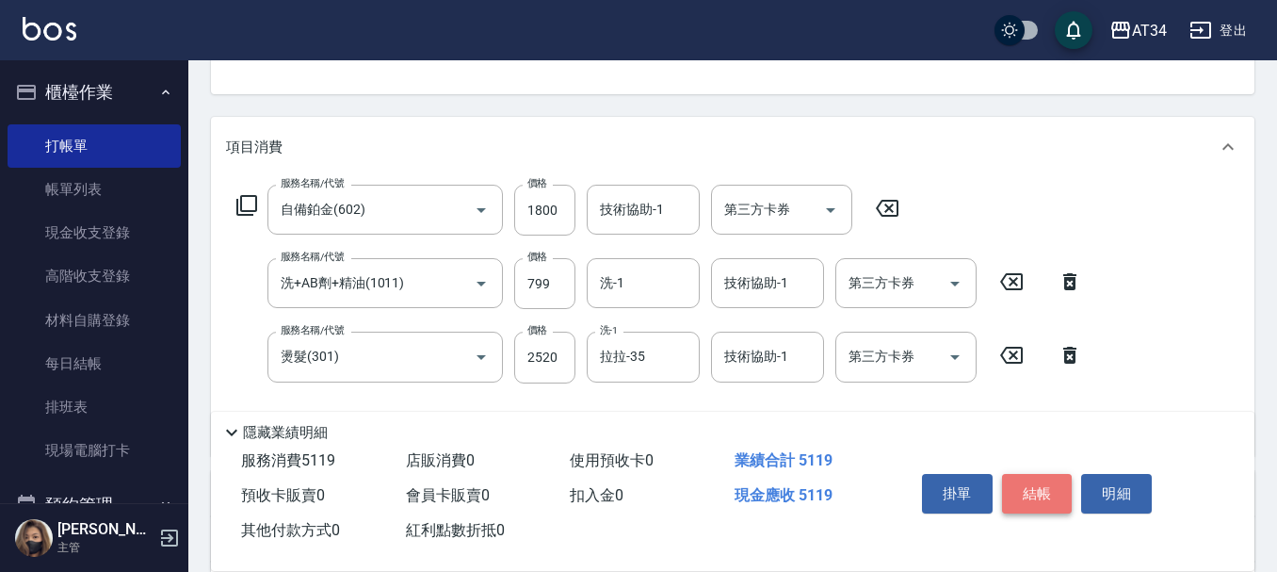
click at [1048, 487] on button "結帳" at bounding box center [1037, 494] width 71 height 40
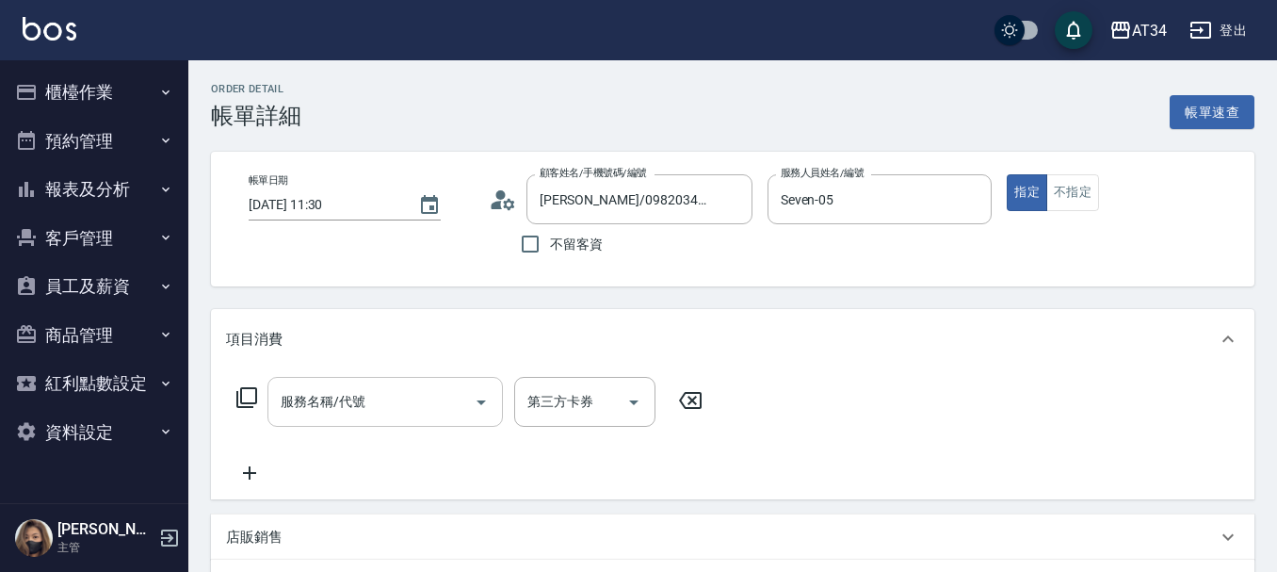
drag, startPoint x: 0, startPoint y: 0, endPoint x: 344, endPoint y: 389, distance: 519.2
click at [346, 386] on div "服務名稱/代號" at bounding box center [386, 402] width 236 height 50
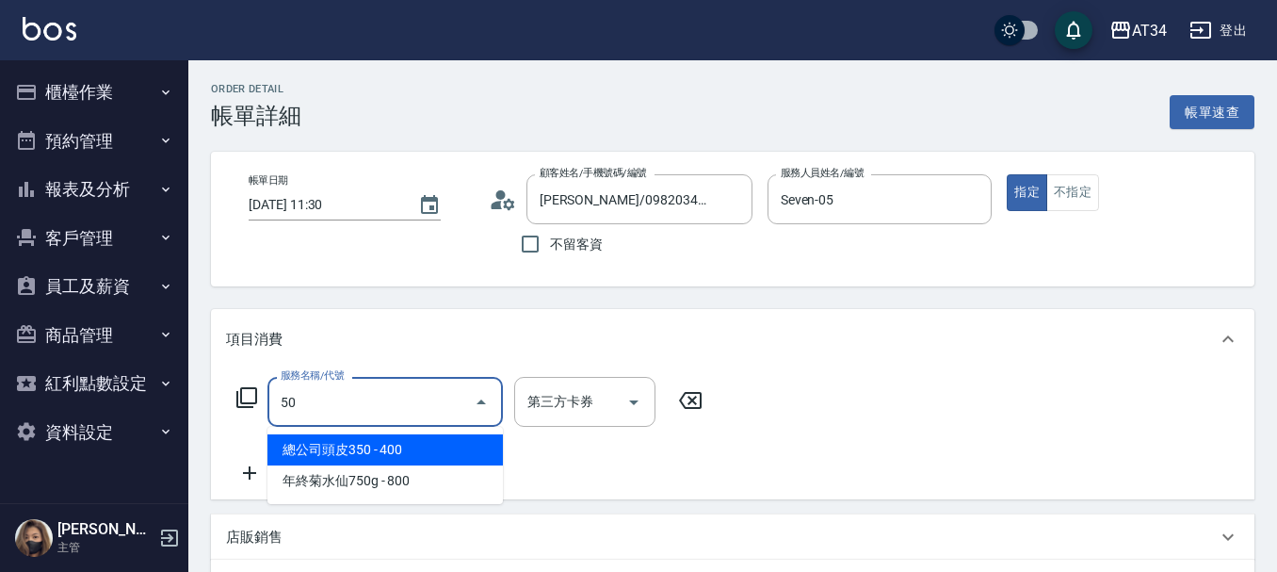
type input "503"
type input "90"
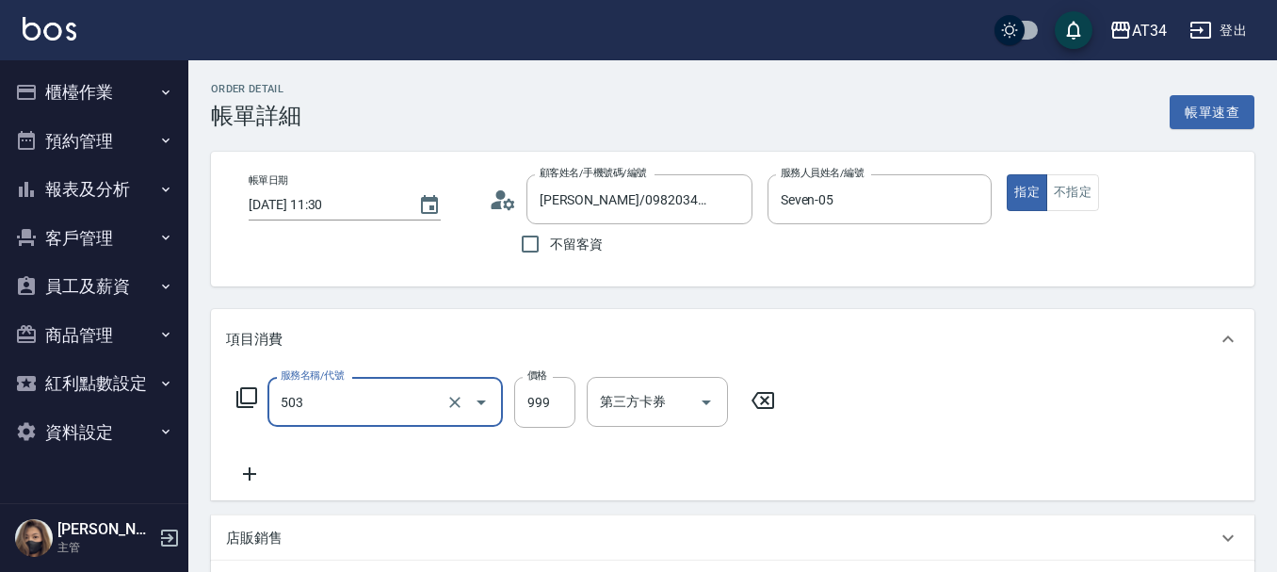
type input "局部髮(503)"
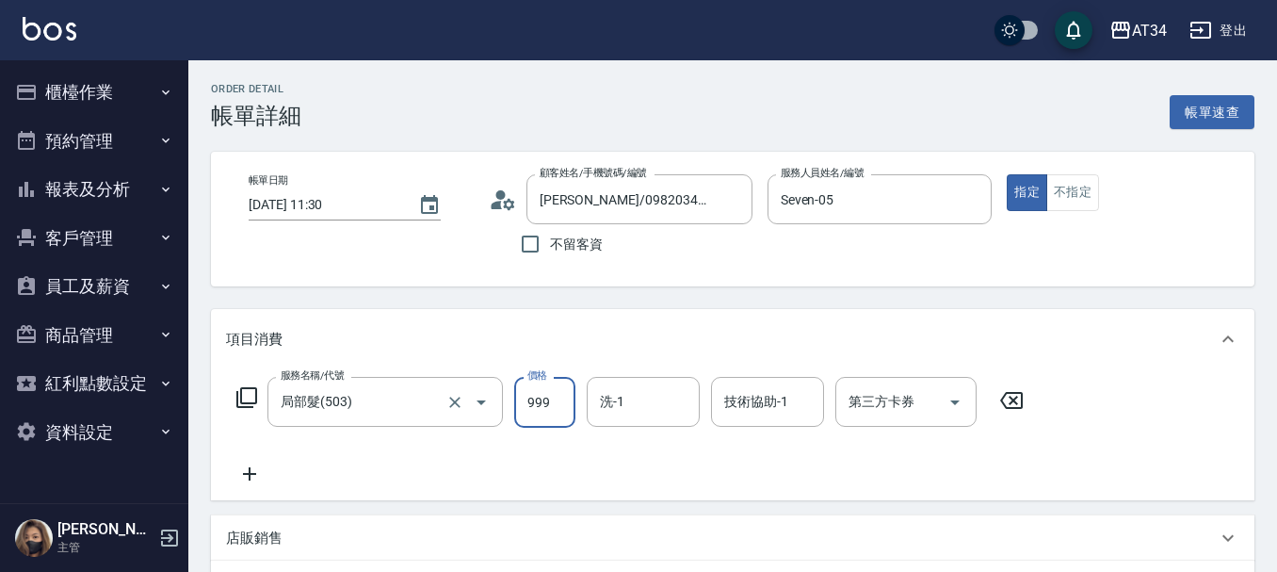
type input "0"
type input "16"
type input "10"
type input "160"
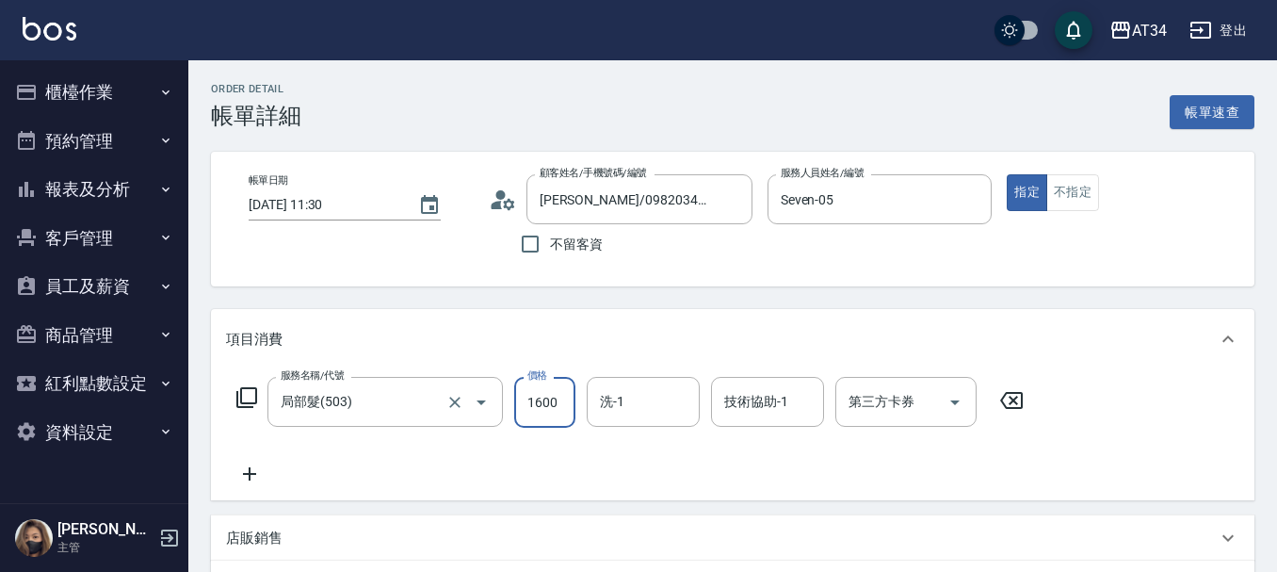
type input "1600"
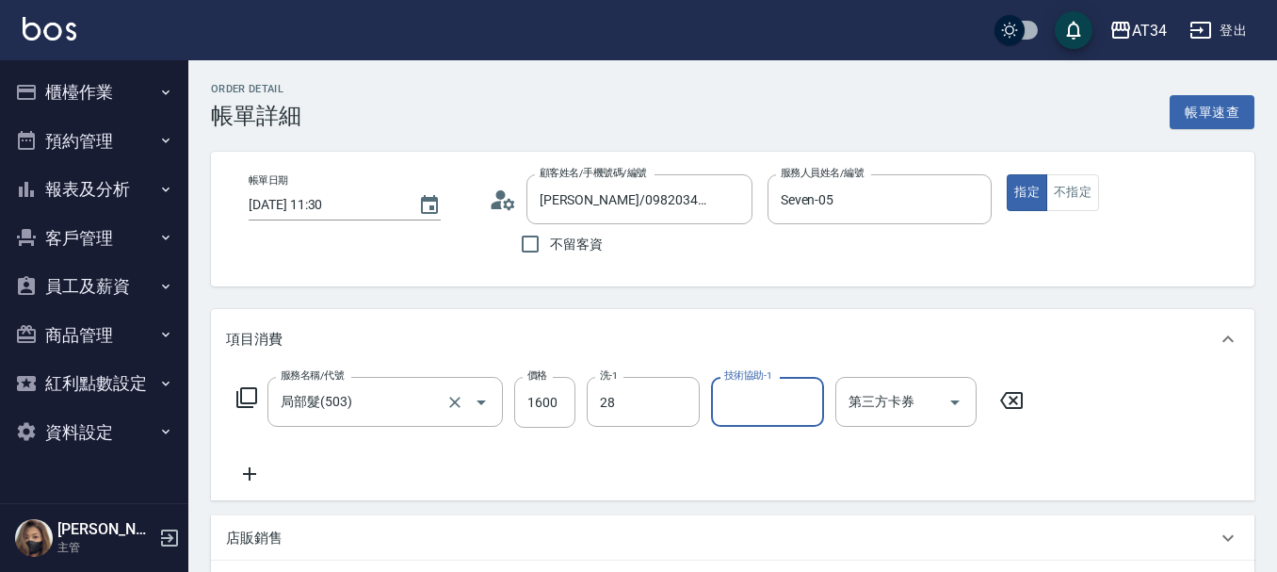
type input "[PERSON_NAME]-28"
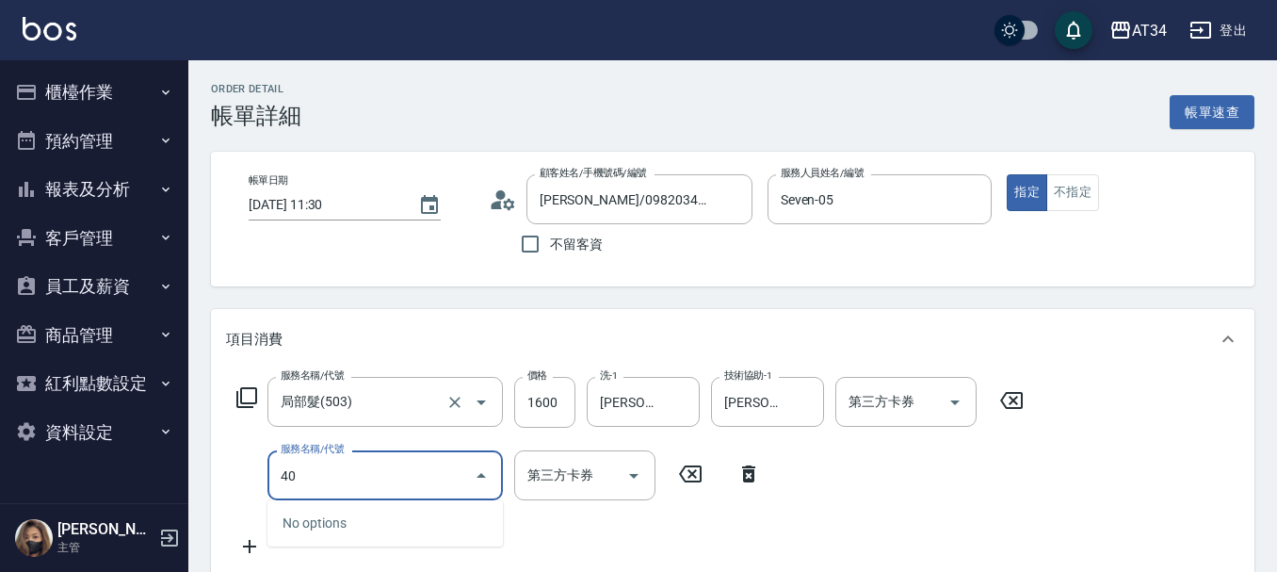
type input "401"
type input "180"
type input "剪髮(401)"
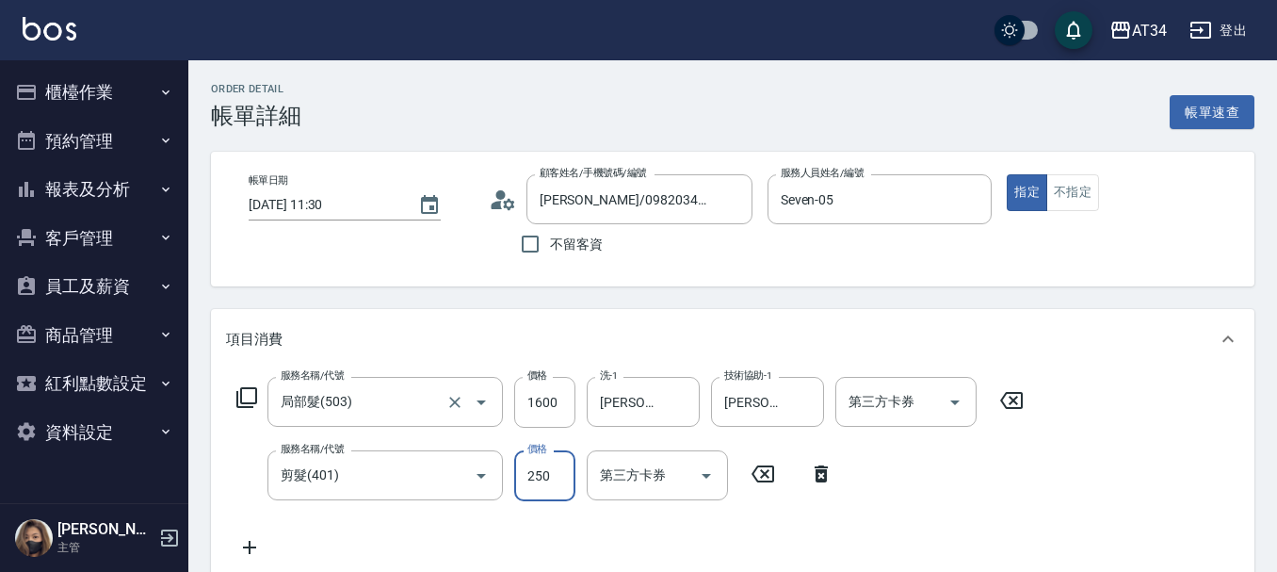
type input "160"
type input "60"
type input "220"
type input "600"
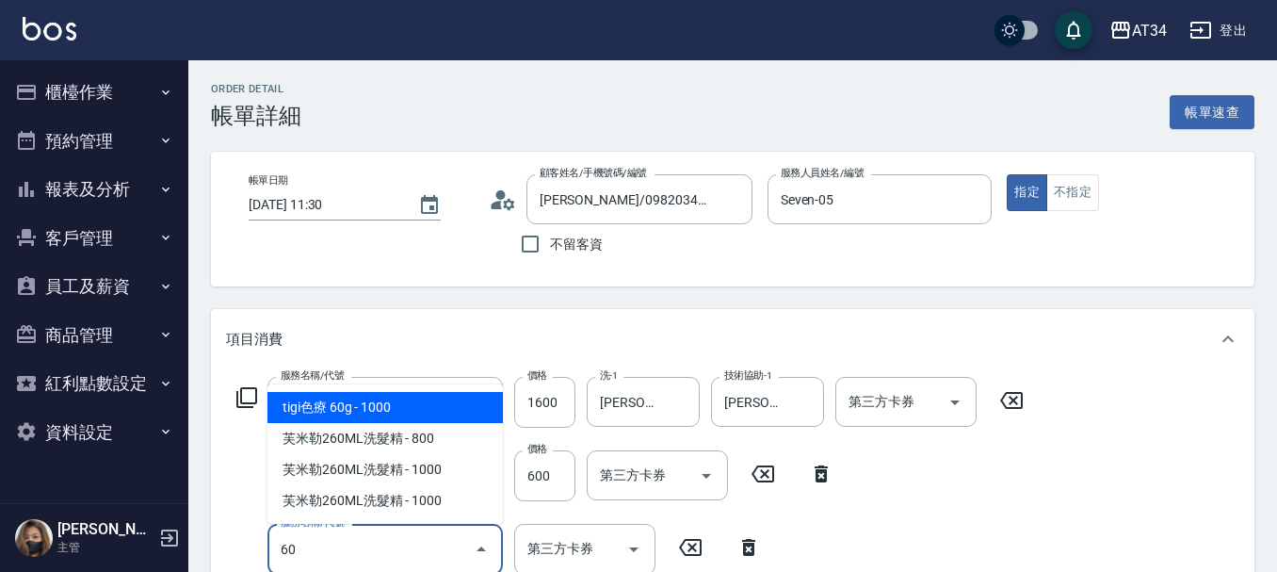
type input "601"
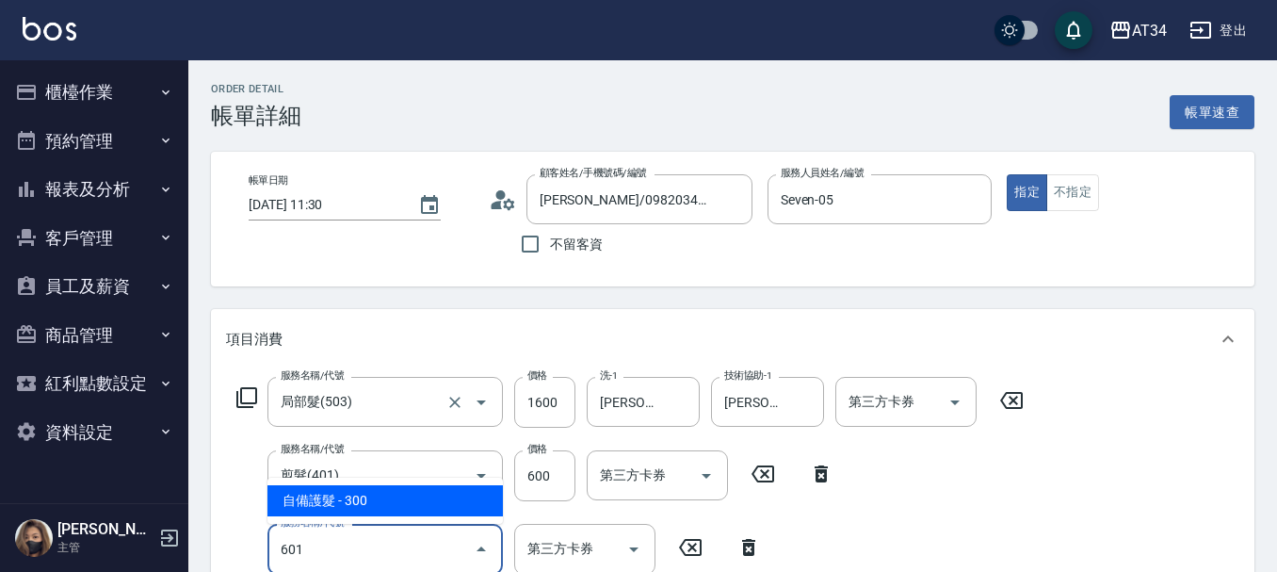
type input "250"
type input "自備護髮(601)"
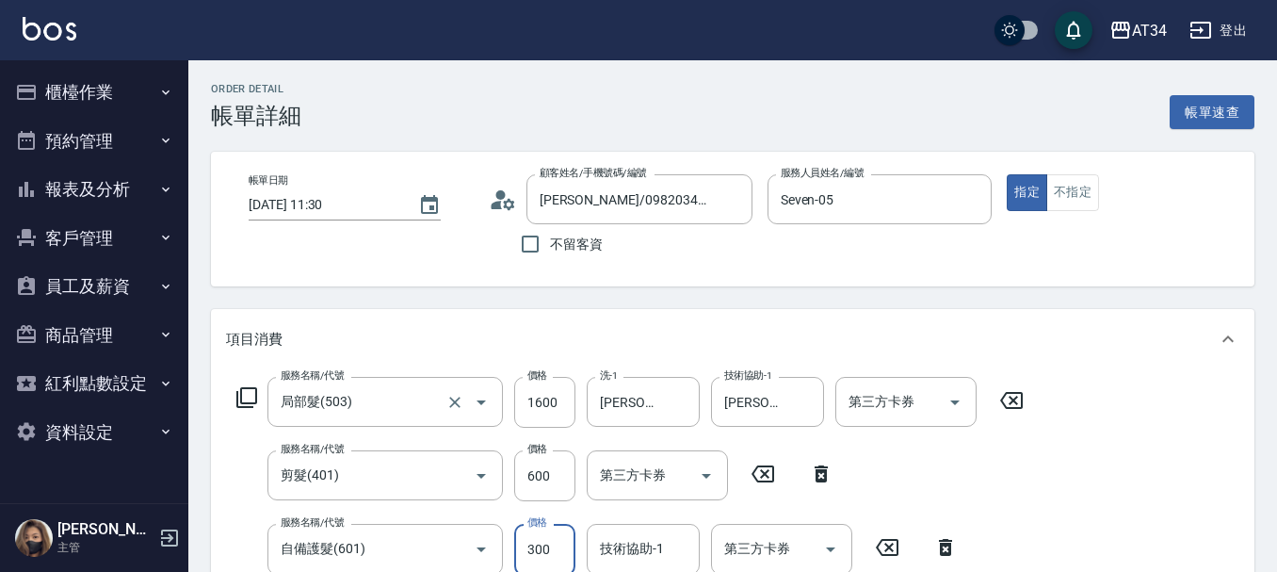
scroll to position [4, 0]
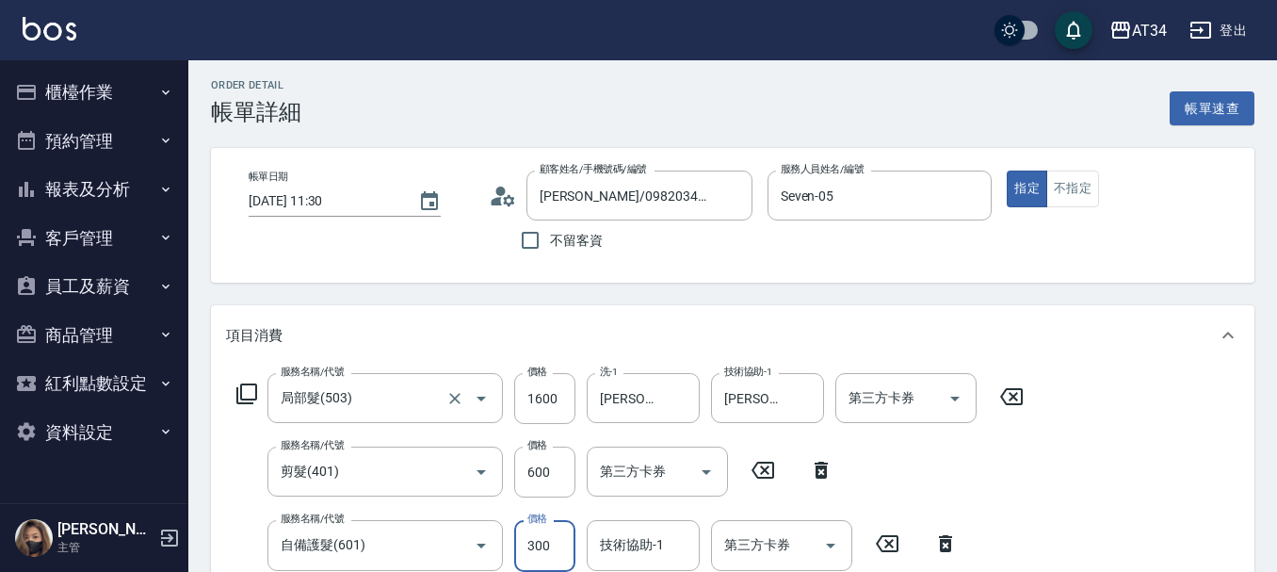
type input "220"
type input "50"
type input "270"
type input "500"
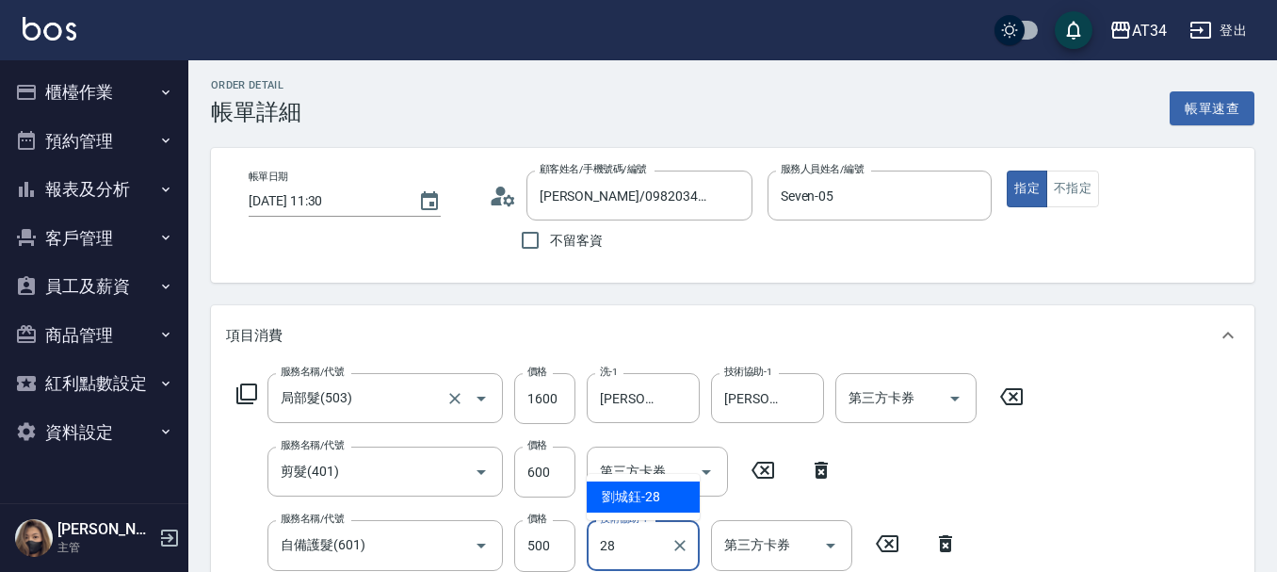
type input "[PERSON_NAME]-28"
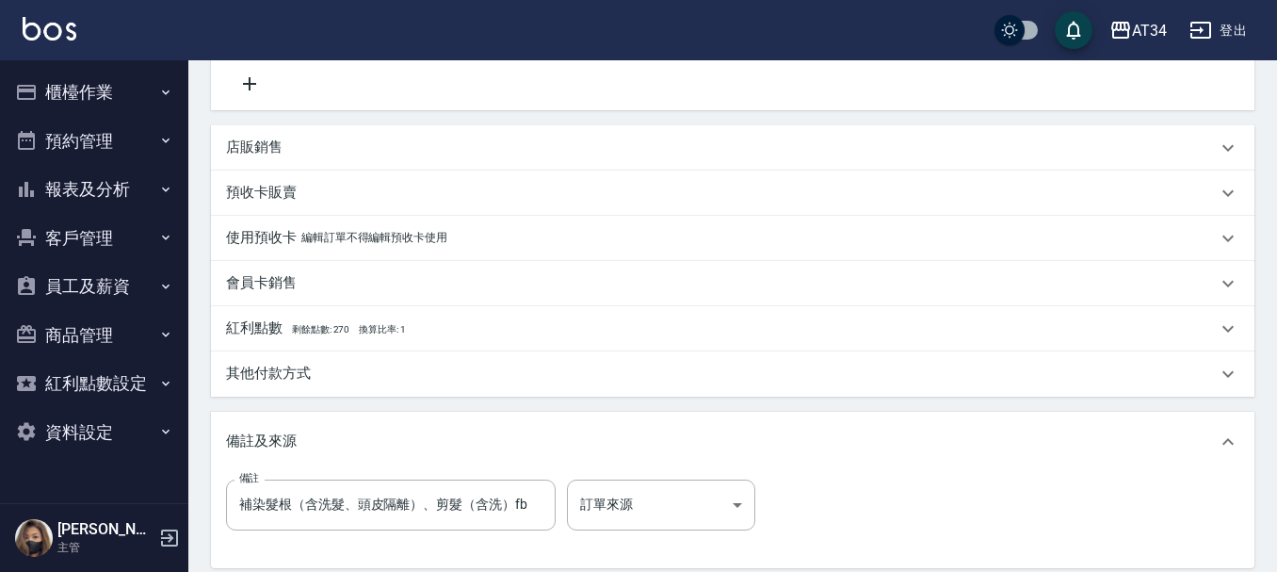
scroll to position [663, 0]
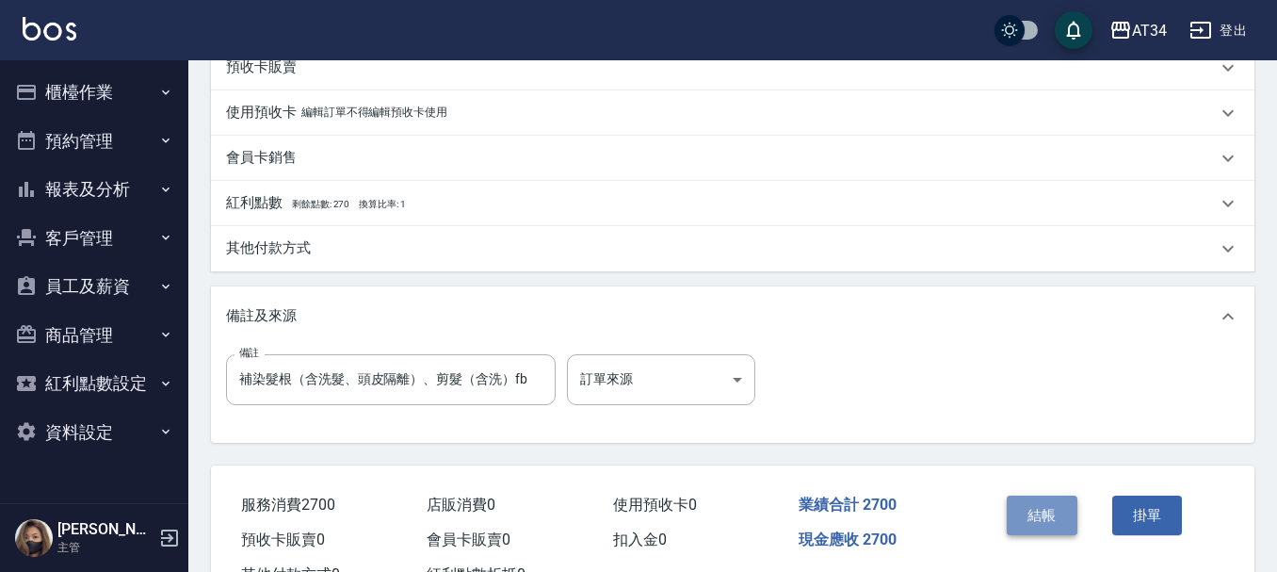
click at [1063, 519] on button "結帳" at bounding box center [1042, 516] width 71 height 40
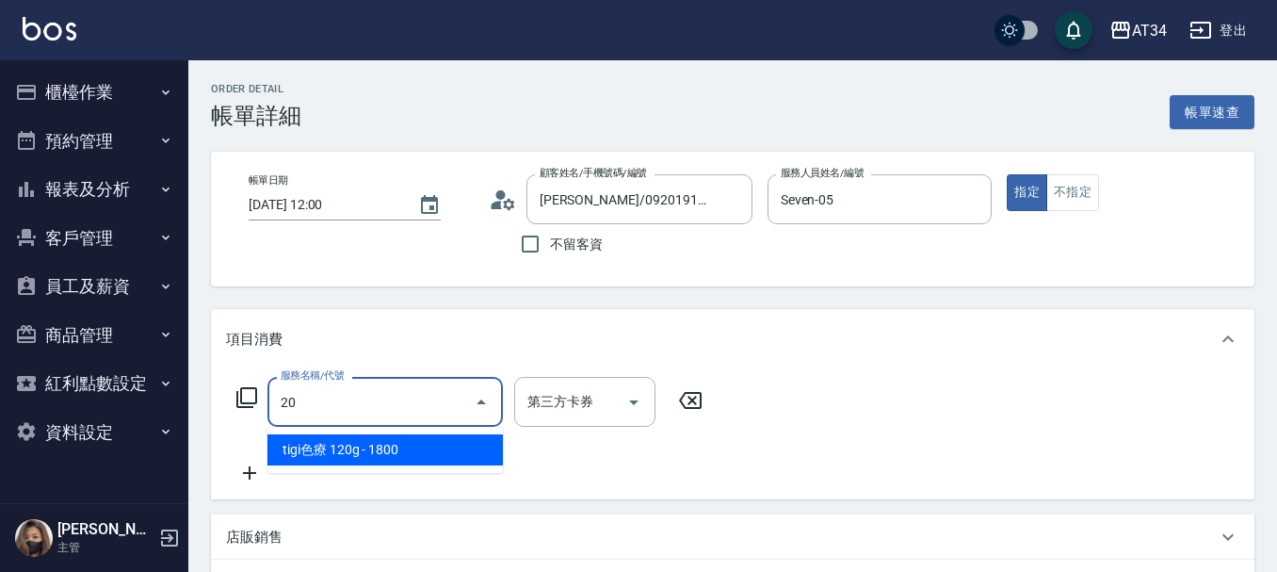
type input "201"
type input "30"
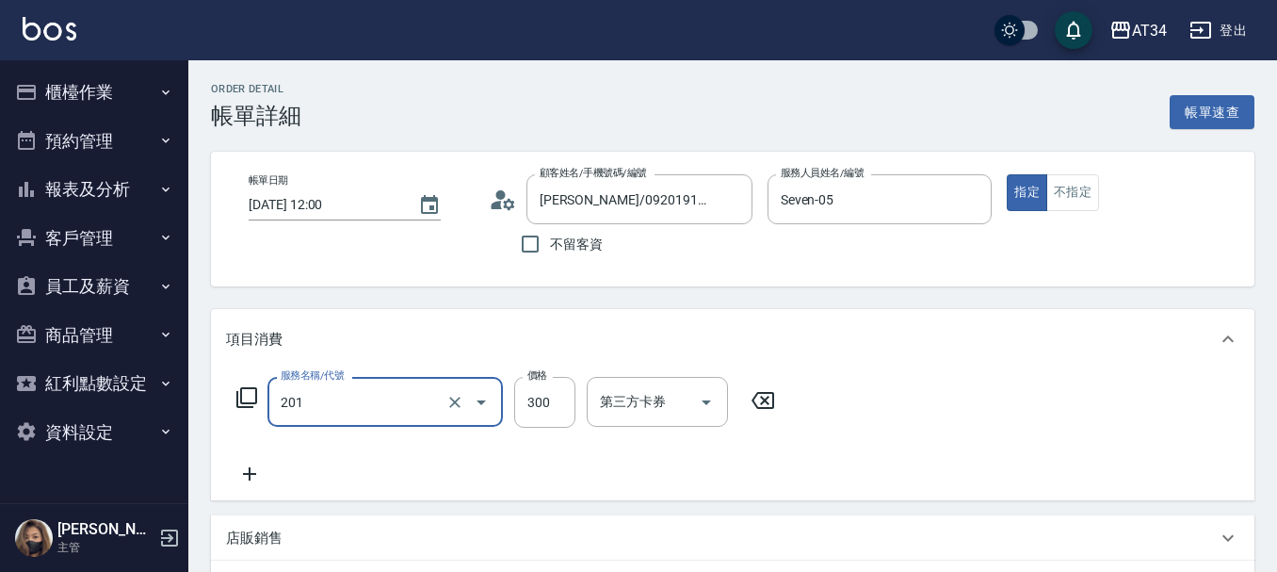
type input "洗髮(201)"
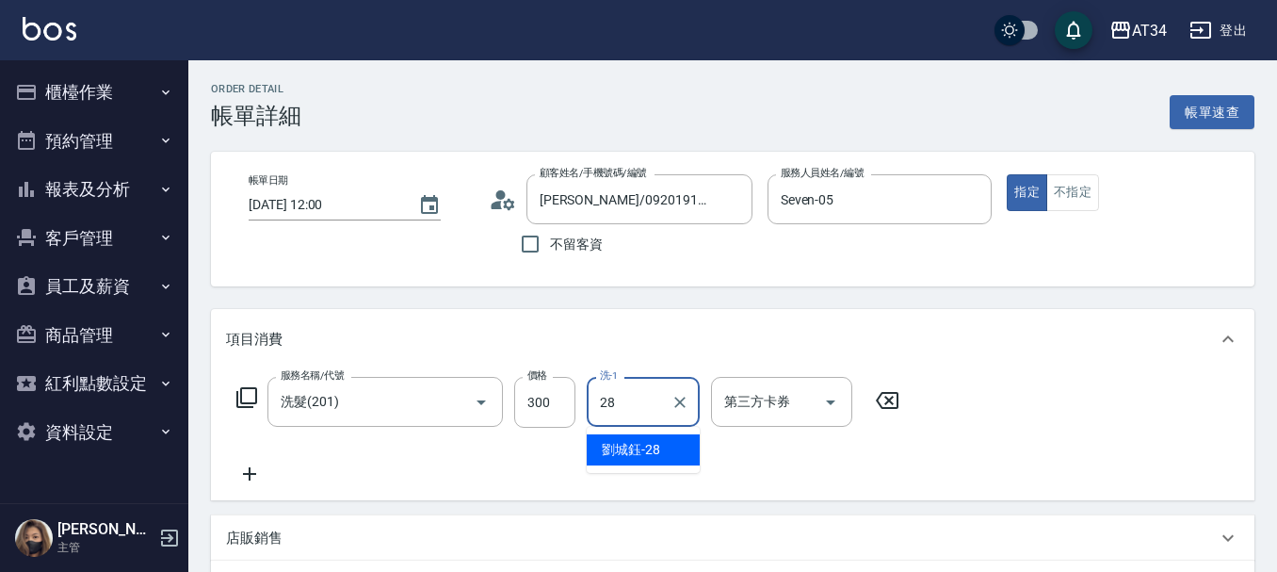
type input "[PERSON_NAME]-28"
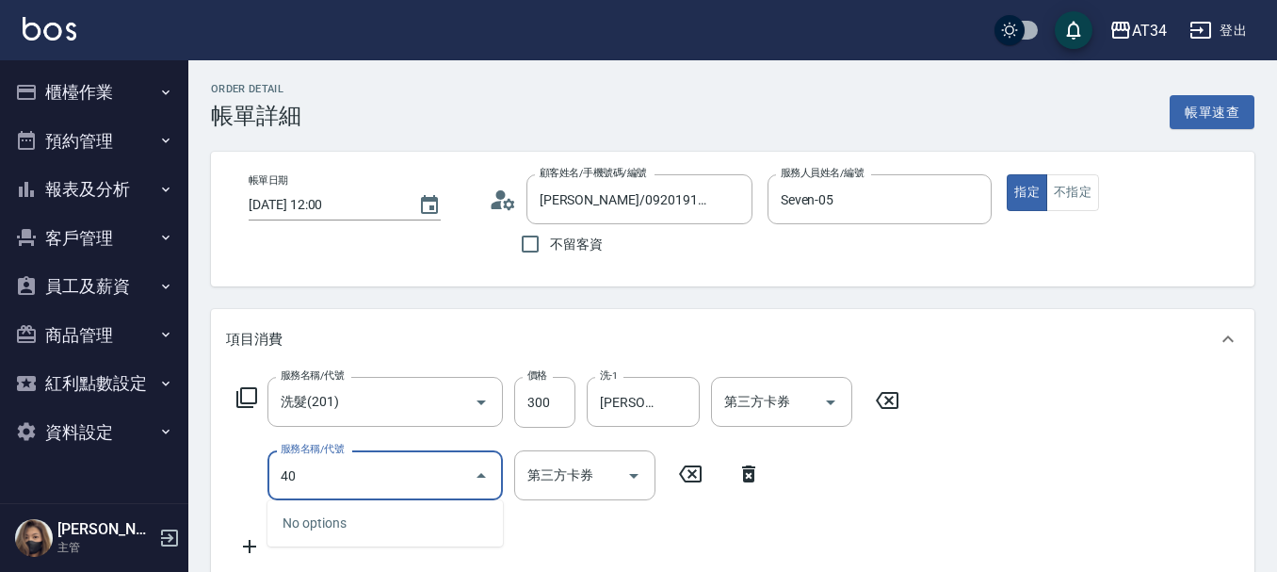
type input "401"
type input "50"
type input "剪髮(401)"
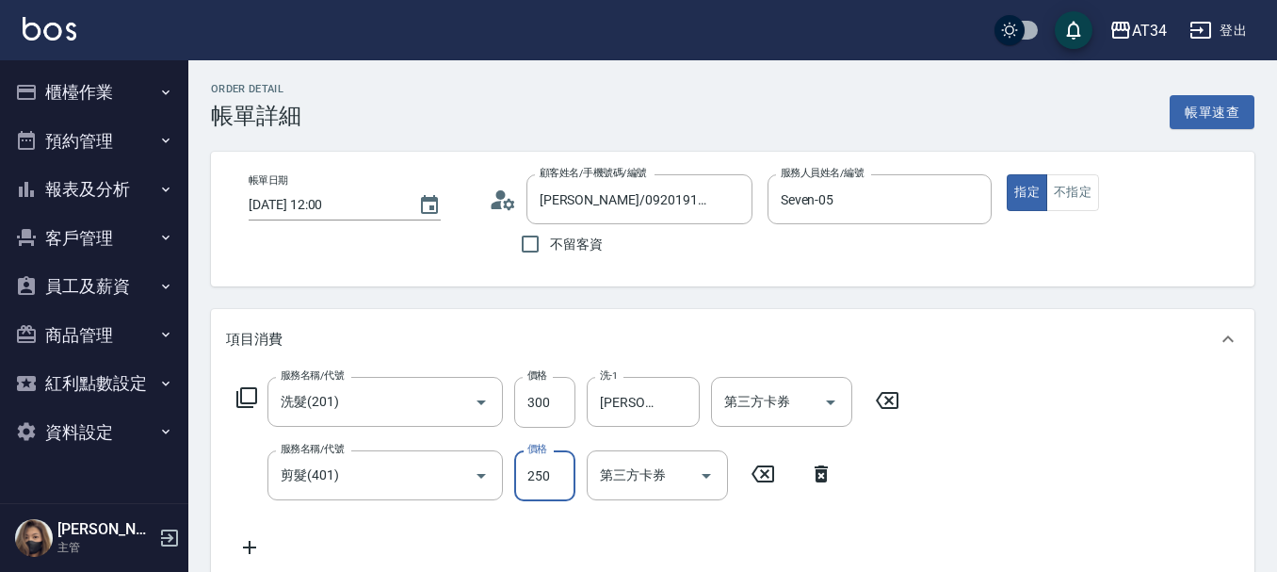
type input "30"
type input "60"
type input "90"
type input "600"
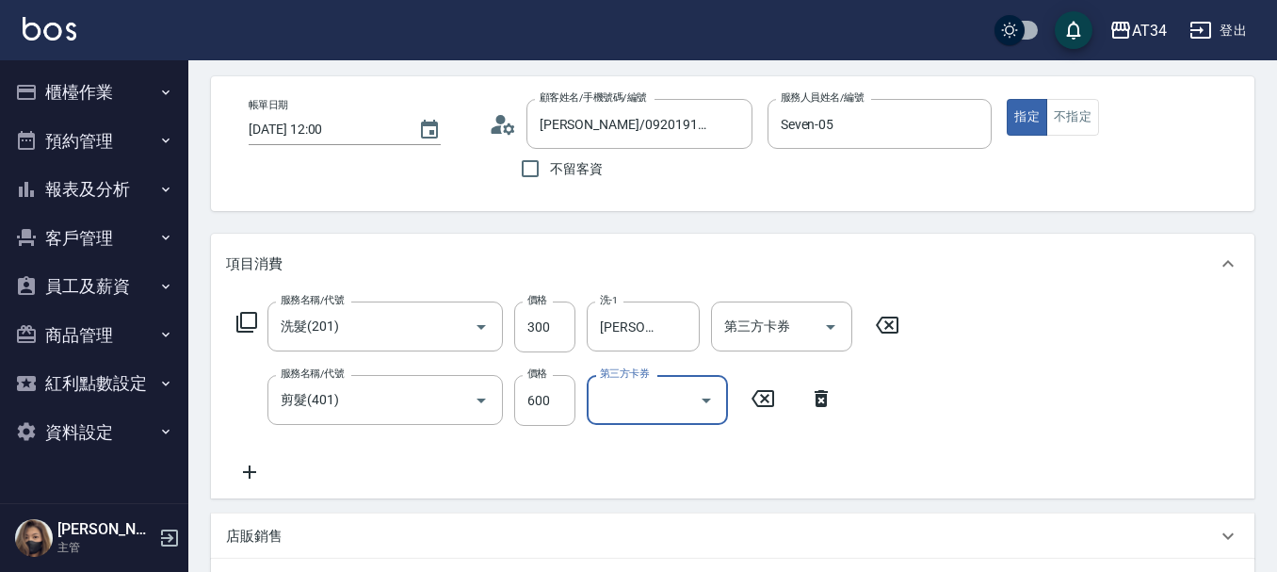
scroll to position [188, 0]
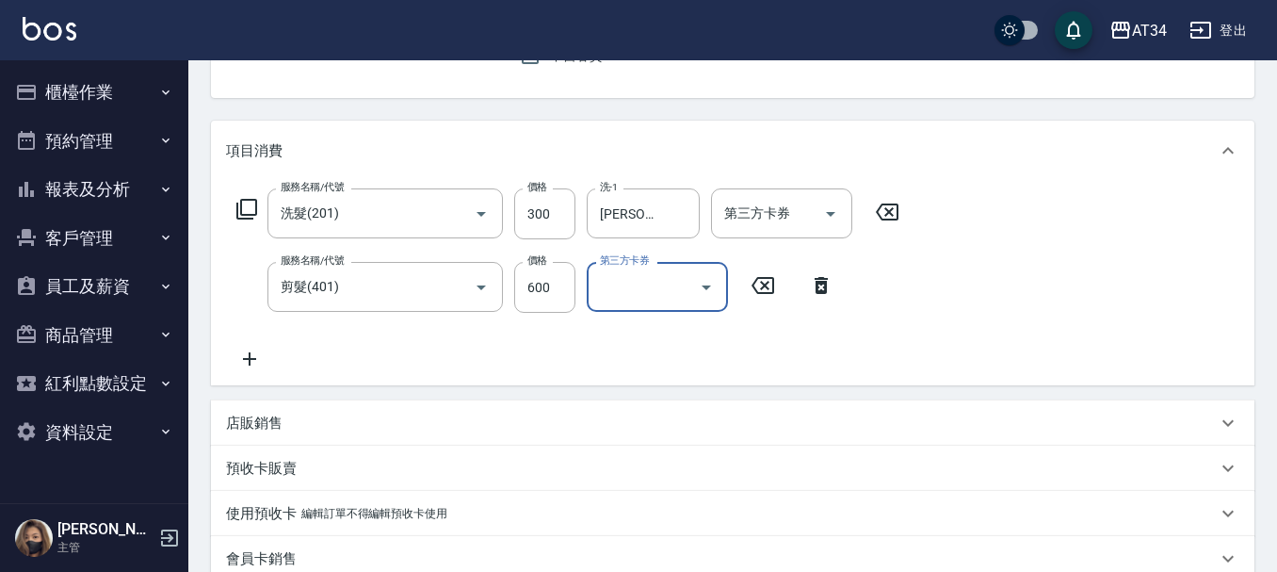
click at [826, 351] on div "服務名稱/代號 洗髮(201) 服務名稱/代號 價格 300 價格 洗-1 [PERSON_NAME]-28 洗-1 第三方卡券 第三方卡券 服務名稱/代號 …" at bounding box center [568, 279] width 685 height 182
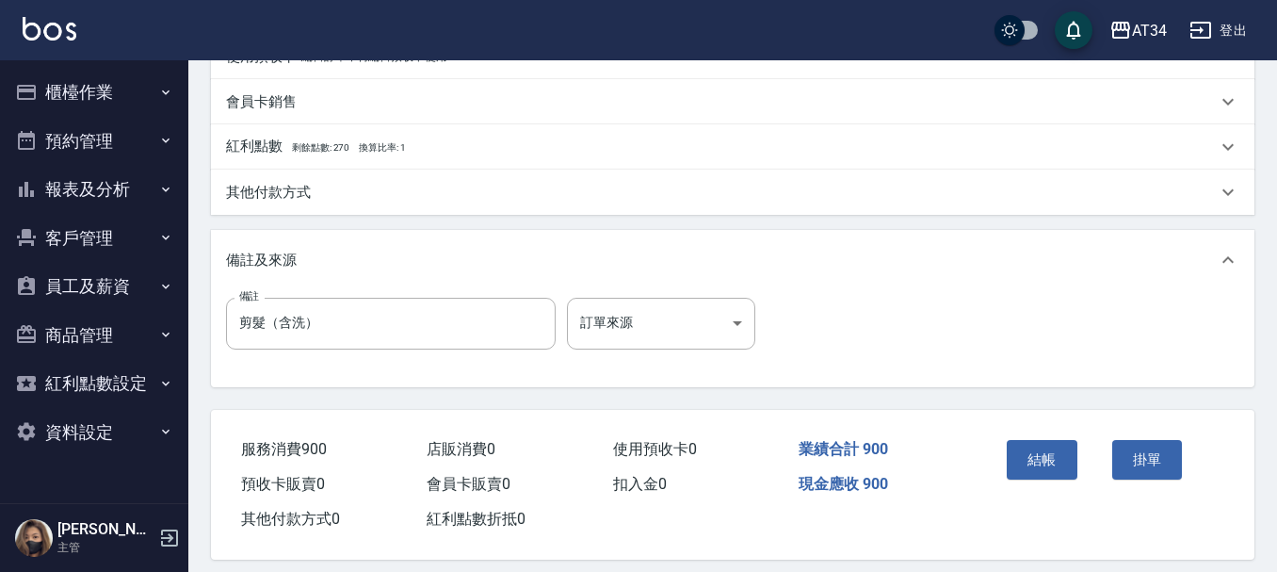
scroll to position [664, 0]
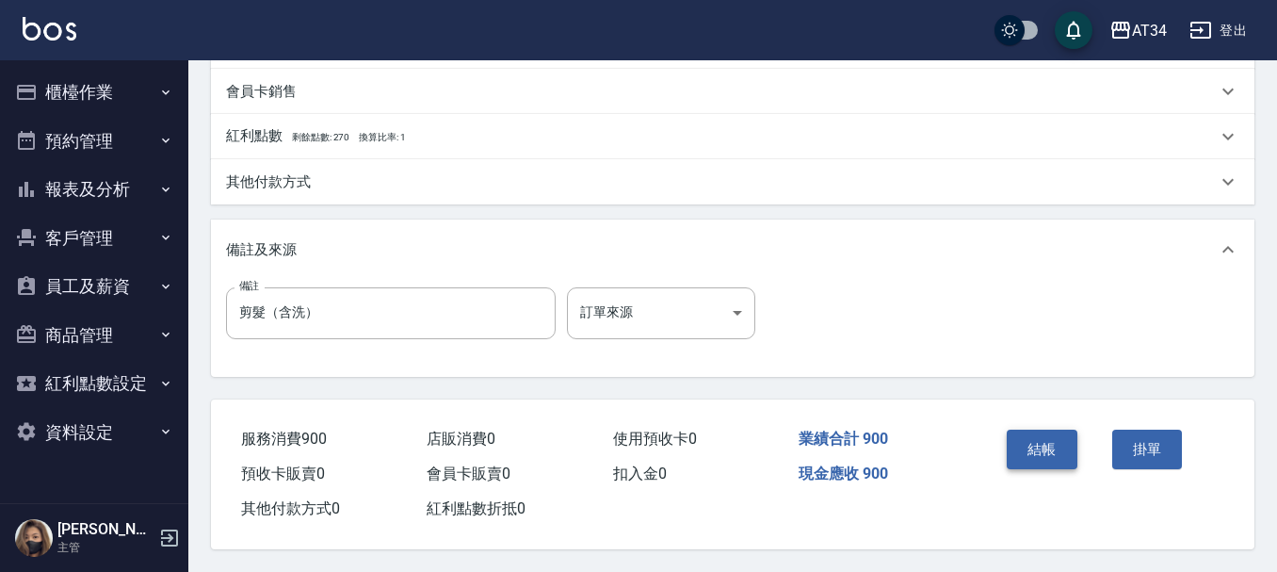
click at [1024, 442] on button "結帳" at bounding box center [1042, 450] width 71 height 40
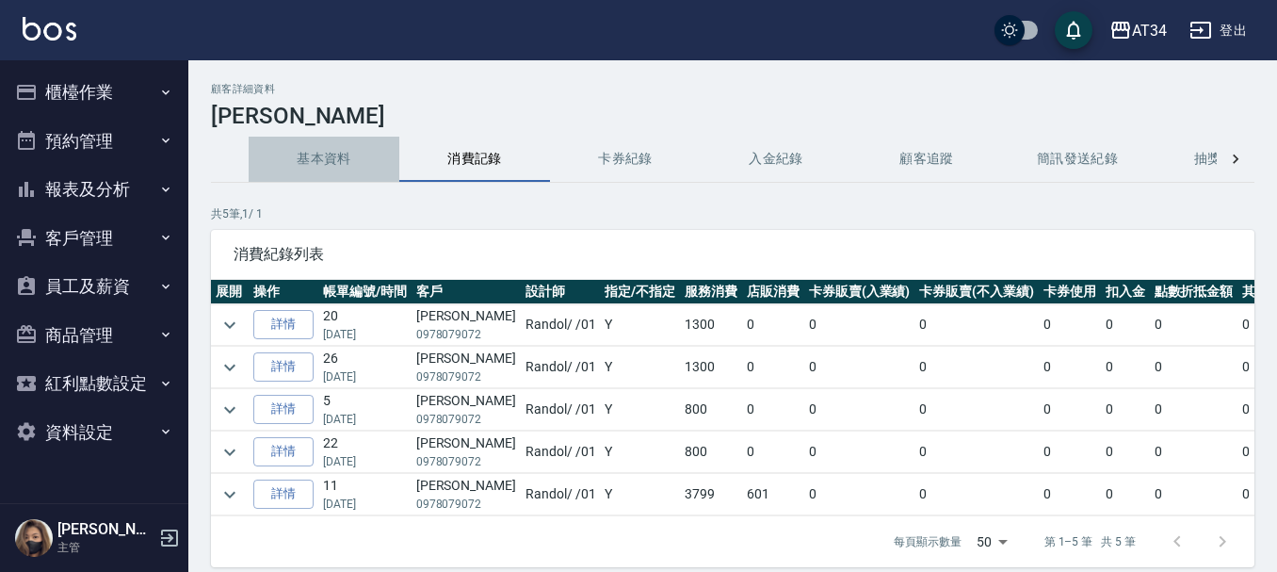
click at [354, 162] on button "基本資料" at bounding box center [324, 159] width 151 height 45
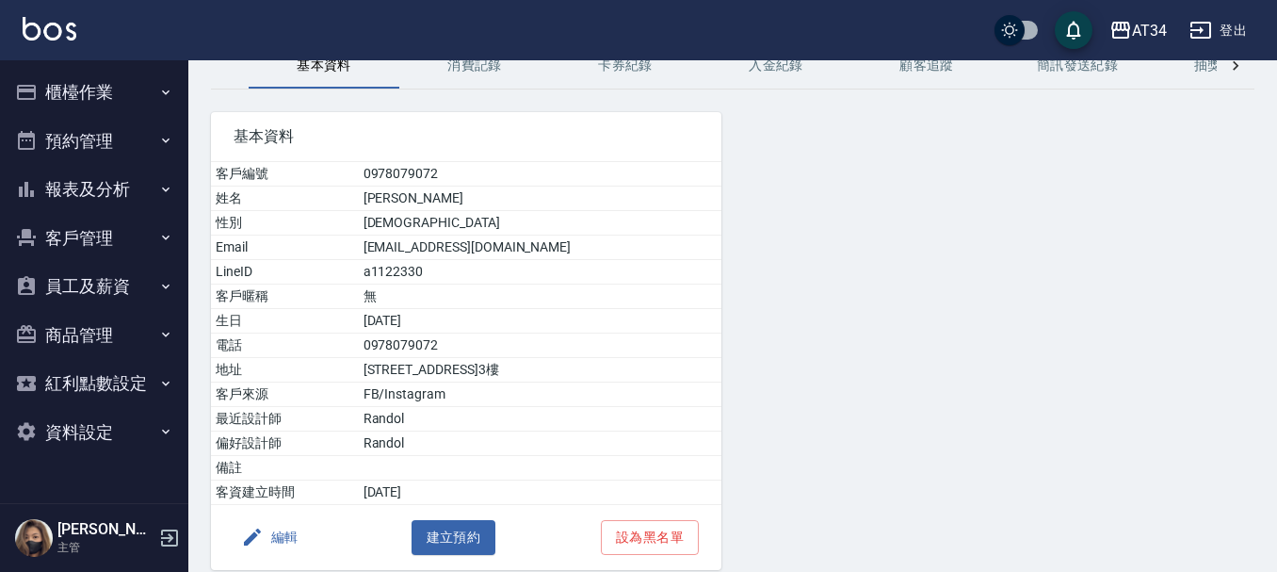
scroll to position [94, 0]
drag, startPoint x: 764, startPoint y: 117, endPoint x: 781, endPoint y: 12, distance: 105.9
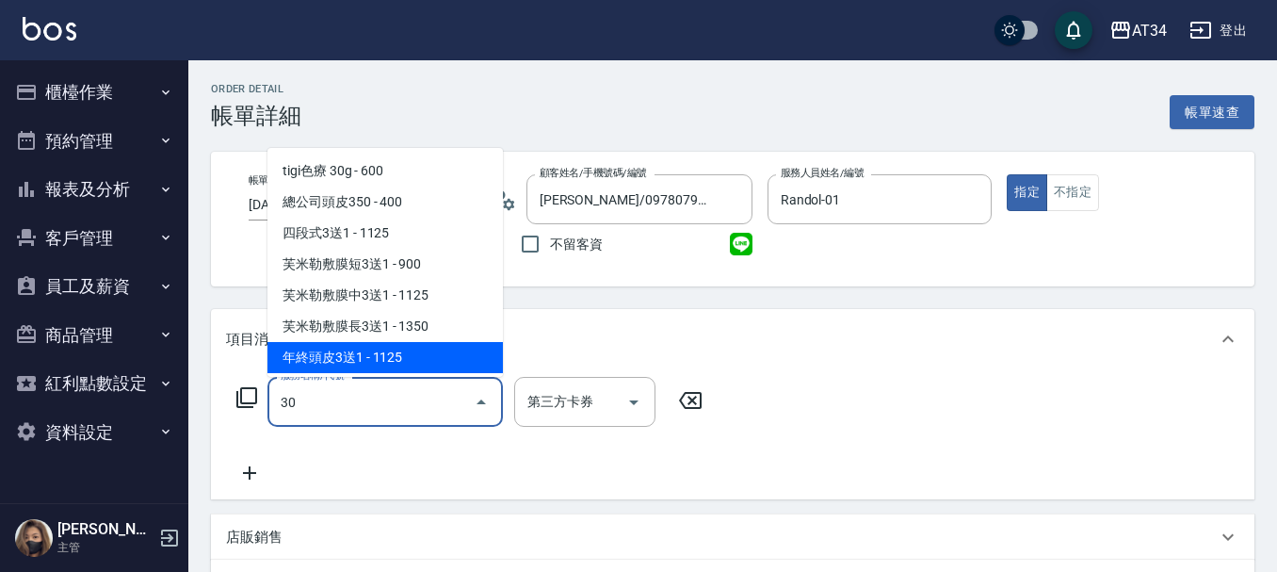
type input "300"
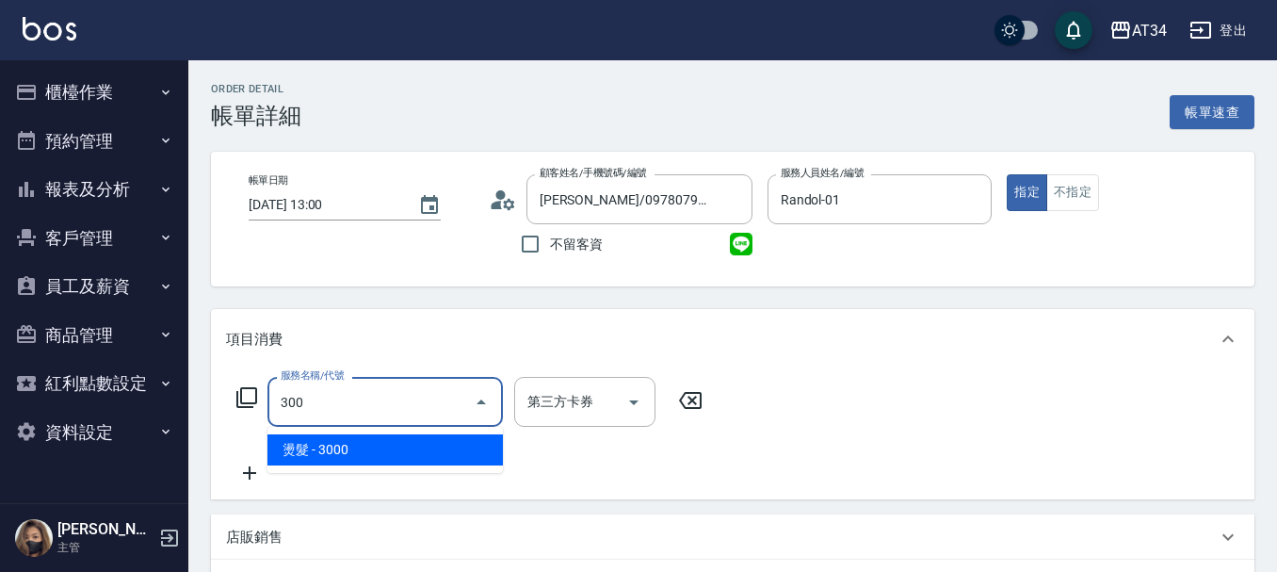
type input "300"
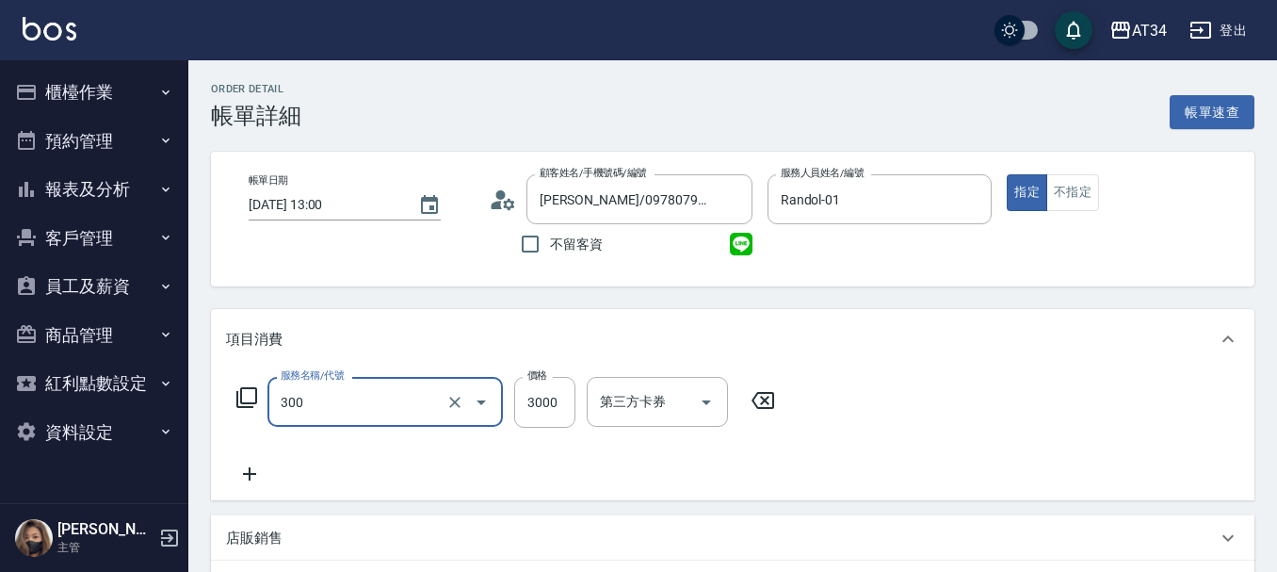
type input "燙髮(300)"
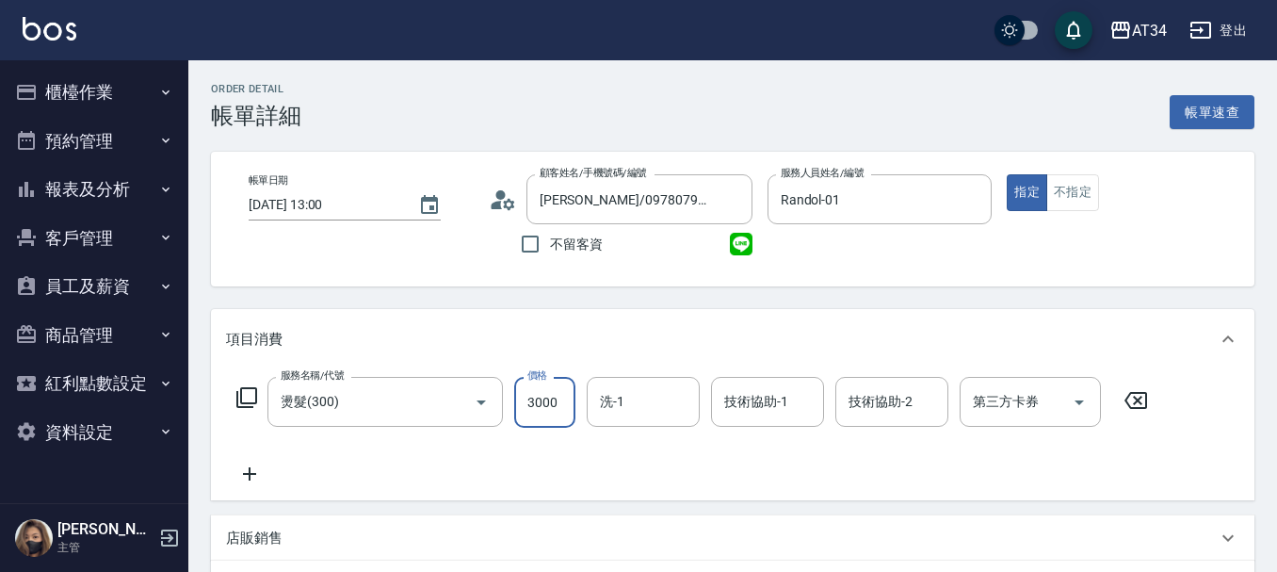
type input "0"
type input "23"
type input "20"
type input "238"
type input "230"
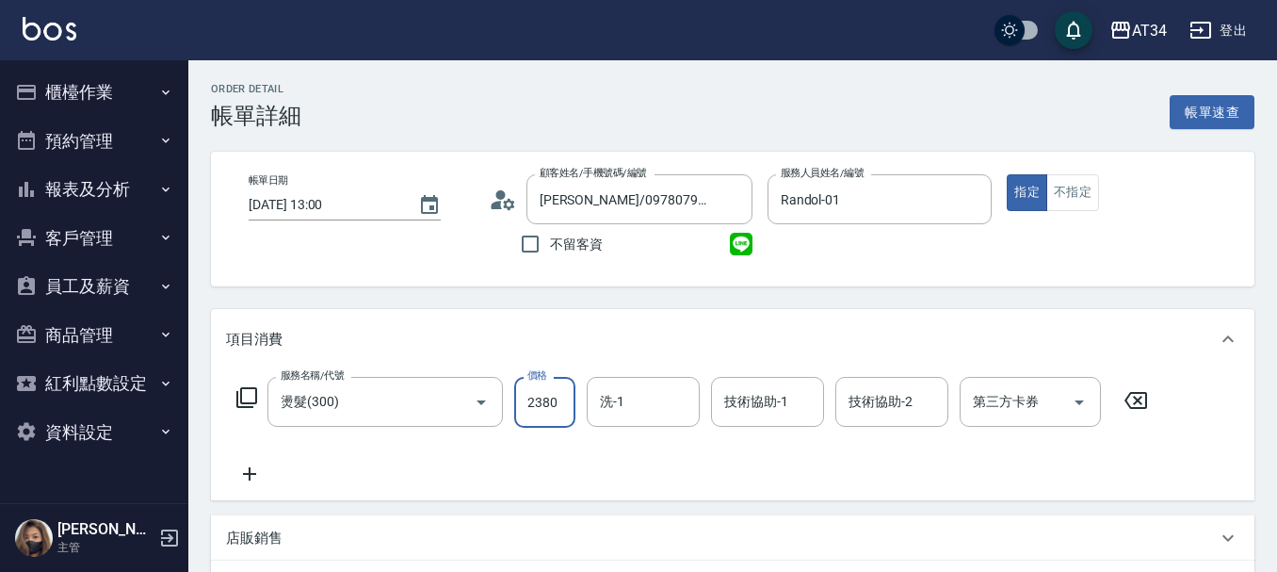
type input "2380"
type input "[PERSON_NAME]-36"
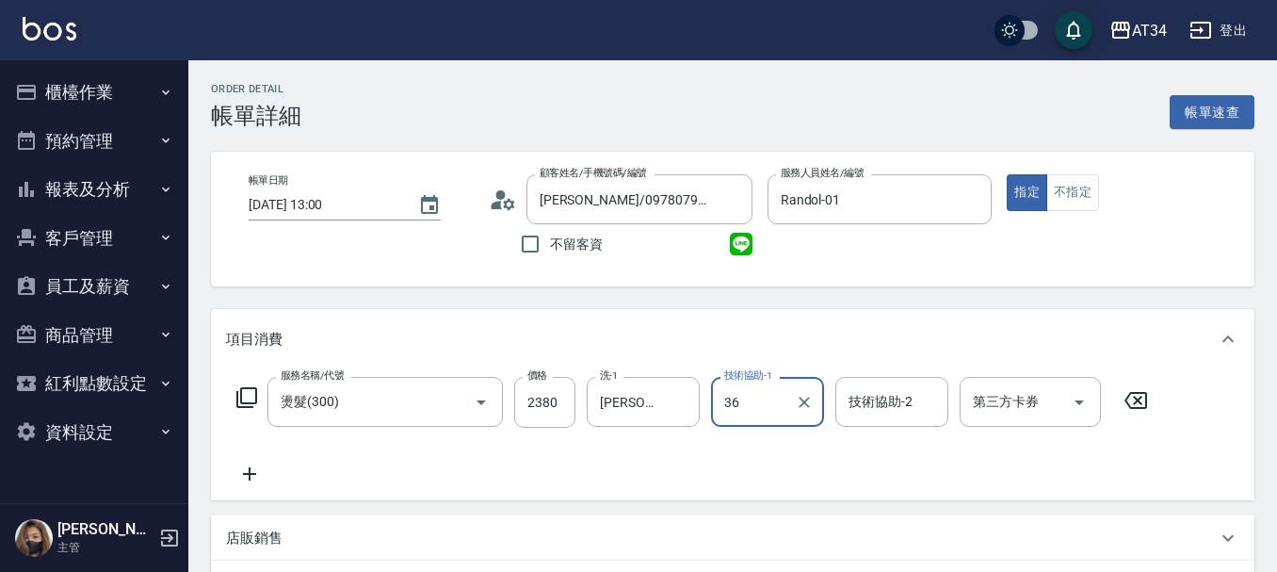
type input "[PERSON_NAME]-36"
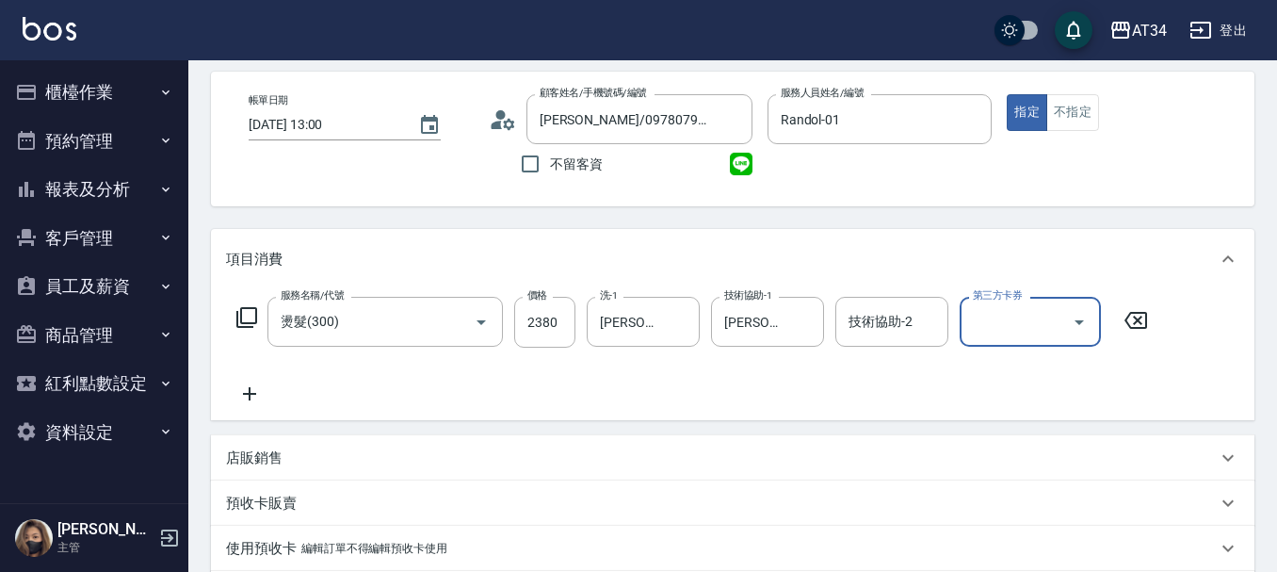
scroll to position [590, 0]
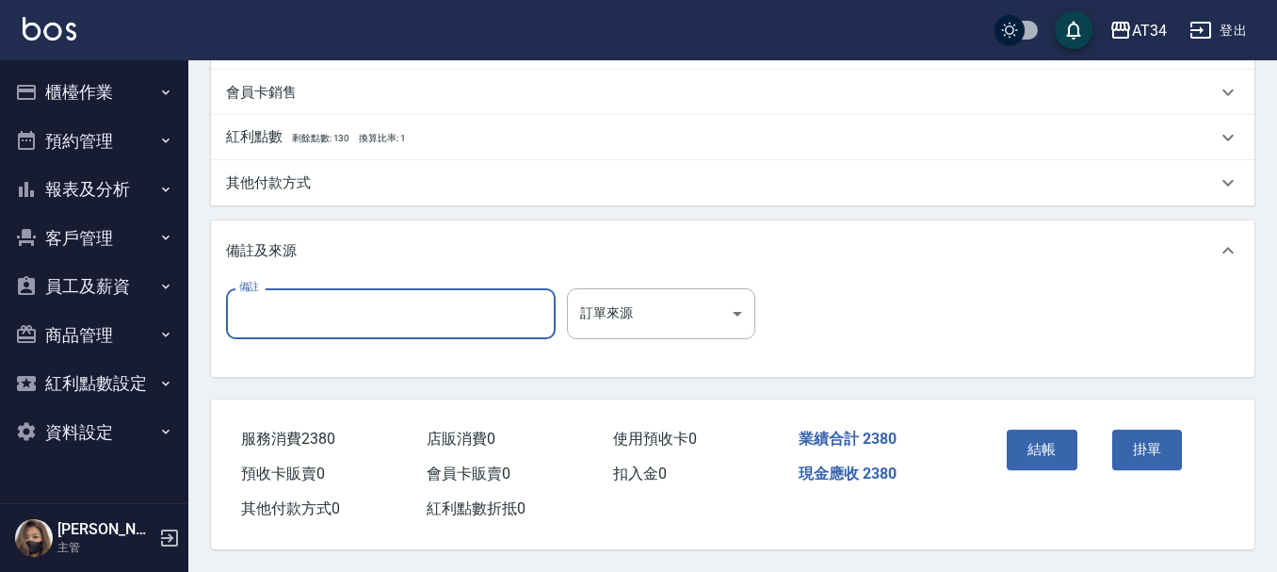
click at [414, 325] on input "備註" at bounding box center [391, 313] width 330 height 51
type input "85折"
click at [1005, 433] on div "結帳" at bounding box center [1053, 463] width 106 height 82
click at [1070, 439] on button "結帳" at bounding box center [1042, 450] width 71 height 40
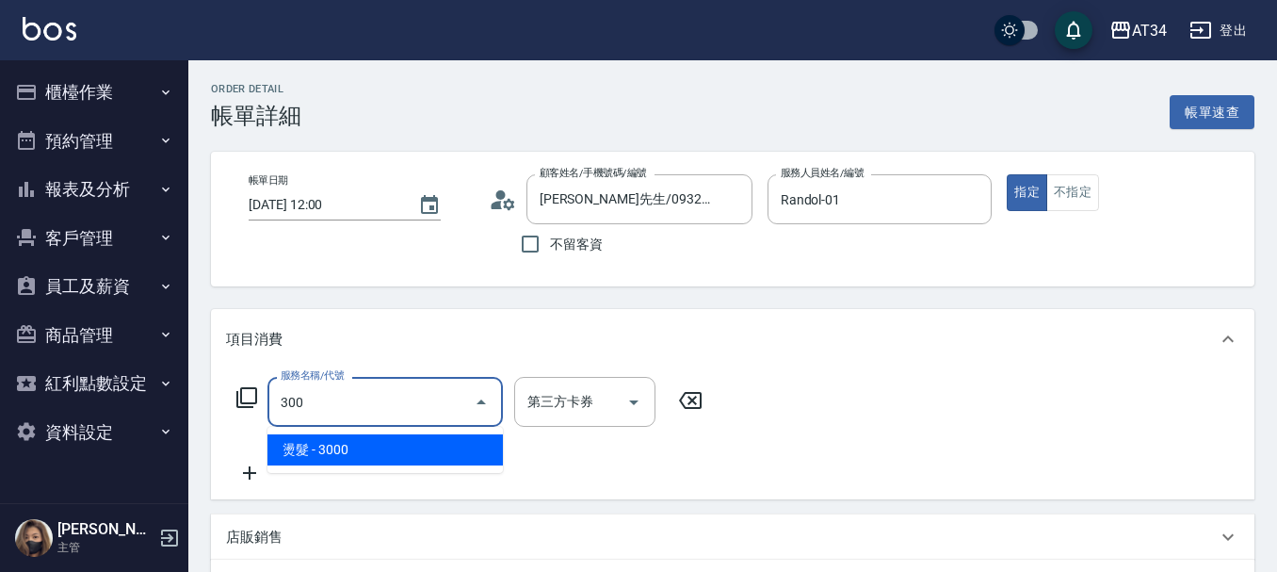
type input "300"
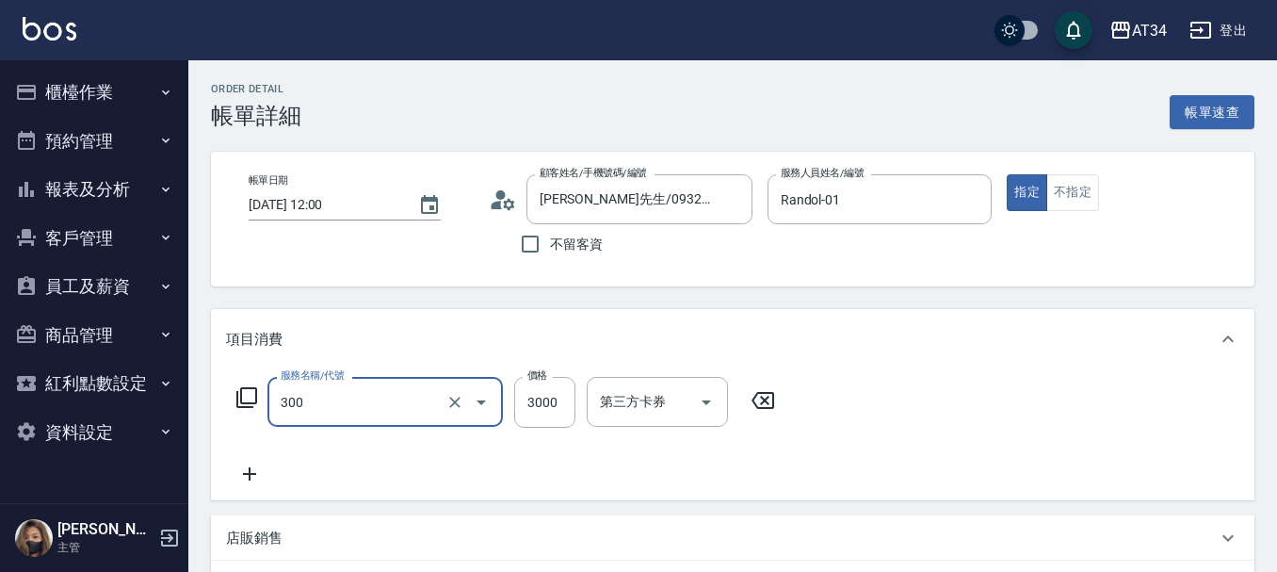
type input "燙髮(300)"
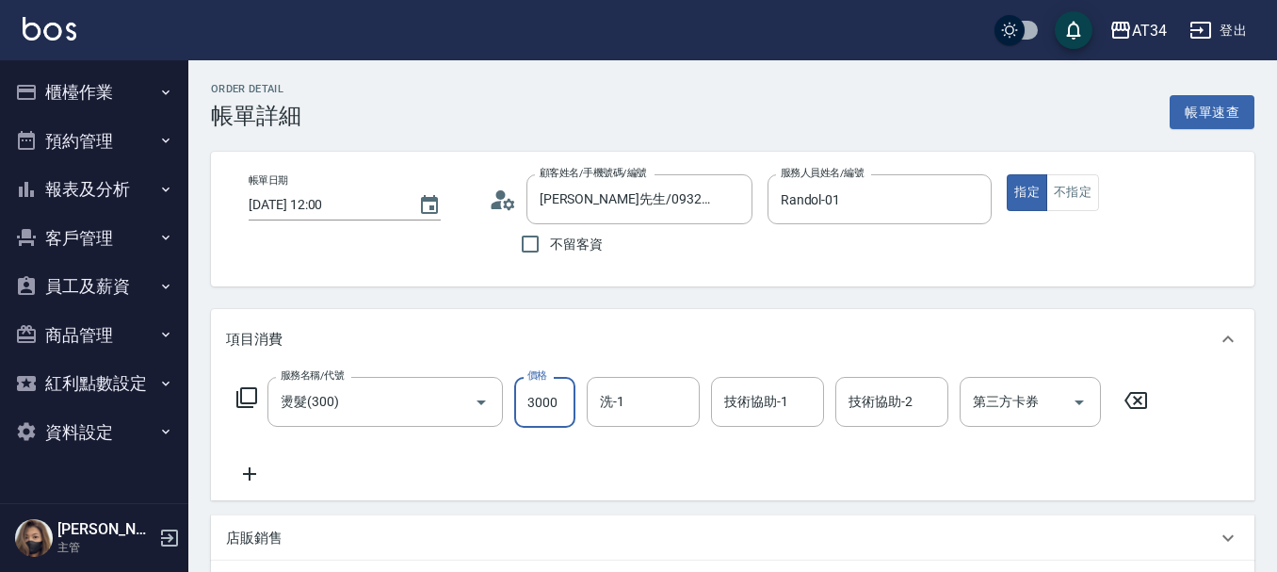
type input "0"
type input "332"
type input "330"
type input "332"
type input "0"
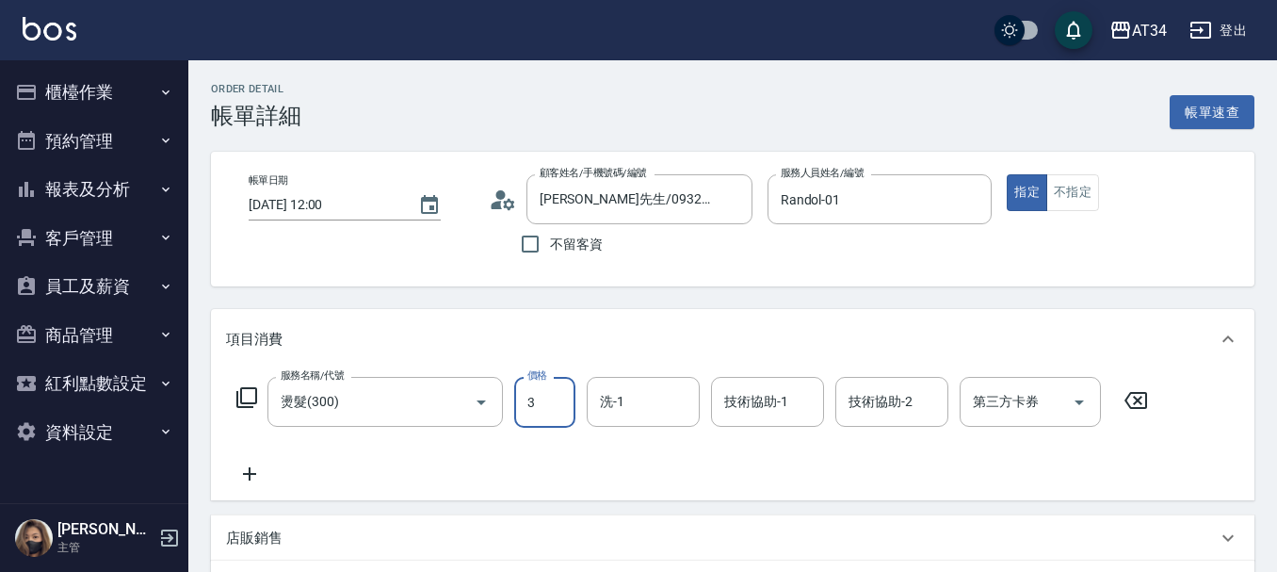
type input "32"
type input "30"
type input "329"
type input "320"
type input "3299"
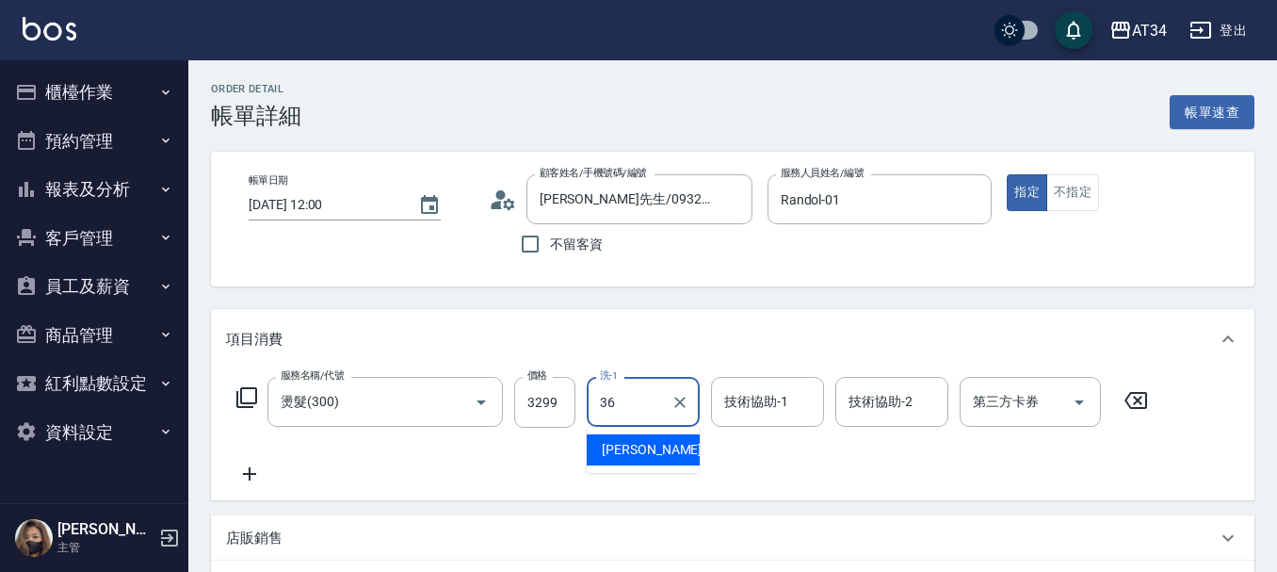
type input "[PERSON_NAME]-36"
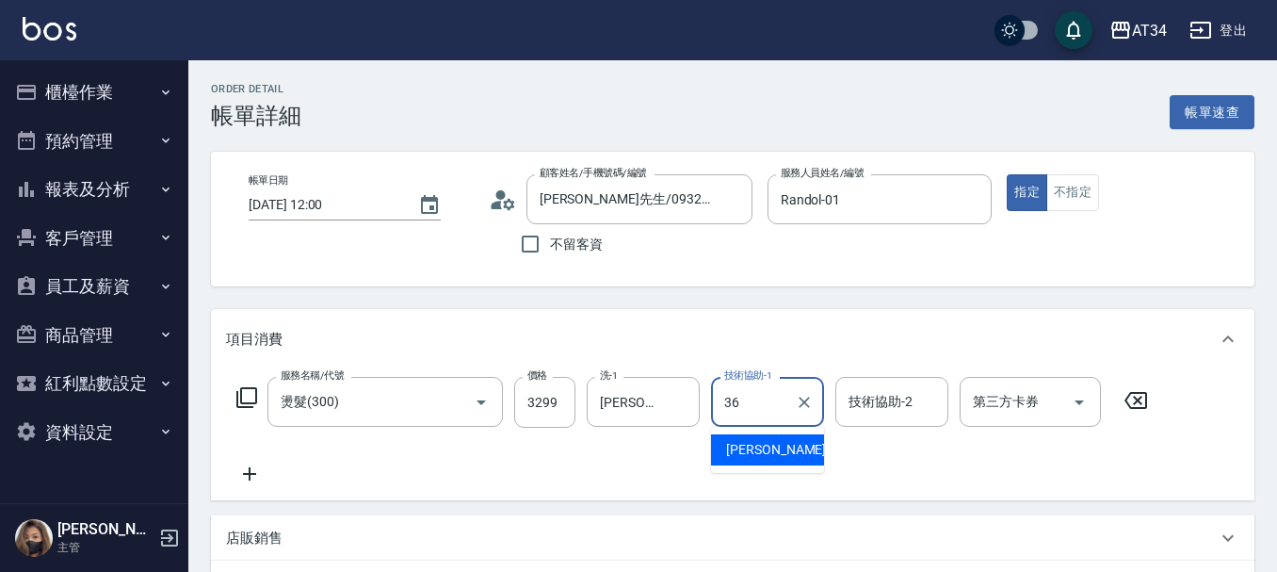
type input "[PERSON_NAME]-36"
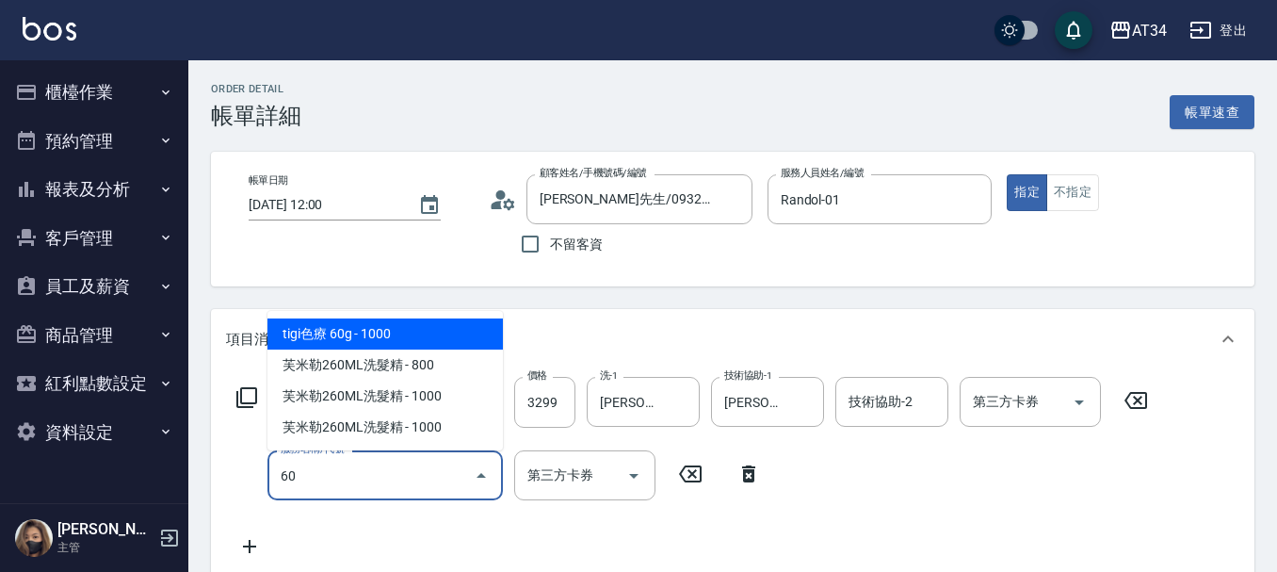
type input "601"
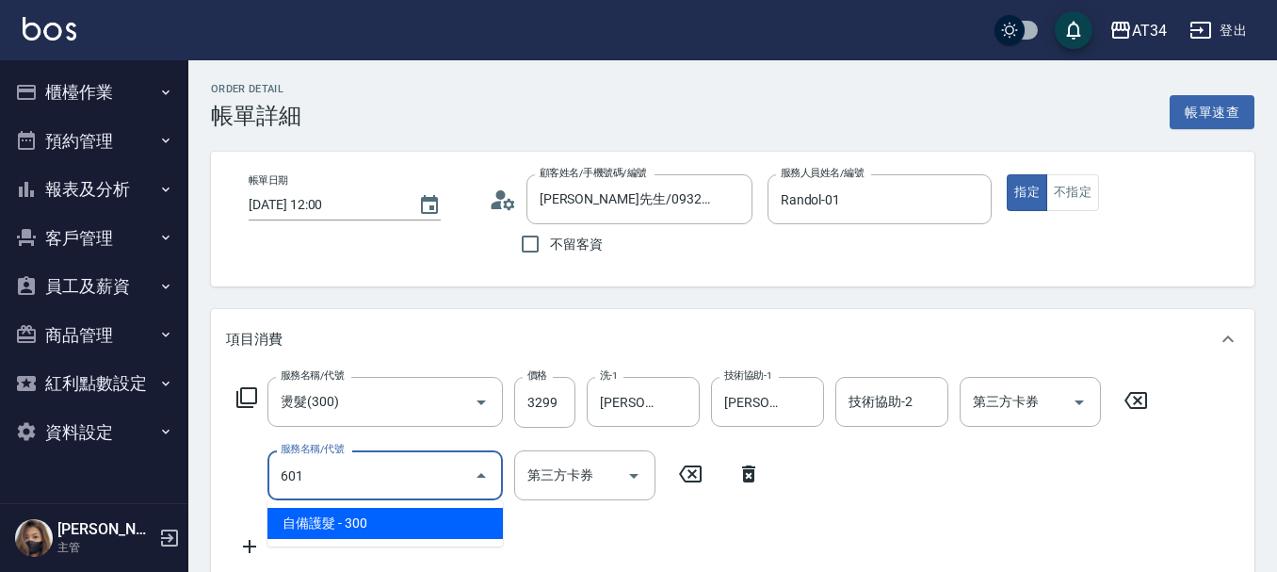
type input "350"
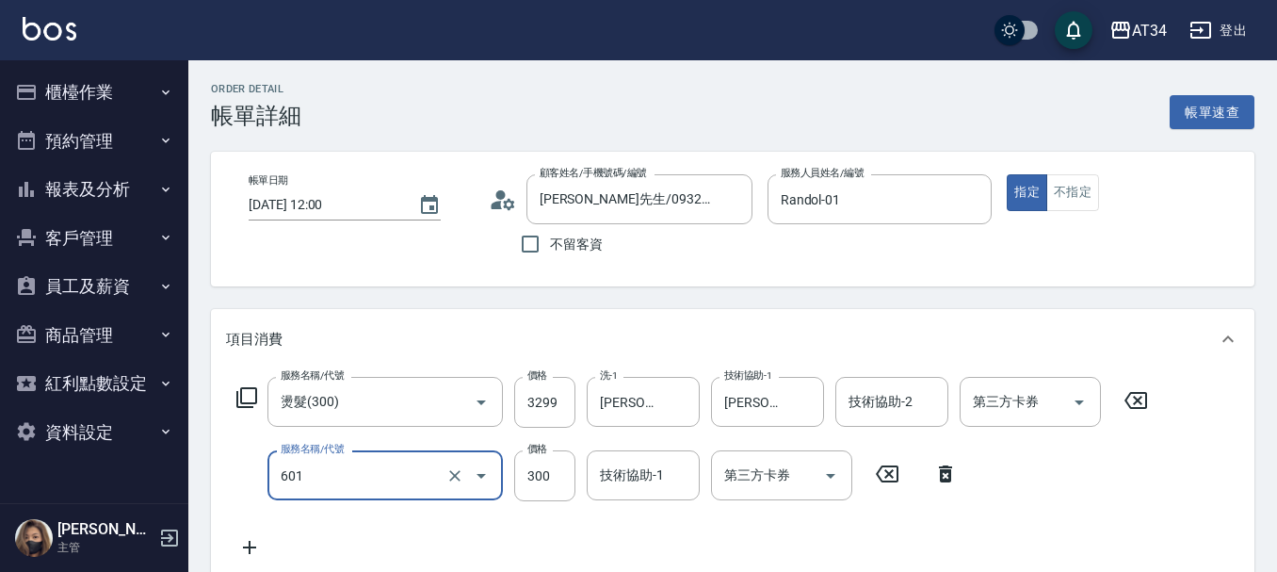
type input "自備護髮(601)"
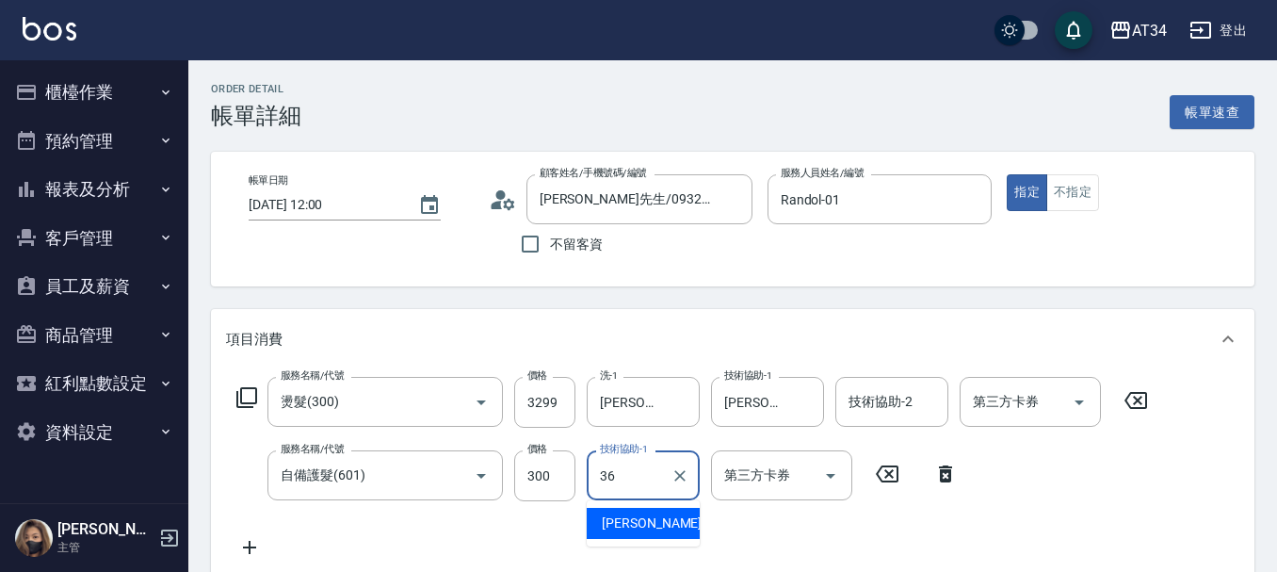
type input "[PERSON_NAME]-36"
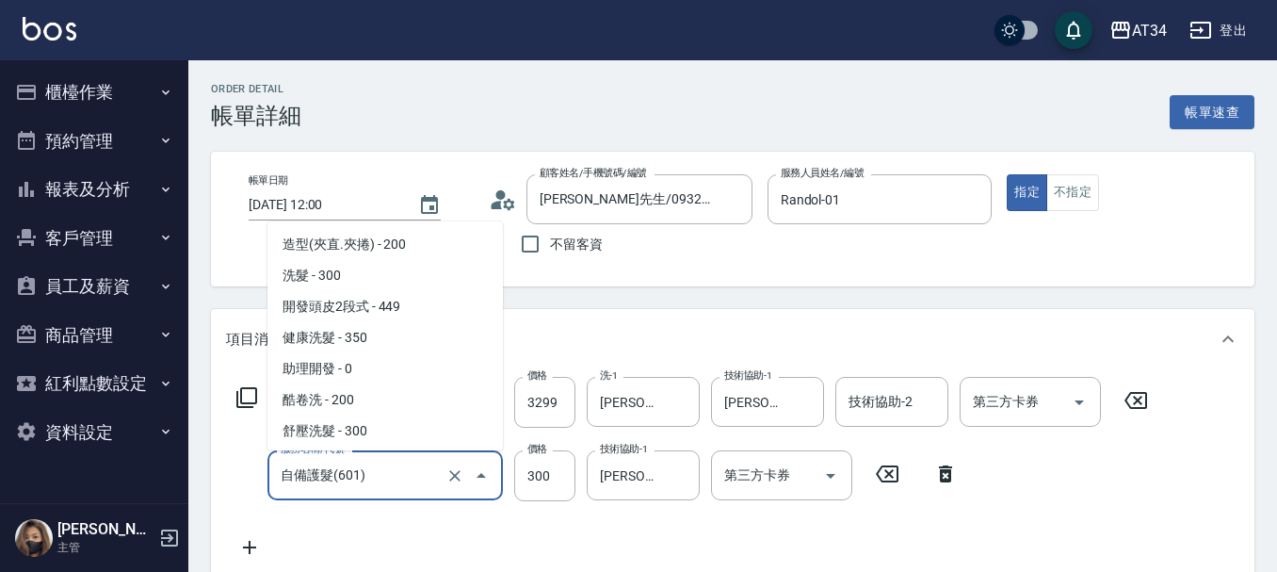
click at [369, 466] on input "自備護髮(601)" at bounding box center [359, 475] width 166 height 33
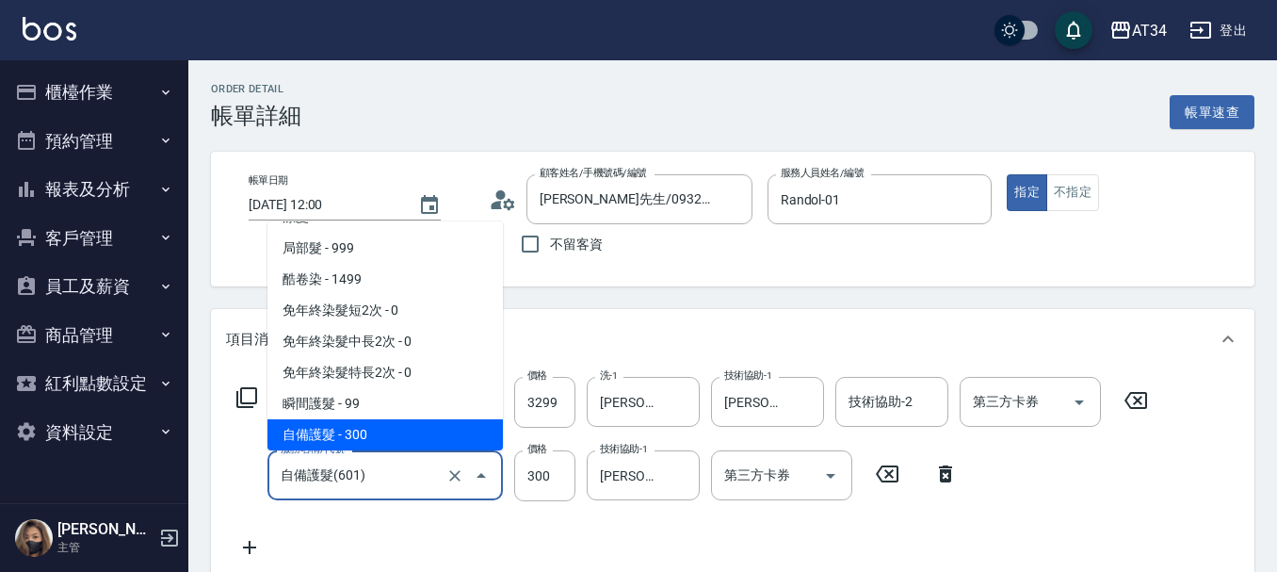
type input "6"
type input "320"
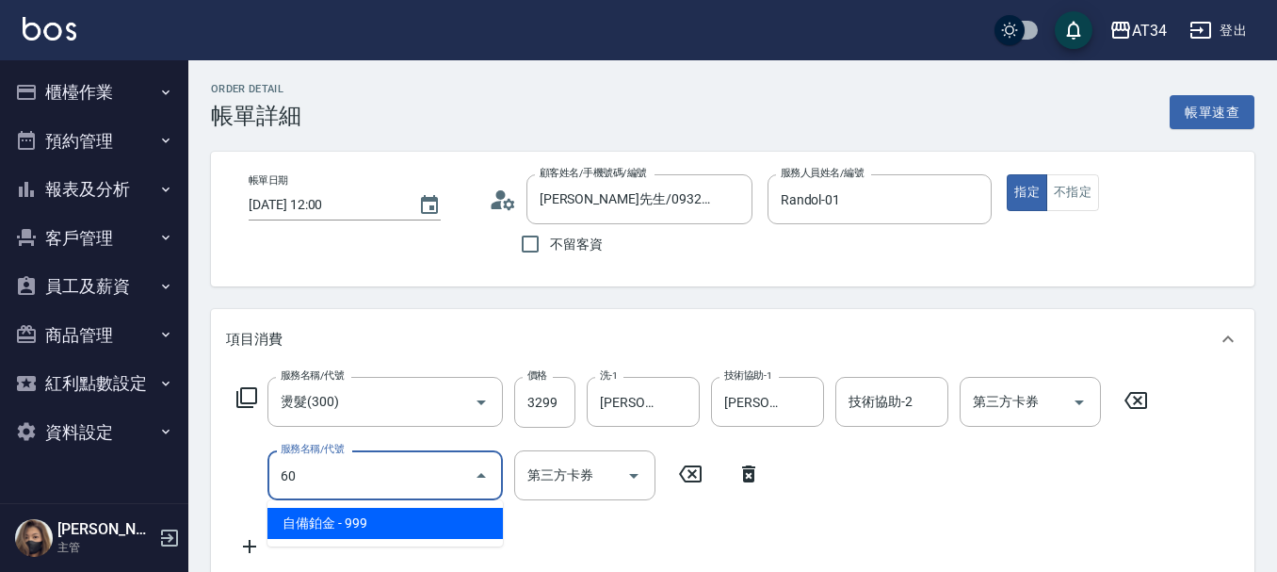
type input "602"
type input "420"
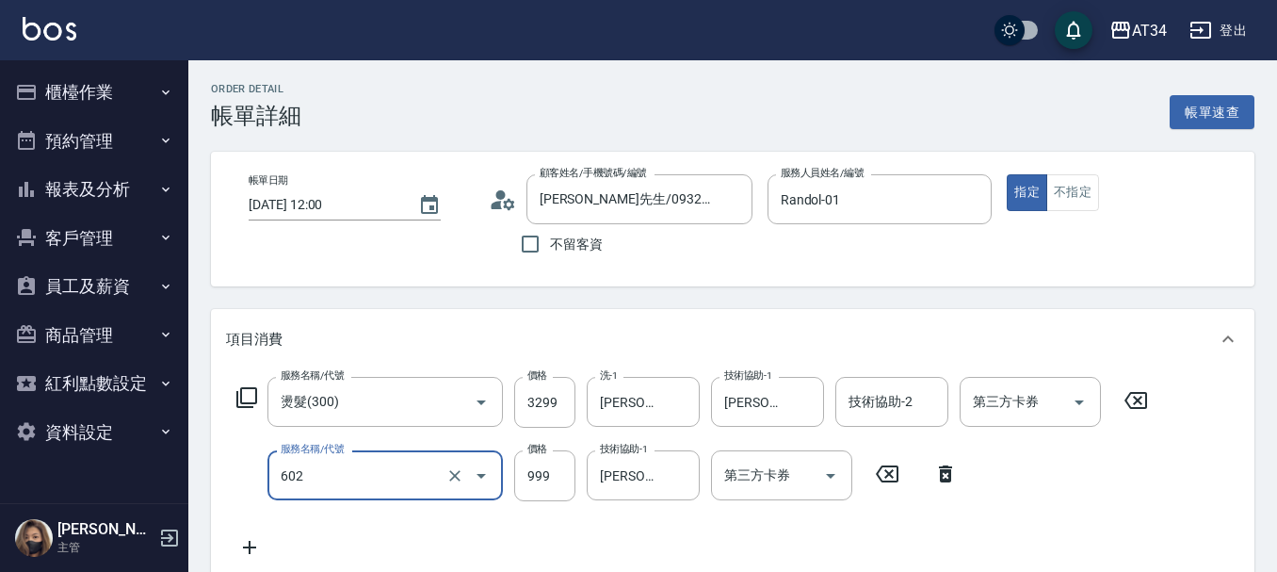
type input "自備鉑金(602)"
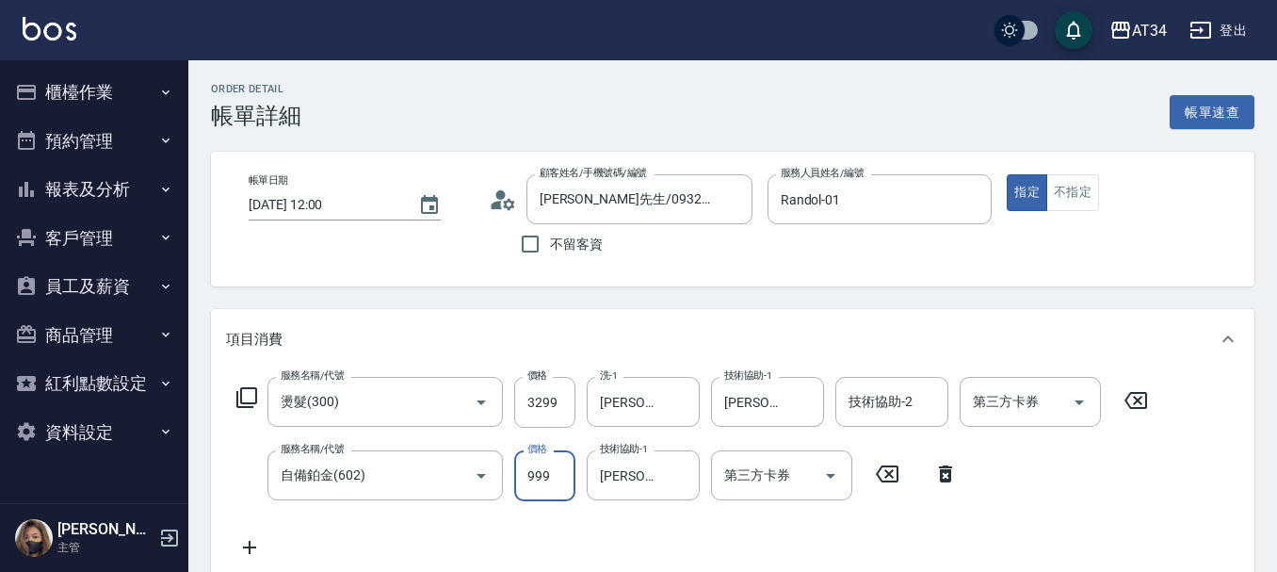
type input "320"
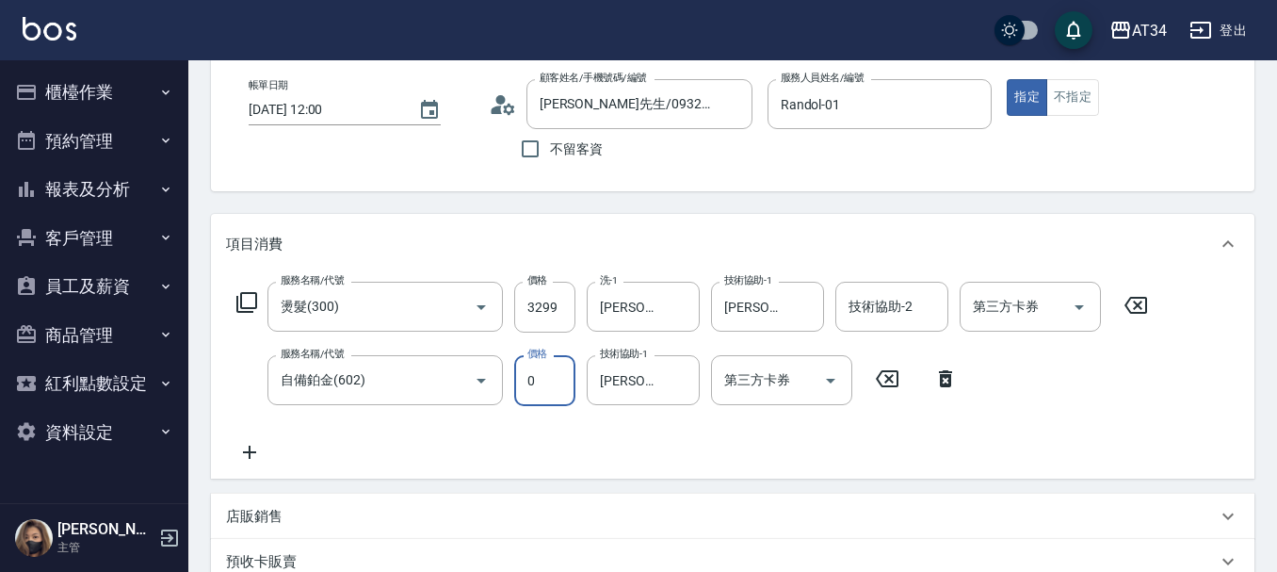
scroll to position [94, 0]
type input "99"
type input "420"
type input "999"
type input "1320"
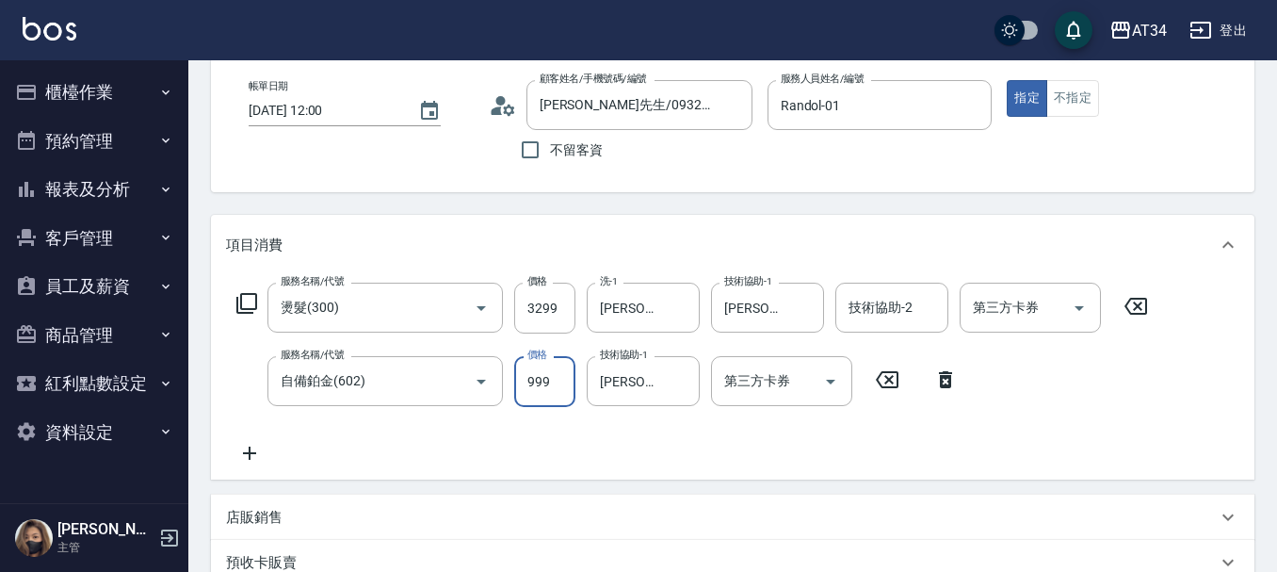
type input "9999"
type input "420"
type input "999"
click at [549, 312] on input "3299" at bounding box center [544, 308] width 61 height 51
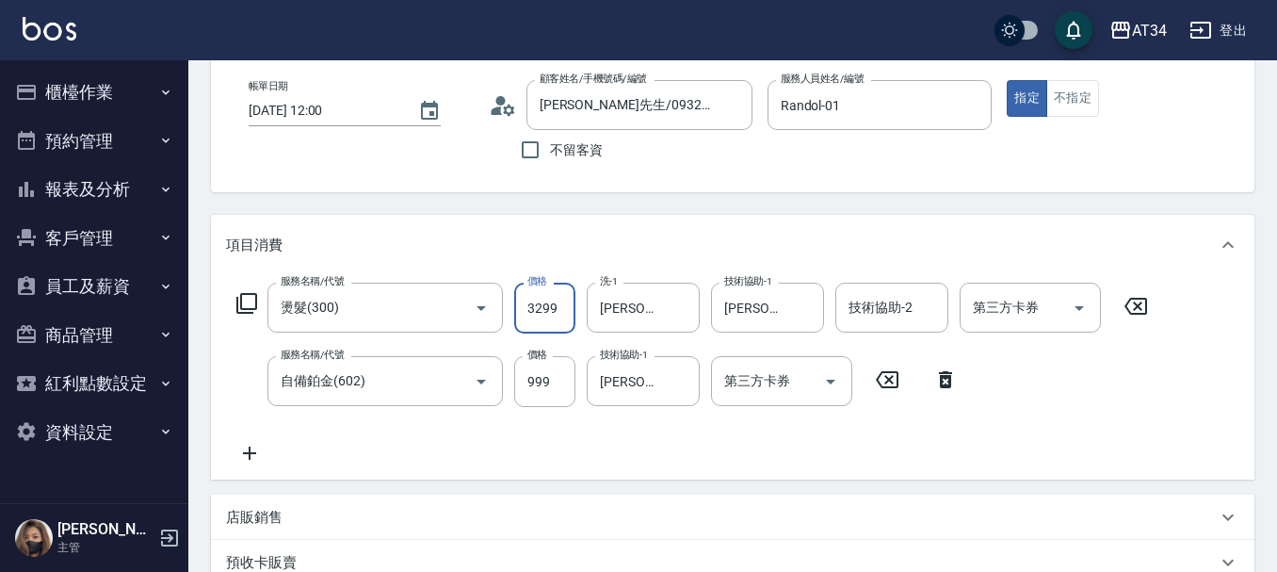
type input "100"
type input "280"
type input "370"
type input "2800"
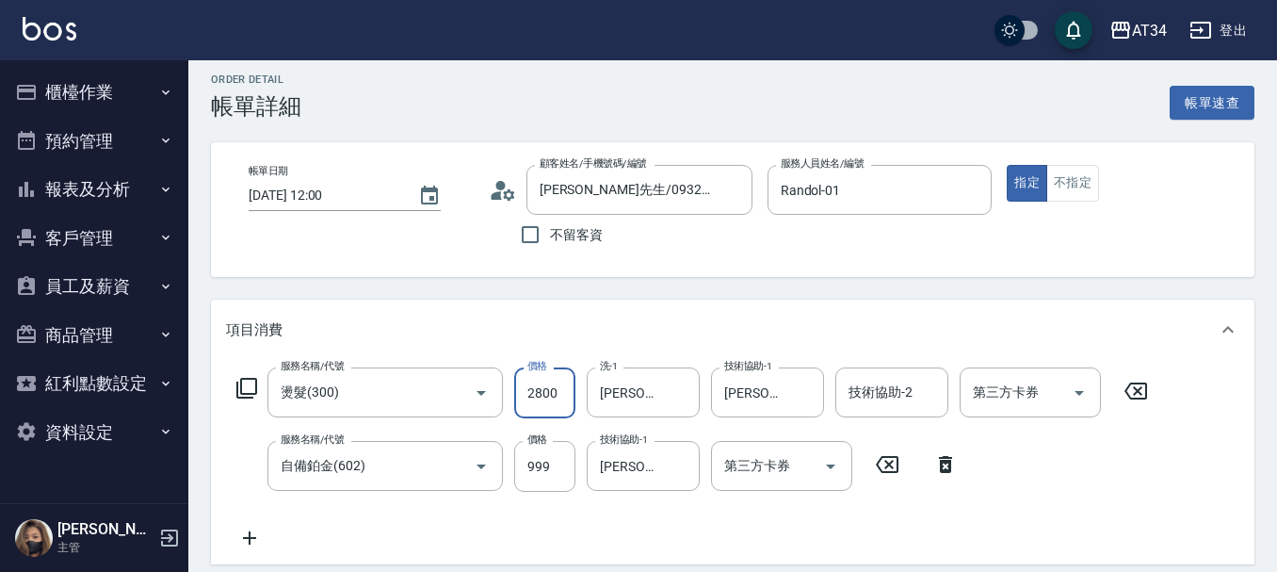
scroll to position [5, 0]
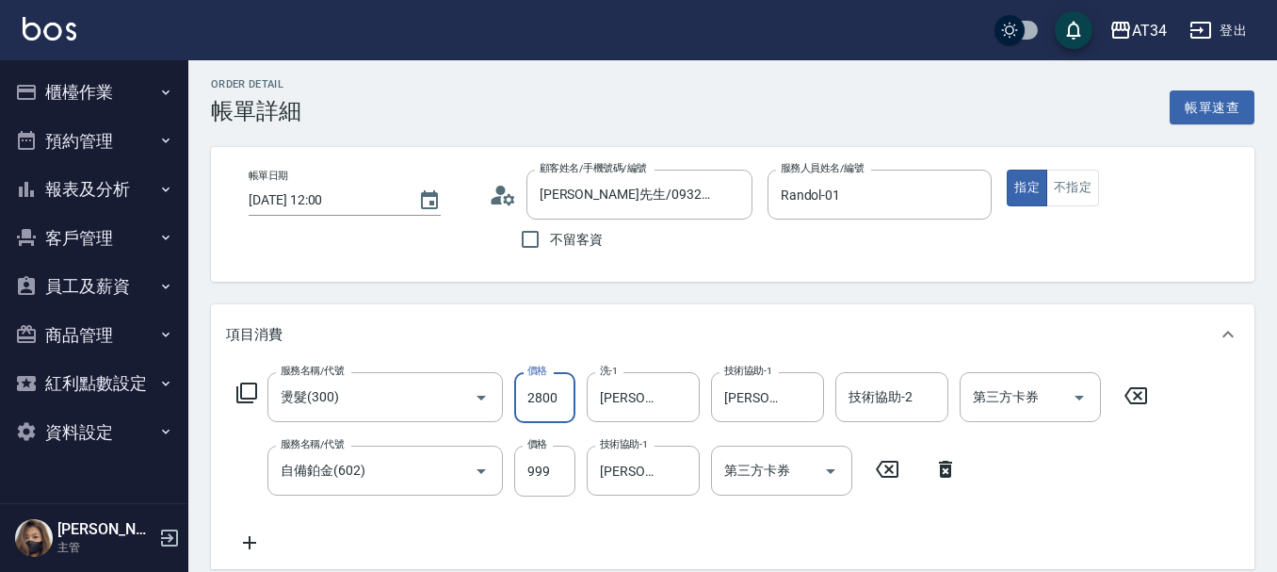
type input "120"
type input "280"
type input "100"
type input "230"
type input "120"
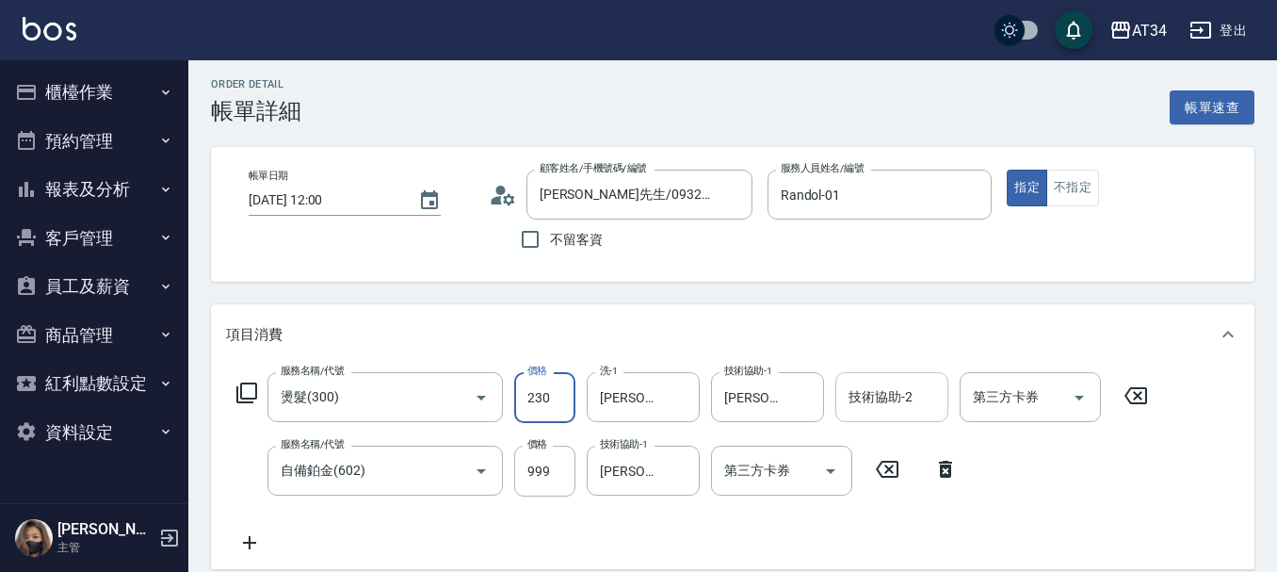
type input "2300"
type input "320"
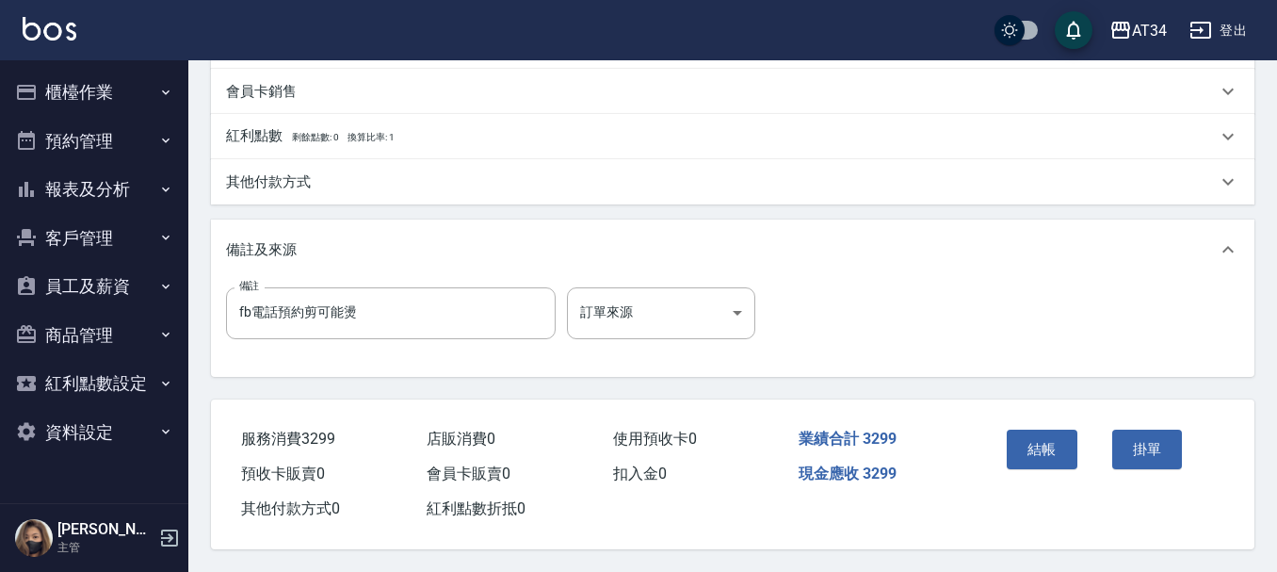
scroll to position [664, 0]
type input "2300"
click at [1026, 432] on button "結帳" at bounding box center [1042, 450] width 71 height 40
